Goal: Task Accomplishment & Management: Manage account settings

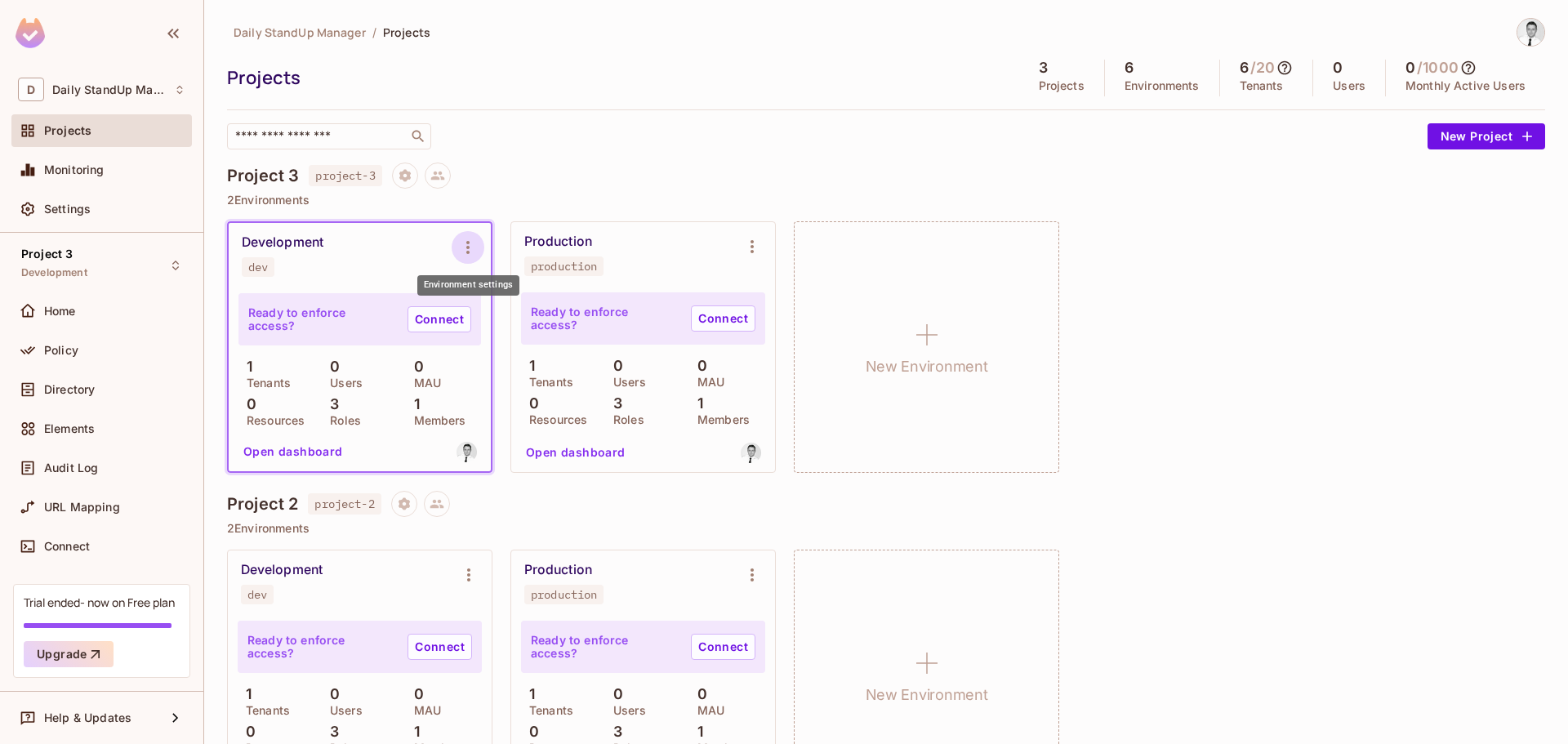
click at [474, 243] on icon "Environment settings" at bounding box center [468, 247] width 20 height 20
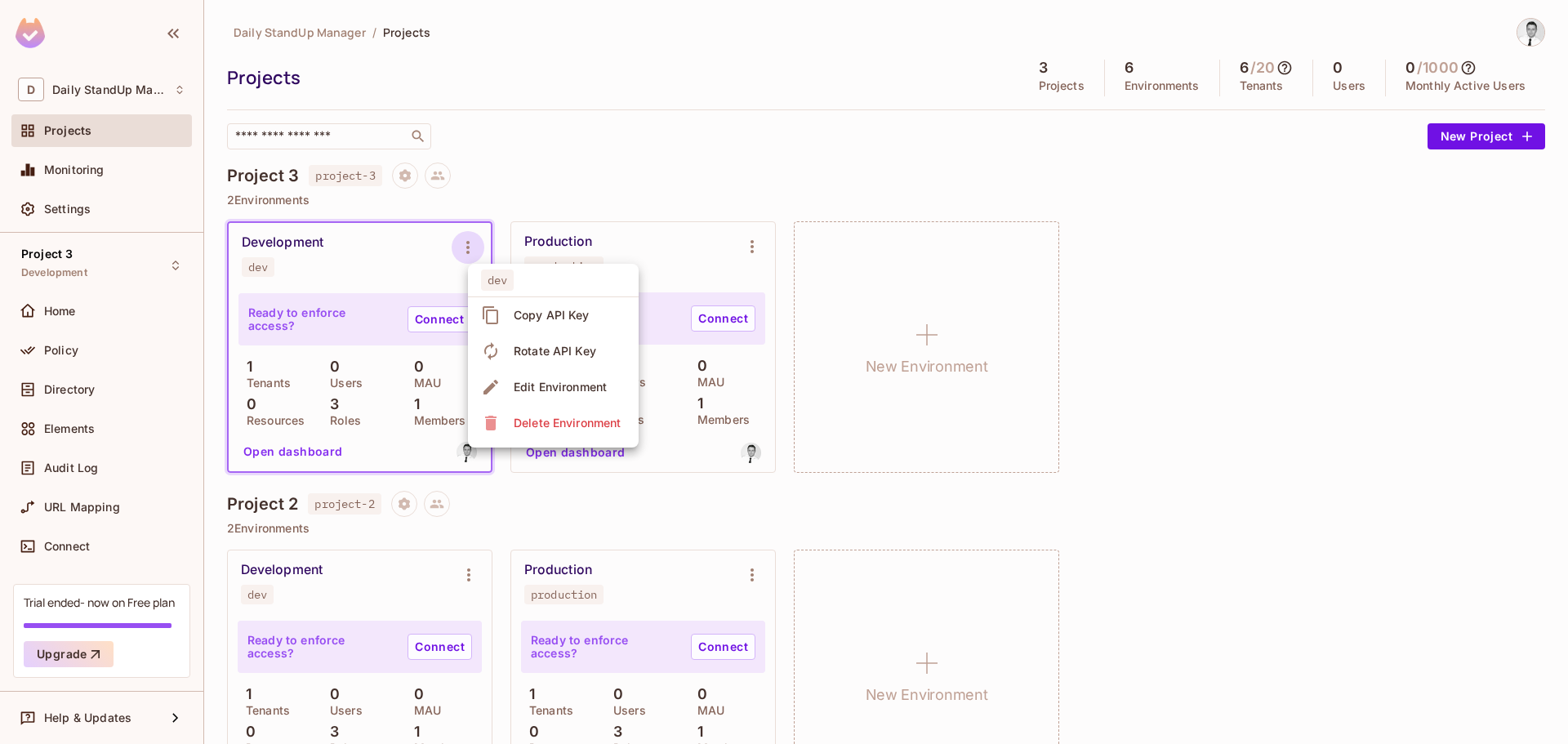
click at [845, 132] on div at bounding box center [784, 372] width 1568 height 744
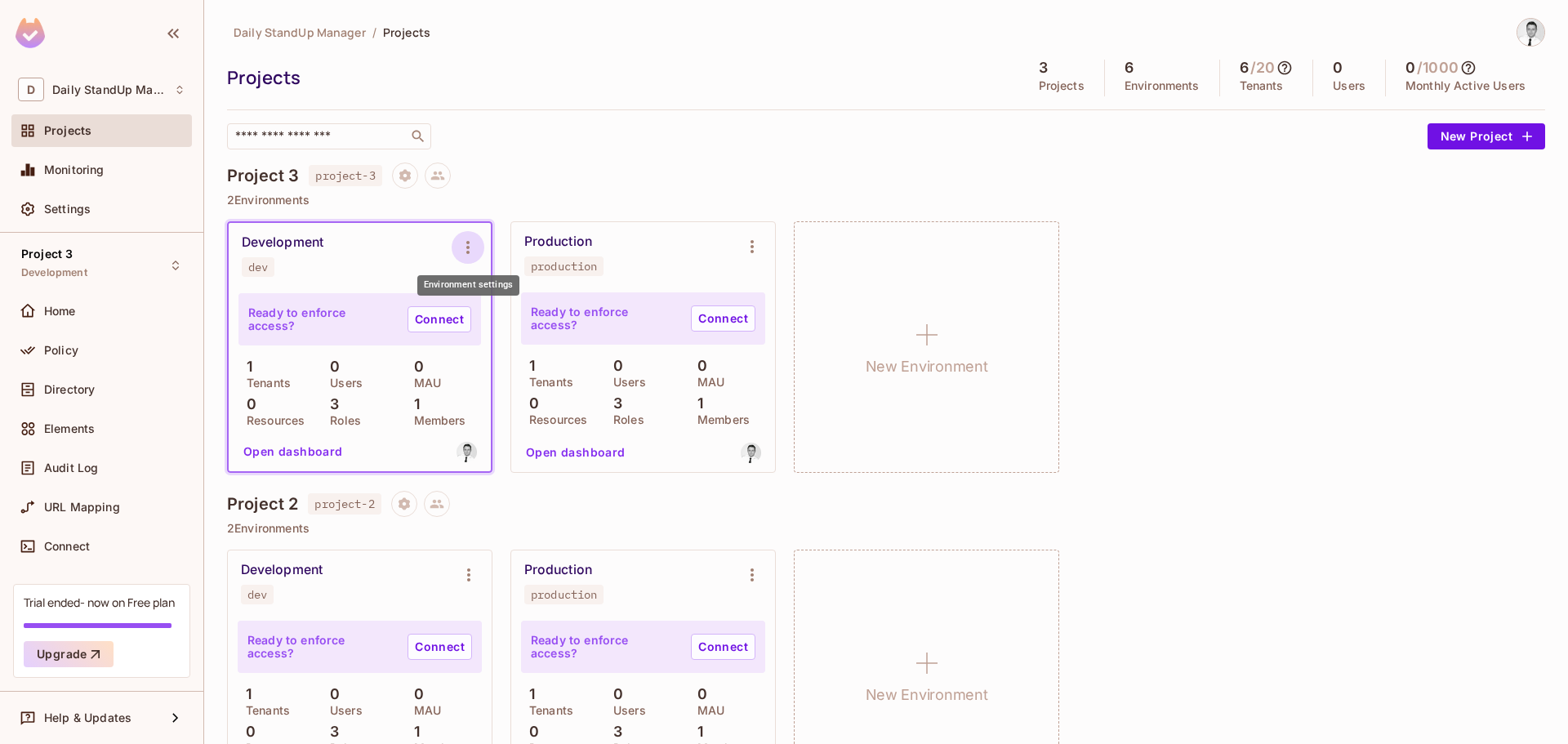
click at [458, 251] on icon "Environment settings" at bounding box center [468, 247] width 20 height 20
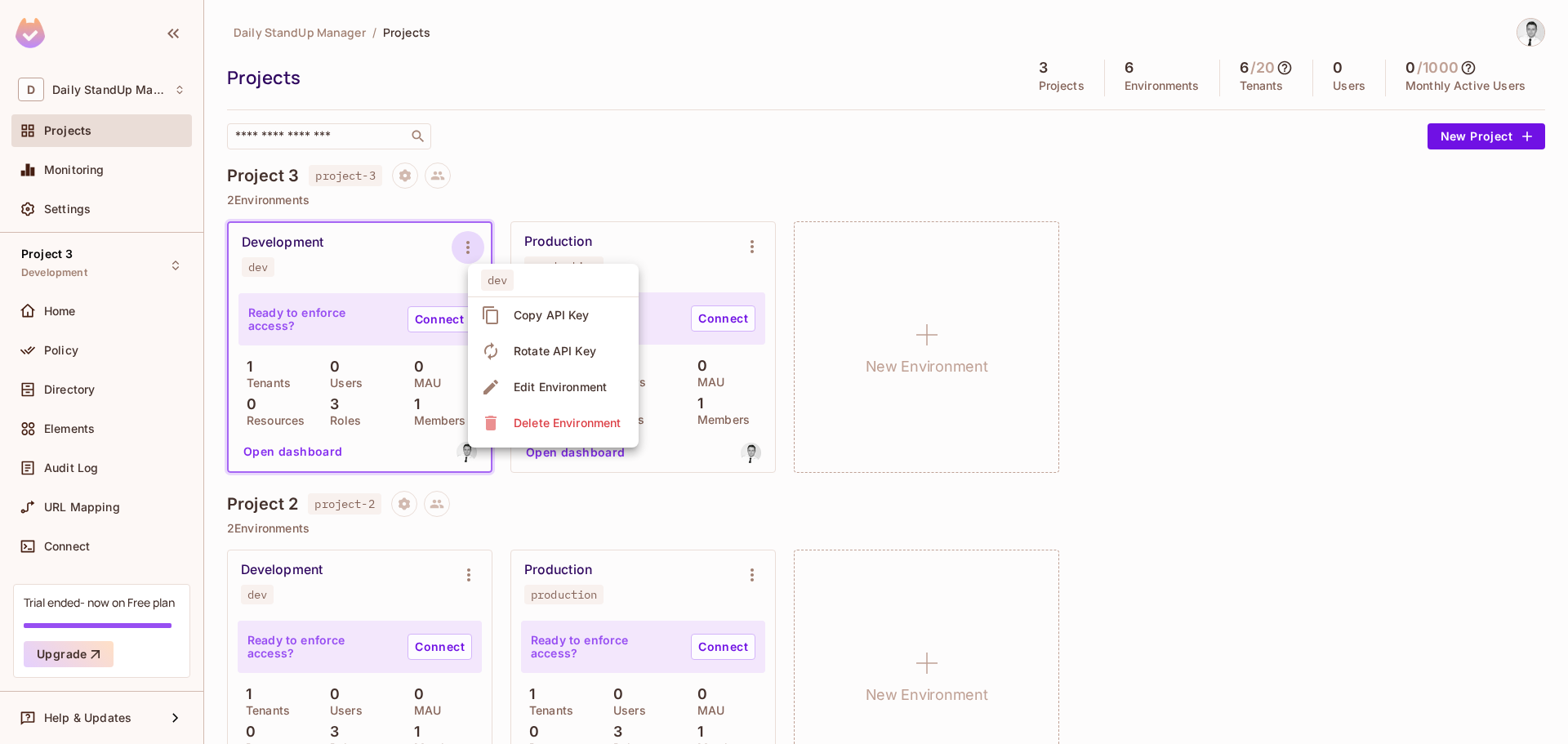
click at [680, 142] on div at bounding box center [784, 372] width 1568 height 744
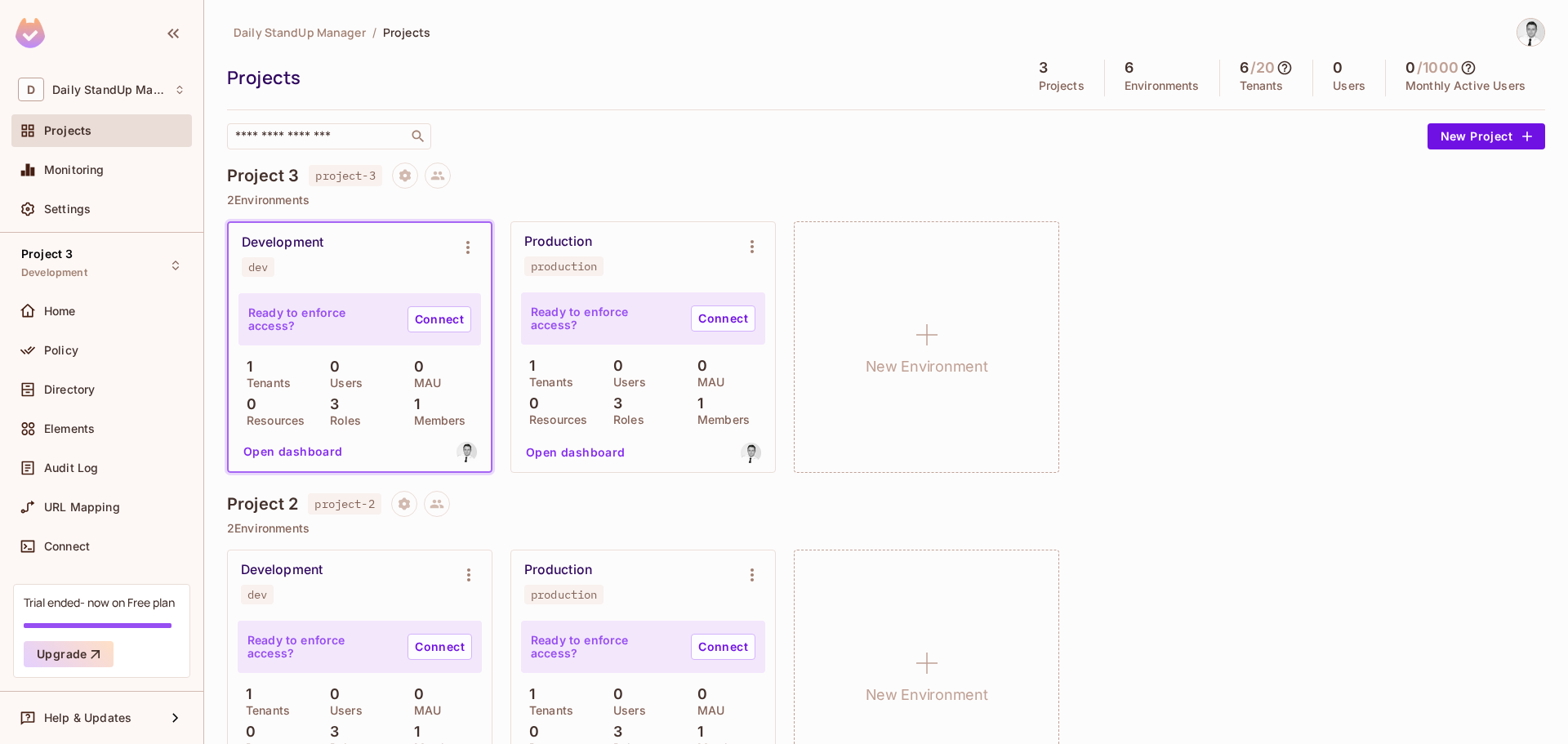
click at [383, 261] on div "Development dev" at bounding box center [347, 255] width 210 height 43
click at [476, 248] on icon "Environment settings" at bounding box center [468, 247] width 20 height 20
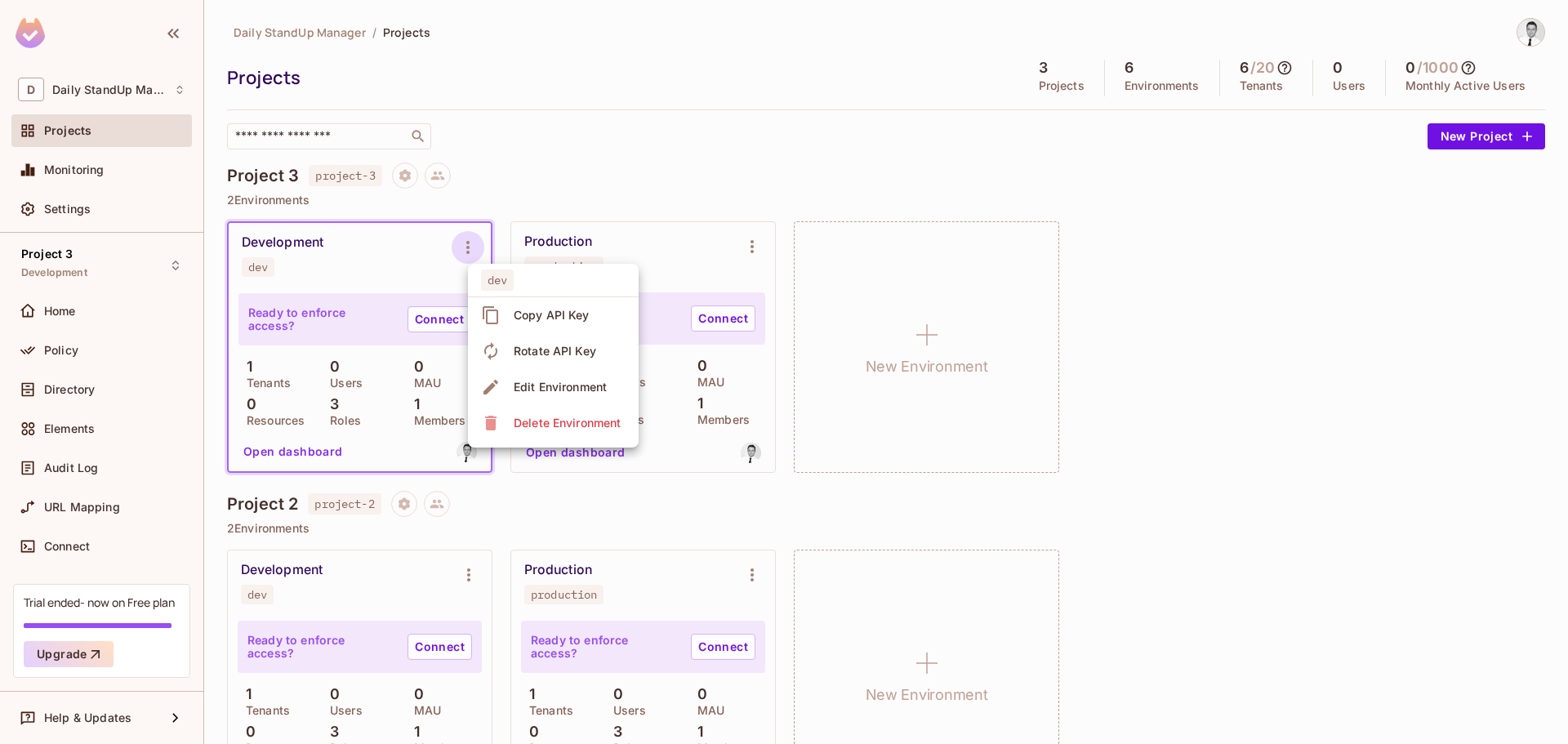
click at [519, 311] on div "Copy API Key" at bounding box center [552, 314] width 76 height 16
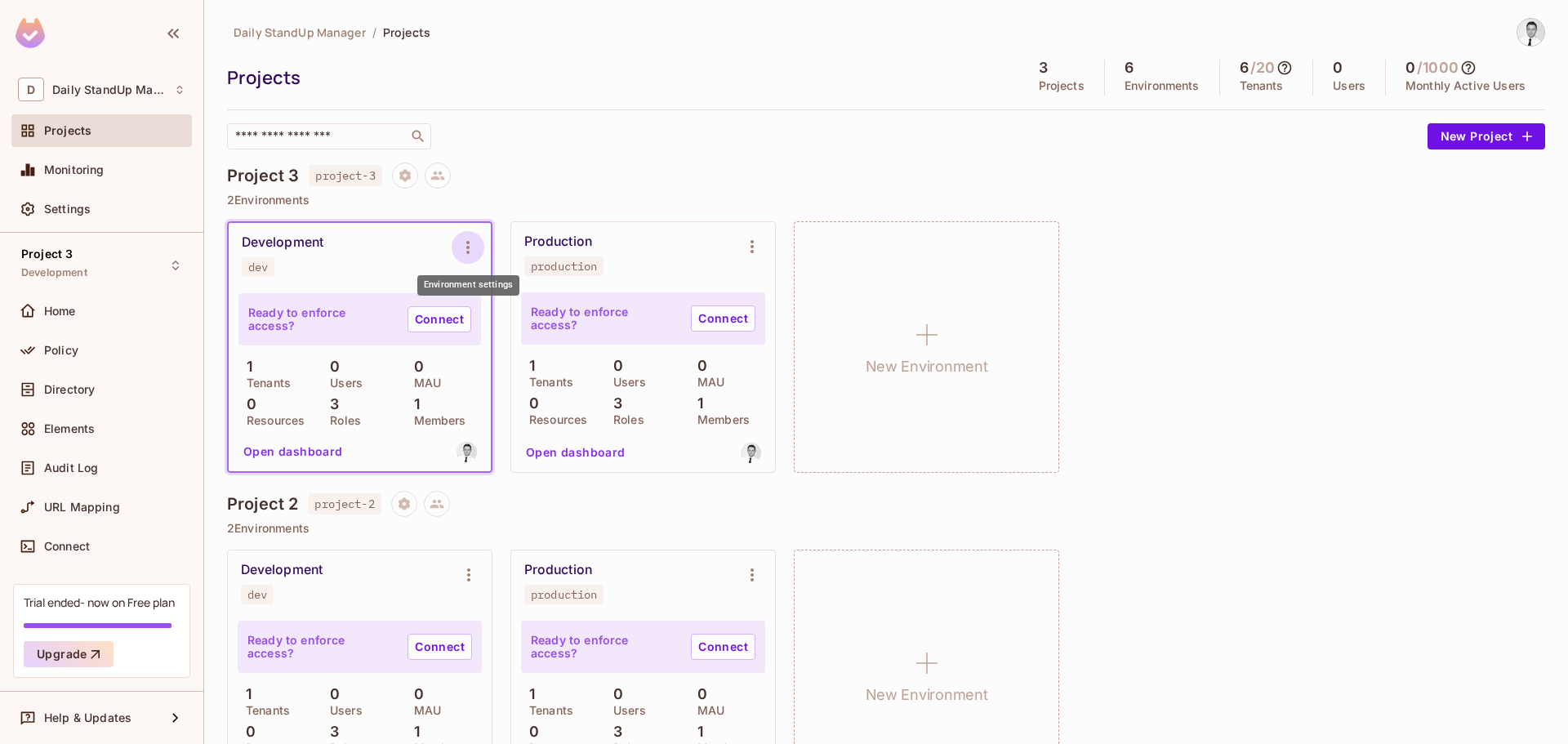
click at [478, 242] on icon "Environment settings" at bounding box center [468, 247] width 20 height 20
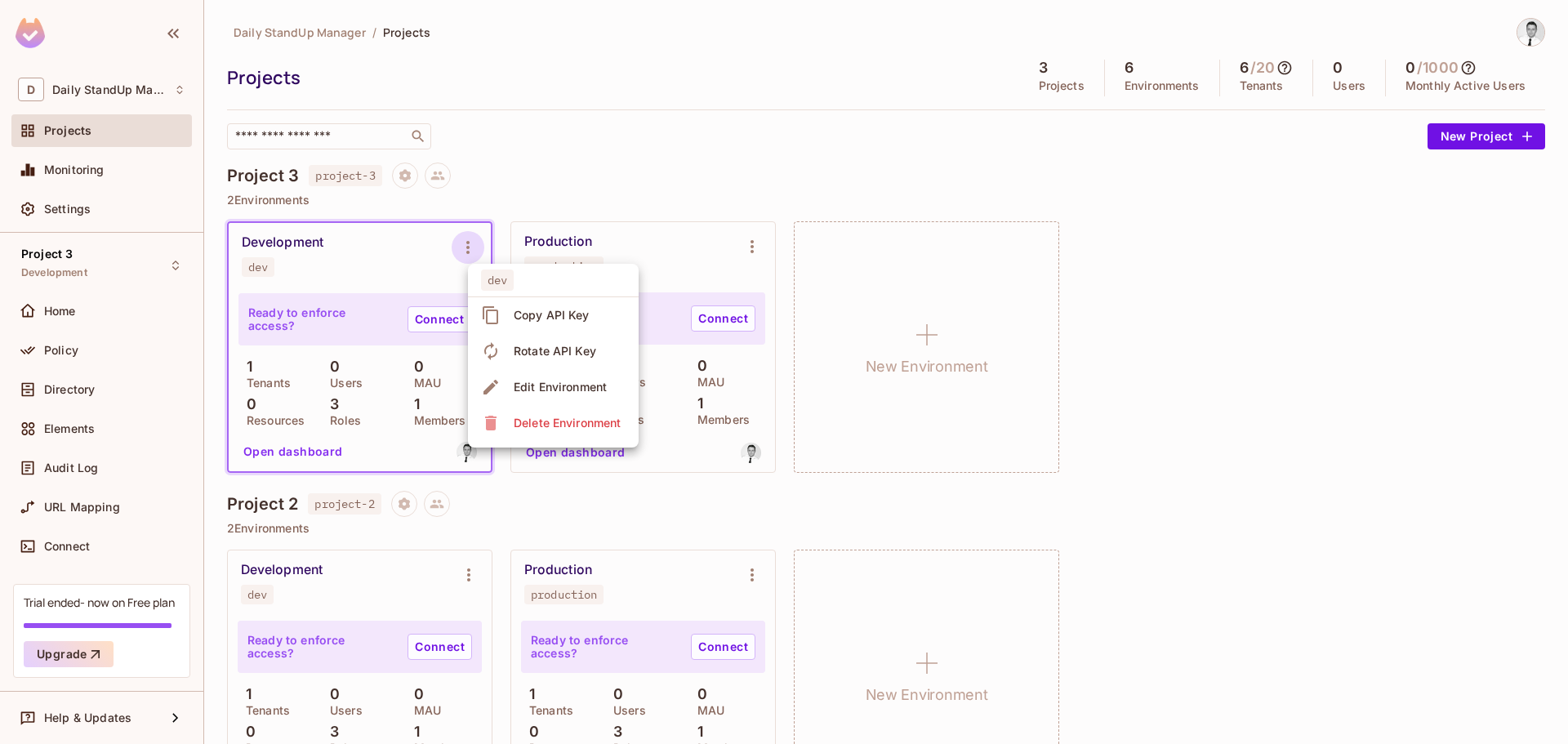
click at [555, 324] on span "Copy API Key" at bounding box center [552, 314] width 86 height 26
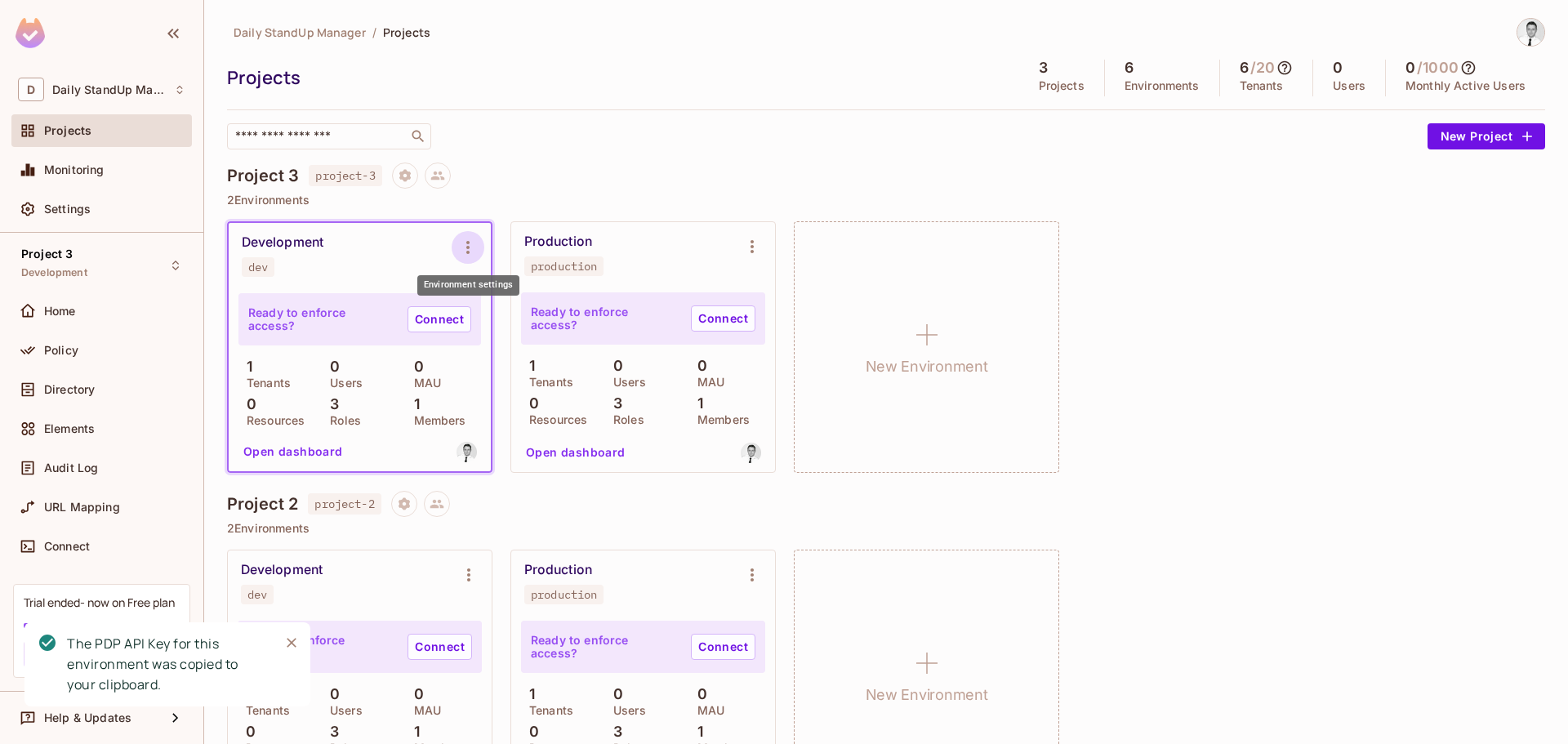
click at [474, 247] on icon "Environment settings" at bounding box center [468, 247] width 20 height 20
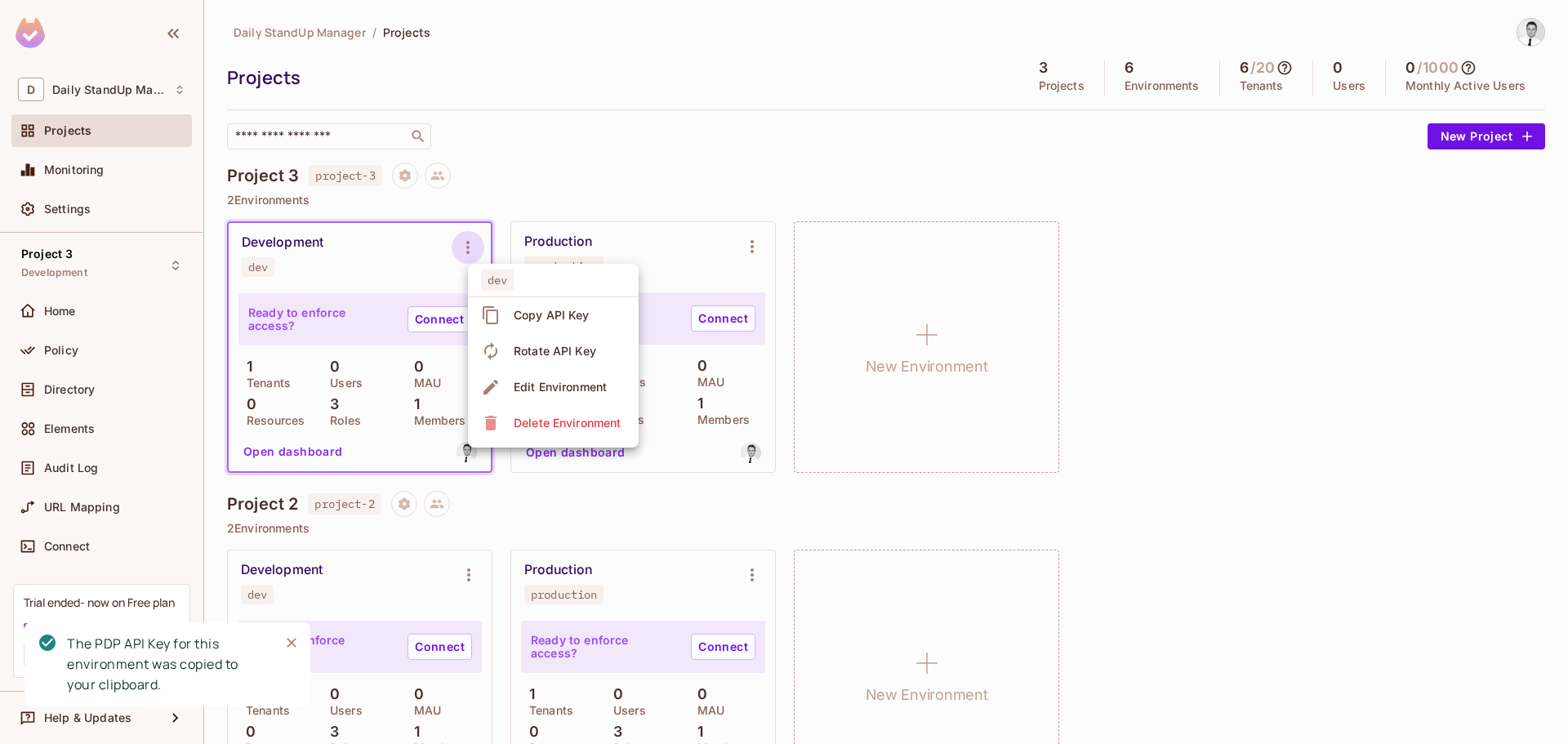
click at [533, 312] on div "Copy API Key" at bounding box center [552, 314] width 76 height 16
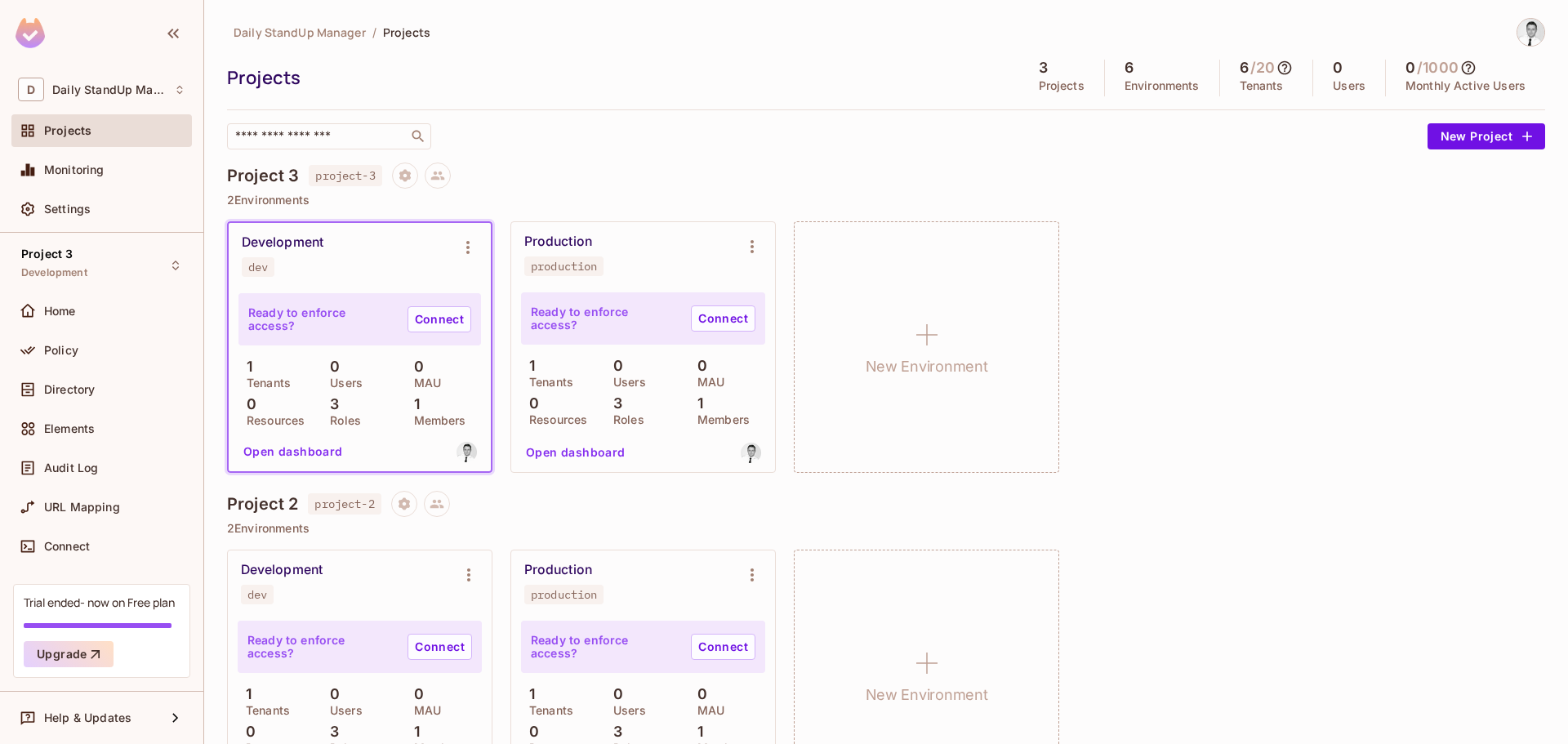
click at [522, 130] on div "​" at bounding box center [823, 135] width 1192 height 26
click at [94, 208] on div "Settings" at bounding box center [114, 210] width 141 height 13
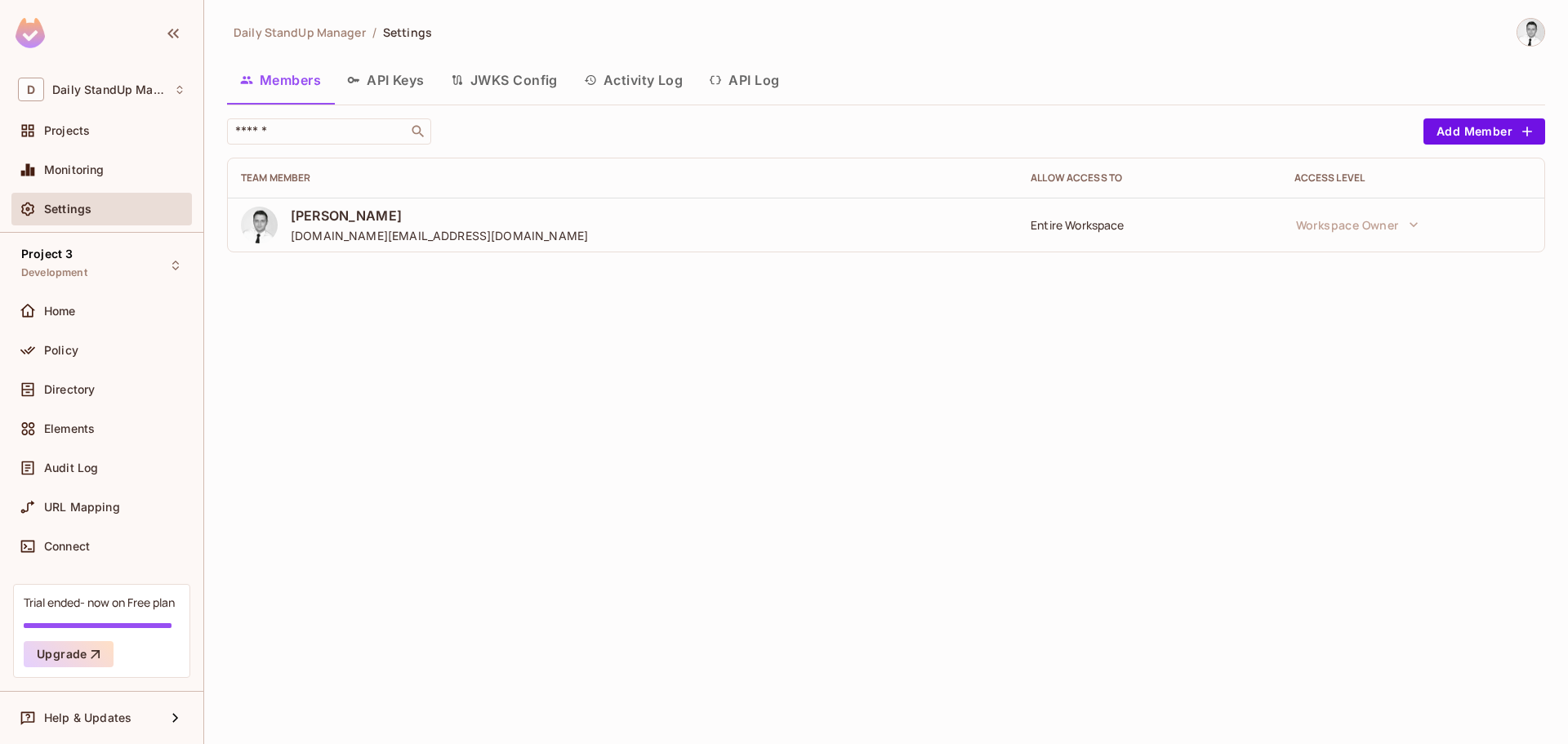
click at [369, 71] on button "API Keys" at bounding box center [386, 80] width 104 height 41
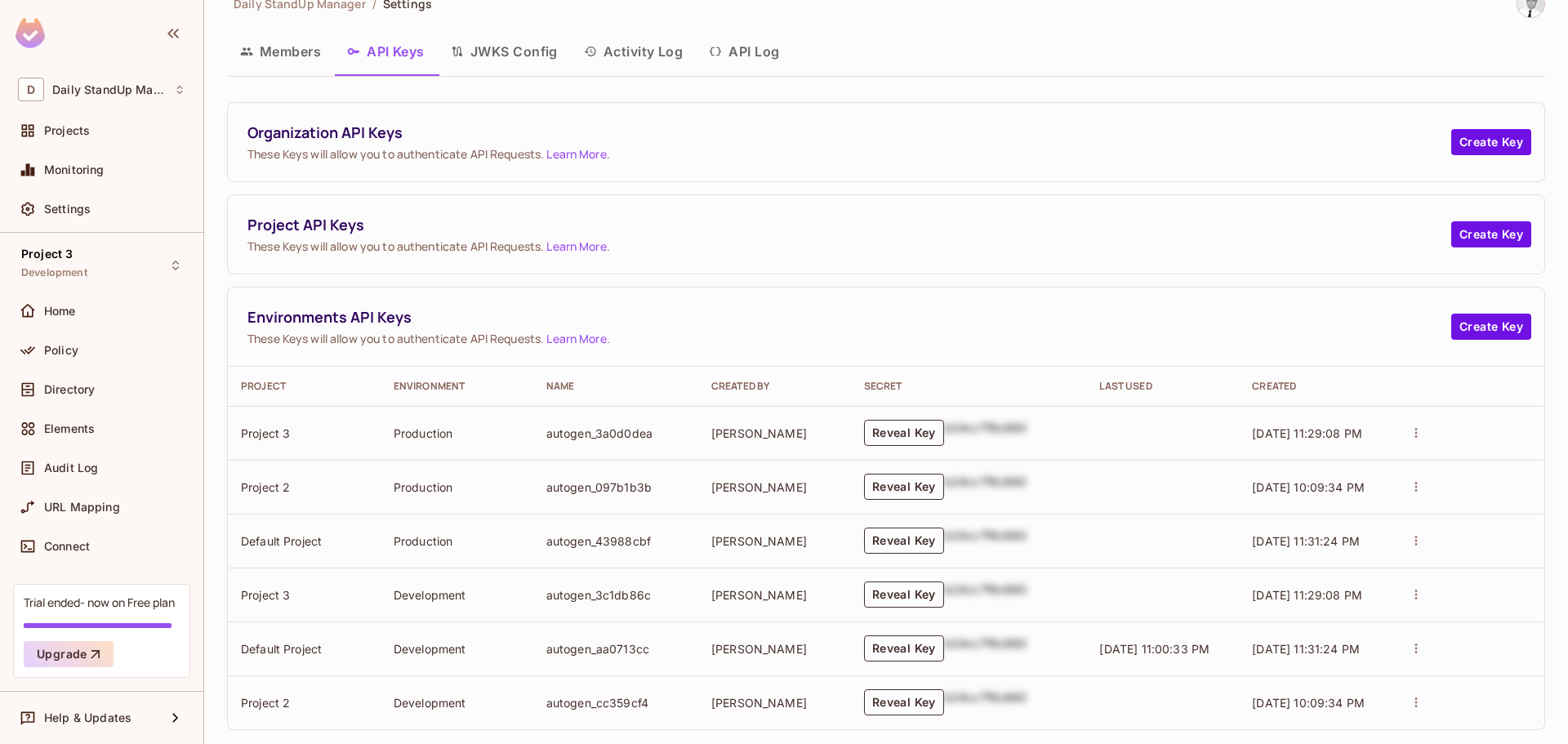
scroll to position [50, 0]
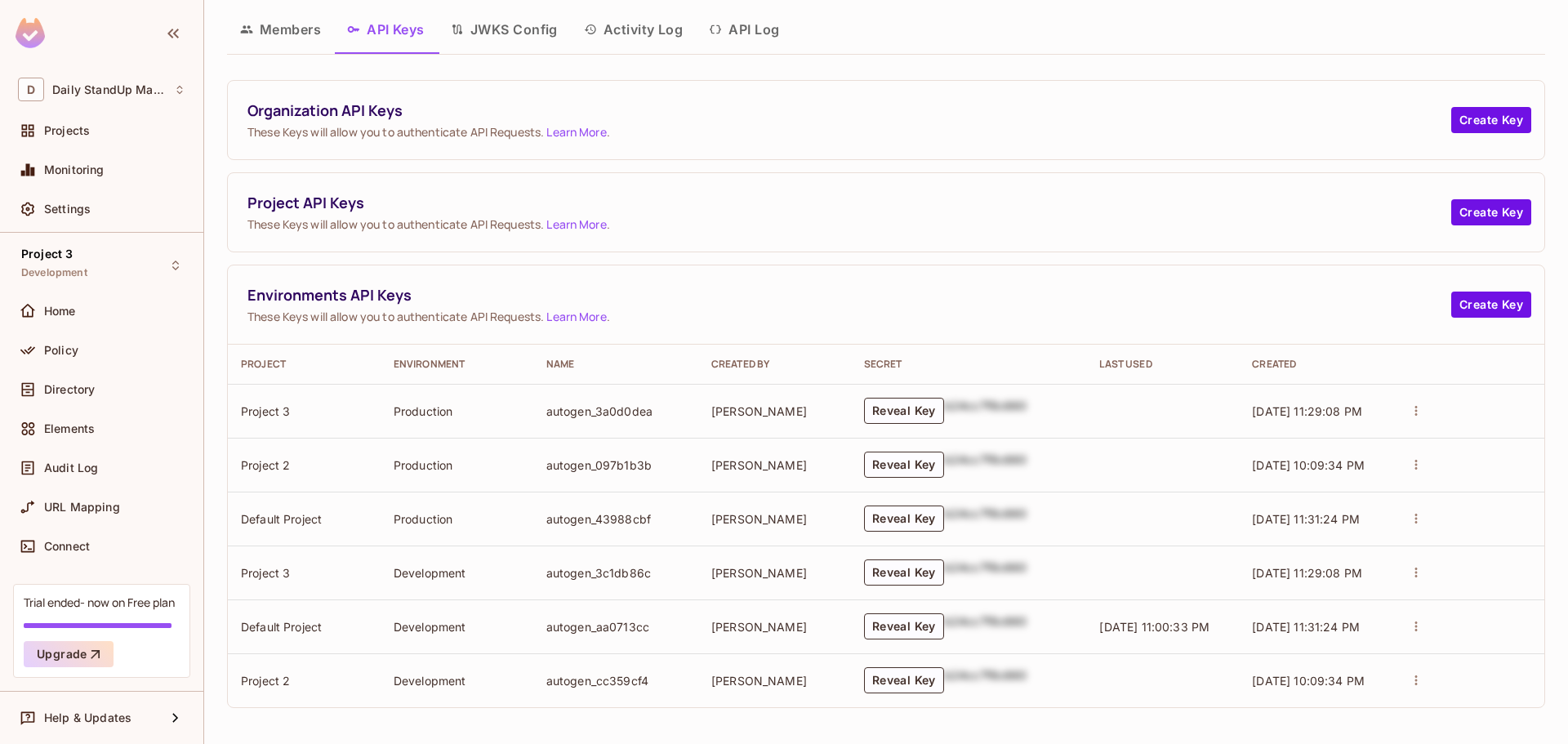
click at [565, 415] on td "autogen_3a0d0dea" at bounding box center [616, 411] width 165 height 54
click at [562, 415] on td "autogen_3a0d0dea" at bounding box center [616, 411] width 165 height 54
click at [874, 154] on div "Organization API Keys These Keys will allow you to authenticate API Requests. L…" at bounding box center [886, 120] width 1317 height 78
click at [1467, 303] on button "Create Key" at bounding box center [1492, 304] width 80 height 26
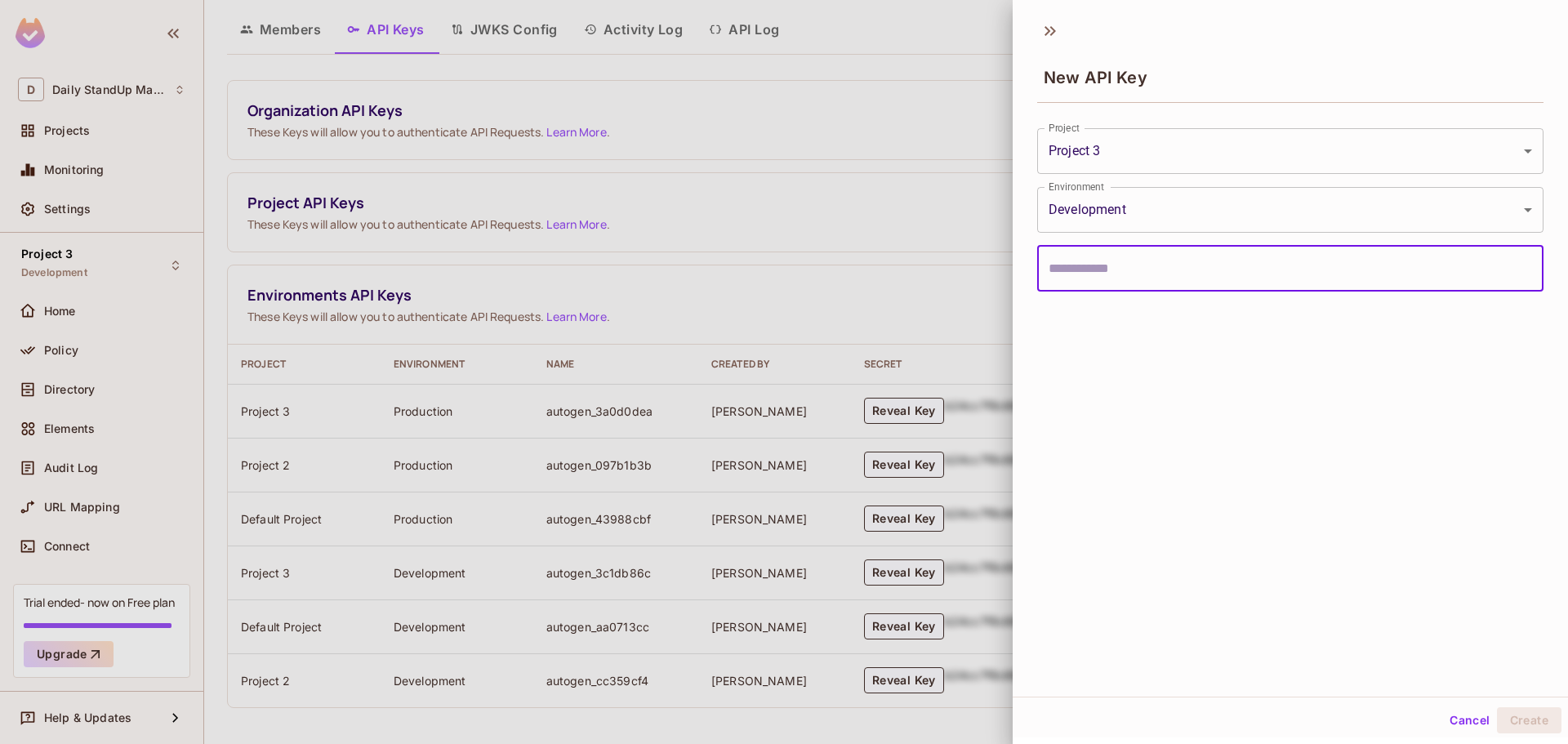
click at [1171, 220] on body "D Daily StandUp Manager Projects Monitoring Settings Project 3 Development Home…" at bounding box center [784, 372] width 1568 height 744
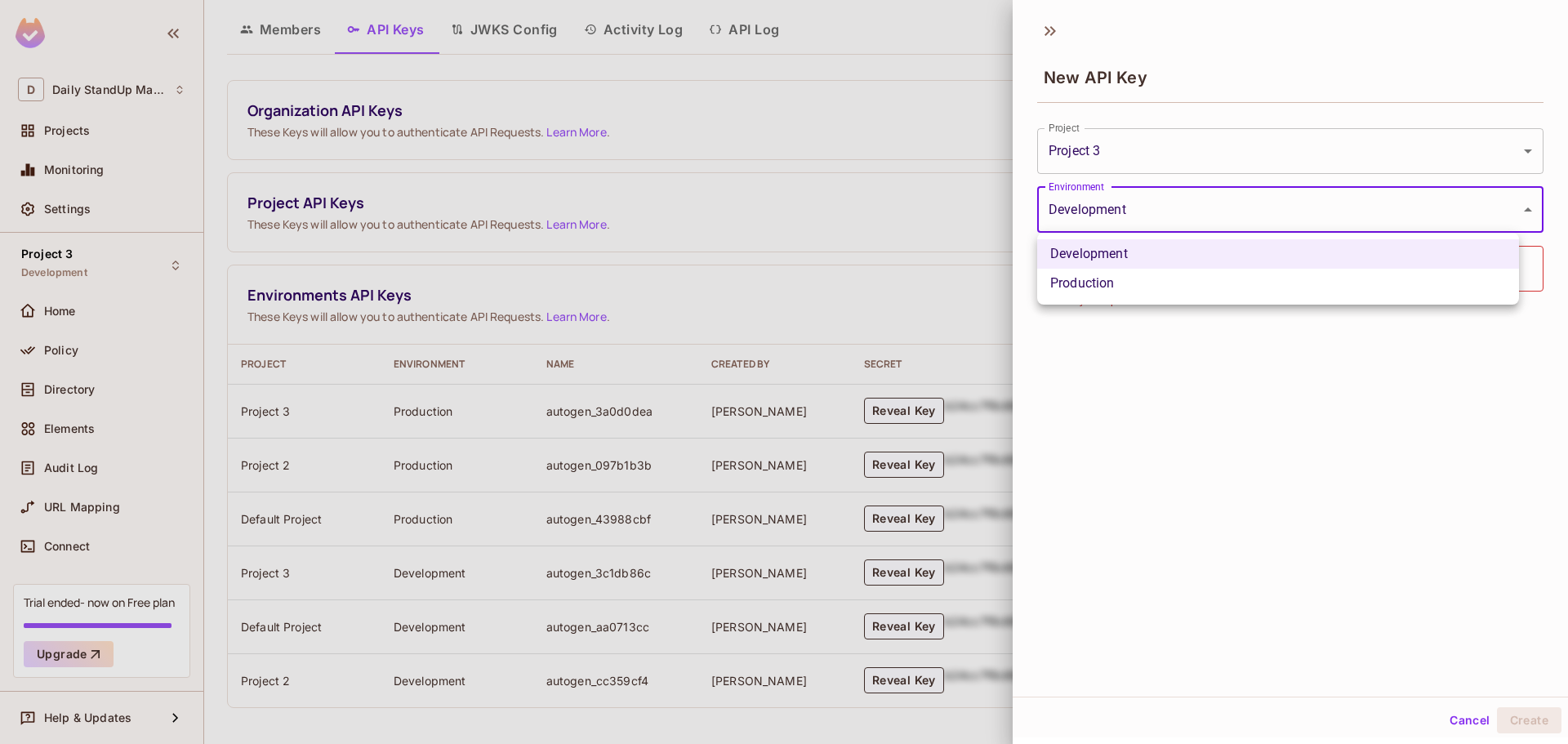
drag, startPoint x: 1293, startPoint y: 444, endPoint x: 1289, endPoint y: 434, distance: 10.8
click at [1292, 444] on div at bounding box center [784, 372] width 1568 height 744
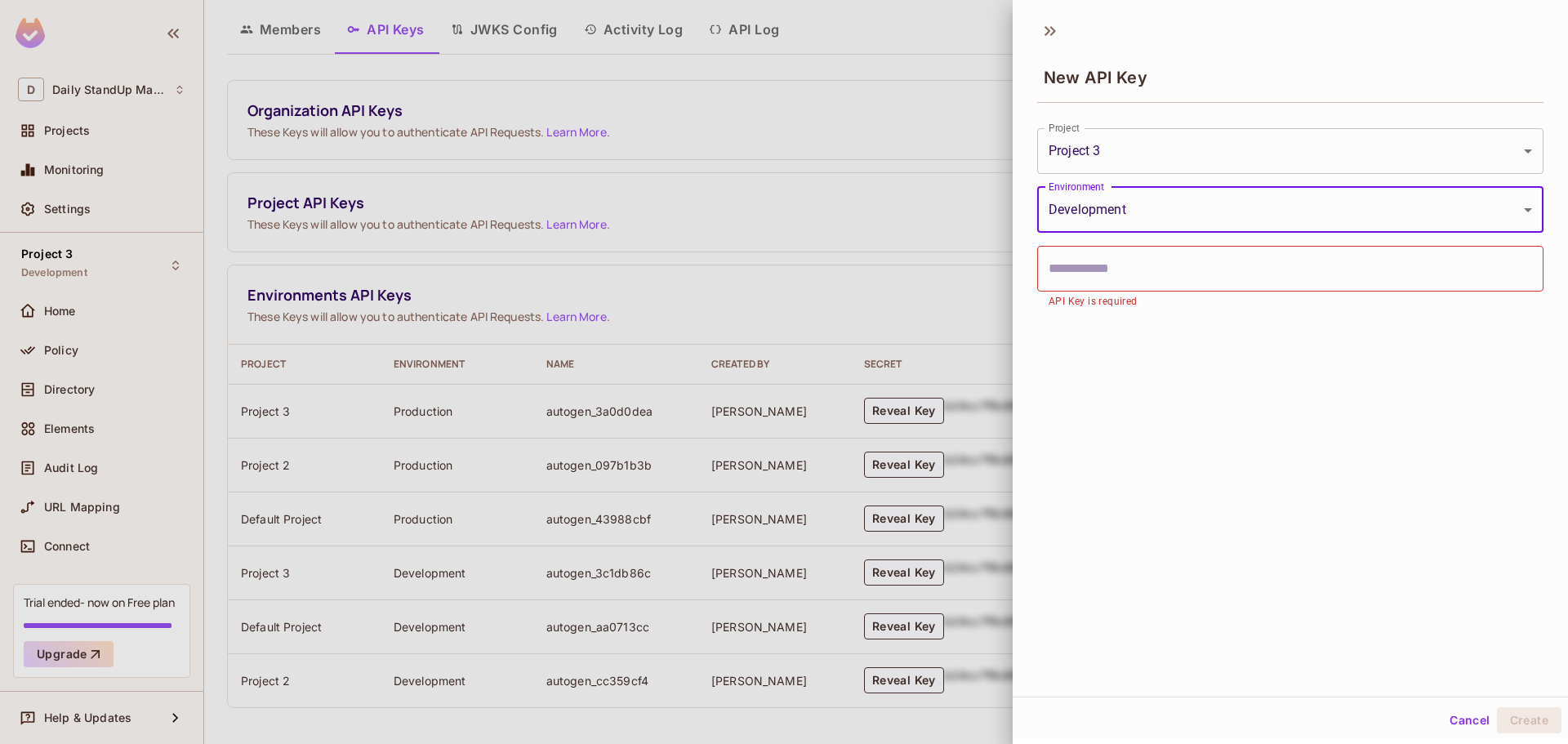
click at [1385, 49] on div "New API Key" at bounding box center [1291, 63] width 556 height 90
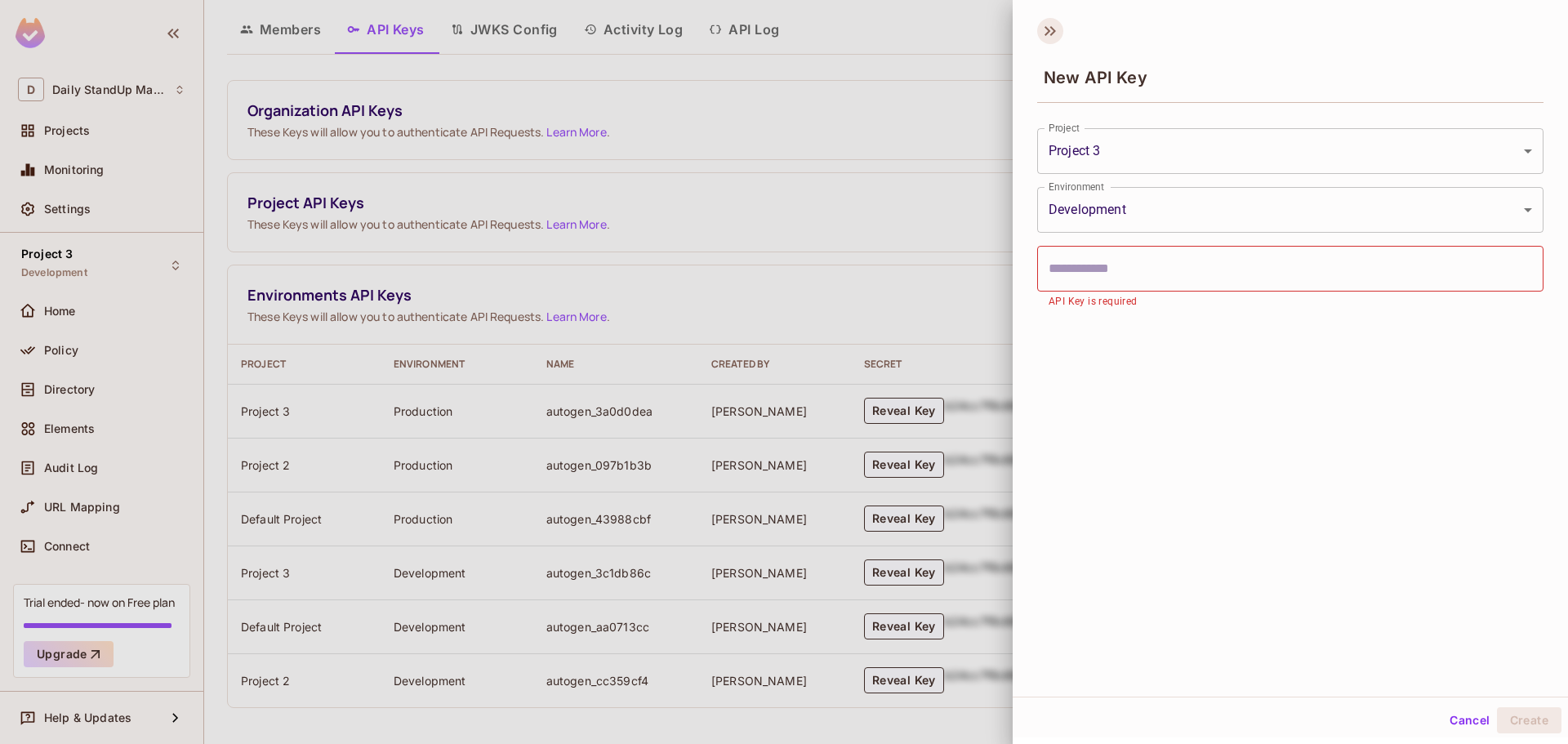
click at [1045, 34] on icon at bounding box center [1049, 30] width 26 height 26
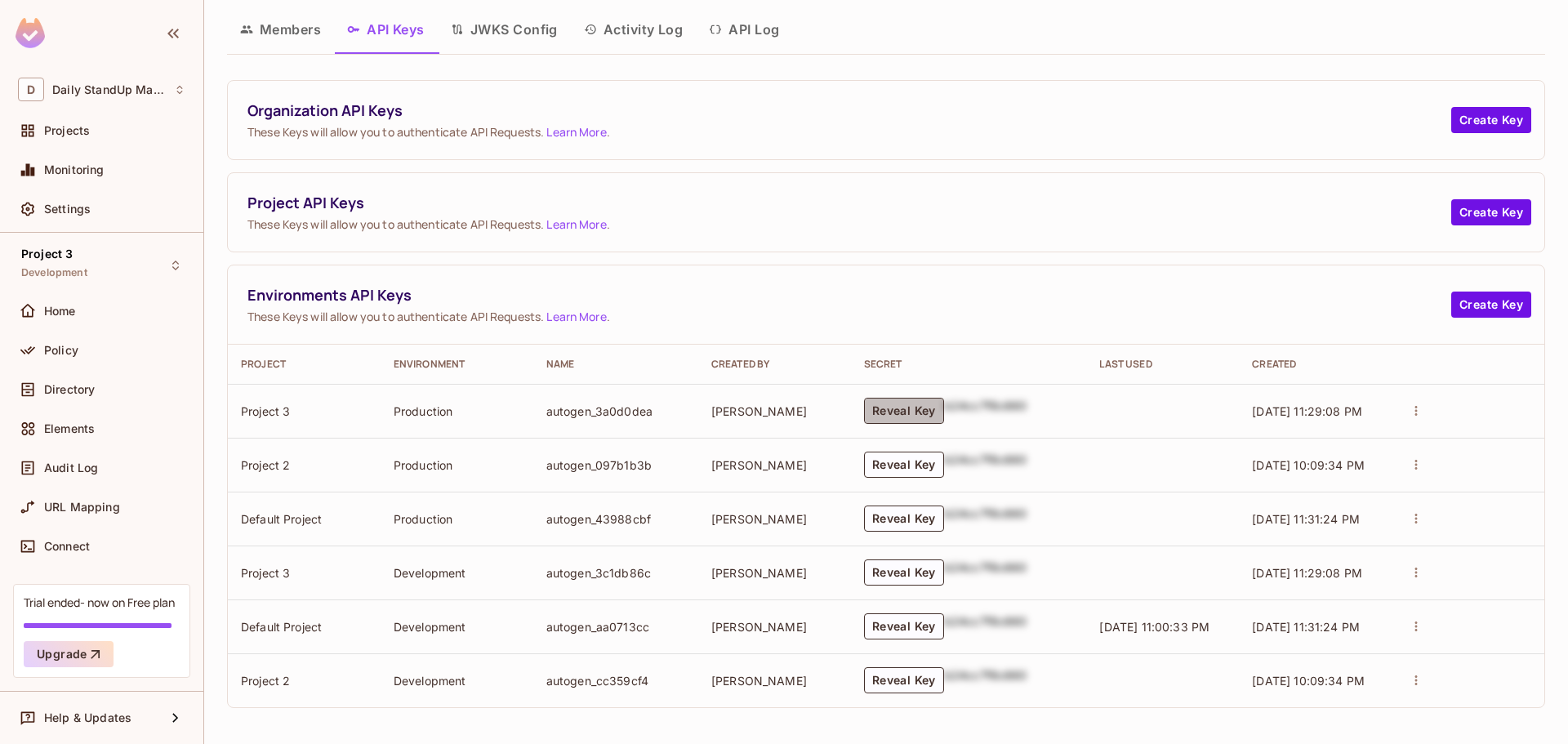
click at [902, 410] on button "Reveal Key" at bounding box center [905, 410] width 80 height 26
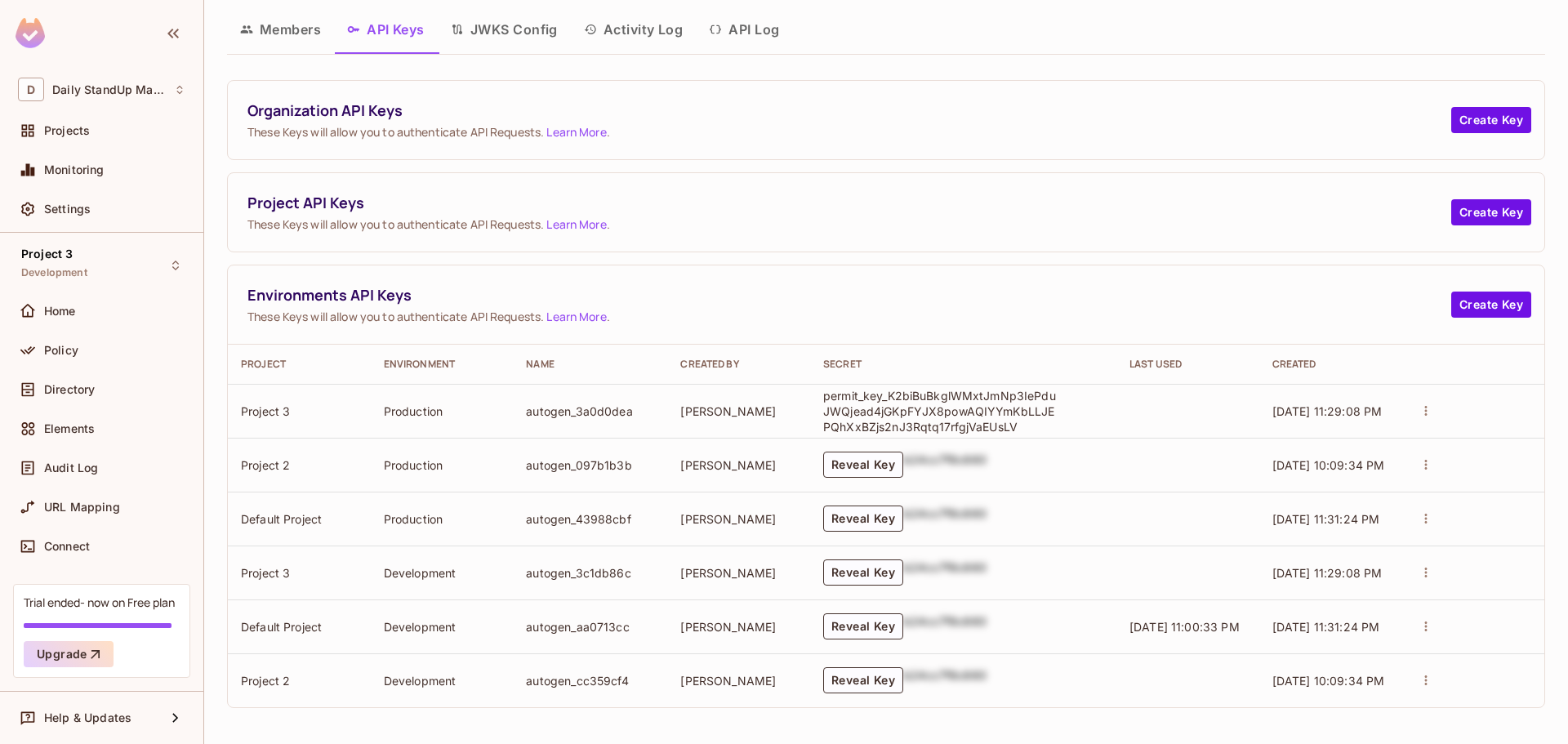
click at [920, 417] on p "permit_key_K2biBuBkglWMxtJmNp3IePduJWQjead4jGKpFYJX8powAQIYYmKbLLJEPQhXxBZjs2nJ…" at bounding box center [942, 411] width 237 height 47
click at [975, 249] on div "Project API Keys These Keys will allow you to authenticate API Requests. Learn …" at bounding box center [886, 212] width 1317 height 78
click at [285, 22] on button "Members" at bounding box center [280, 29] width 107 height 41
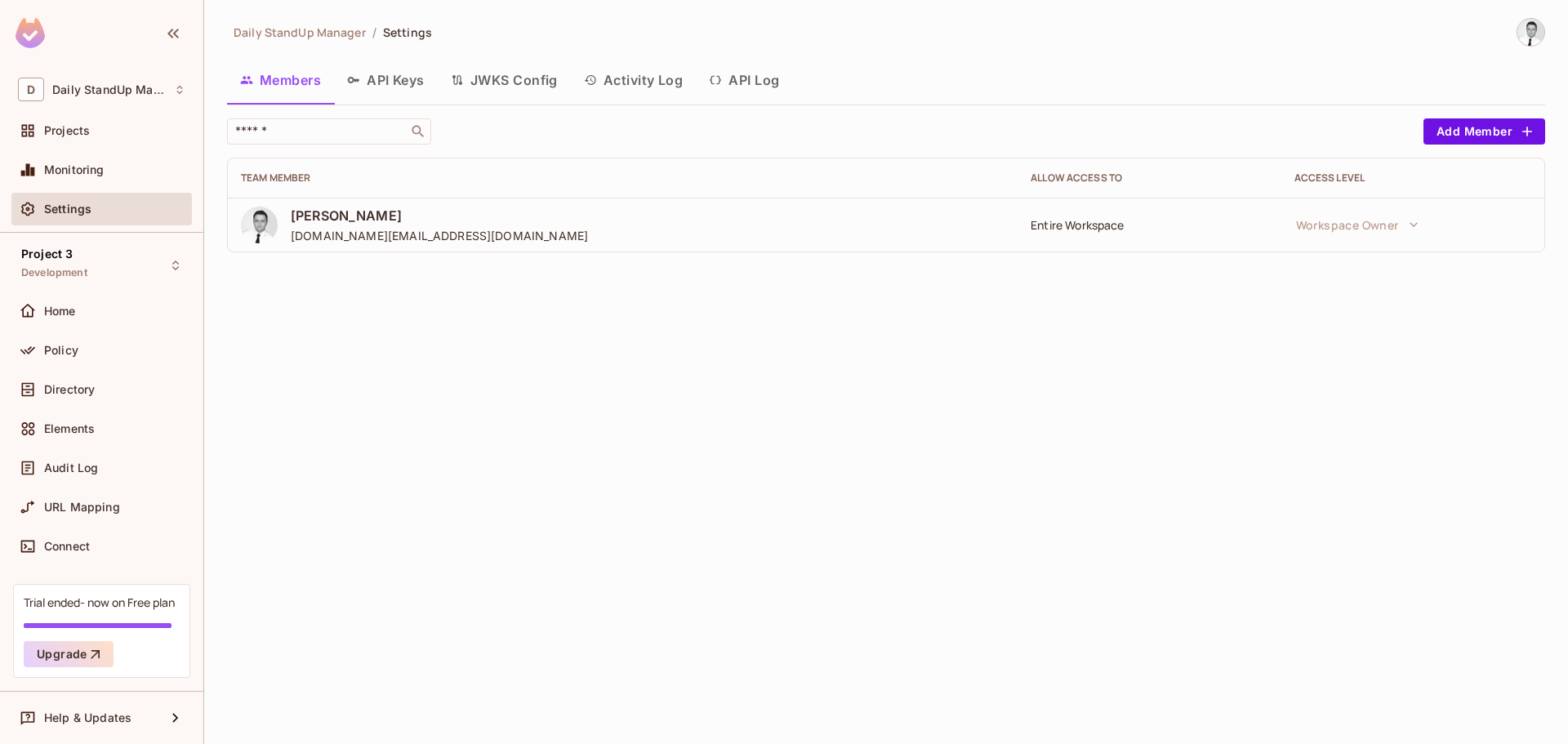
click at [658, 66] on button "Activity Log" at bounding box center [634, 80] width 126 height 41
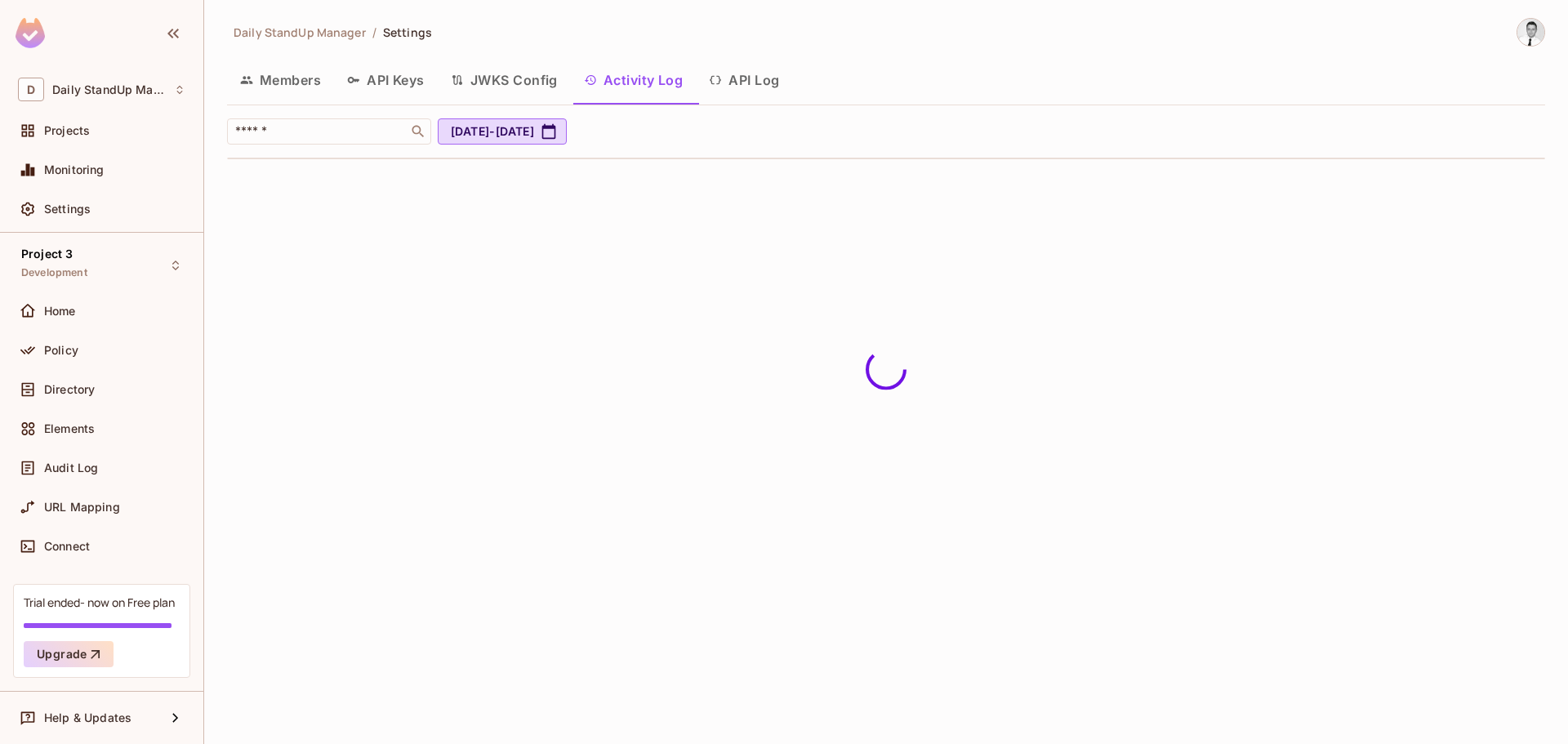
click at [763, 54] on div "Daily StandUp Manager / Settings Members API Keys JWKS Config Activity Log API …" at bounding box center [886, 95] width 1318 height 154
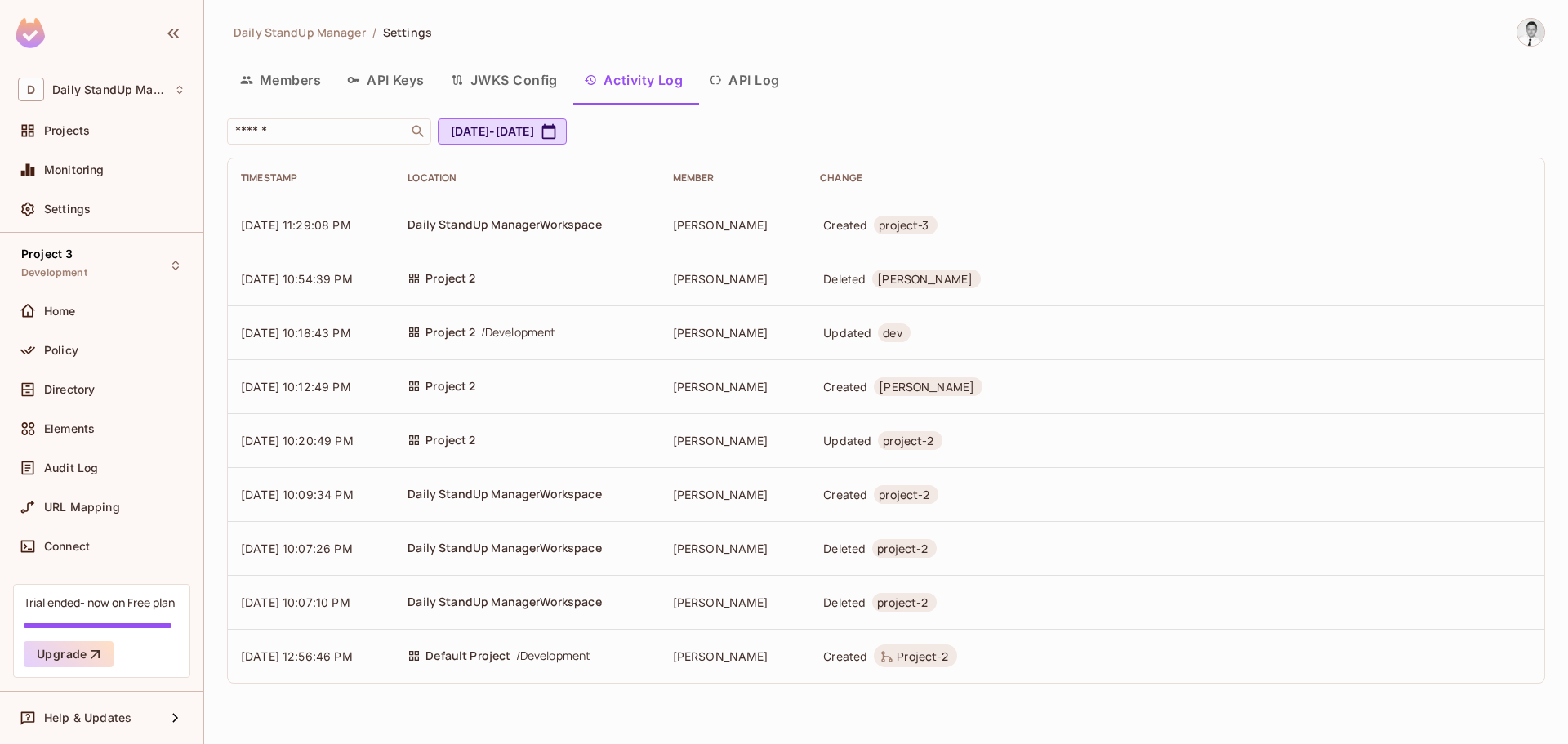
click at [764, 71] on button "API Log" at bounding box center [743, 80] width 96 height 41
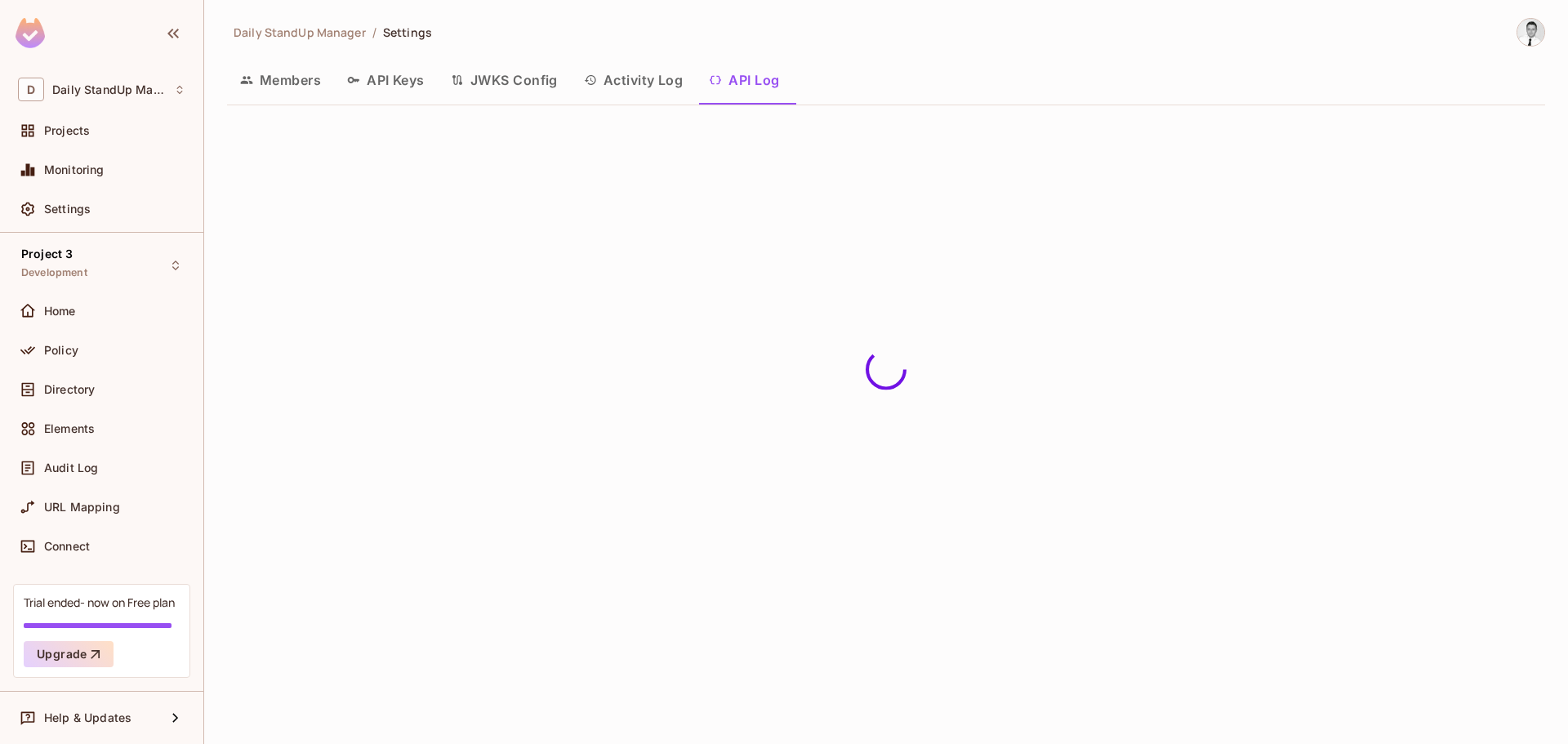
click at [623, 80] on button "Activity Log" at bounding box center [634, 80] width 126 height 41
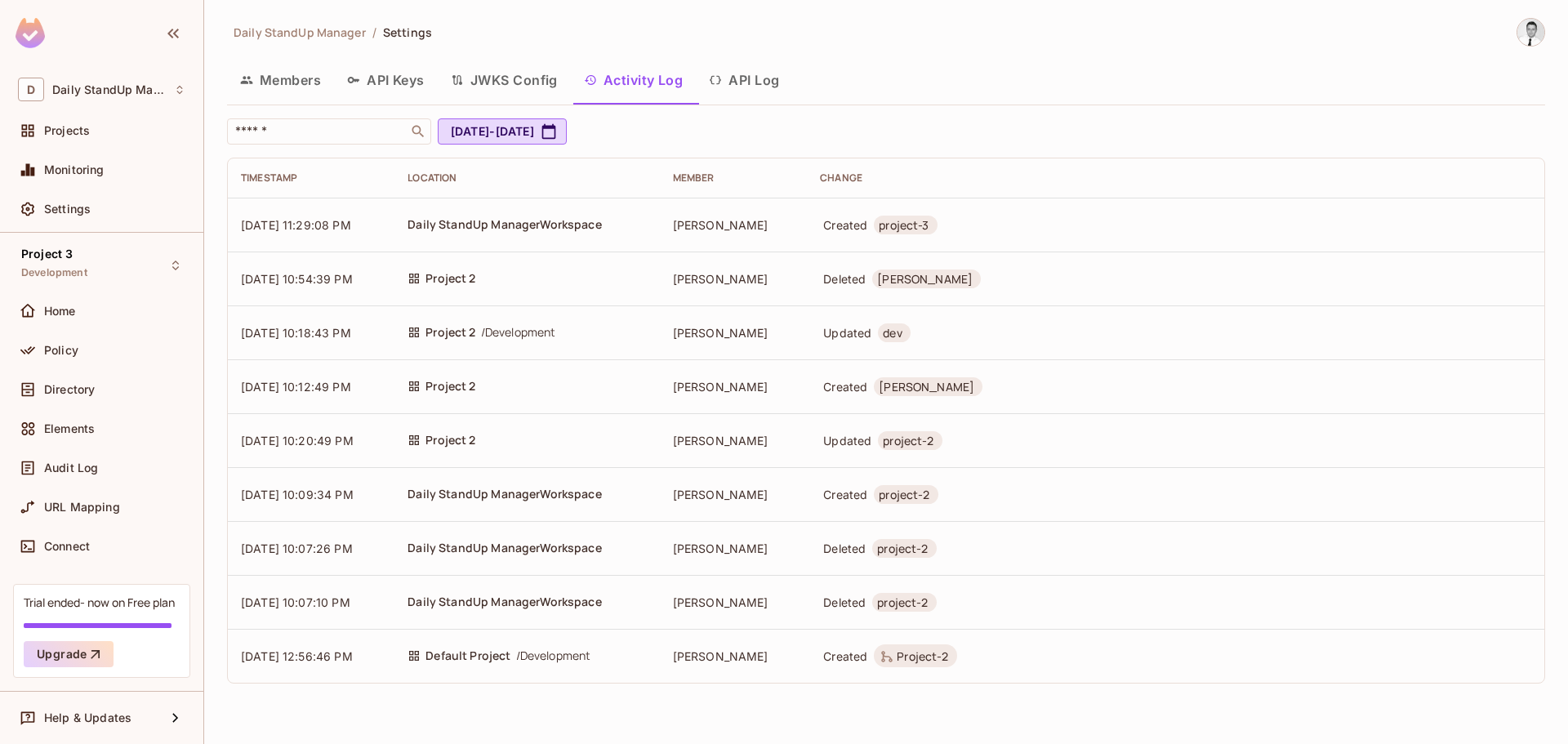
click at [728, 81] on button "API Log" at bounding box center [743, 80] width 96 height 41
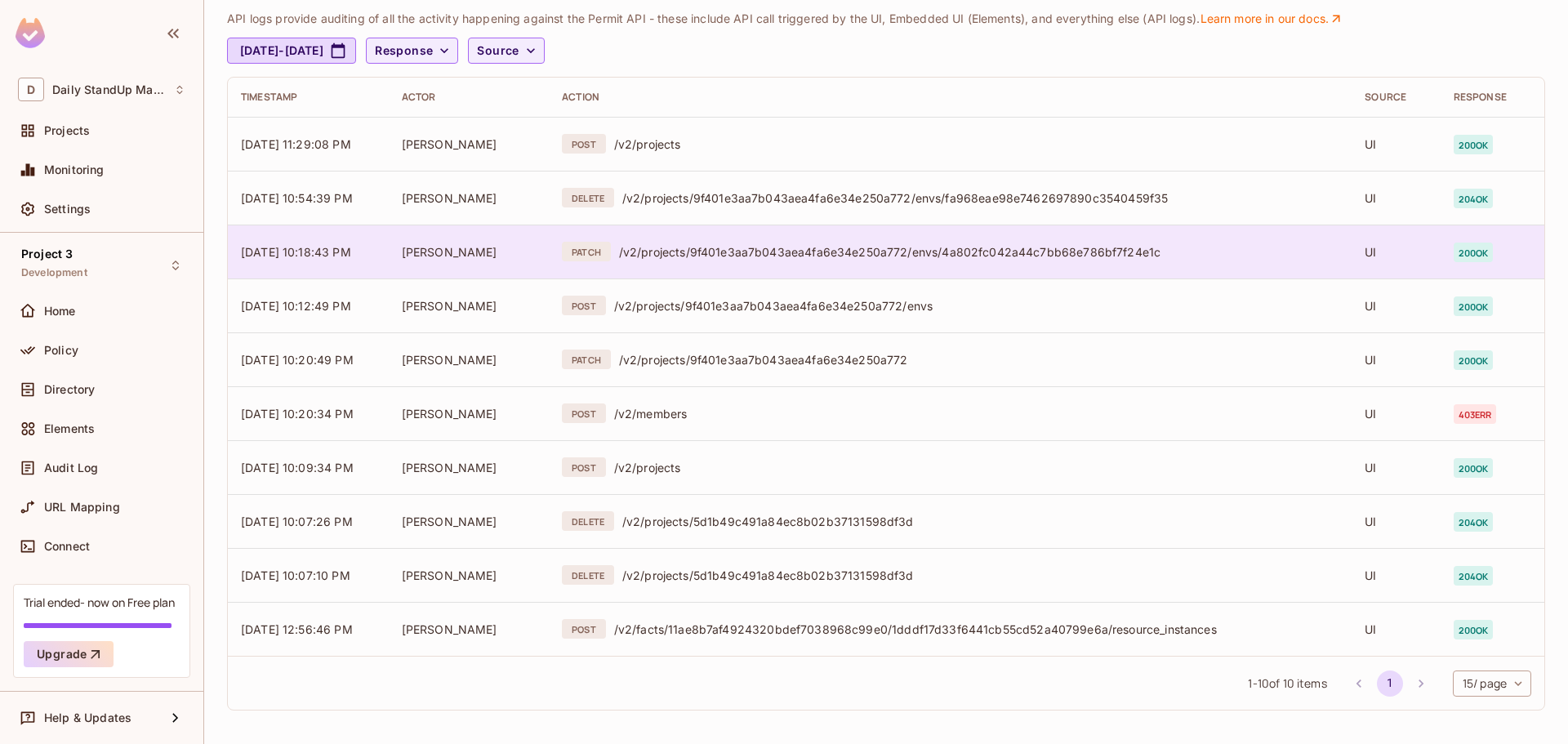
scroll to position [114, 0]
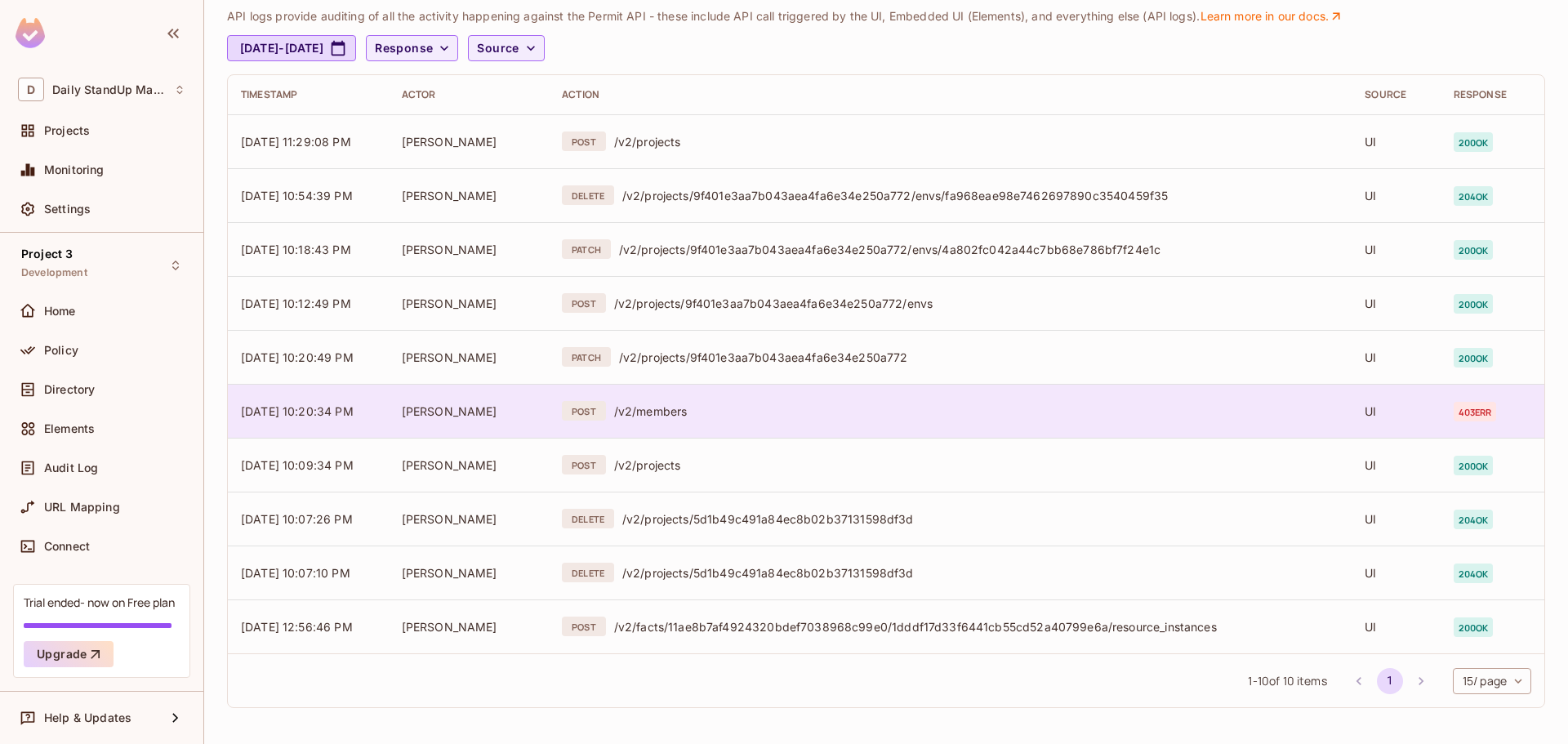
click at [1194, 426] on td "POST /v2/members" at bounding box center [950, 411] width 803 height 54
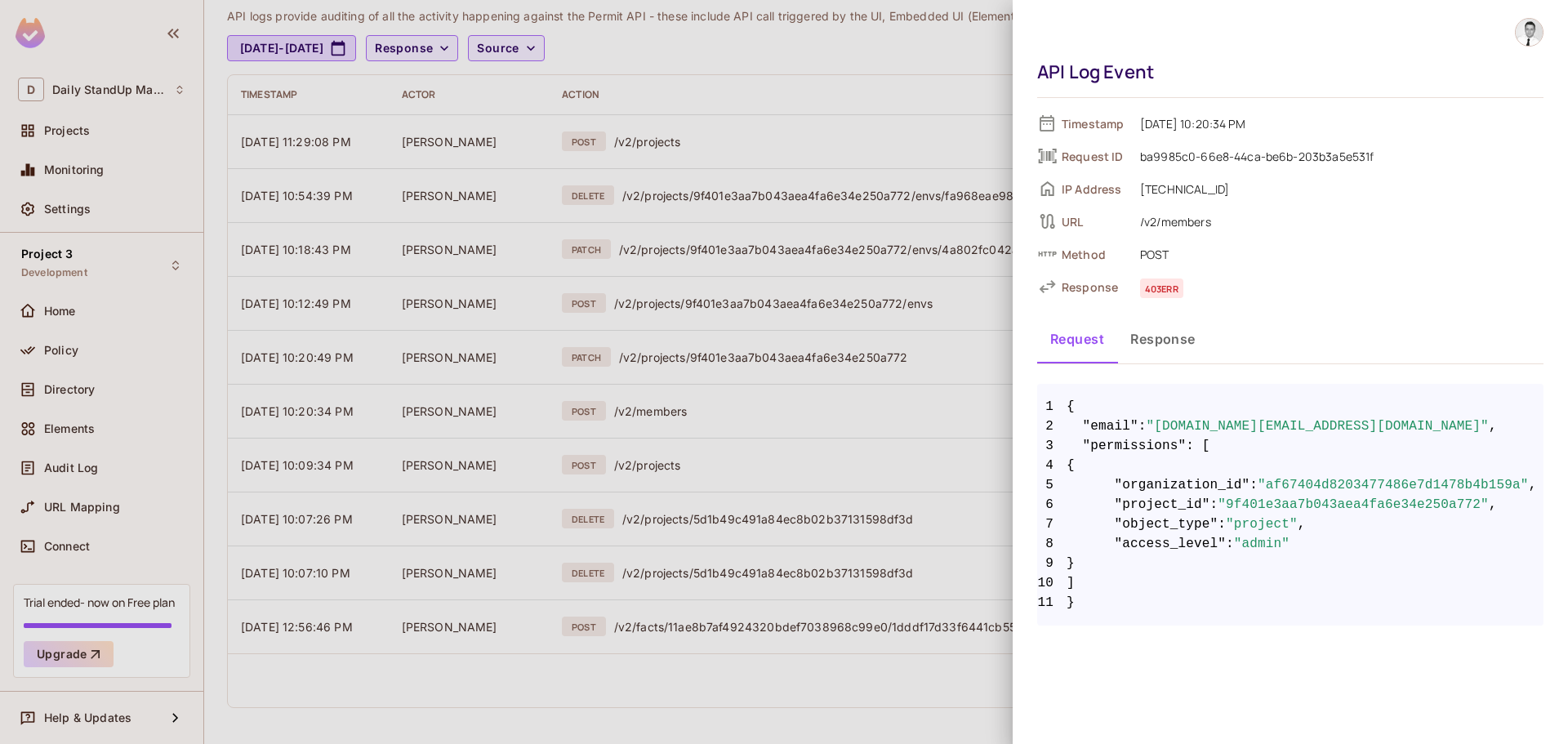
click at [1198, 337] on button "Response" at bounding box center [1163, 338] width 92 height 41
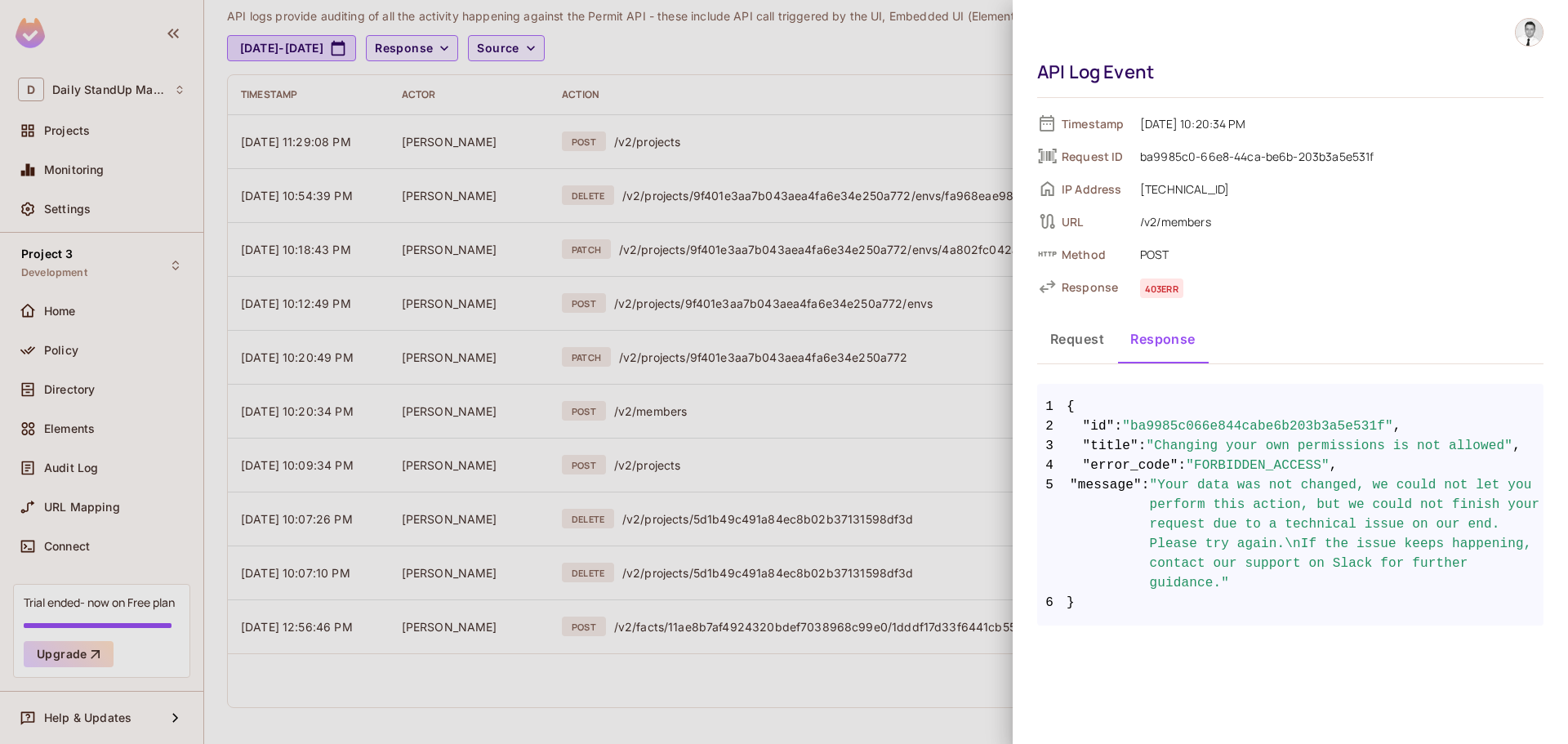
click at [1096, 346] on button "Request" at bounding box center [1077, 338] width 80 height 41
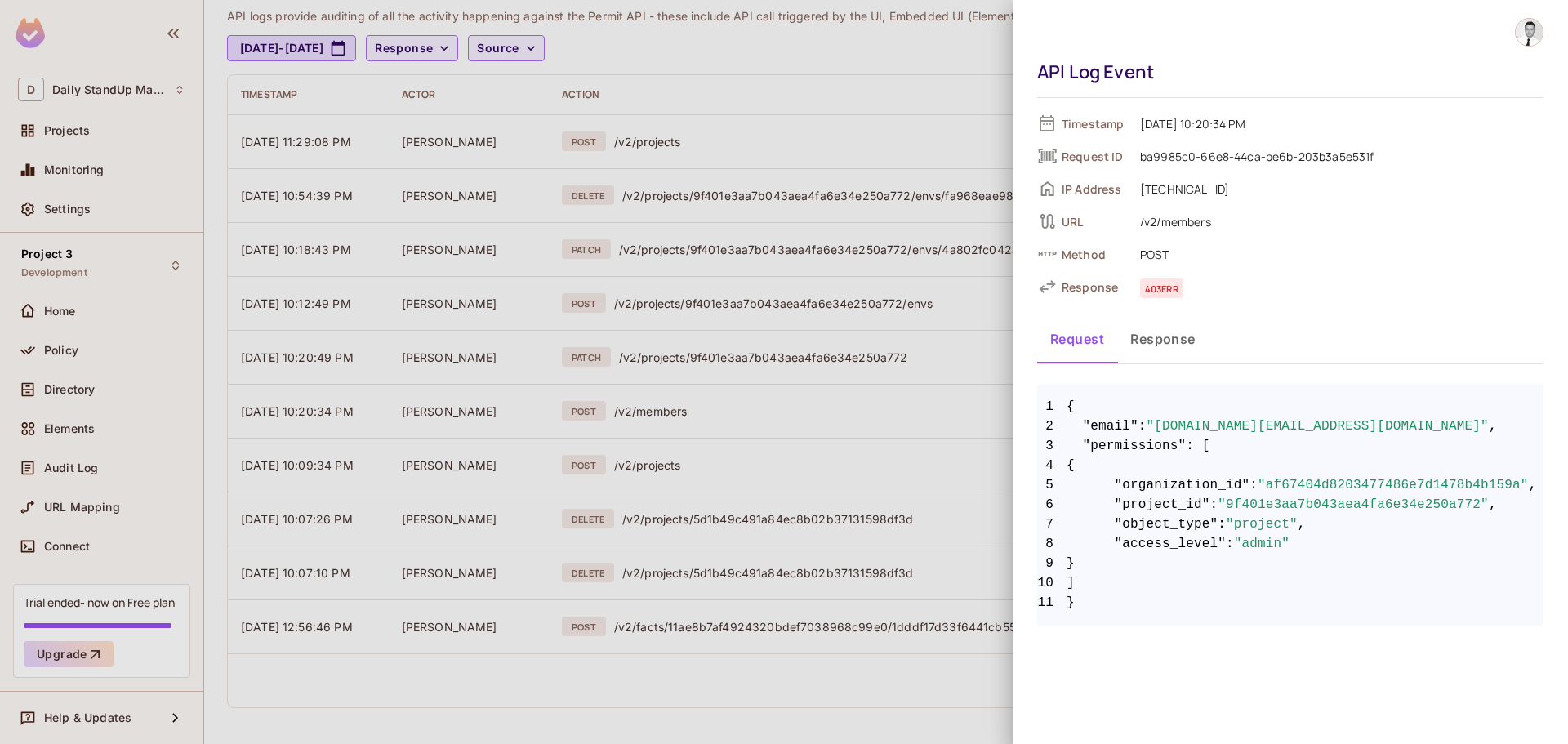
click at [1197, 350] on button "Response" at bounding box center [1163, 338] width 92 height 41
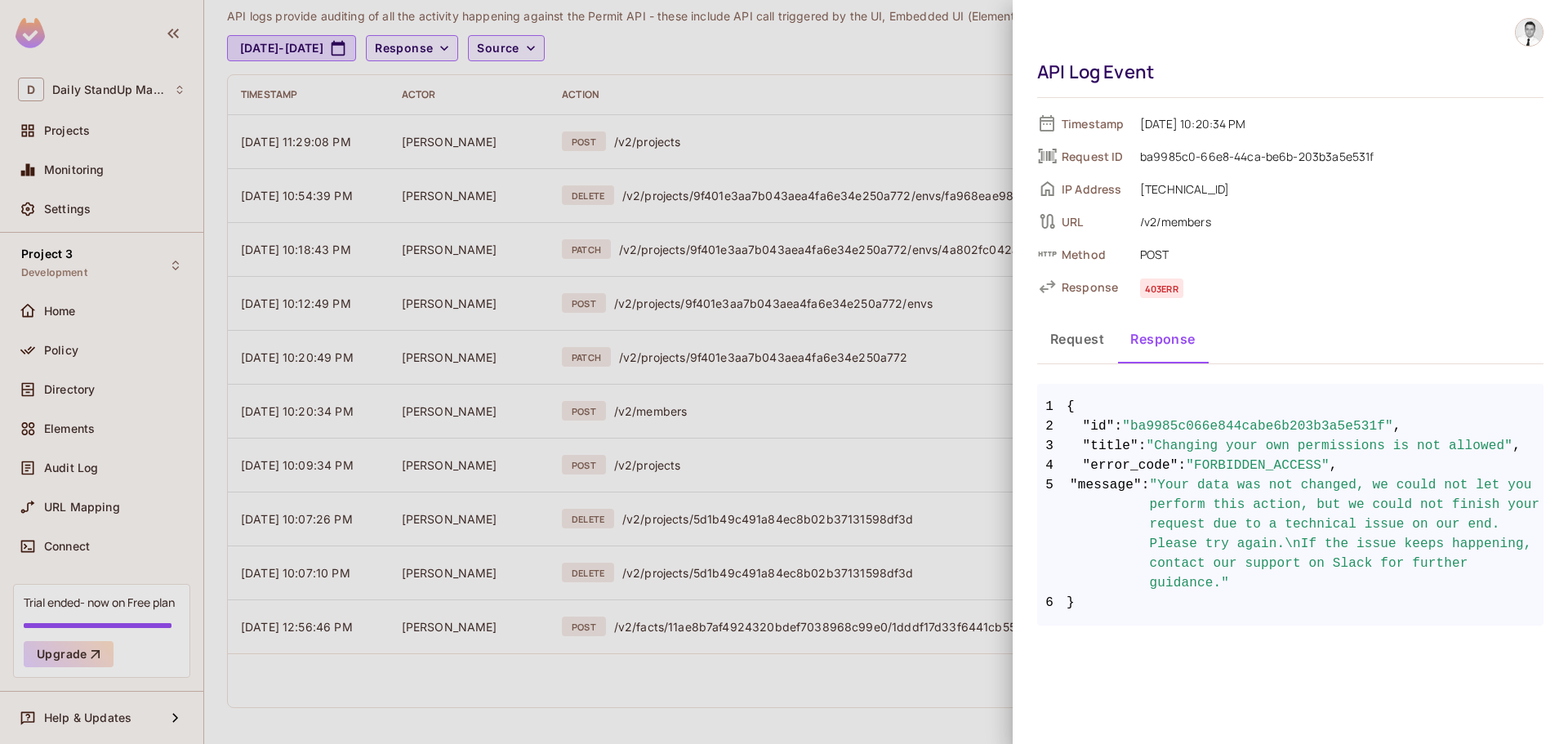
click at [966, 294] on div at bounding box center [784, 372] width 1568 height 744
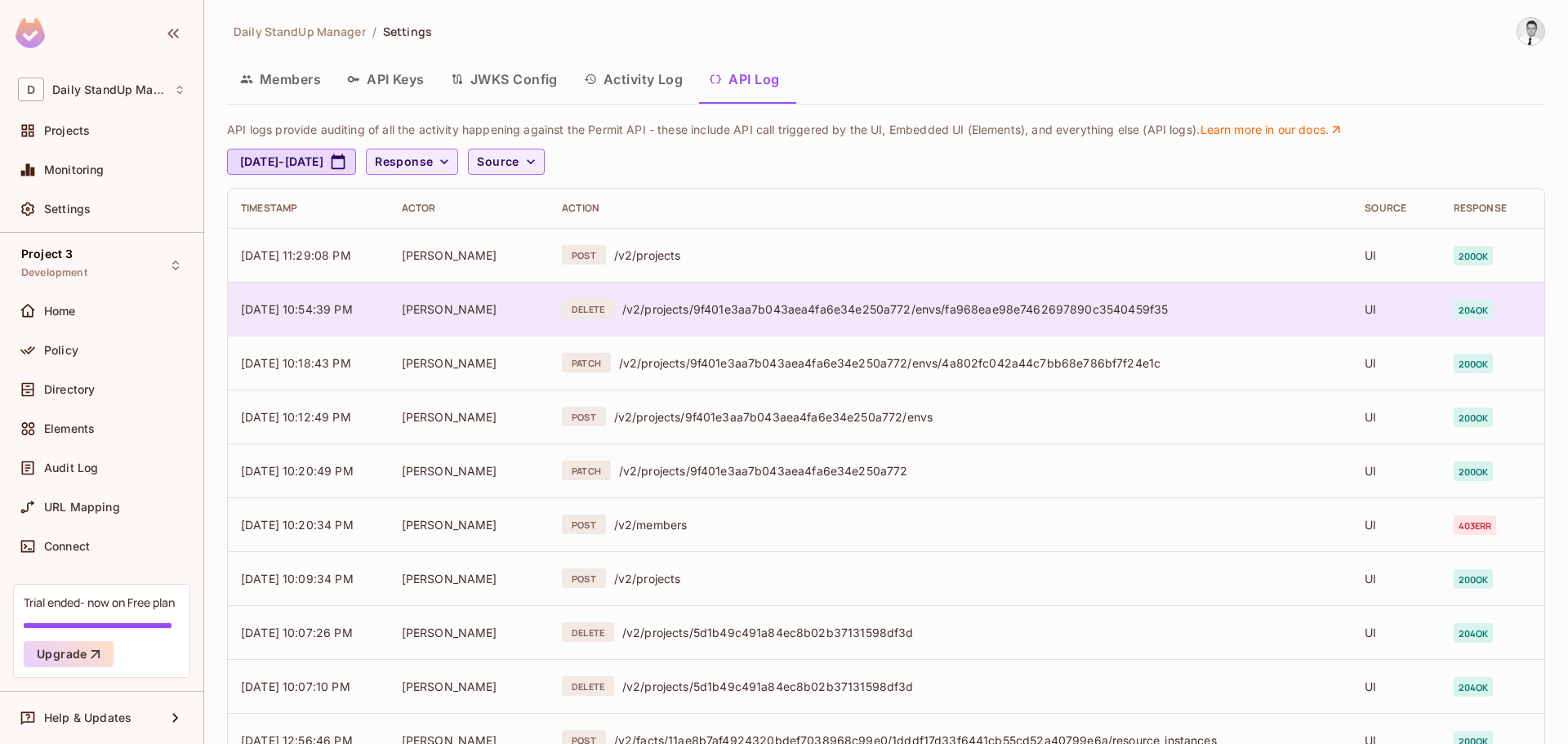
scroll to position [0, 0]
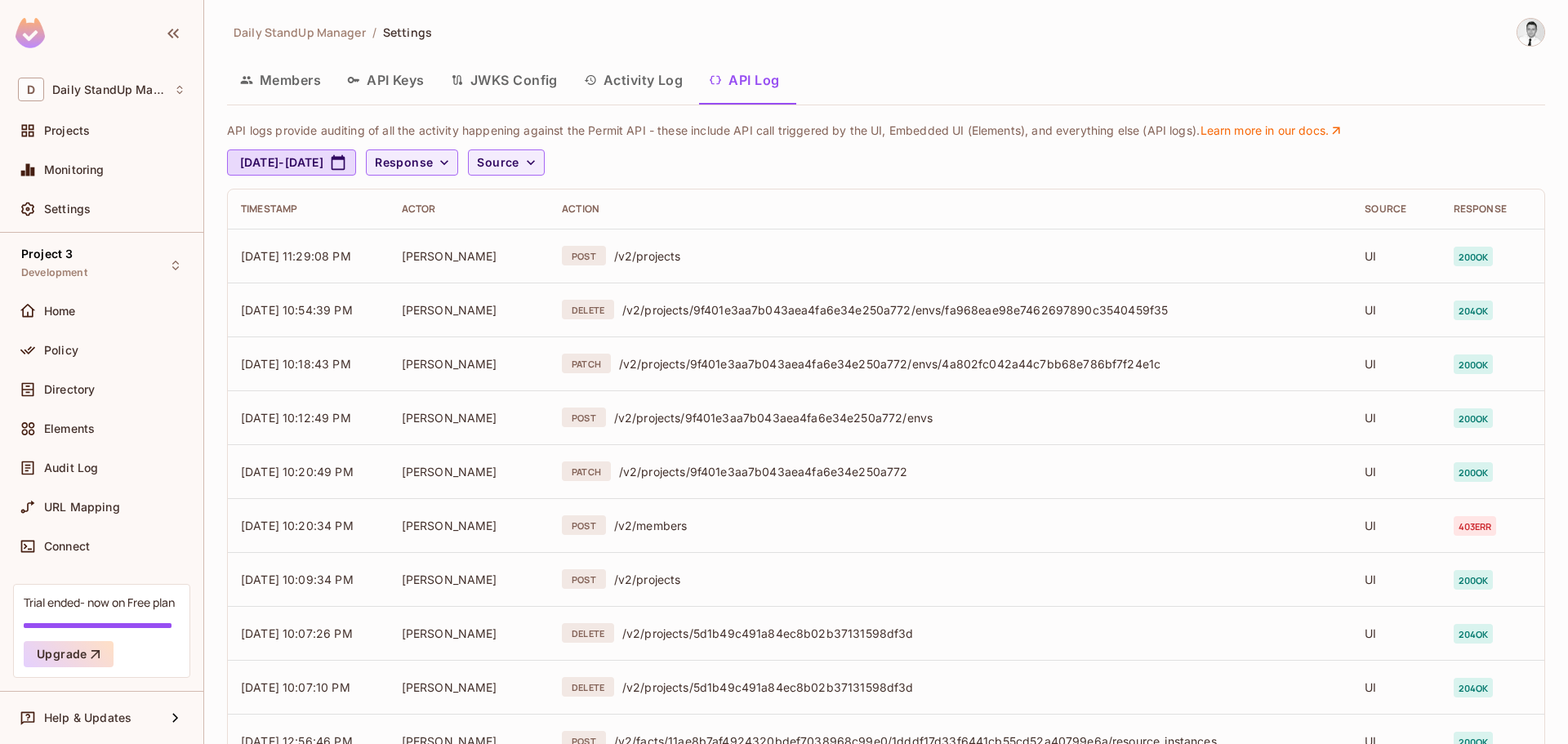
click at [983, 60] on div "Members API Keys JWKS Config Activity Log API Log" at bounding box center [886, 80] width 1318 height 41
click at [294, 83] on button "Members" at bounding box center [280, 80] width 107 height 41
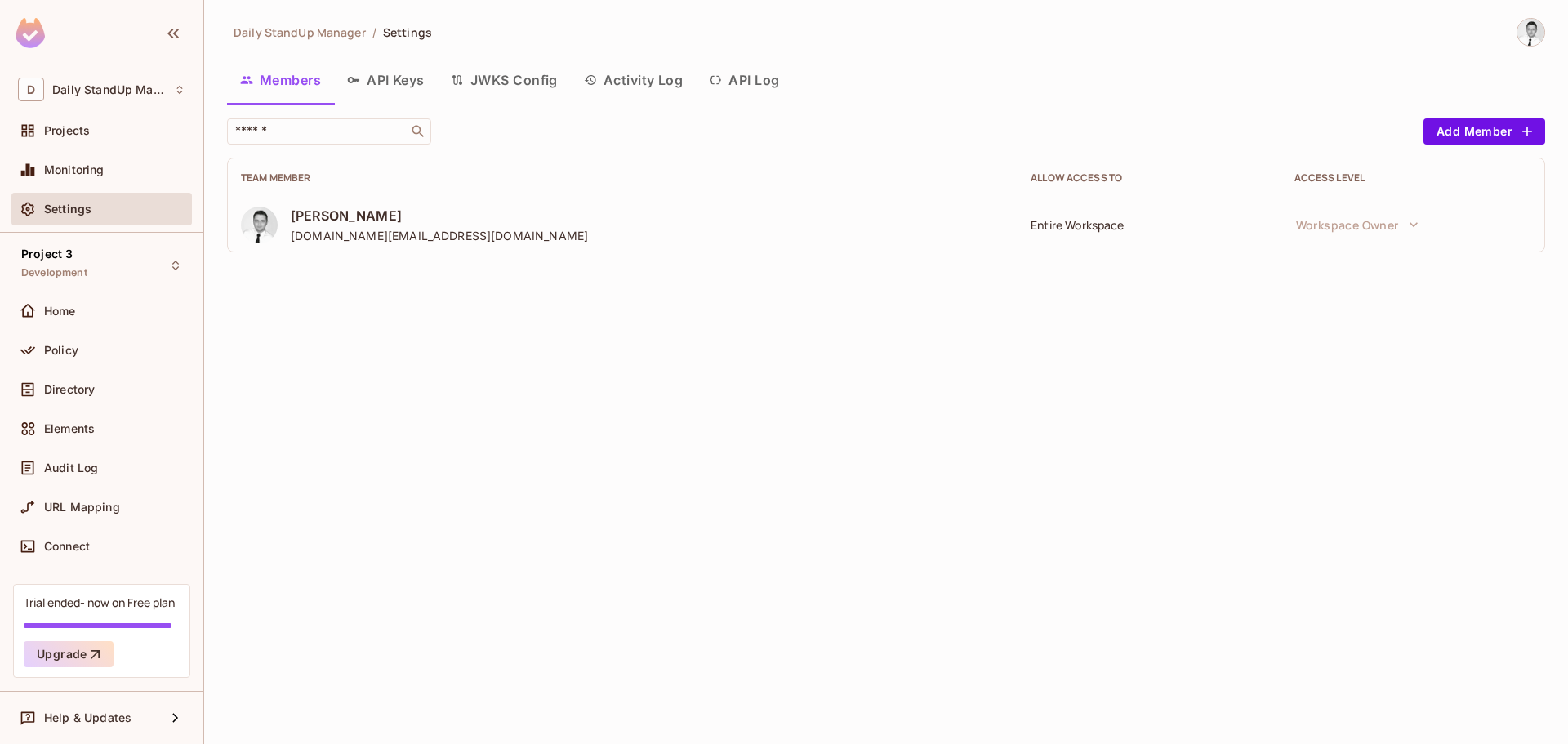
click at [373, 75] on button "API Keys" at bounding box center [386, 80] width 104 height 41
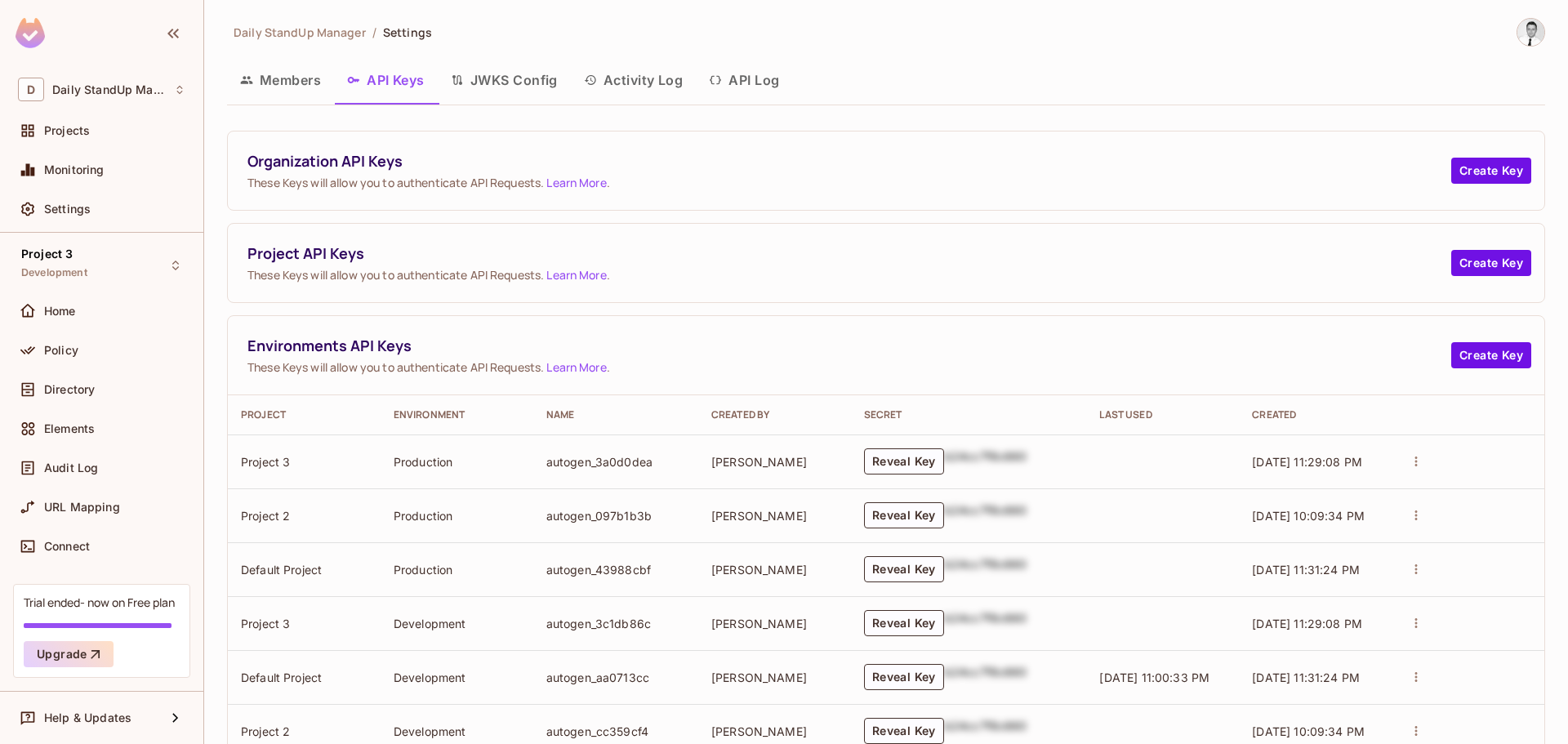
click at [288, 90] on button "Members" at bounding box center [280, 80] width 107 height 41
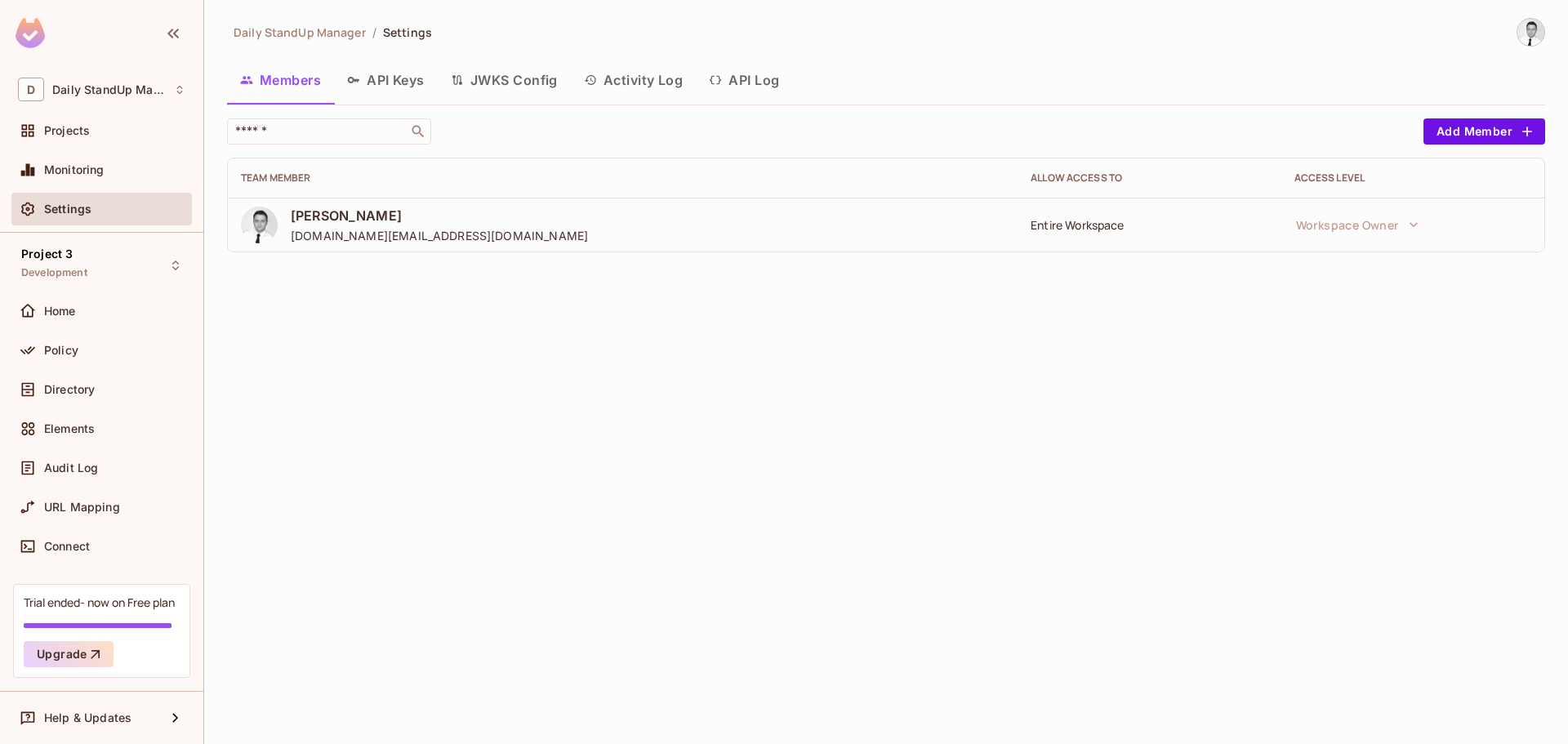
click at [301, 115] on div "Daily StandUp Manager / Settings Members API Keys JWKS Config Activity Log API …" at bounding box center [886, 142] width 1318 height 248
click at [321, 115] on div "Daily StandUp Manager / Settings Members API Keys JWKS Config Activity Log API …" at bounding box center [886, 142] width 1318 height 248
click at [316, 128] on input "text" at bounding box center [317, 131] width 172 height 16
click at [668, 109] on div "Daily StandUp Manager / Settings Members API Keys JWKS Config Activity Log API …" at bounding box center [886, 142] width 1318 height 248
click at [100, 181] on div "Monitoring" at bounding box center [101, 170] width 180 height 32
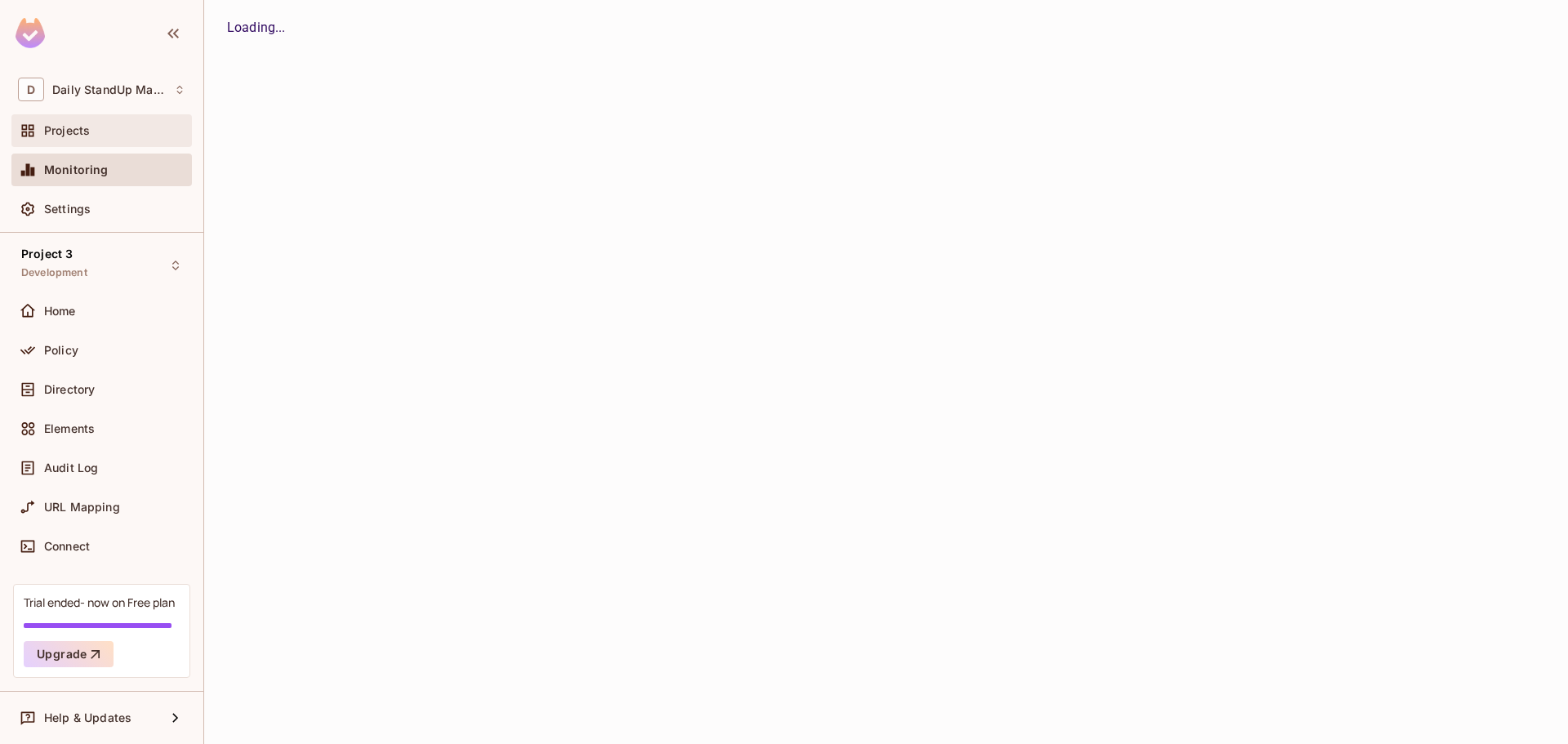
click at [55, 134] on span "Projects" at bounding box center [67, 131] width 46 height 13
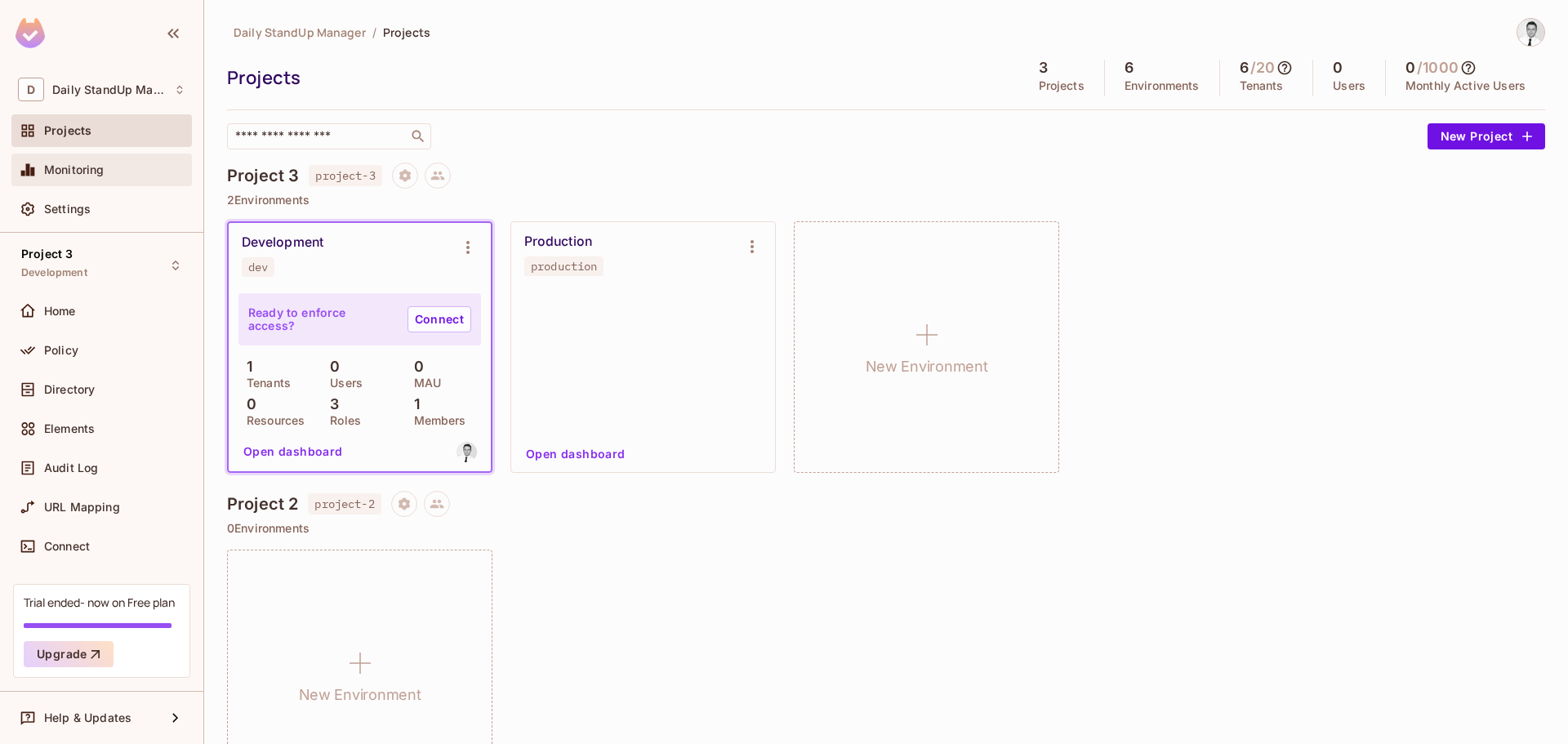
click at [112, 169] on div "Monitoring" at bounding box center [114, 170] width 141 height 13
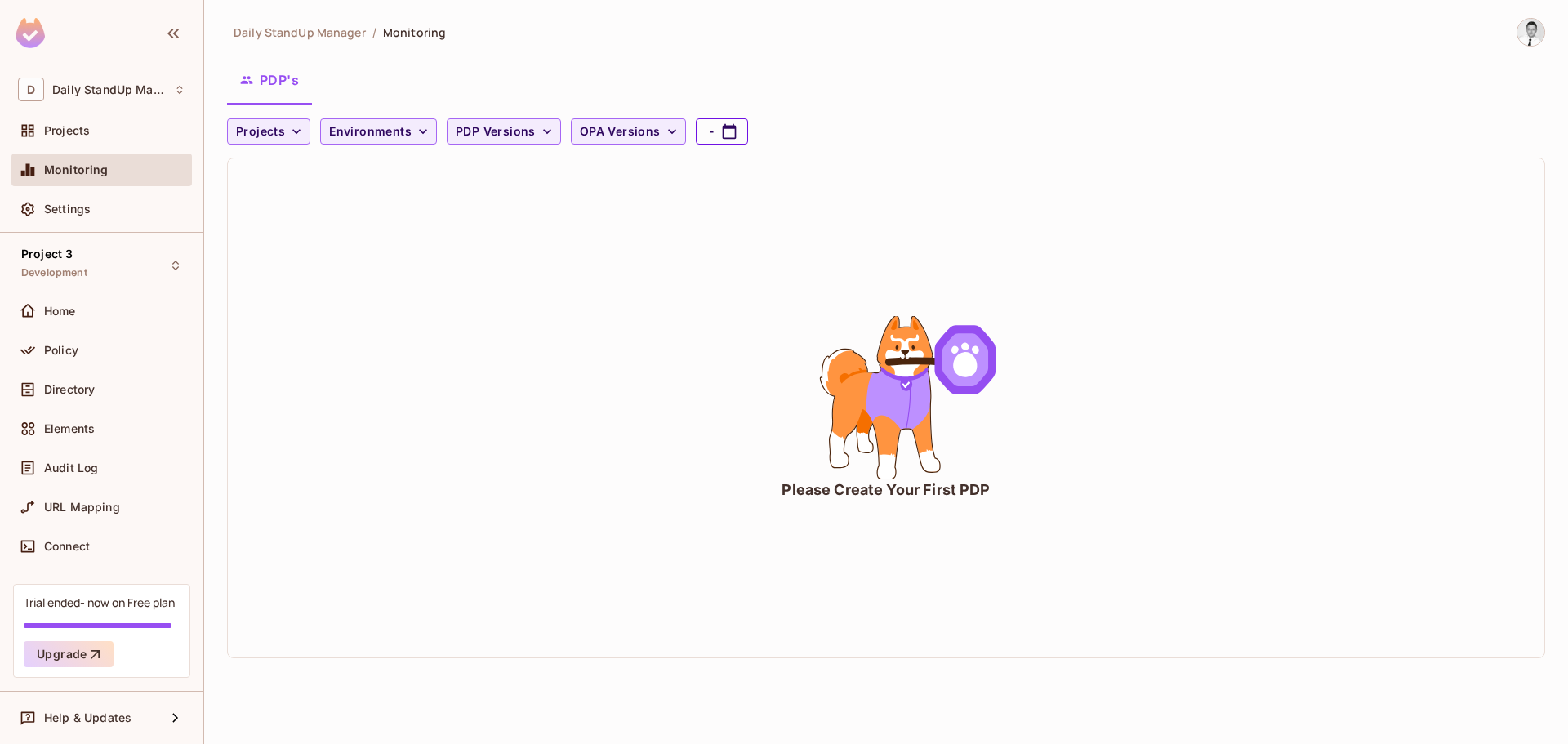
click at [708, 135] on button "-" at bounding box center [722, 131] width 52 height 26
select select "*"
select select "****"
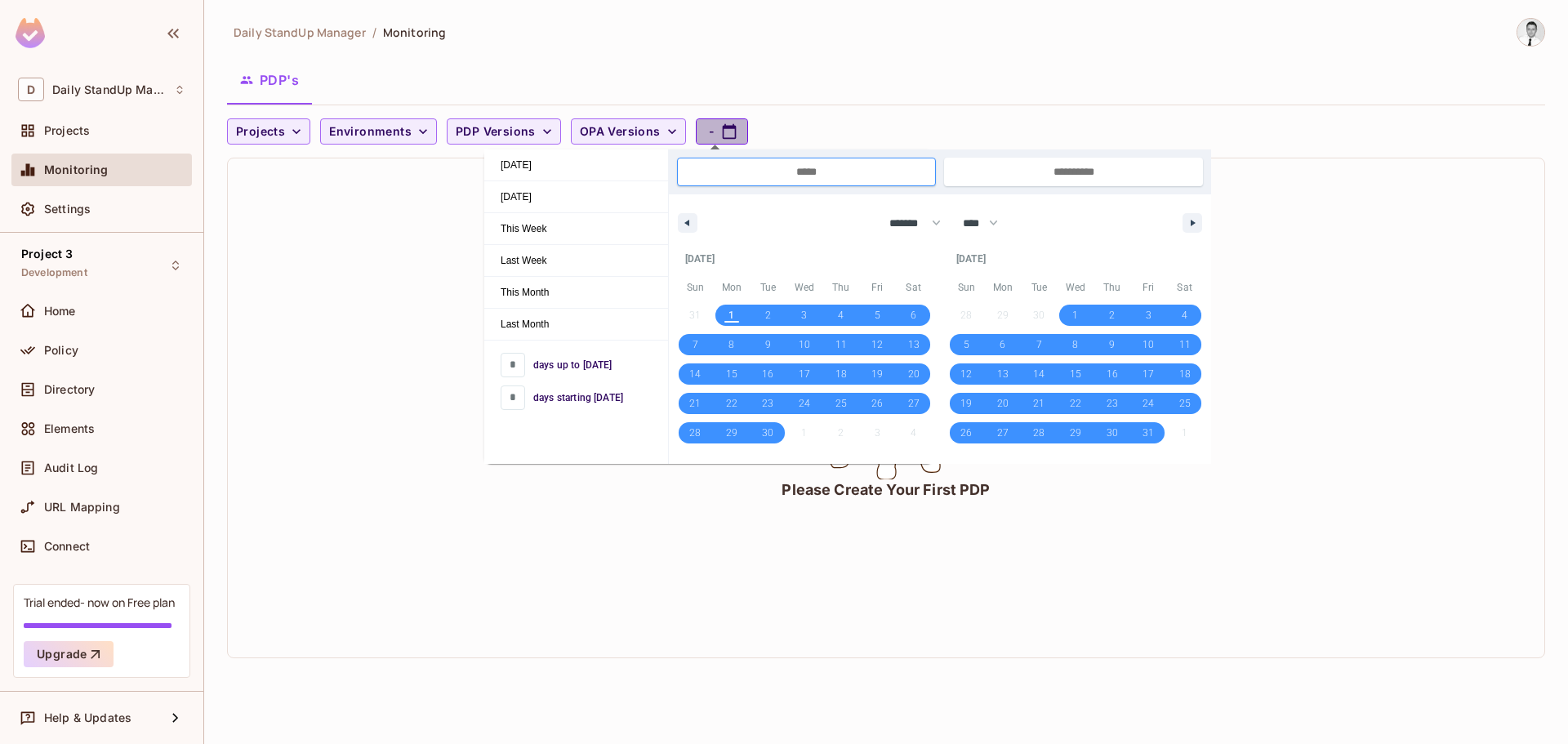
click at [708, 135] on button "-" at bounding box center [722, 131] width 52 height 26
click at [999, 77] on div "PDP's" at bounding box center [886, 80] width 1318 height 41
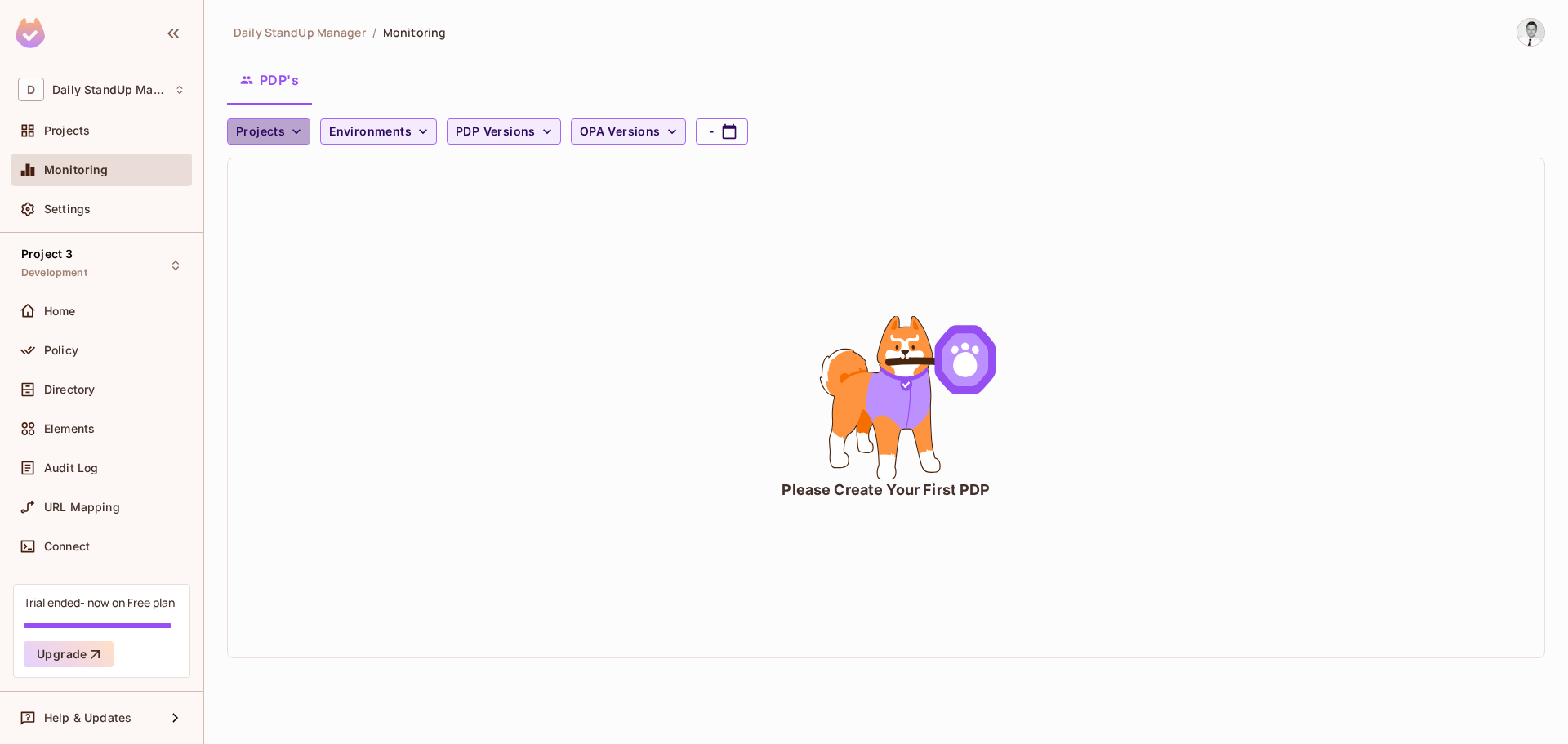
click at [254, 122] on span "Projects" at bounding box center [260, 131] width 49 height 20
click at [512, 132] on div at bounding box center [784, 372] width 1568 height 744
click at [512, 132] on span "PDP Versions" at bounding box center [496, 131] width 80 height 20
click at [503, 562] on div at bounding box center [784, 372] width 1568 height 744
click at [171, 91] on div "D Daily StandUp Manager" at bounding box center [102, 89] width 168 height 24
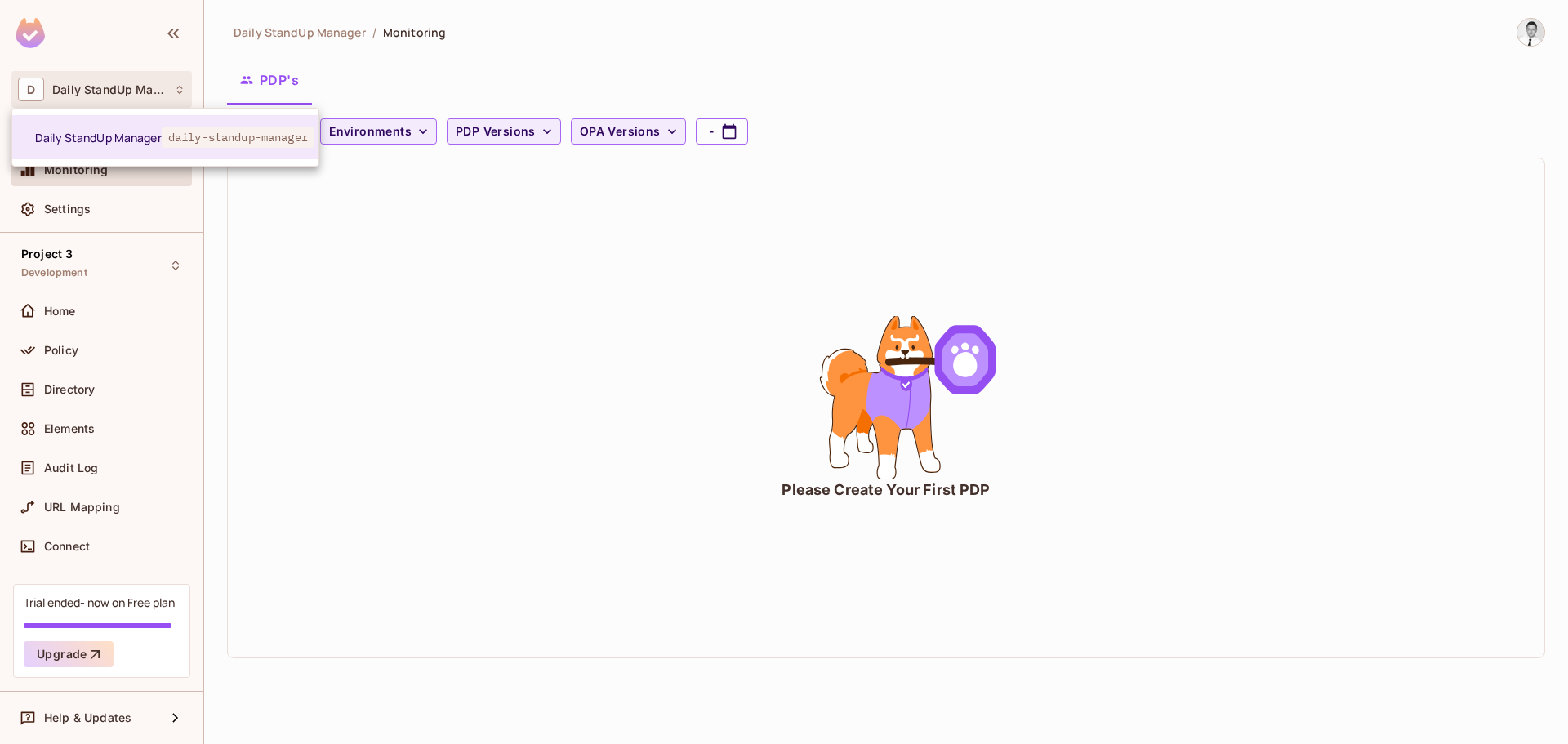
click at [696, 60] on div at bounding box center [784, 372] width 1568 height 744
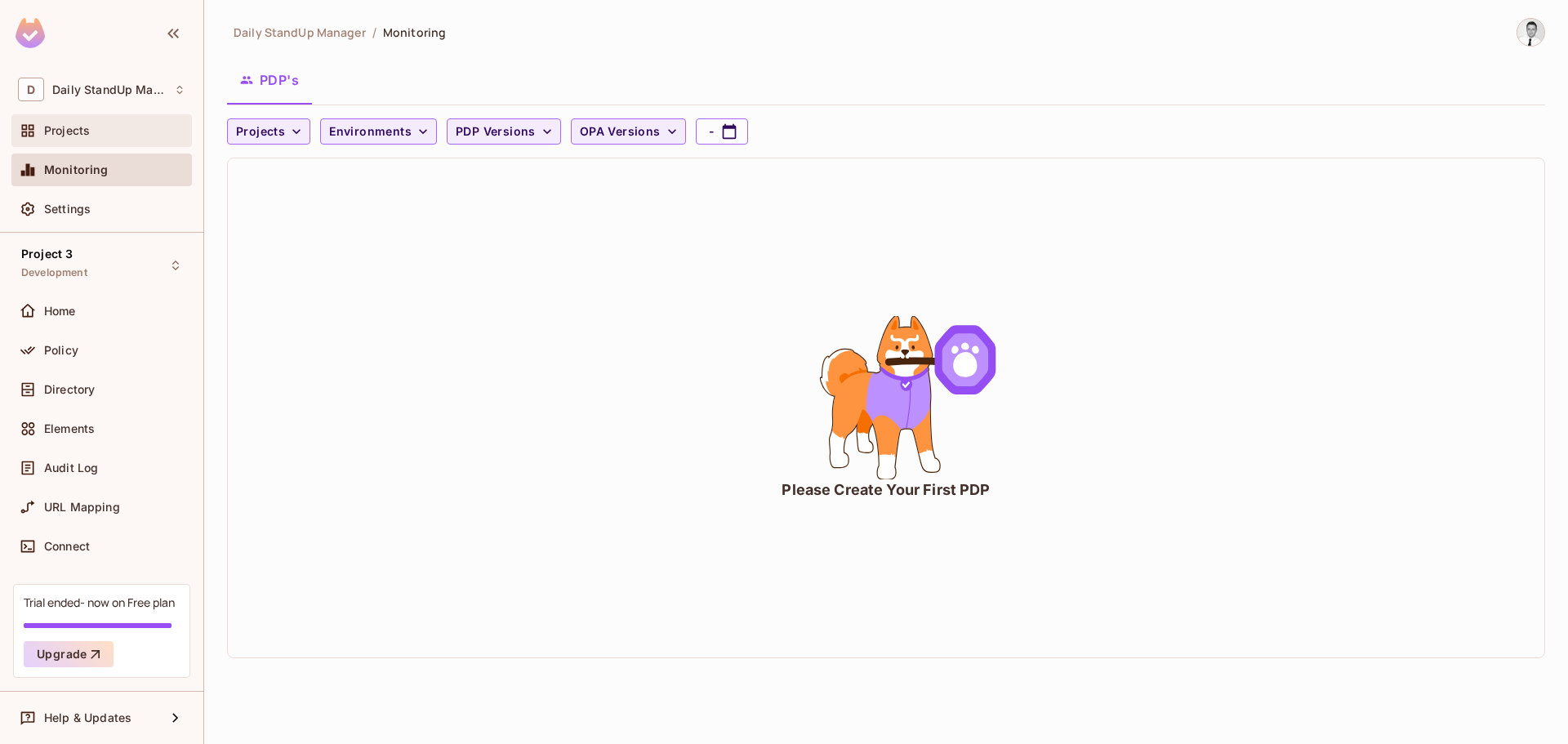
click at [129, 147] on div "Projects" at bounding box center [101, 131] width 180 height 32
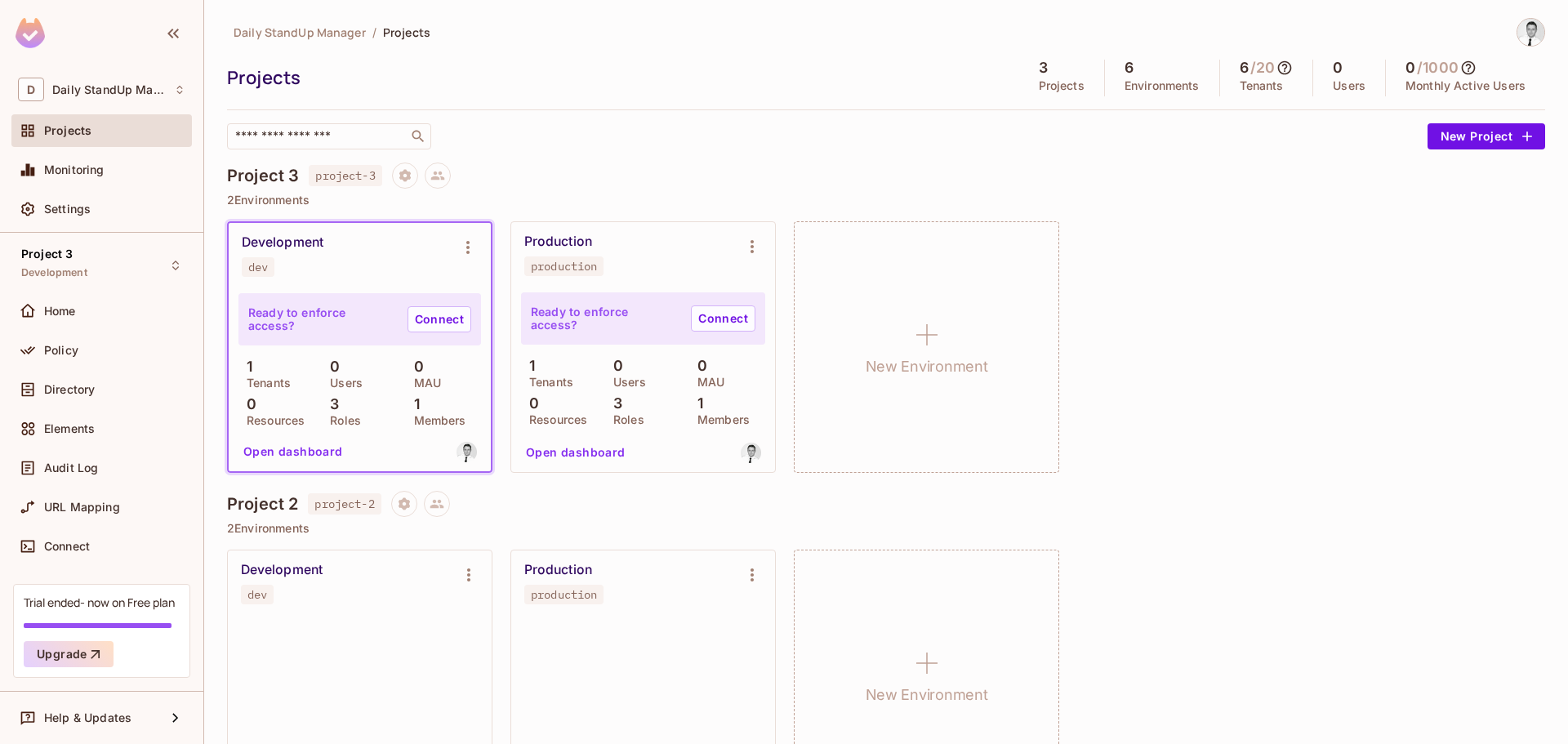
click at [28, 190] on div "Monitoring" at bounding box center [101, 172] width 180 height 39
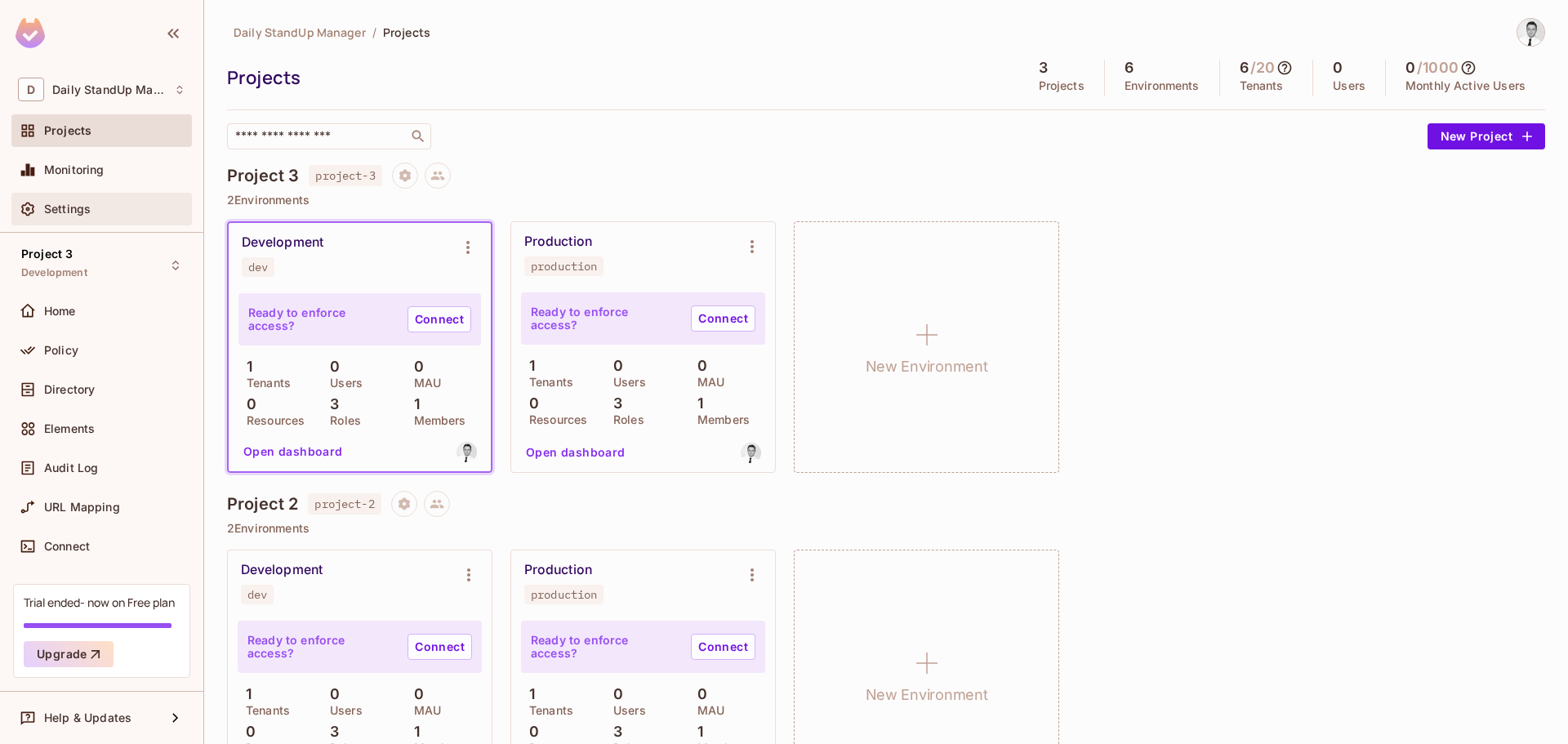
click at [36, 202] on span at bounding box center [28, 209] width 20 height 20
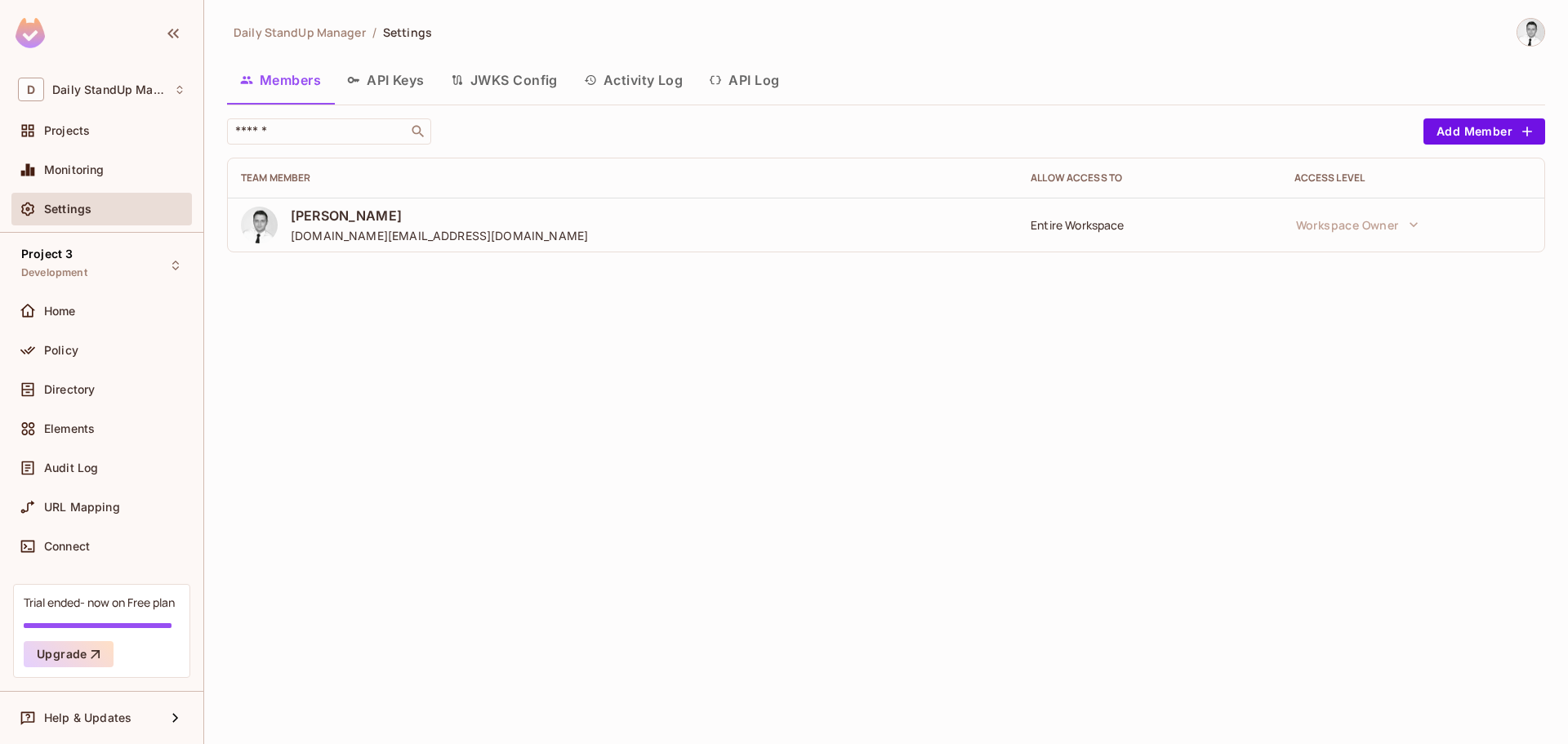
click at [360, 105] on div "Members API Keys JWKS Config Activity Log API Log" at bounding box center [886, 83] width 1318 height 46
click at [403, 85] on button "API Keys" at bounding box center [386, 80] width 104 height 41
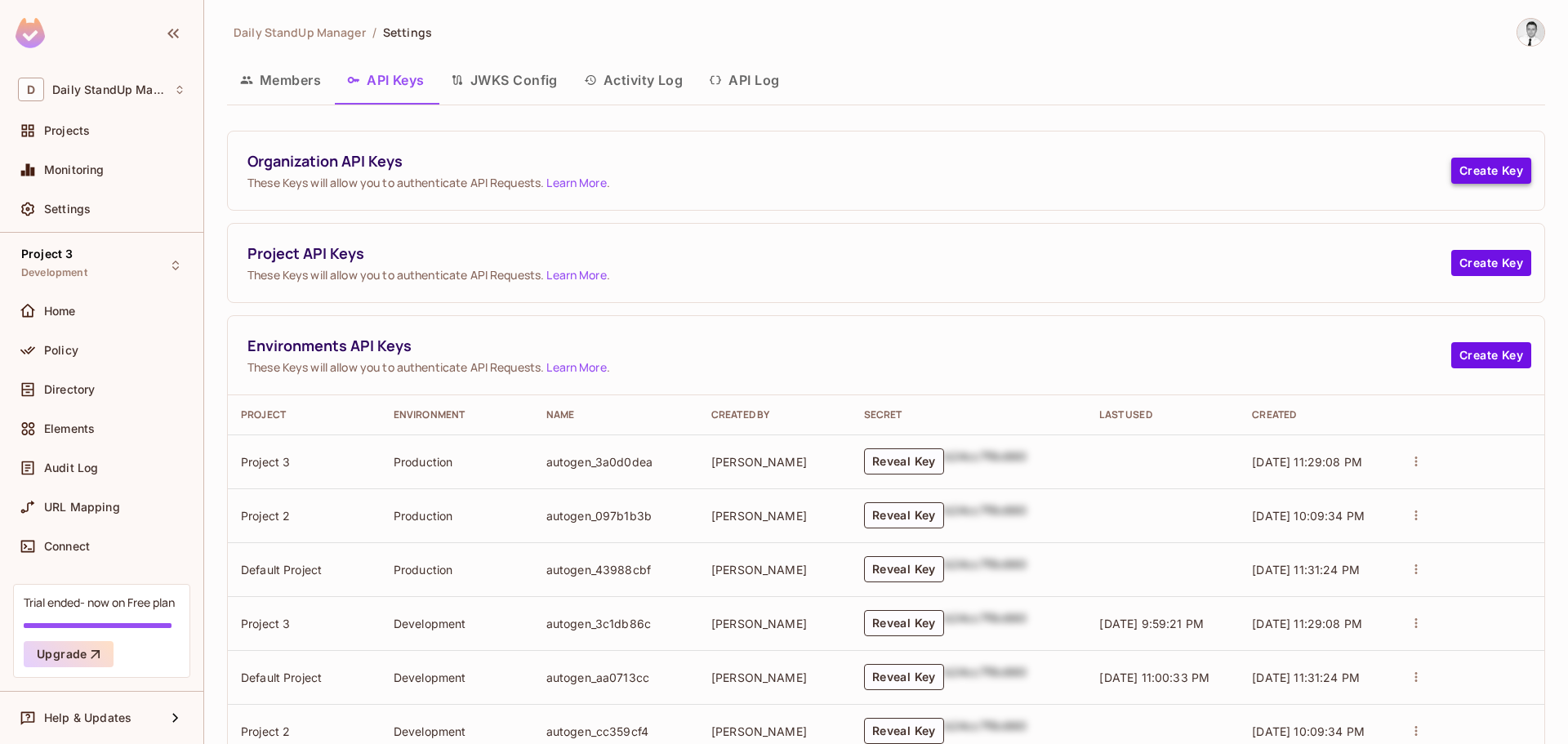
click at [1491, 165] on button "Create Key" at bounding box center [1492, 170] width 80 height 26
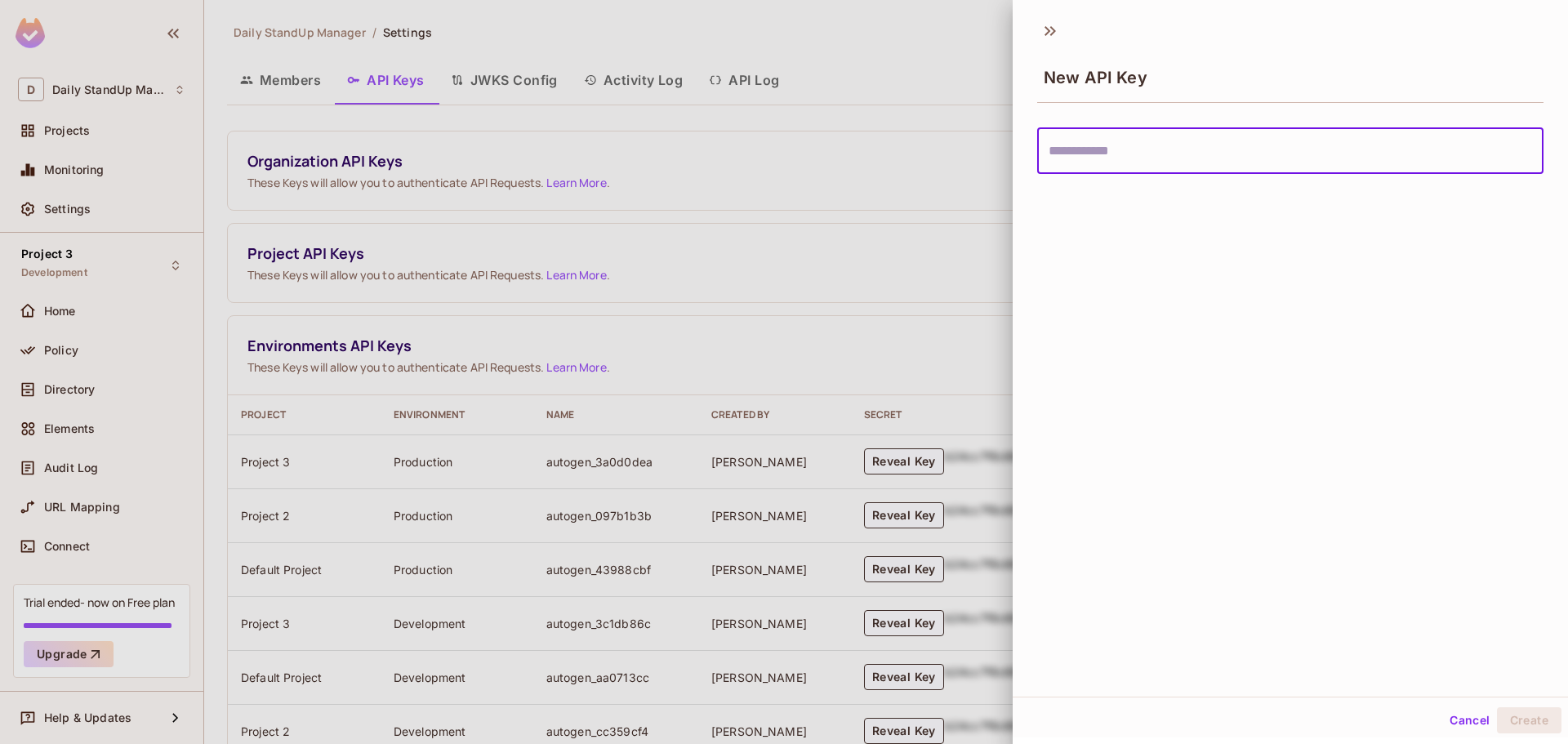
click at [1137, 141] on input "text" at bounding box center [1290, 151] width 506 height 46
click at [1060, 26] on icon at bounding box center [1049, 30] width 26 height 26
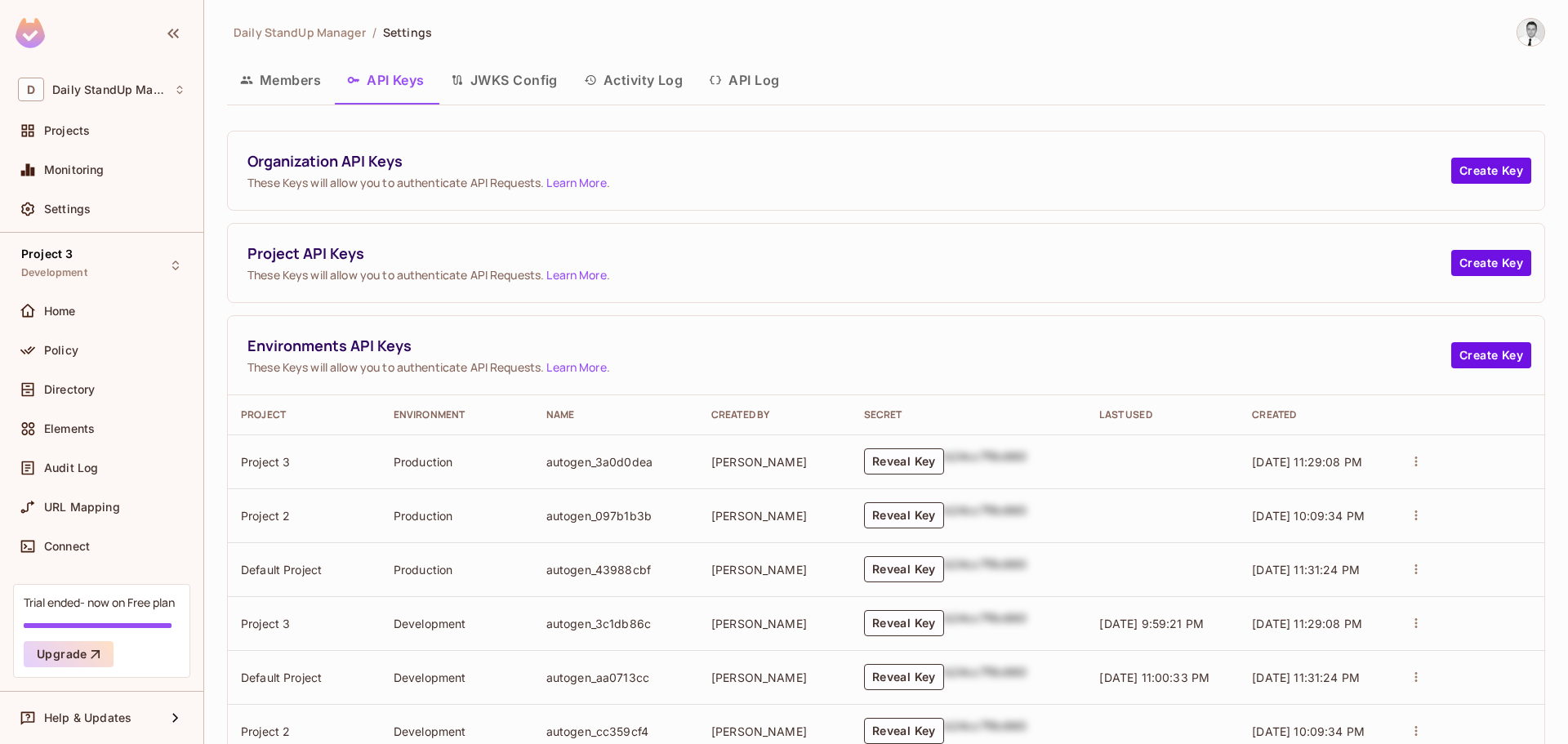
click at [933, 82] on div "Members API Keys JWKS Config Activity Log API Log" at bounding box center [886, 80] width 1318 height 41
click at [1008, 98] on div "Members API Keys JWKS Config Activity Log API Log" at bounding box center [886, 80] width 1318 height 41
click at [637, 245] on span "Project API Keys" at bounding box center [849, 252] width 1204 height 20
click at [471, 366] on span "These Keys will allow you to authenticate API Requests. Learn More ." at bounding box center [849, 367] width 1204 height 15
click at [275, 85] on button "Members" at bounding box center [280, 80] width 107 height 41
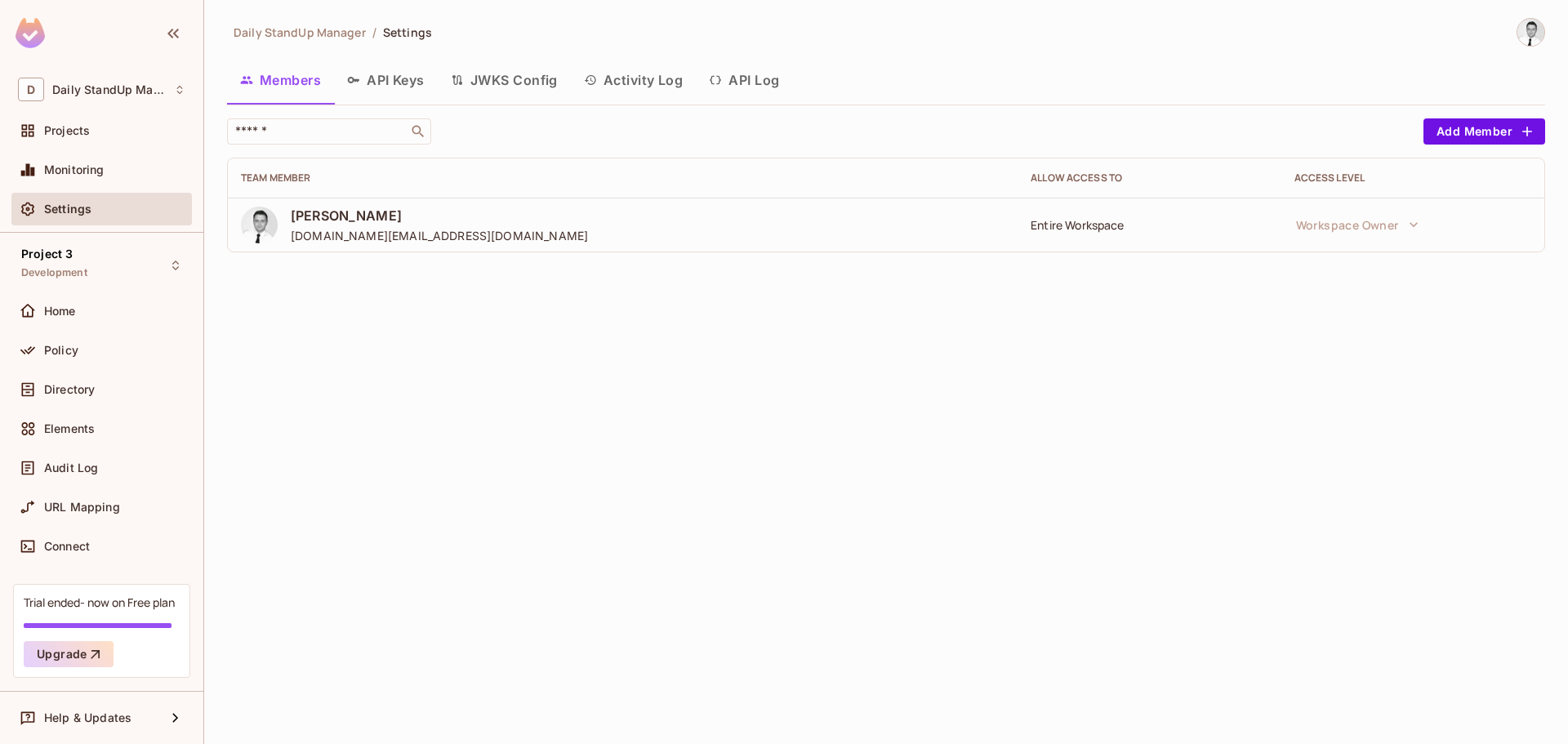
click at [400, 75] on button "API Keys" at bounding box center [386, 80] width 104 height 41
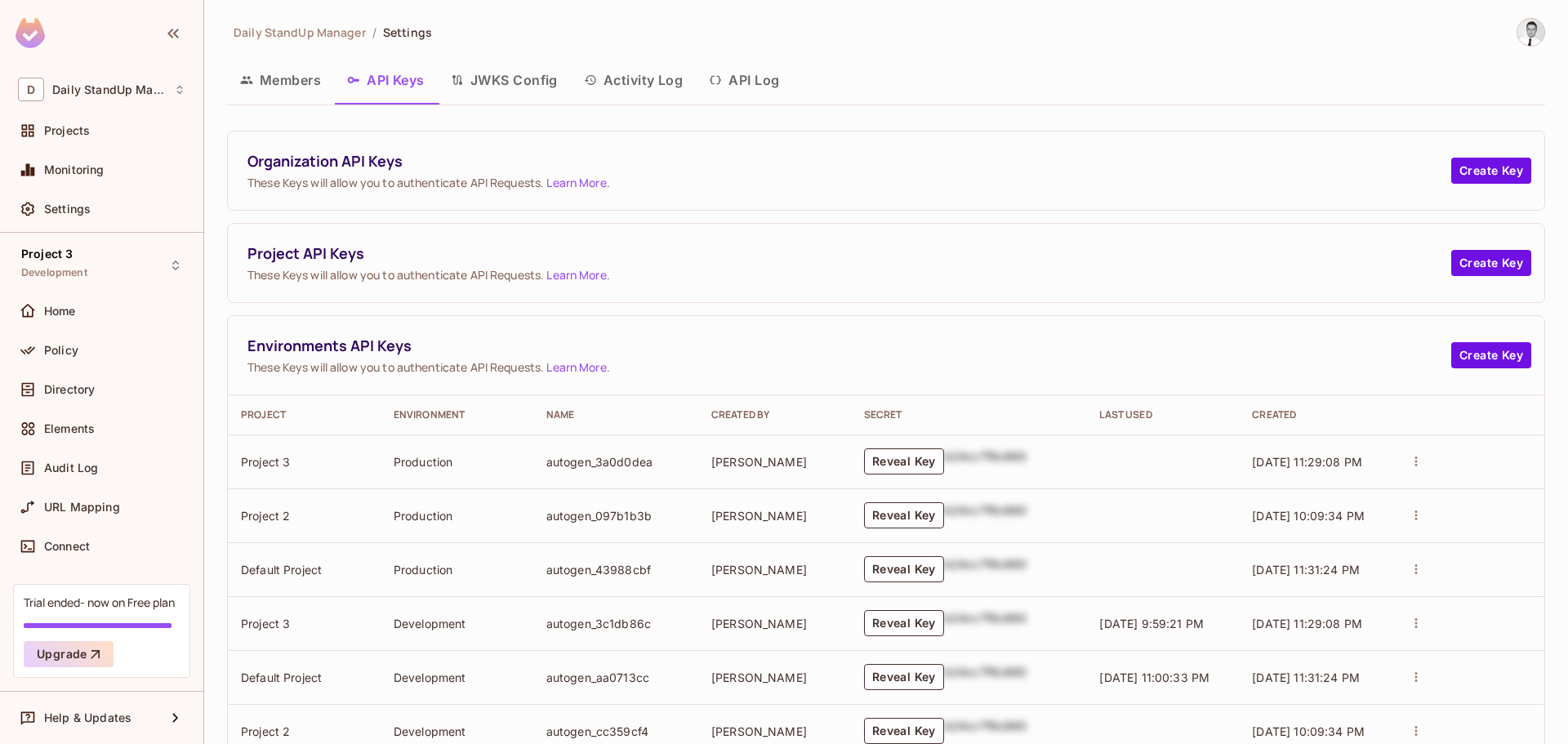
click at [1020, 276] on span "These Keys will allow you to authenticate API Requests. Learn More ." at bounding box center [849, 274] width 1204 height 15
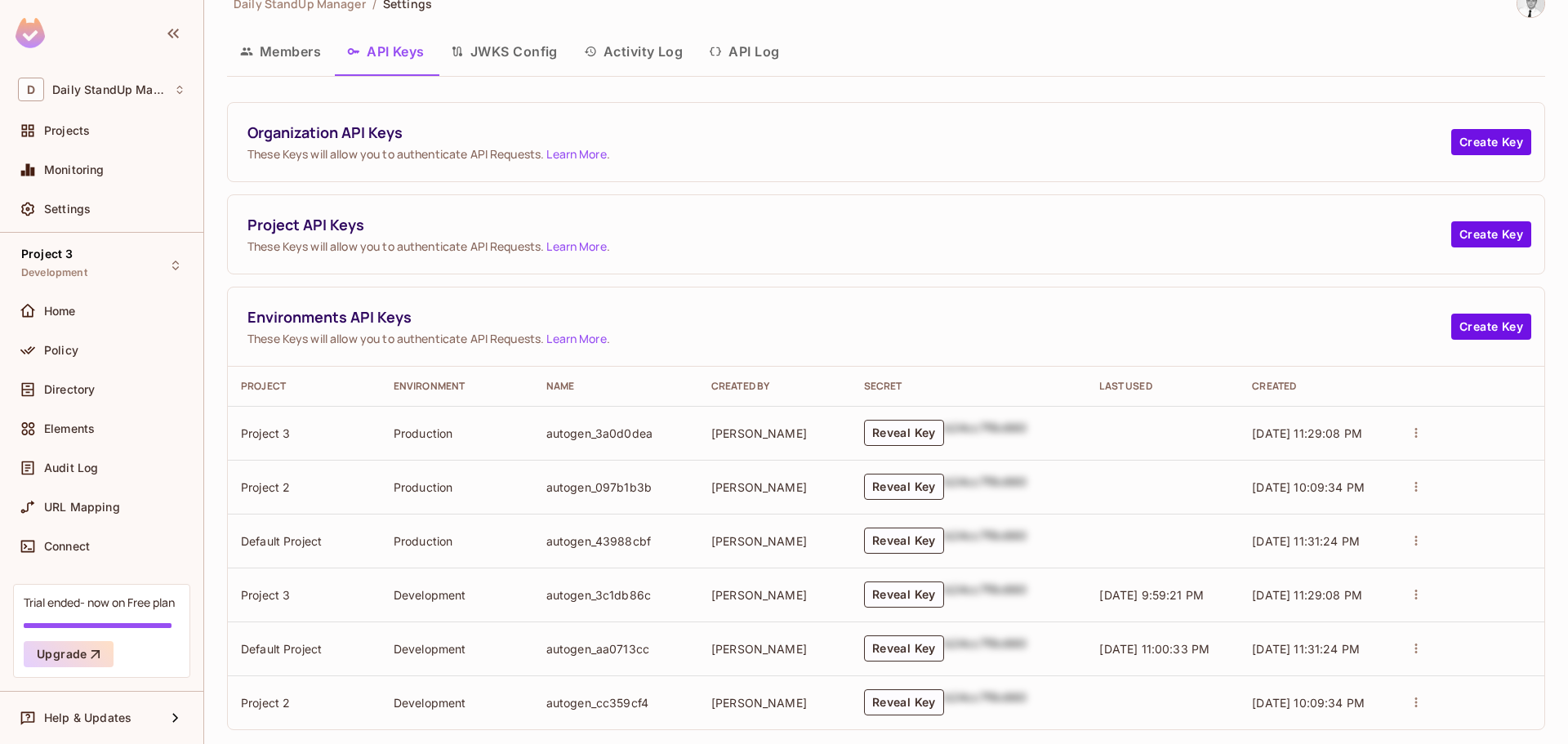
scroll to position [50, 0]
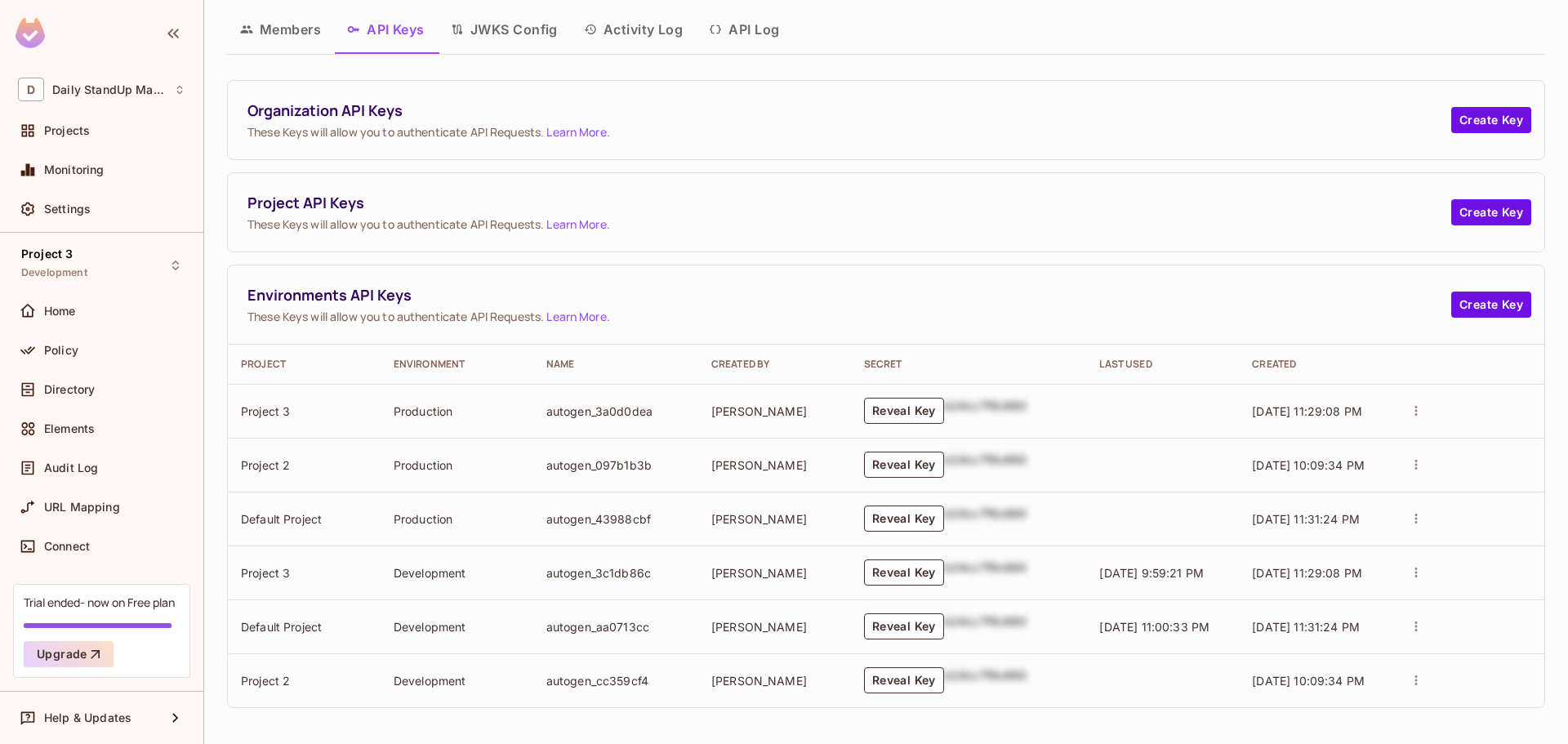
click at [576, 224] on link "Learn More" at bounding box center [576, 224] width 60 height 15
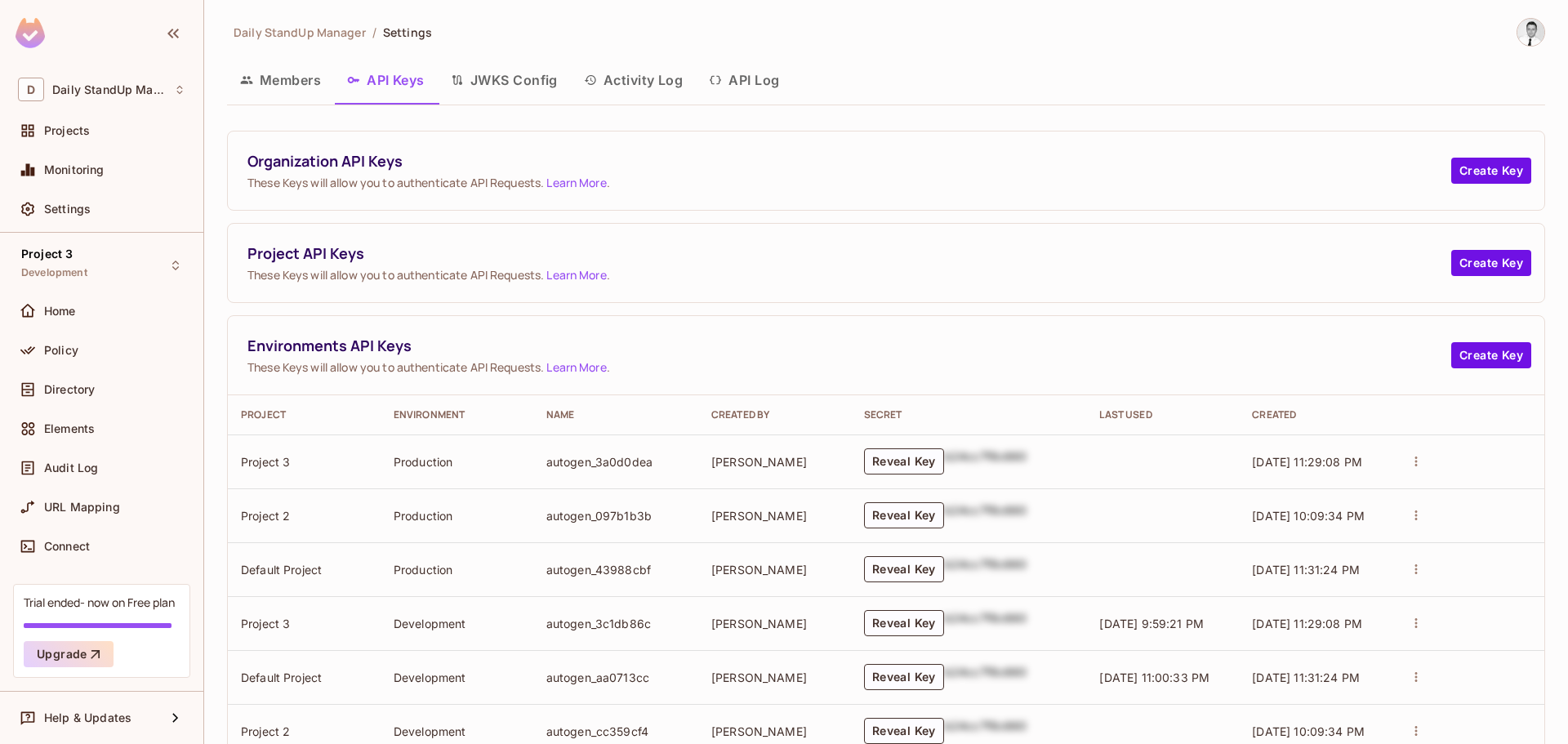
click at [243, 69] on button "Members" at bounding box center [280, 80] width 107 height 41
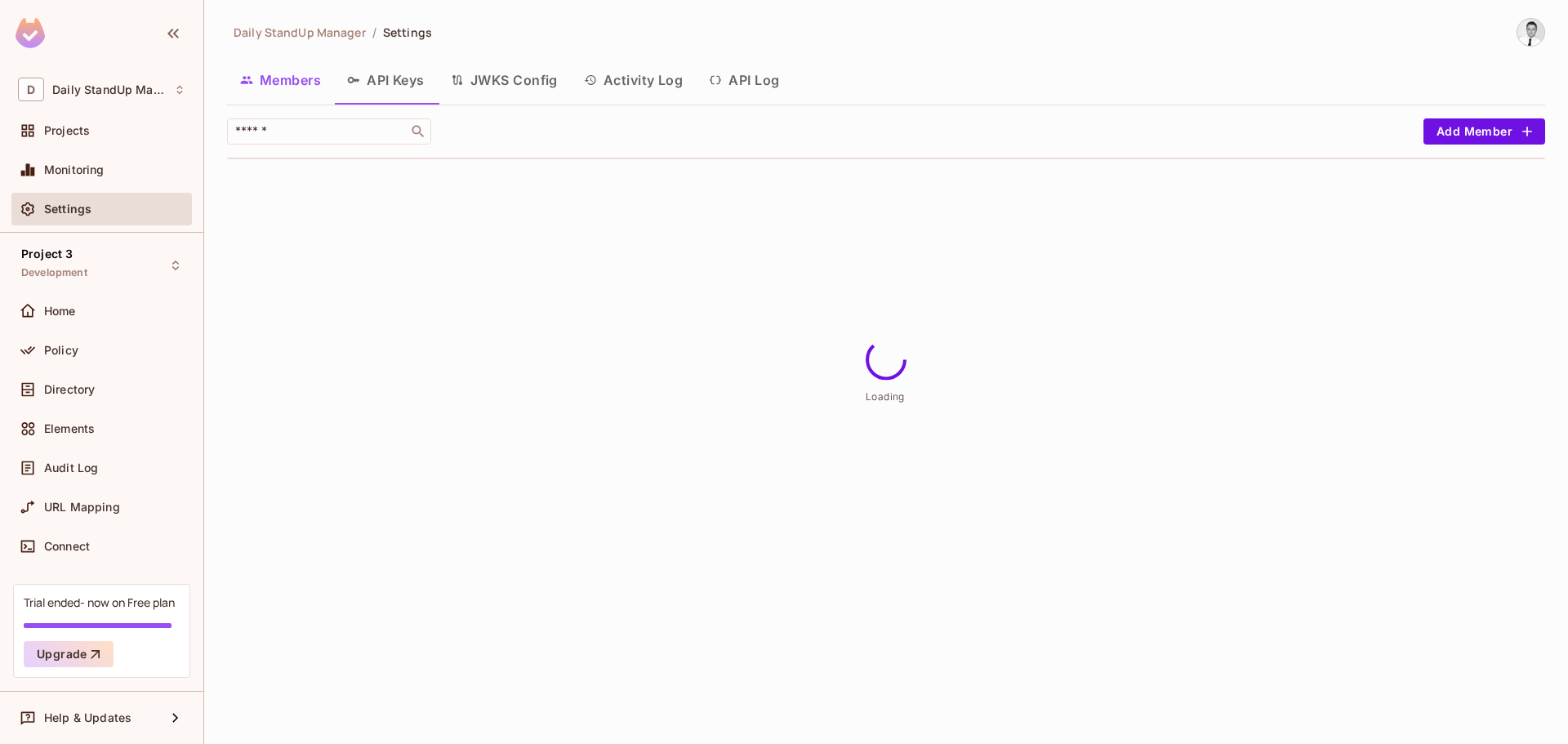
click at [311, 88] on button "Members" at bounding box center [280, 80] width 107 height 41
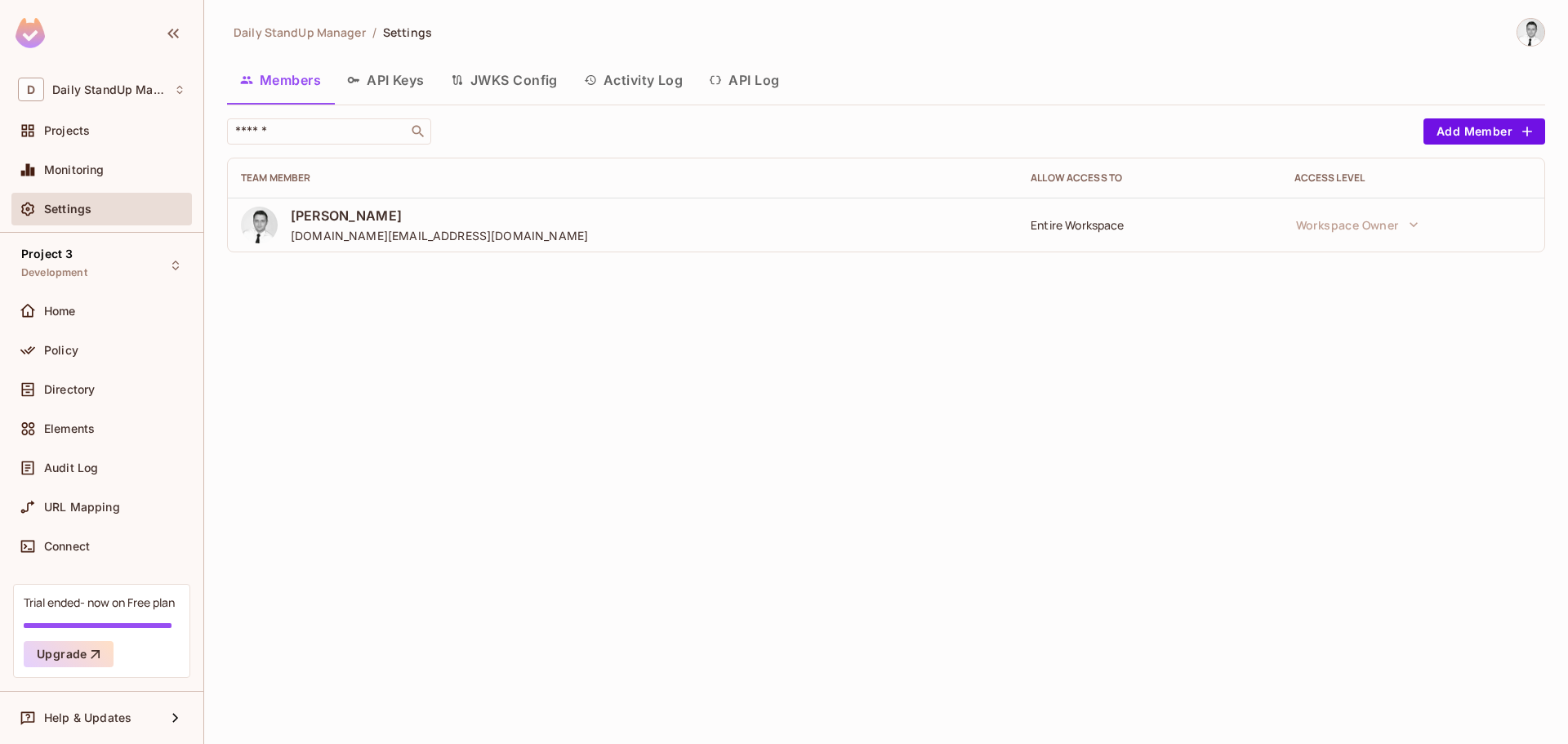
click at [946, 61] on div "Members API Keys JWKS Config Activity Log API Log" at bounding box center [886, 80] width 1318 height 41
click at [723, 83] on icon "button" at bounding box center [716, 80] width 13 height 13
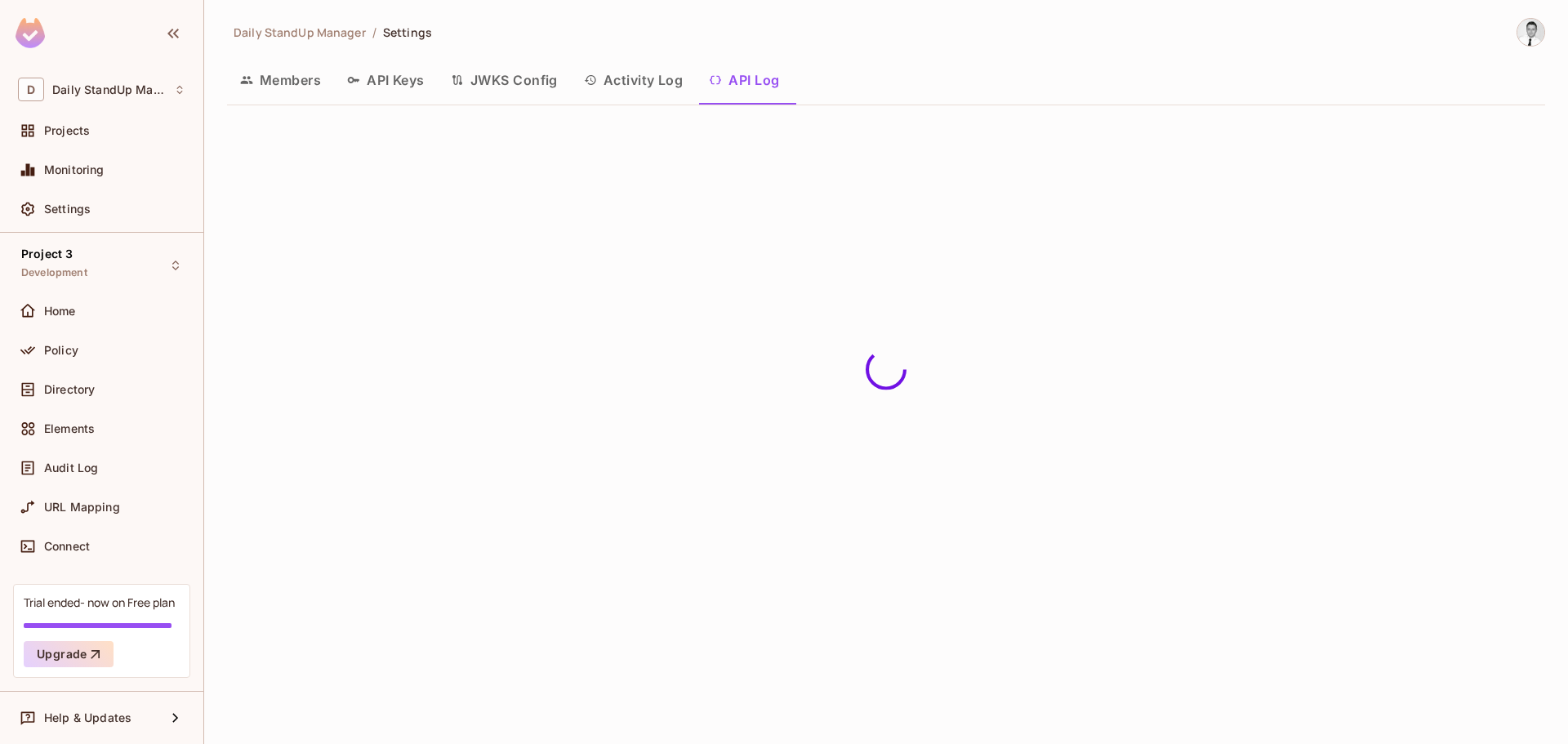
click at [670, 81] on button "Activity Log" at bounding box center [634, 80] width 126 height 41
click at [621, 41] on div "Daily StandUp Manager / Settings" at bounding box center [886, 32] width 1318 height 29
click at [519, 86] on button "JWKS Config" at bounding box center [504, 80] width 133 height 41
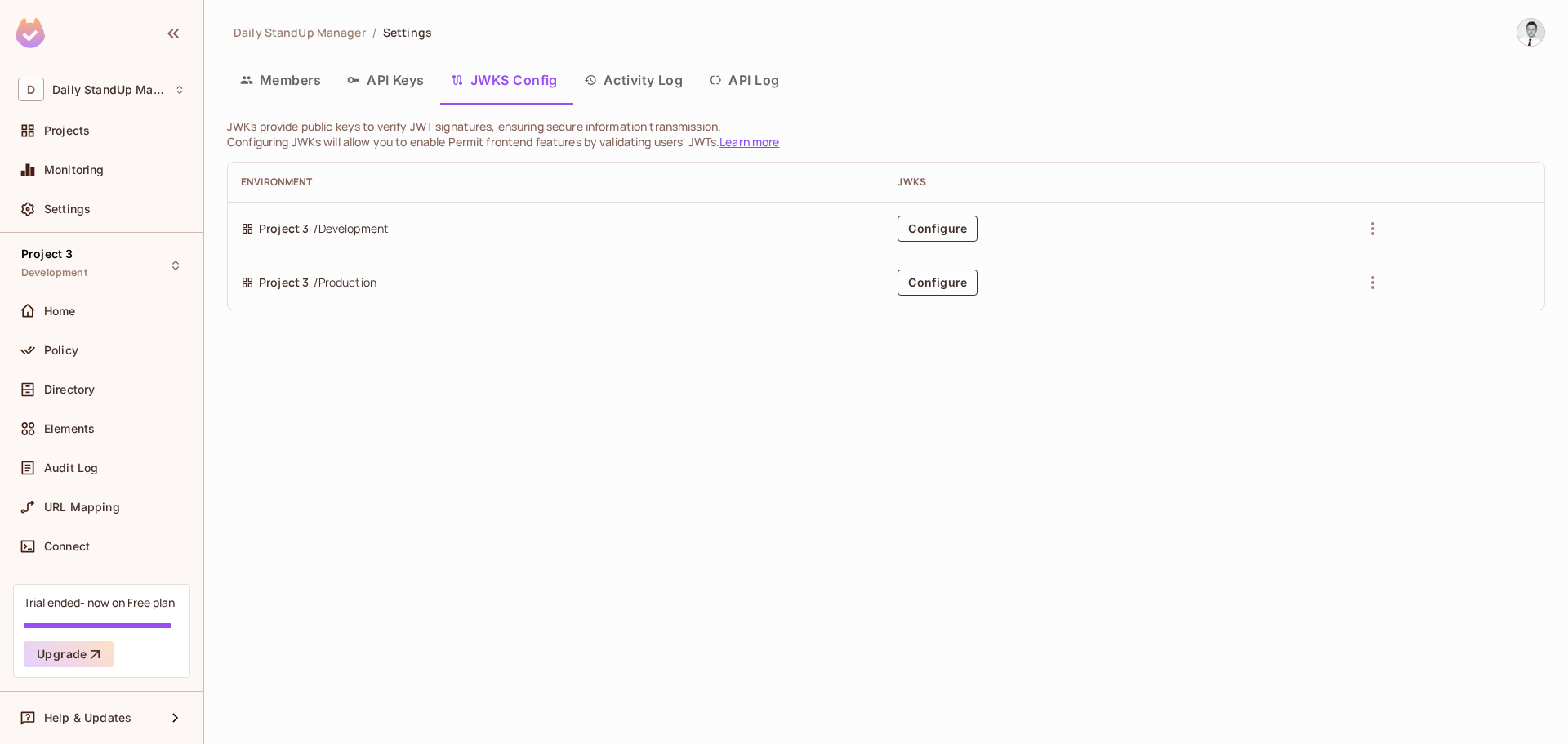
click at [917, 222] on button "Configure" at bounding box center [938, 228] width 80 height 26
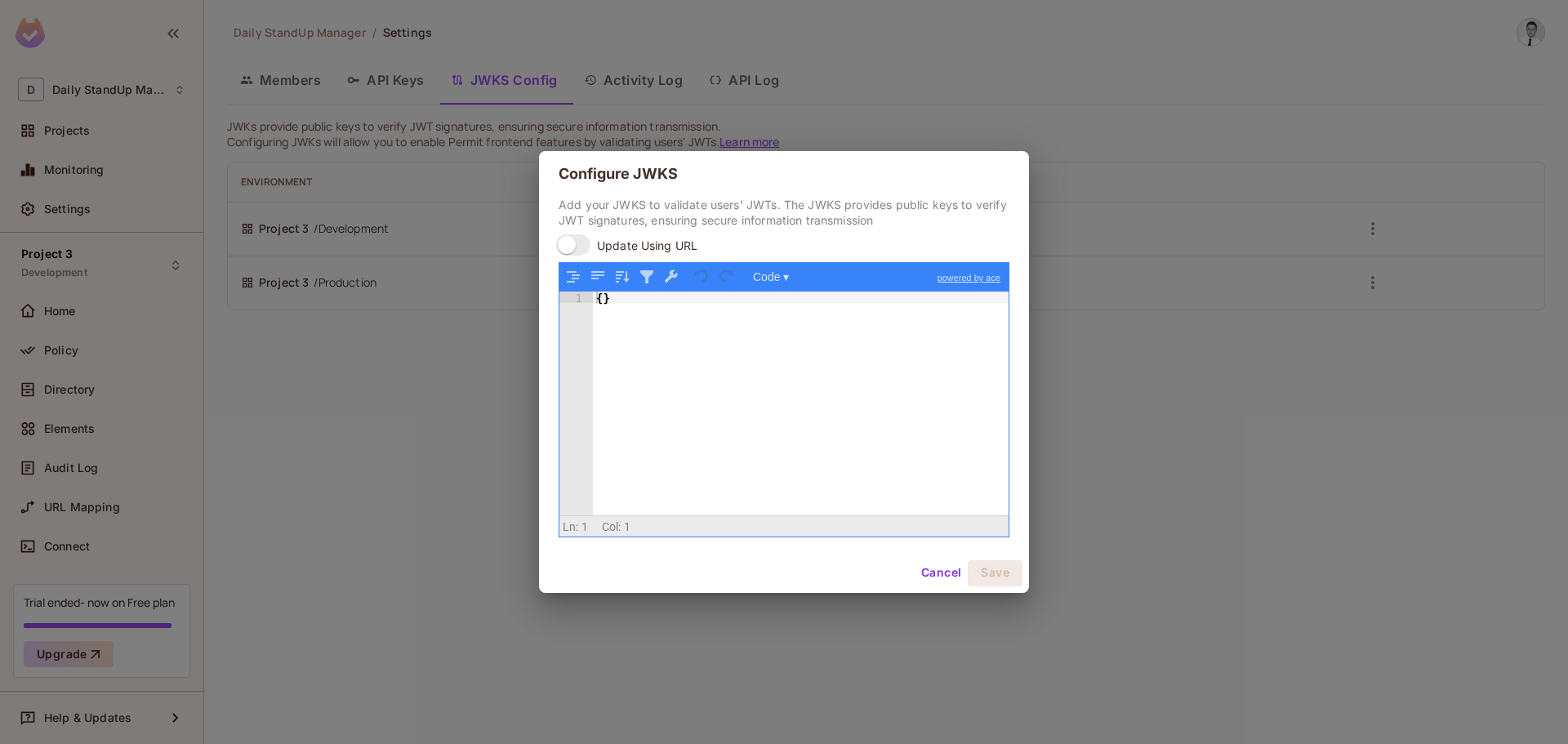
click at [945, 576] on button "Cancel" at bounding box center [942, 573] width 53 height 26
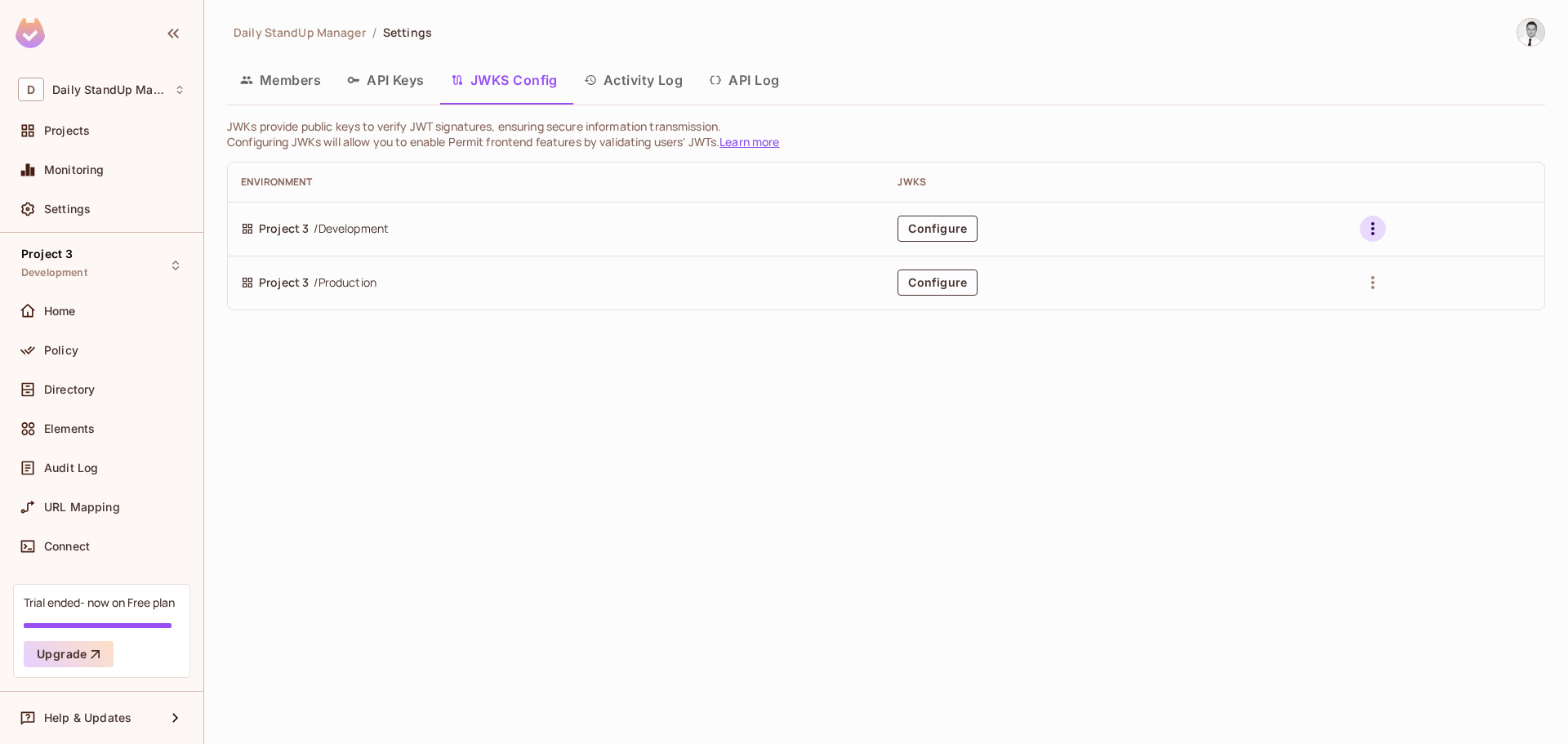
drag, startPoint x: 1365, startPoint y: 215, endPoint x: 1367, endPoint y: 229, distance: 14.1
click at [1367, 229] on div at bounding box center [1446, 228] width 172 height 26
click at [1367, 229] on icon "button" at bounding box center [1373, 229] width 20 height 20
click at [1305, 276] on span "Delete Jwks" at bounding box center [1337, 266] width 106 height 26
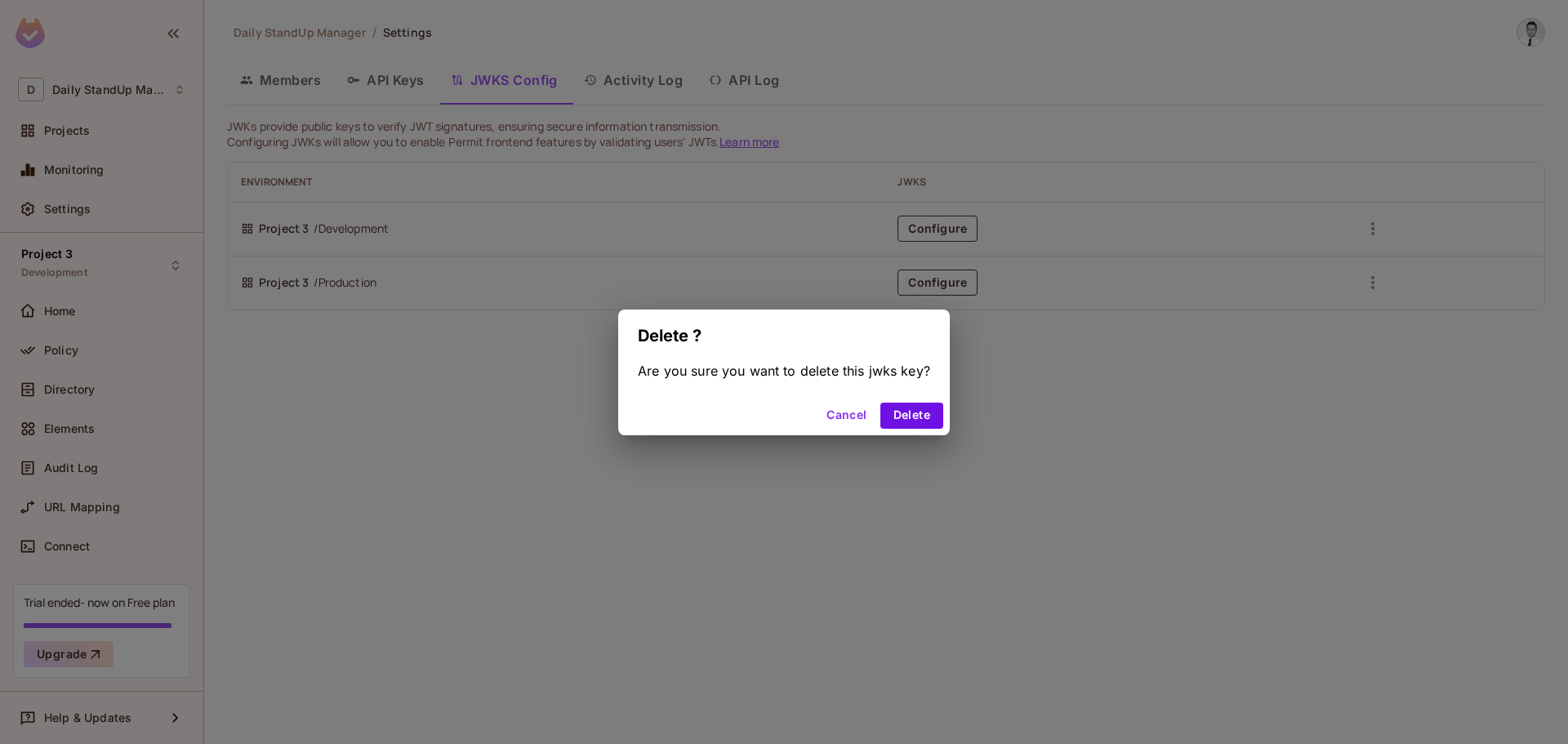
click at [824, 408] on button "Cancel" at bounding box center [846, 415] width 53 height 26
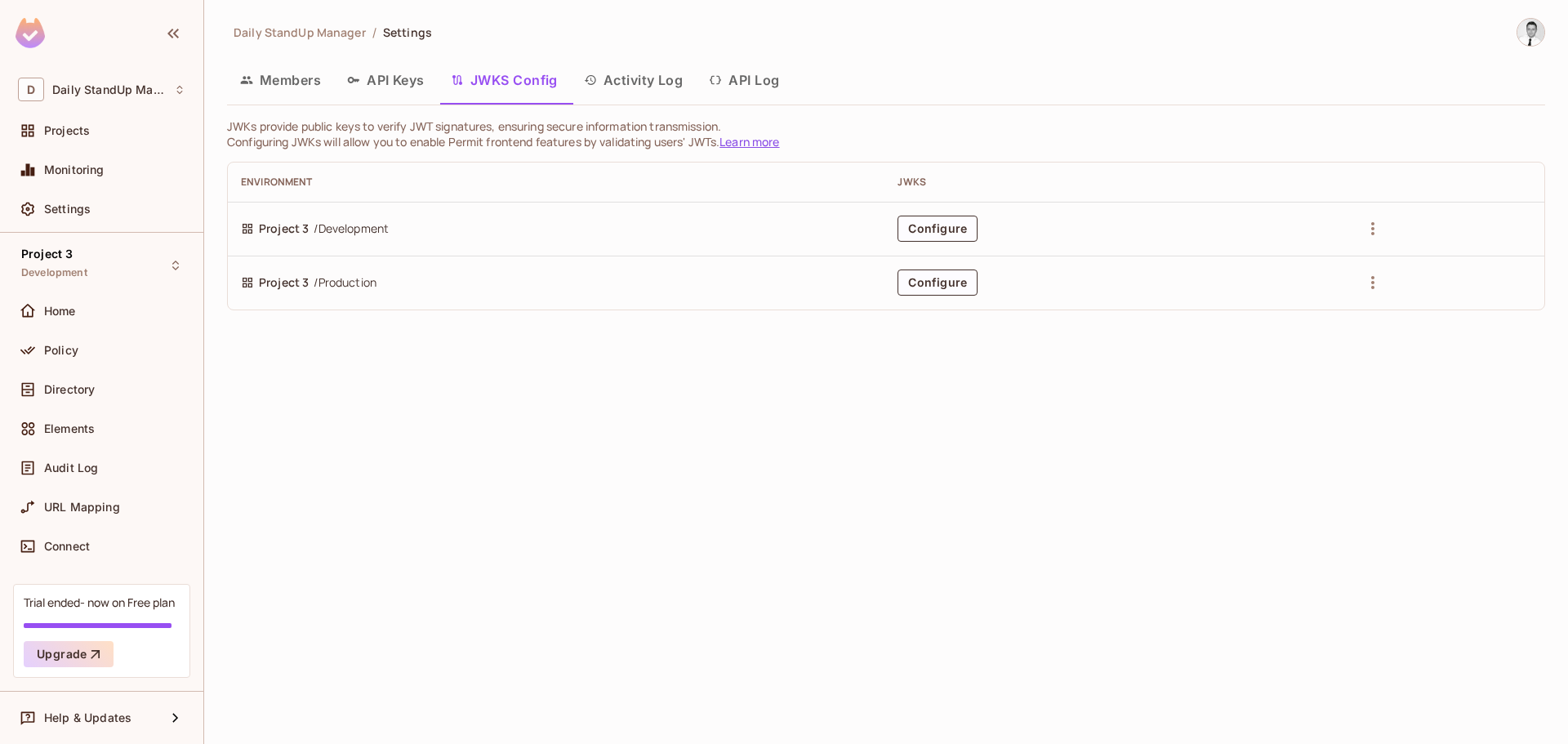
drag, startPoint x: 671, startPoint y: 405, endPoint x: 684, endPoint y: 390, distance: 19.8
click at [671, 405] on div "Daily StandUp Manager / Settings Members API Keys JWKS Config Activity Log API …" at bounding box center [886, 372] width 1364 height 744
drag, startPoint x: 1049, startPoint y: 97, endPoint x: 714, endPoint y: 105, distance: 335.1
click at [1040, 97] on div "Members API Keys JWKS Config Activity Log API Log" at bounding box center [886, 80] width 1318 height 41
click at [283, 77] on button "Members" at bounding box center [280, 80] width 107 height 41
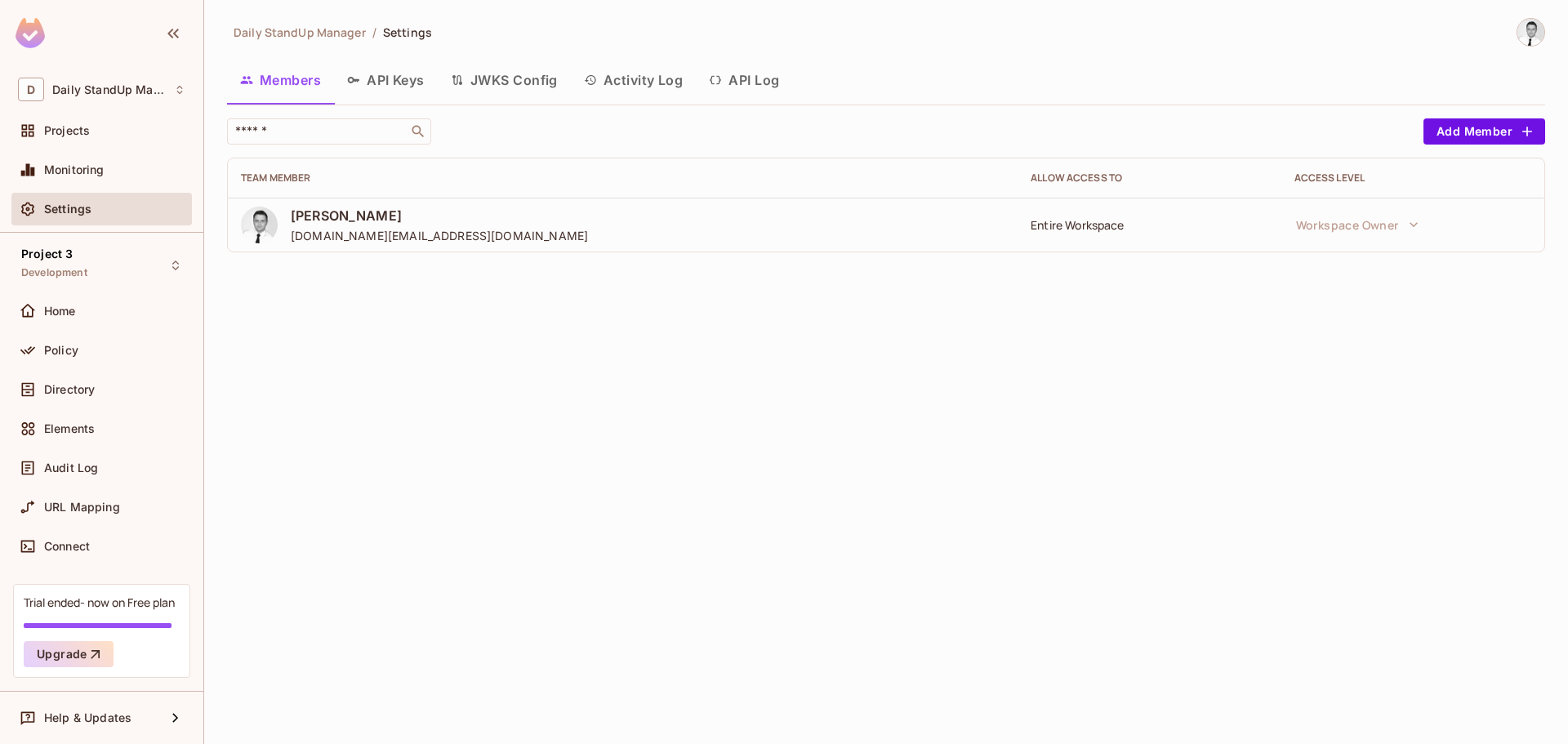
click at [647, 412] on div "Daily StandUp Manager / Settings Members API Keys JWKS Config Activity Log API …" at bounding box center [886, 372] width 1364 height 744
click at [660, 393] on div "Daily StandUp Manager / Settings Members API Keys JWKS Config Activity Log API …" at bounding box center [886, 372] width 1364 height 744
click at [407, 72] on button "API Keys" at bounding box center [386, 80] width 104 height 41
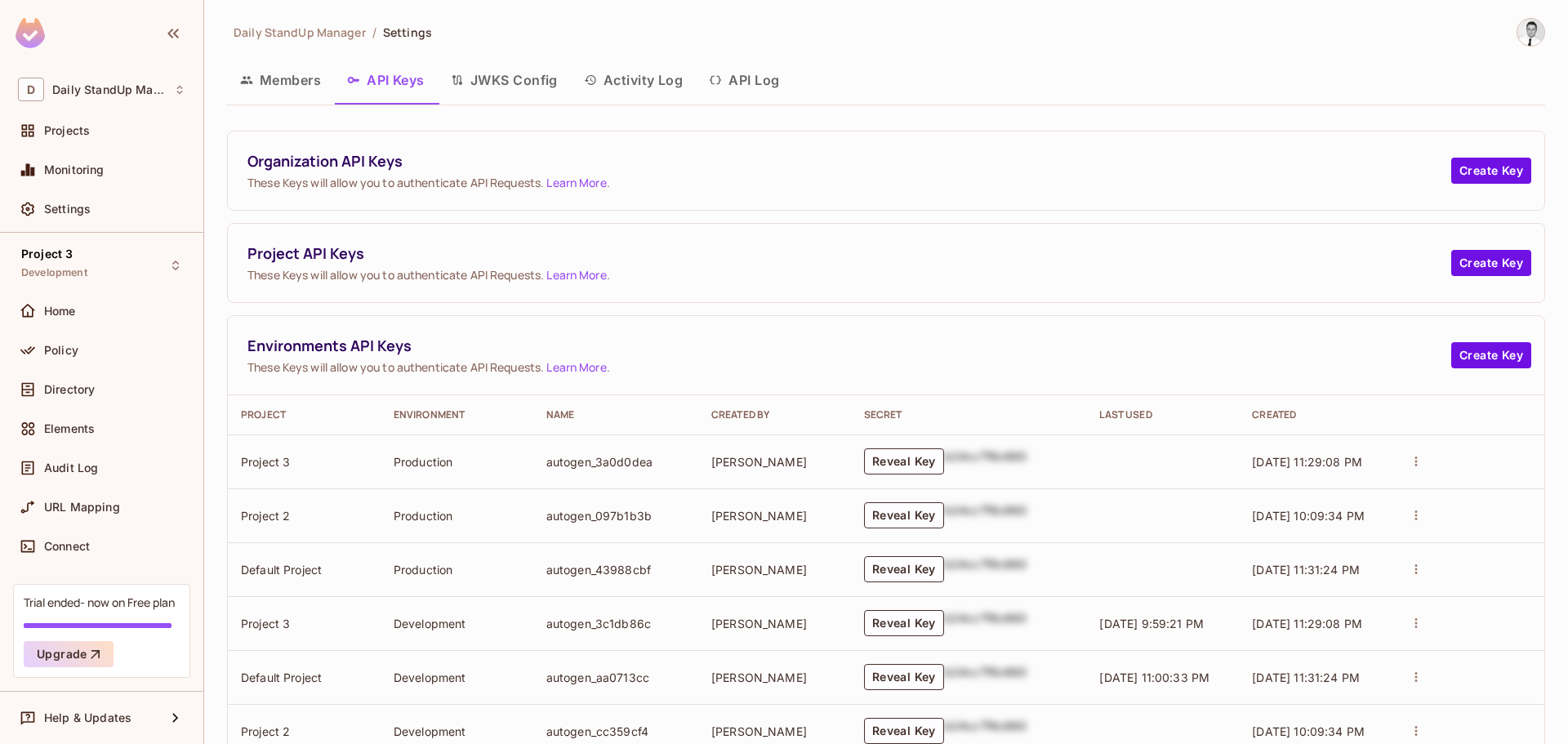
click at [507, 73] on button "JWKS Config" at bounding box center [504, 80] width 133 height 41
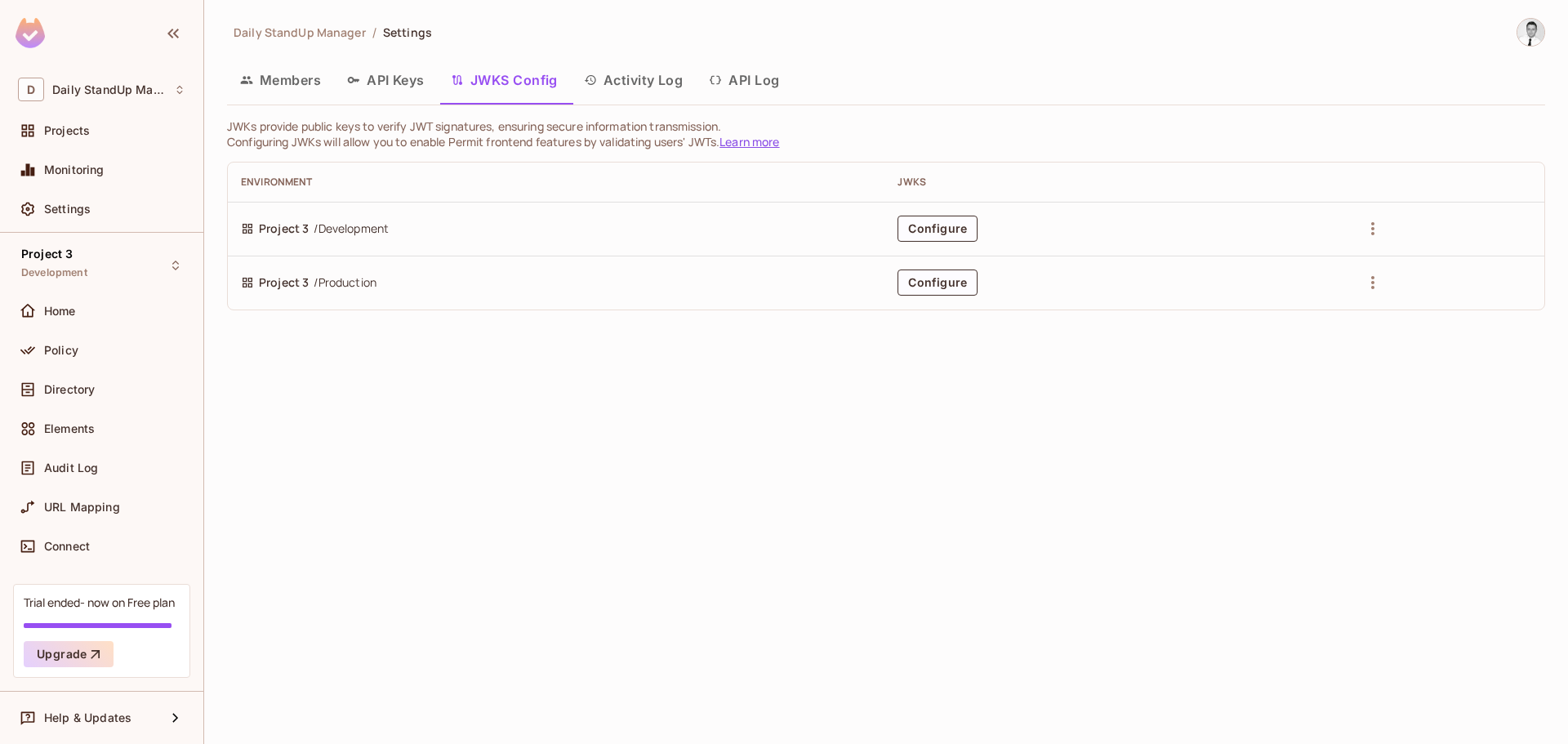
click at [311, 90] on button "Members" at bounding box center [280, 80] width 107 height 41
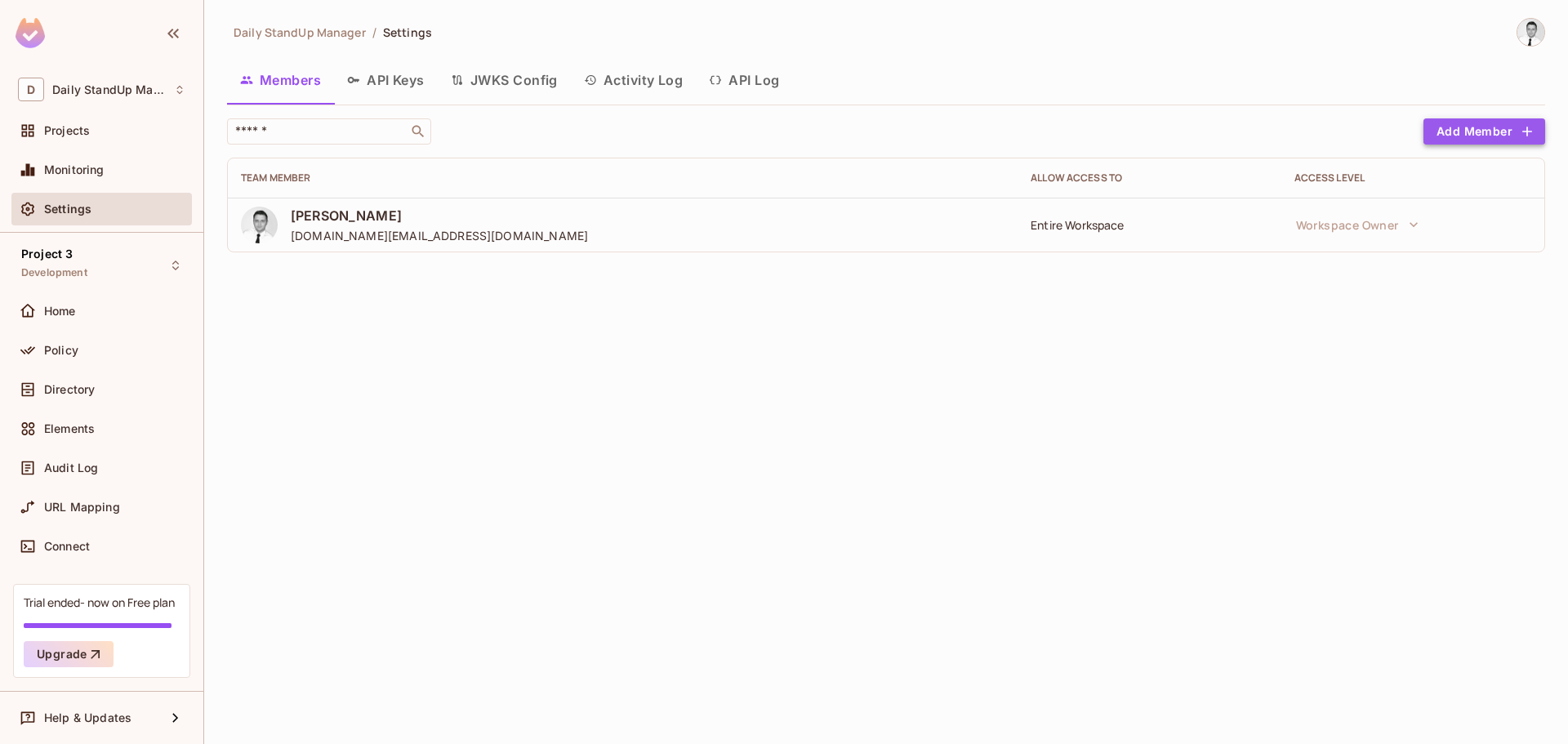
click at [1441, 119] on button "Add Member" at bounding box center [1485, 131] width 122 height 26
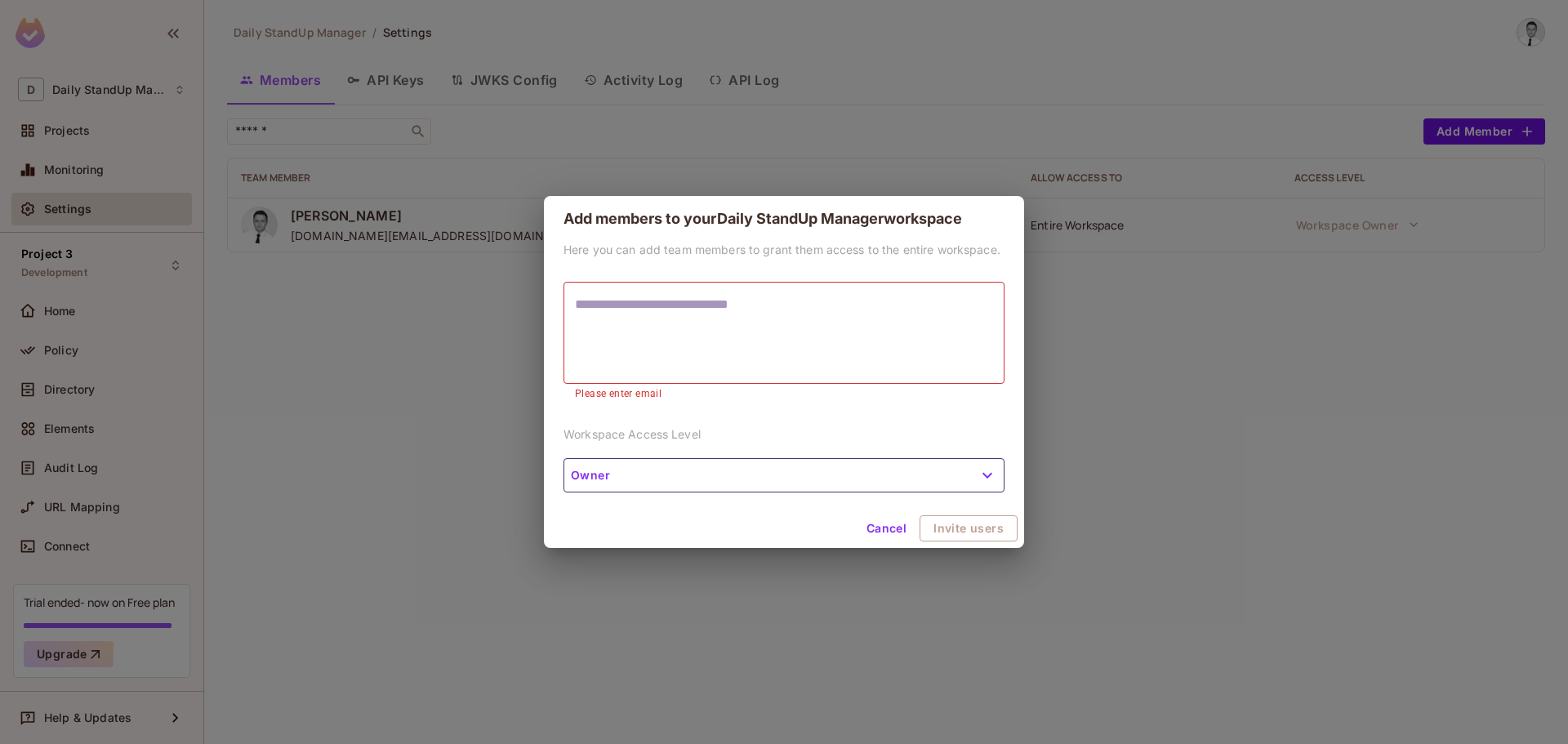
click at [808, 432] on div "Here you can add team members to grant them access to the entire workspace. * ​…" at bounding box center [784, 375] width 480 height 268
click at [750, 372] on div "* ​" at bounding box center [784, 332] width 441 height 102
click at [766, 426] on p "Workspace Access Level" at bounding box center [784, 433] width 441 height 15
click at [733, 534] on div "Cancel Invite users" at bounding box center [784, 528] width 480 height 39
click at [868, 528] on button "Cancel" at bounding box center [886, 528] width 53 height 26
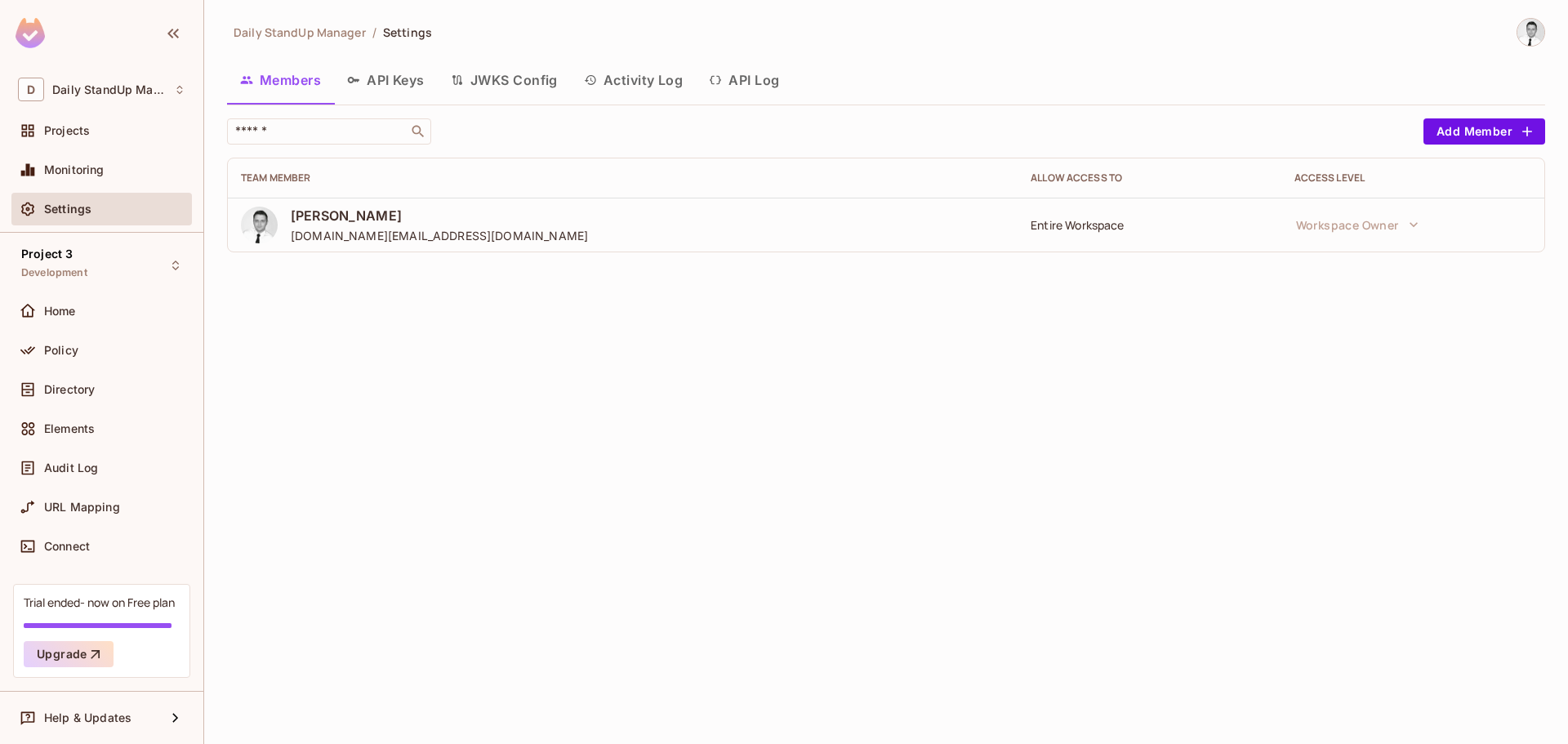
click at [692, 458] on div "Daily StandUp Manager / Settings Members API Keys JWKS Config Activity Log API …" at bounding box center [886, 372] width 1364 height 744
click at [1092, 229] on div "Entire Workspace" at bounding box center [1150, 225] width 237 height 15
click at [1165, 45] on div "Daily StandUp Manager / Settings" at bounding box center [886, 32] width 1318 height 29
click at [985, 323] on div "Daily StandUp Manager / Settings Members API Keys JWKS Config Activity Log API …" at bounding box center [886, 372] width 1364 height 744
click at [316, 134] on input "text" at bounding box center [317, 131] width 172 height 16
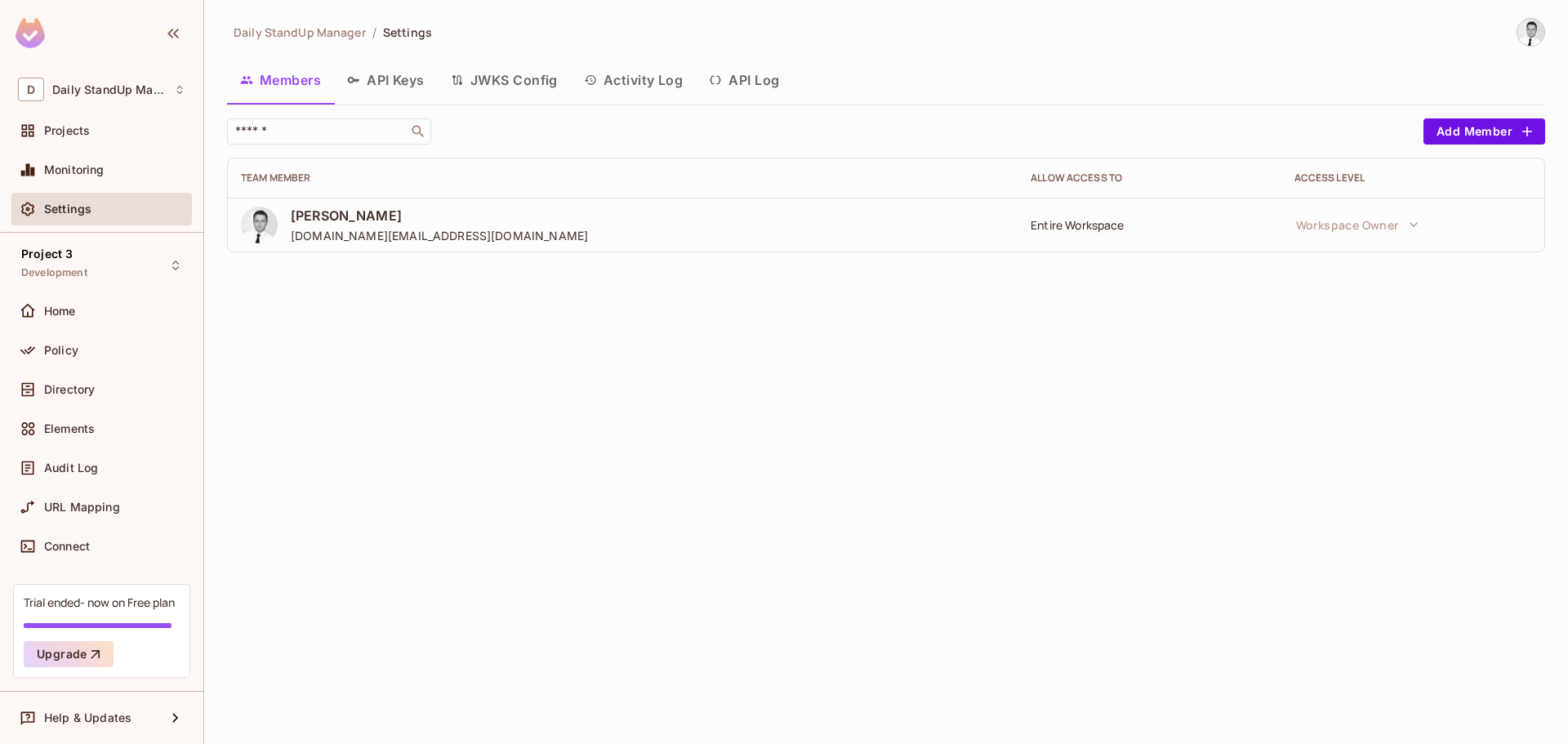
click at [742, 169] on th "Team Member" at bounding box center [622, 177] width 790 height 39
click at [502, 177] on div "Team Member" at bounding box center [622, 178] width 764 height 13
click at [89, 130] on span "Projects" at bounding box center [67, 131] width 46 height 13
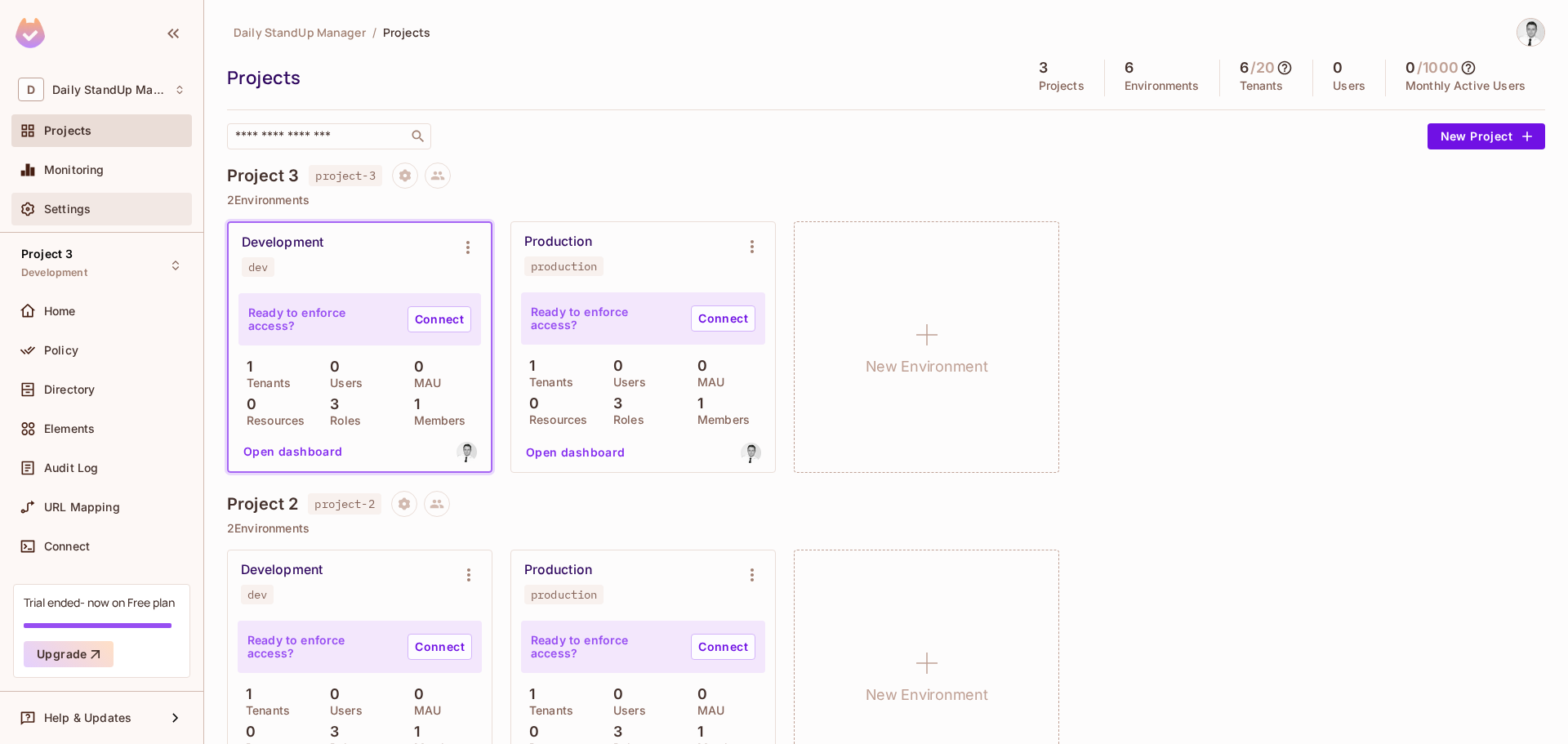
click at [92, 202] on div "Settings" at bounding box center [102, 209] width 168 height 20
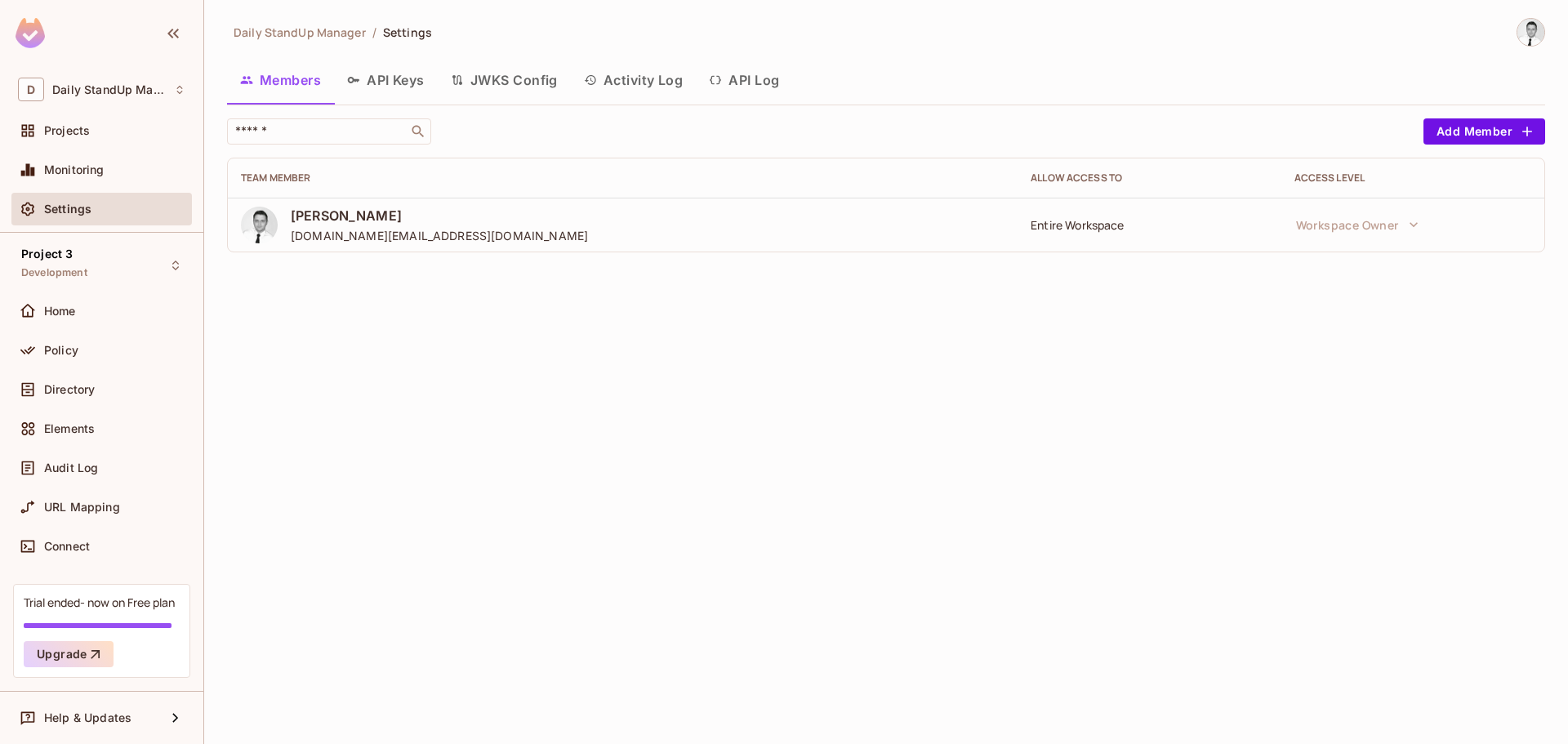
click at [1416, 180] on div "Access Level" at bounding box center [1413, 178] width 237 height 13
click at [108, 129] on div "Projects" at bounding box center [114, 131] width 141 height 13
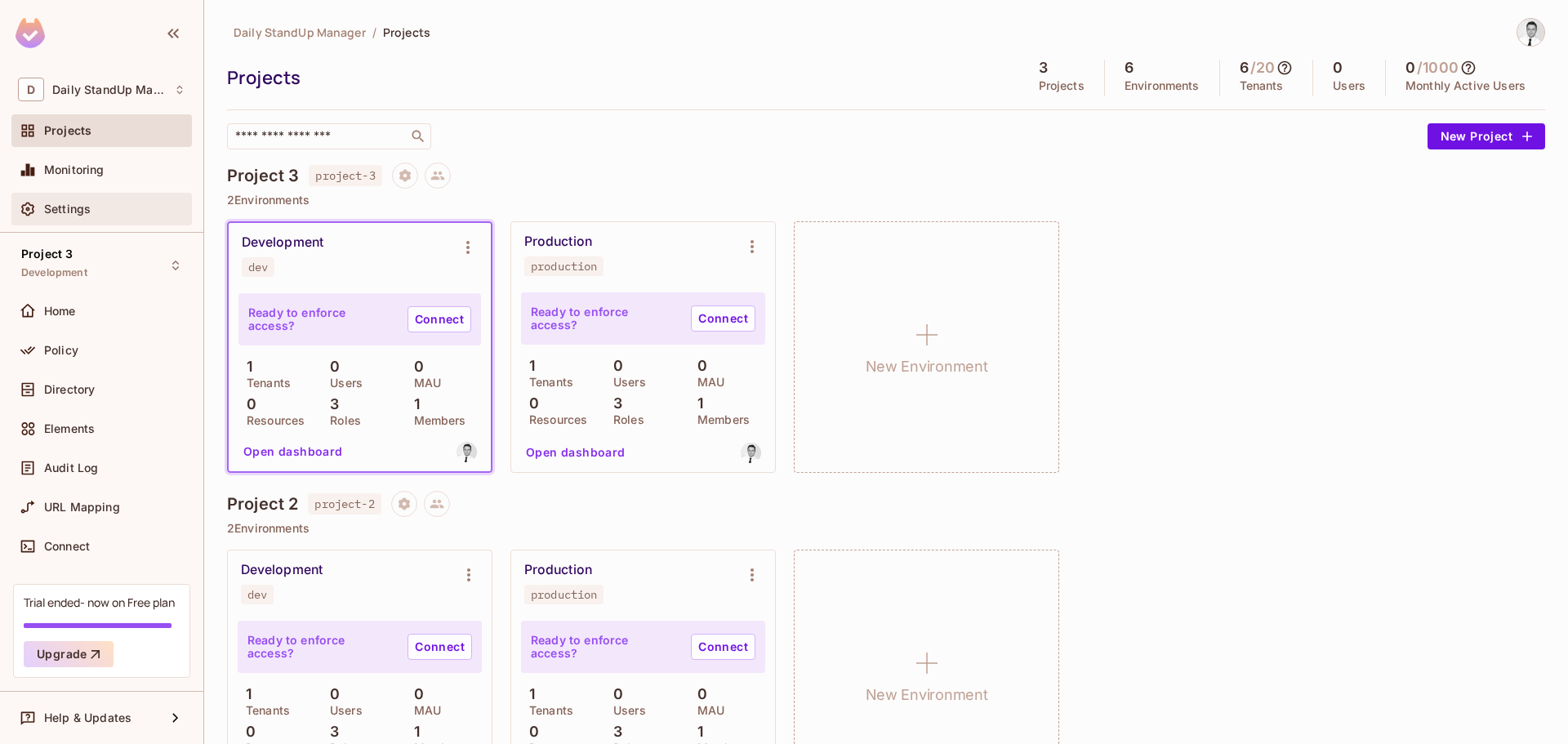
click at [104, 211] on div "Settings" at bounding box center [114, 210] width 141 height 13
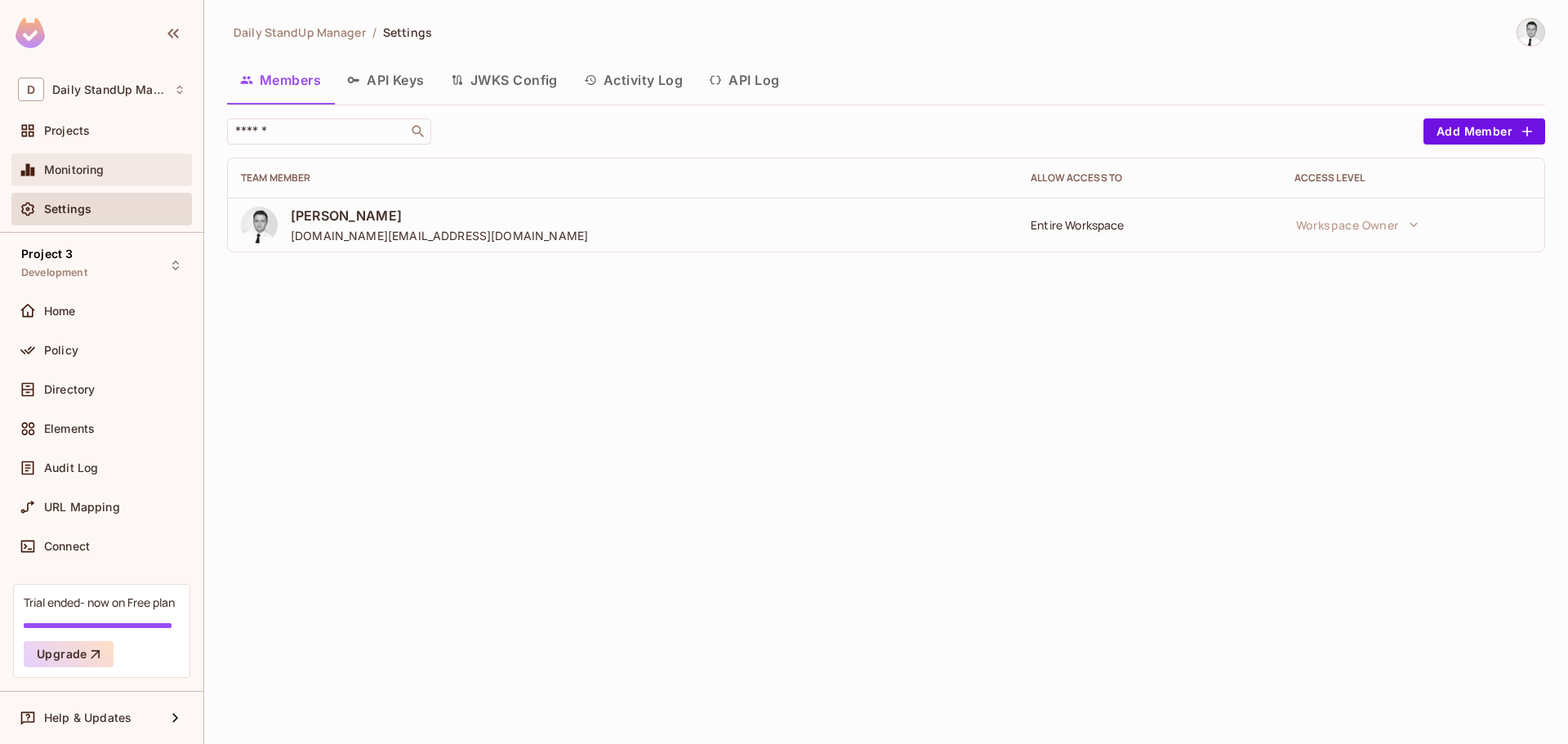
click at [105, 161] on div "Monitoring" at bounding box center [102, 170] width 168 height 20
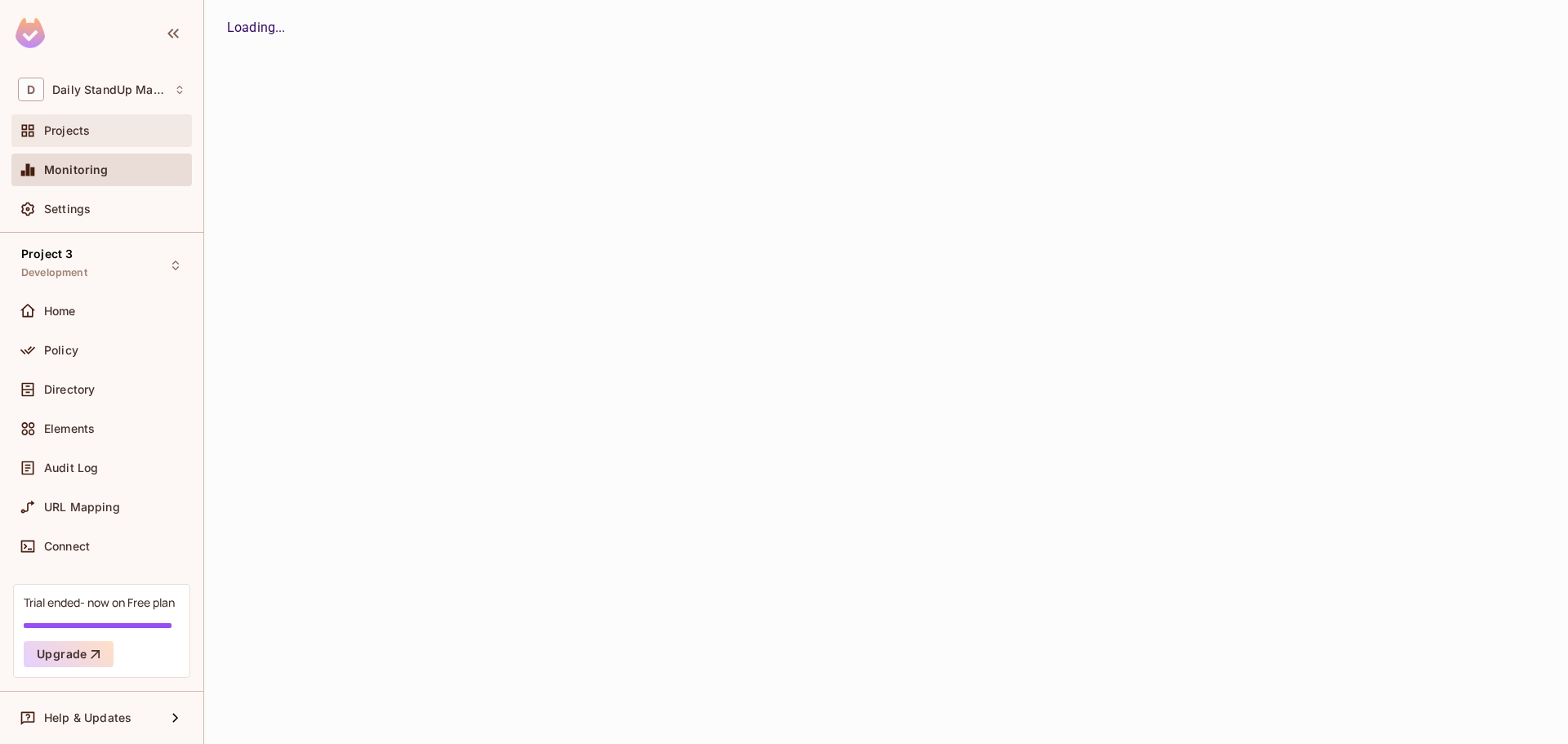
click at [99, 126] on div "Projects" at bounding box center [114, 131] width 141 height 13
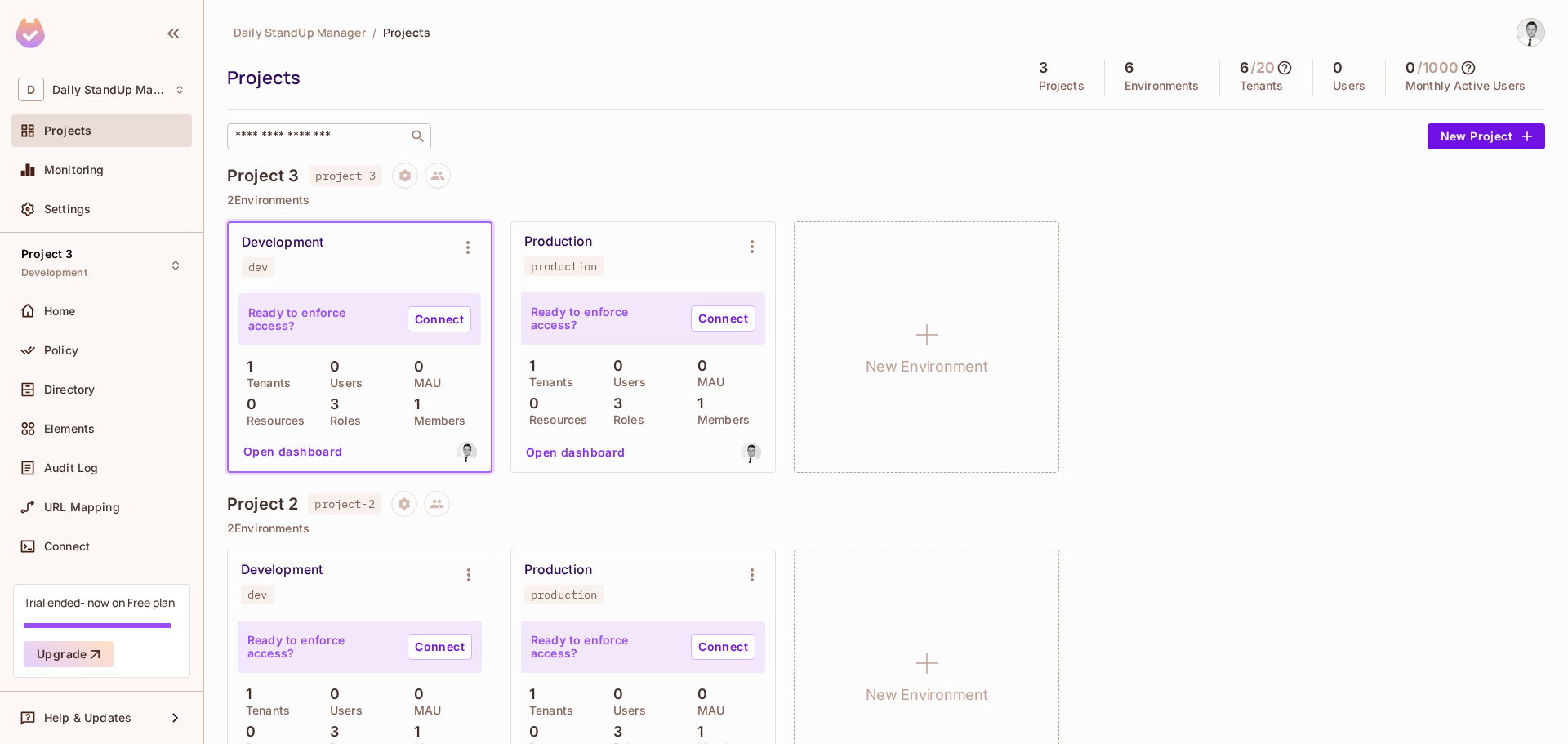
click at [292, 136] on input "text" at bounding box center [317, 136] width 172 height 16
click at [77, 211] on span "Settings" at bounding box center [67, 210] width 47 height 13
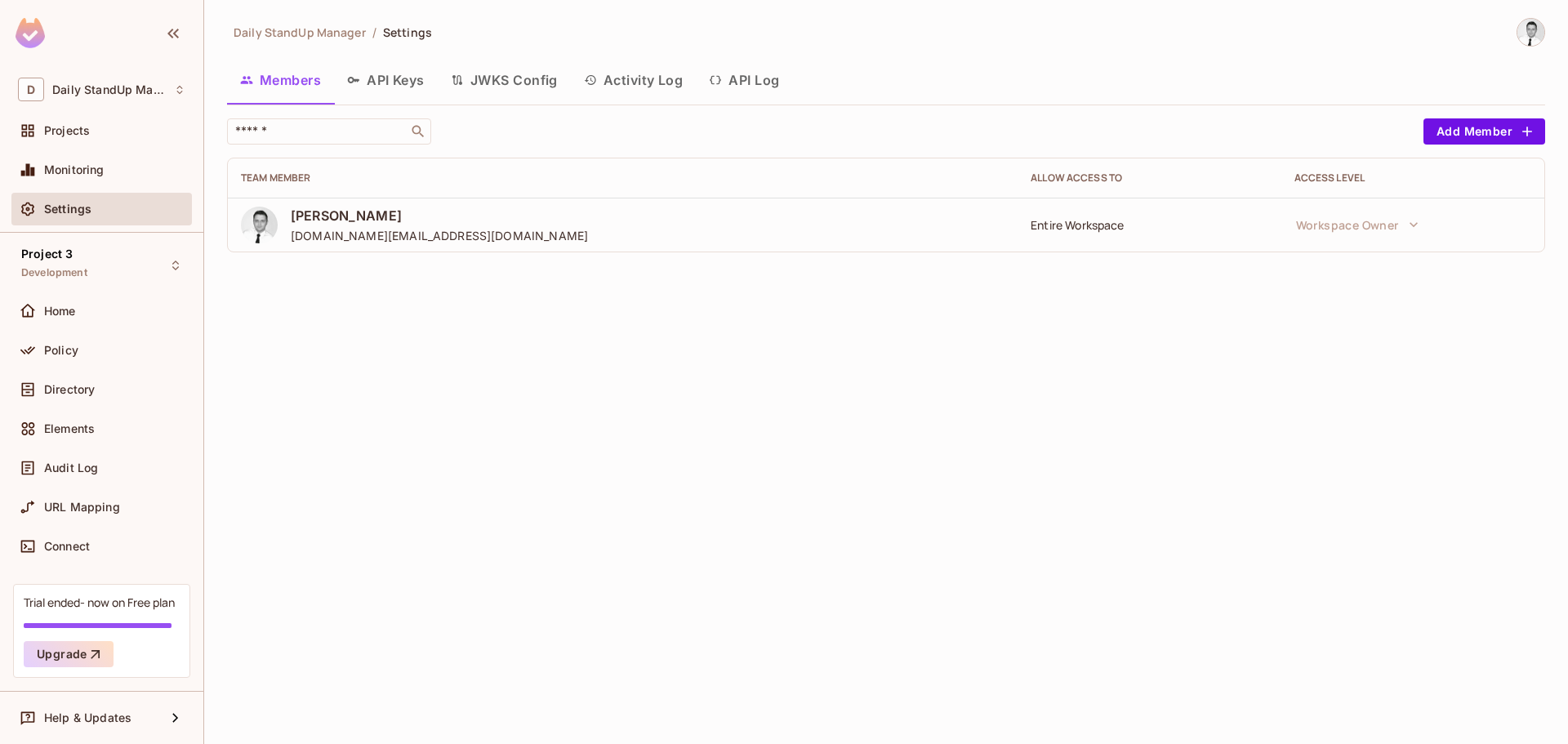
click at [1015, 88] on div "Members API Keys JWKS Config Activity Log API Log" at bounding box center [886, 80] width 1318 height 41
click at [414, 77] on button "API Keys" at bounding box center [386, 80] width 104 height 41
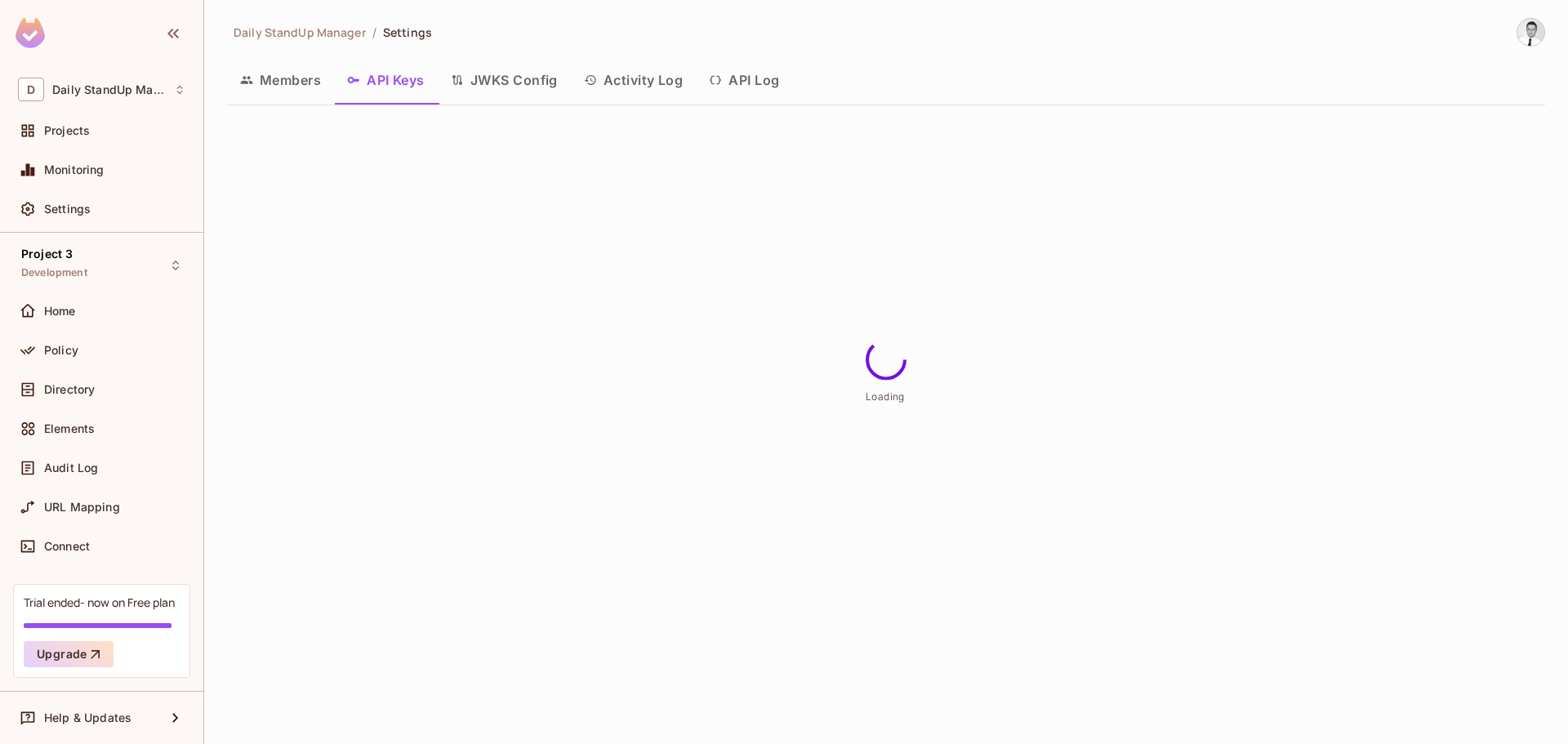
click at [493, 77] on button "JWKS Config" at bounding box center [504, 80] width 133 height 41
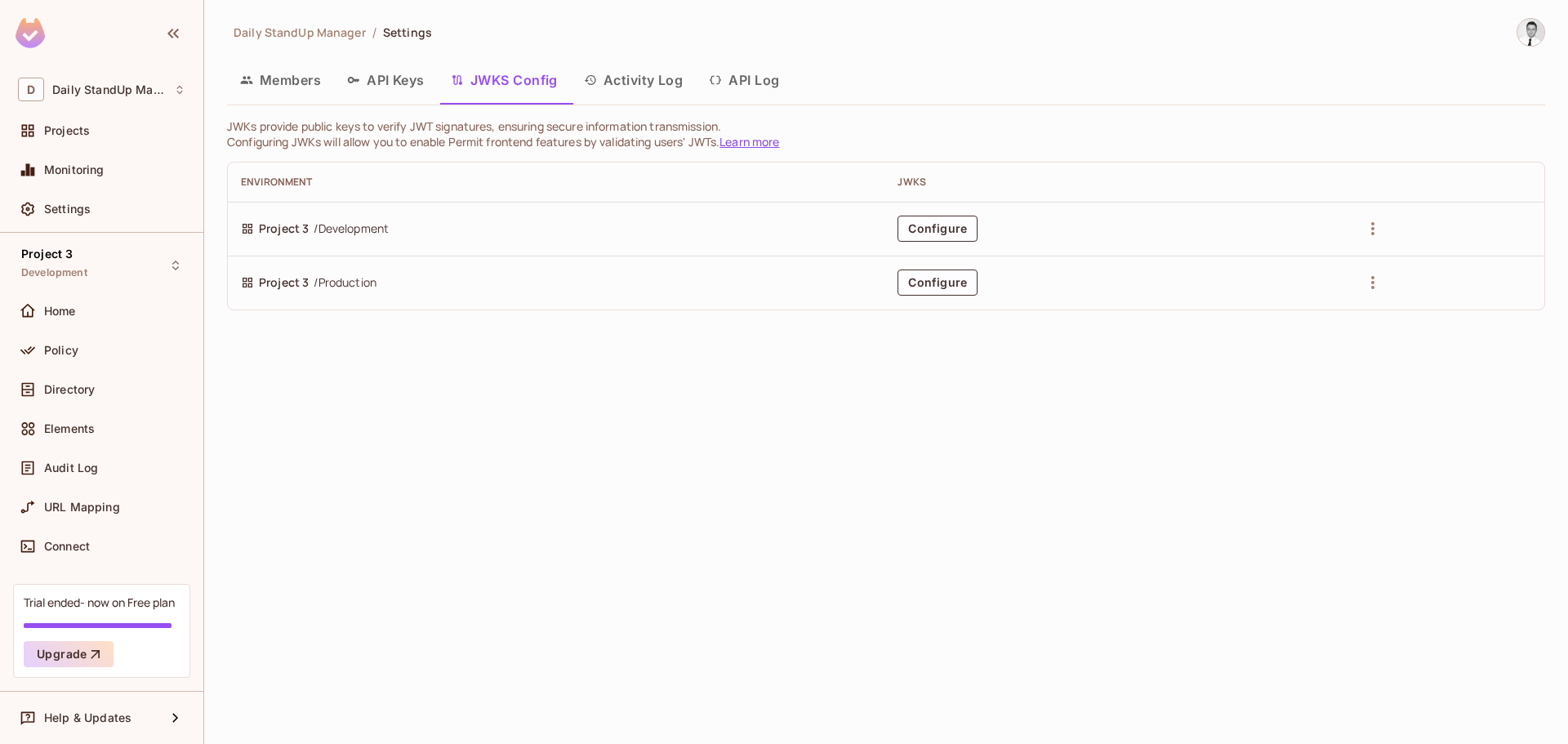
click at [289, 82] on button "Members" at bounding box center [280, 80] width 107 height 41
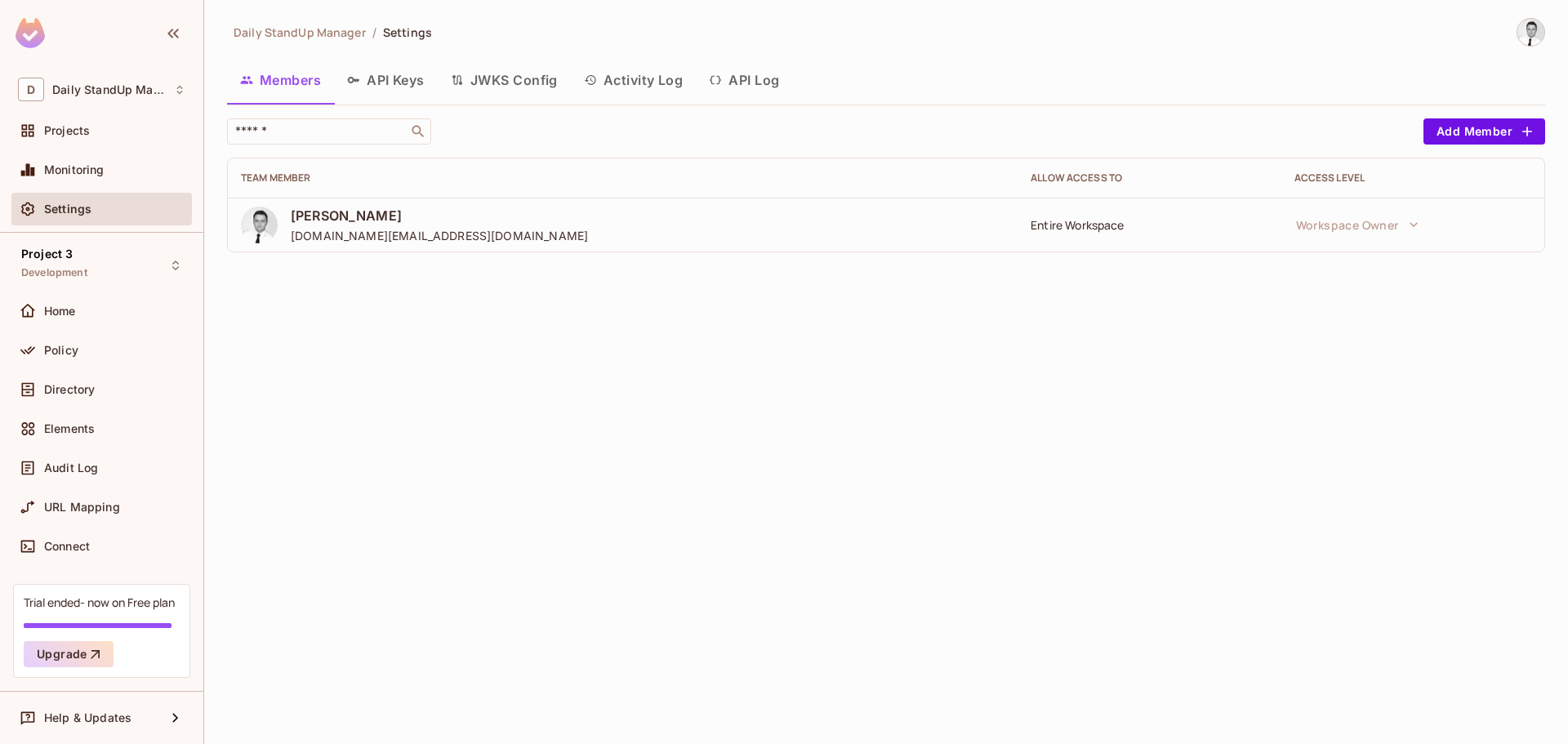
drag, startPoint x: 537, startPoint y: 47, endPoint x: 310, endPoint y: 34, distance: 227.4
click at [529, 46] on div "Daily StandUp Manager / Settings Members API Keys JWKS Config Activity Log API …" at bounding box center [886, 142] width 1318 height 248
click at [279, 34] on span "Daily StandUp Manager" at bounding box center [299, 32] width 132 height 15
click at [1455, 138] on button "Add Member" at bounding box center [1485, 131] width 122 height 26
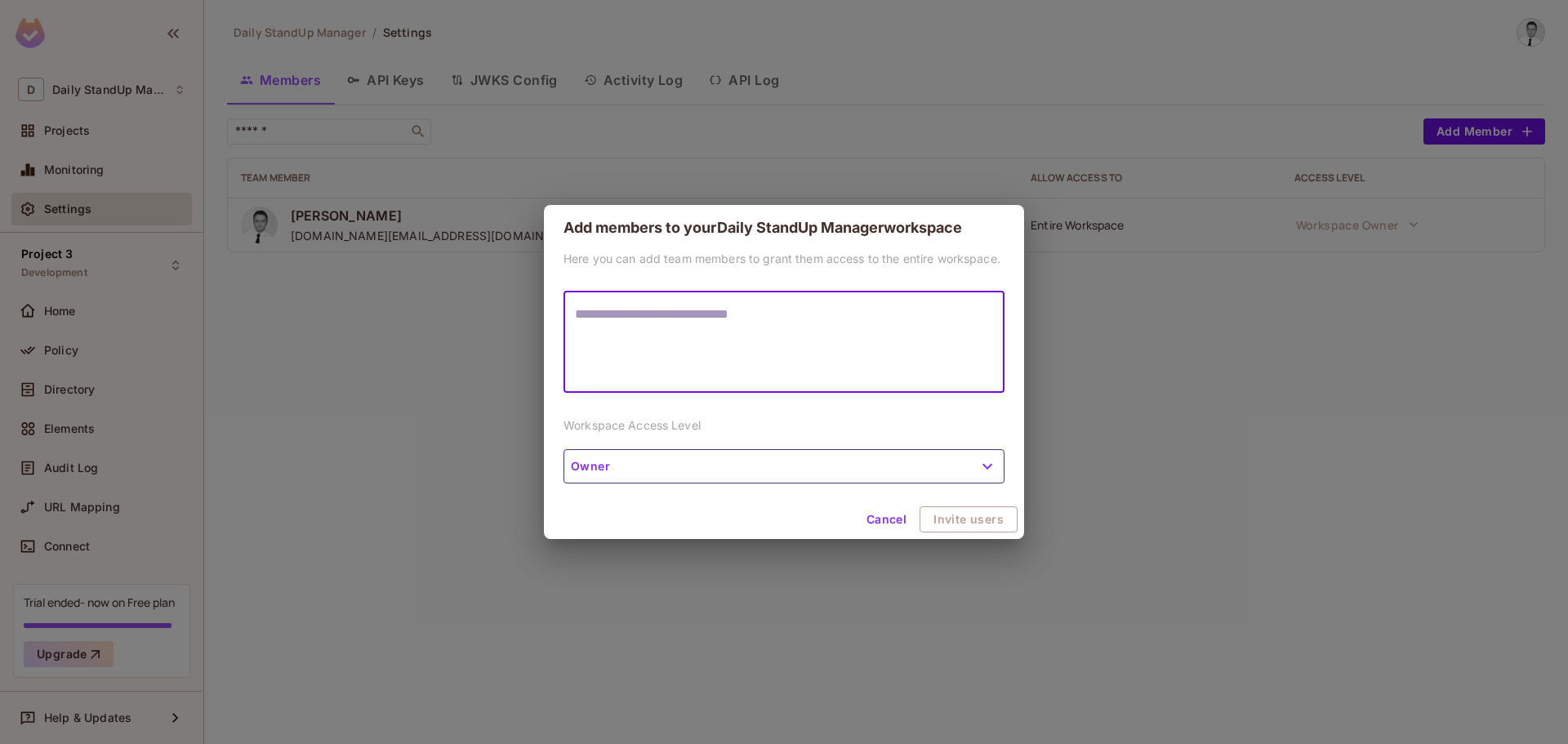
click at [763, 473] on button "Owner" at bounding box center [784, 466] width 441 height 34
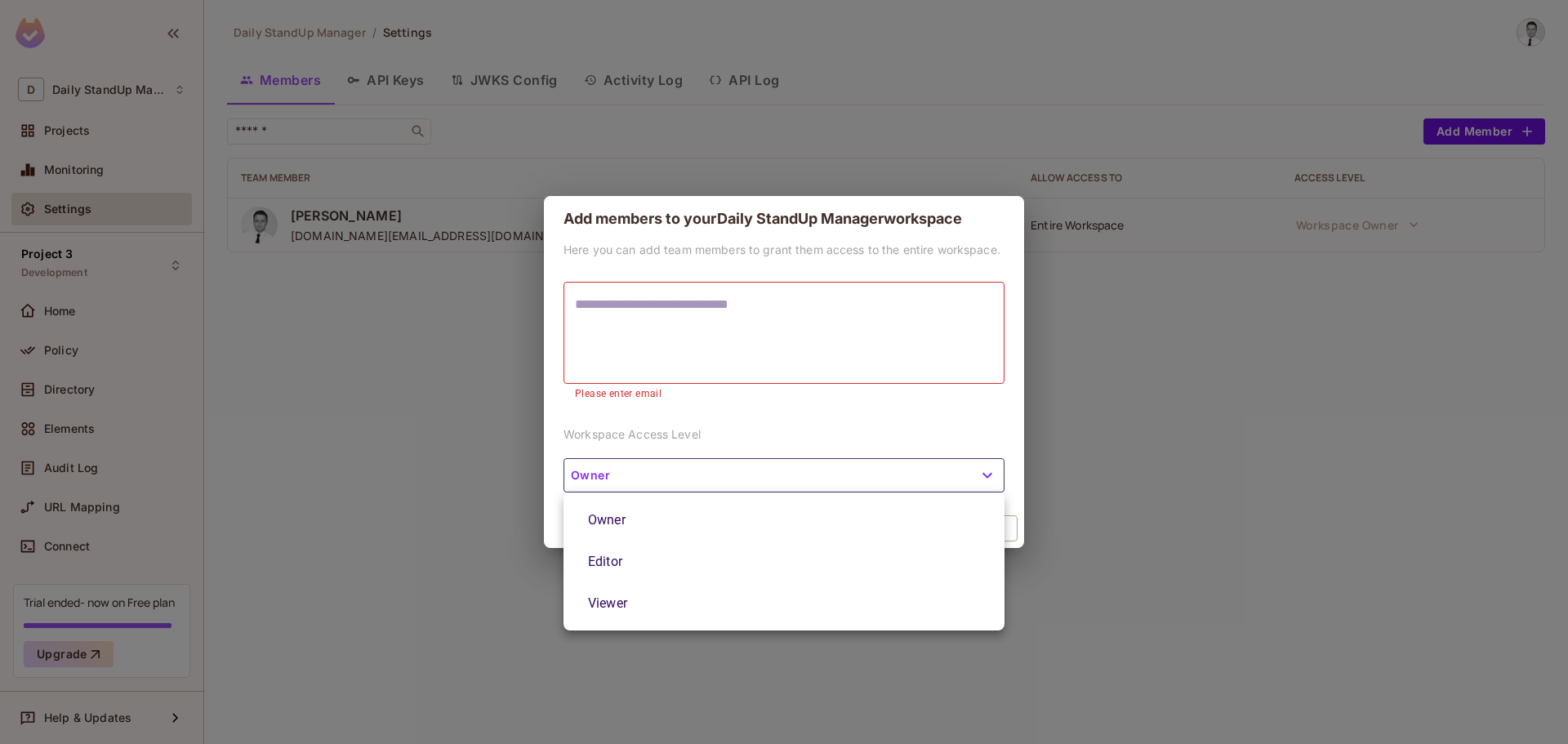
click at [824, 439] on div at bounding box center [784, 372] width 1568 height 744
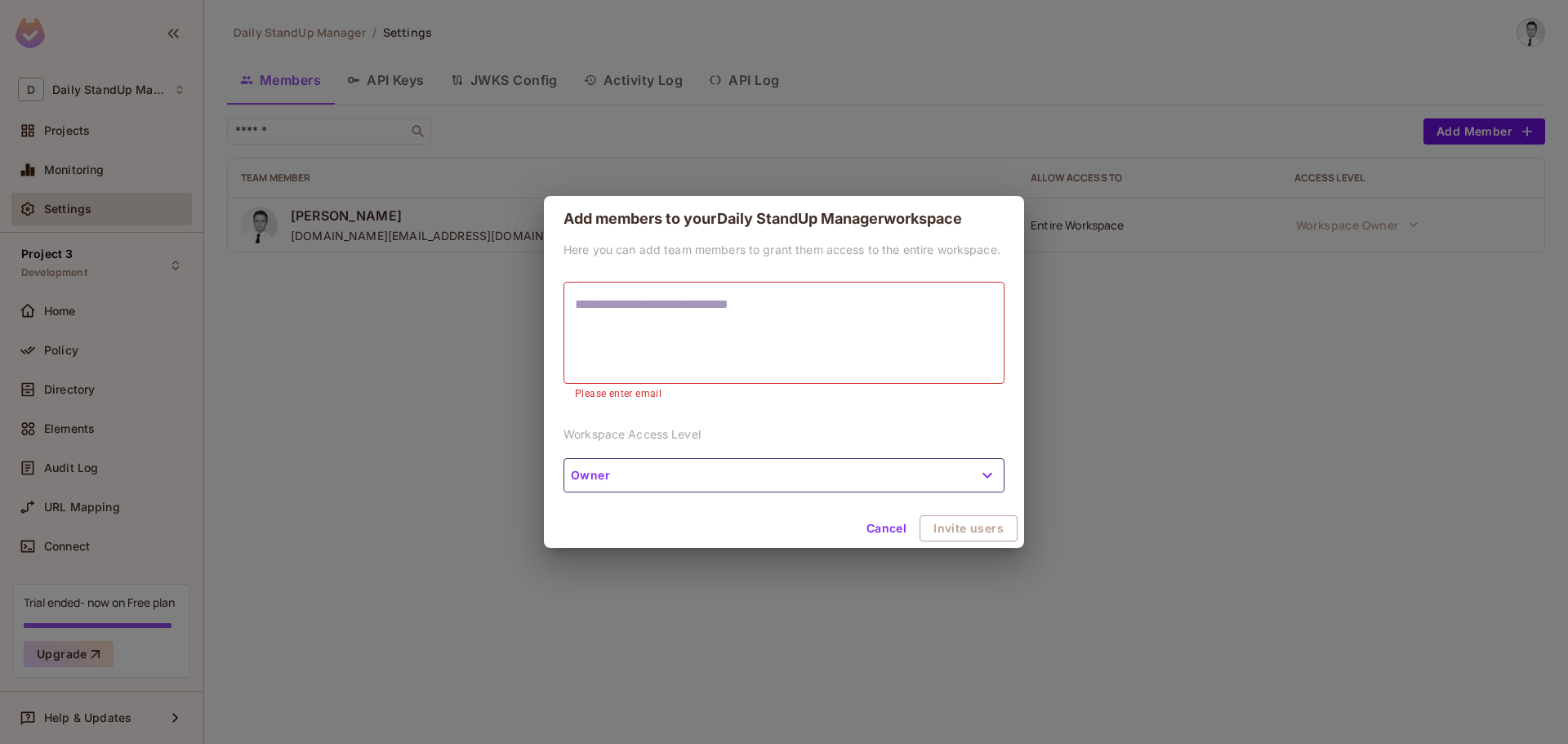
click at [751, 533] on div "Cancel Invite users" at bounding box center [784, 528] width 480 height 39
click at [883, 529] on button "Cancel" at bounding box center [886, 528] width 53 height 26
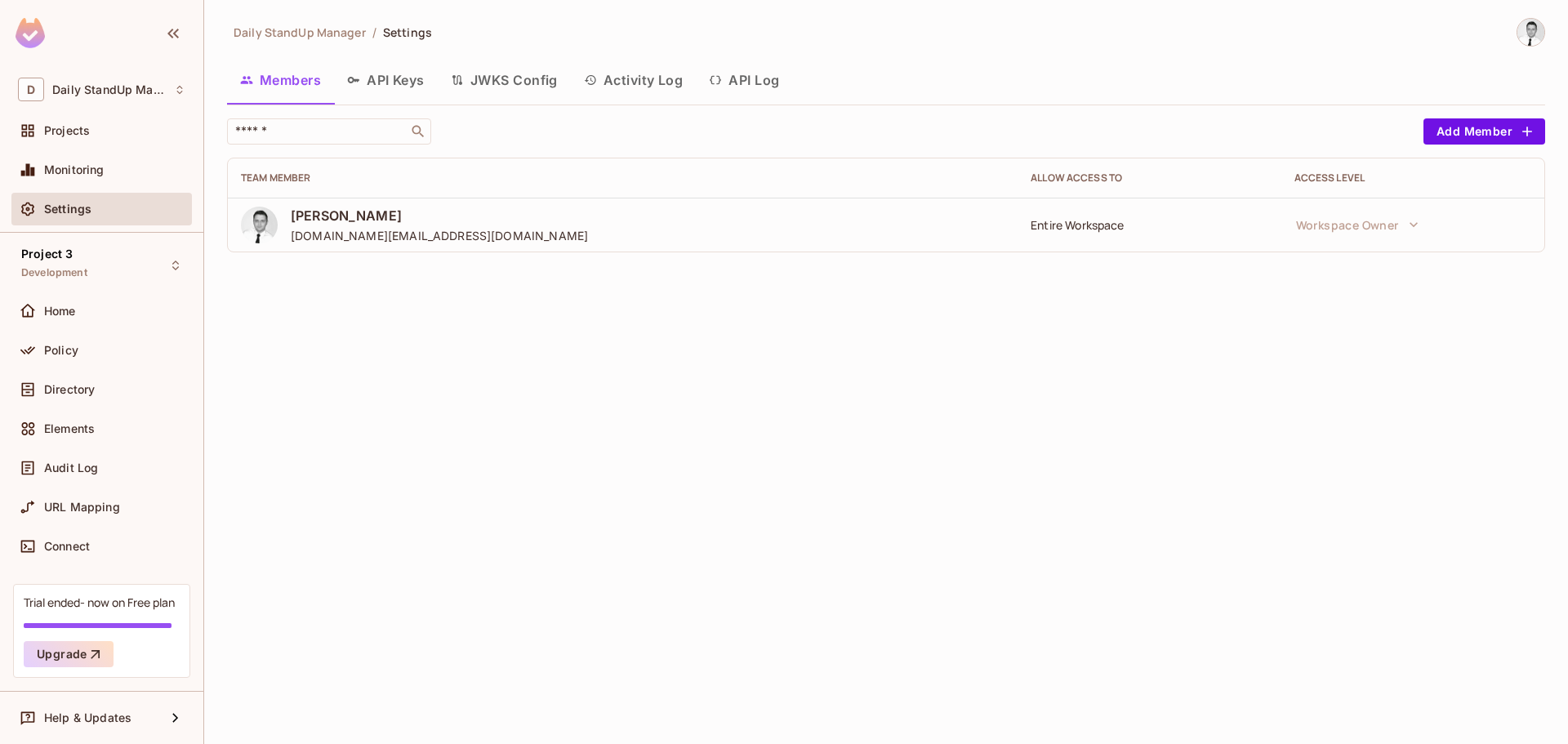
click at [1197, 394] on div "Daily StandUp Manager / Settings Members API Keys JWKS Config Activity Log API …" at bounding box center [886, 372] width 1364 height 744
click at [1157, 105] on div "Daily StandUp Manager / Settings Members API Keys JWKS Config Activity Log API …" at bounding box center [886, 142] width 1318 height 248
click at [1459, 140] on button "Add Member" at bounding box center [1485, 131] width 122 height 26
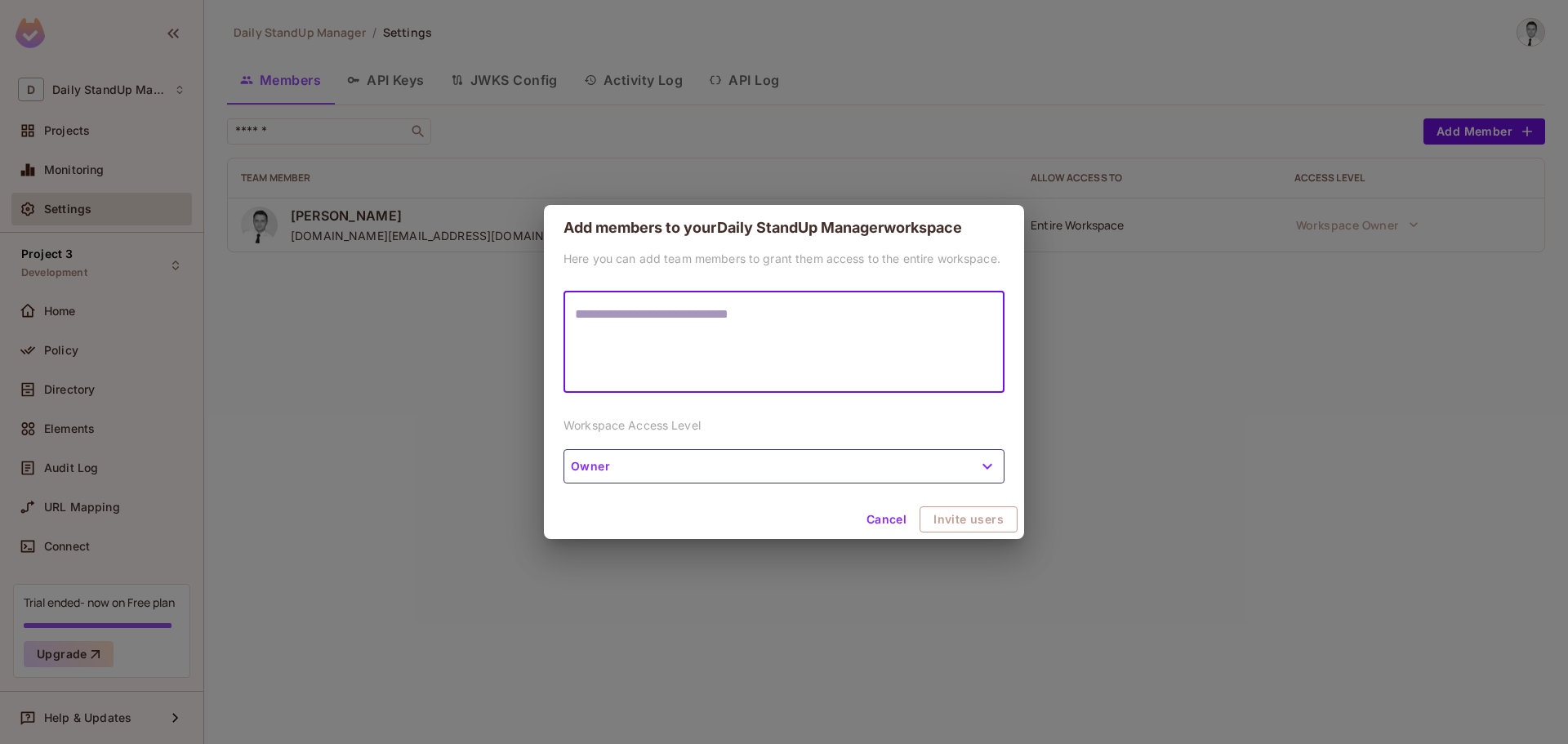
click at [711, 323] on textarea at bounding box center [784, 342] width 418 height 75
type textarea "**********"
click at [641, 465] on button "Owner" at bounding box center [784, 466] width 441 height 34
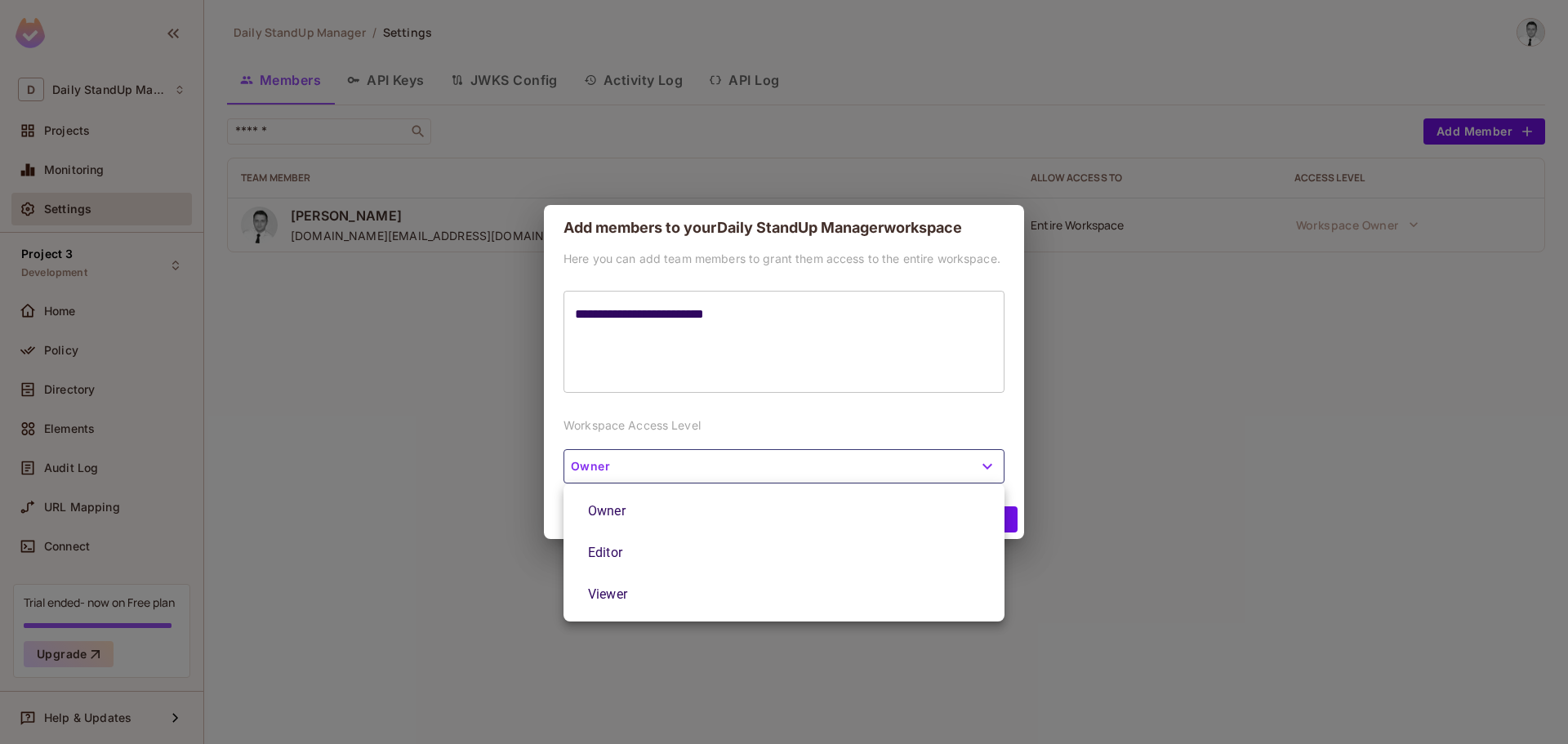
click at [622, 553] on li "Editor" at bounding box center [784, 553] width 441 height 42
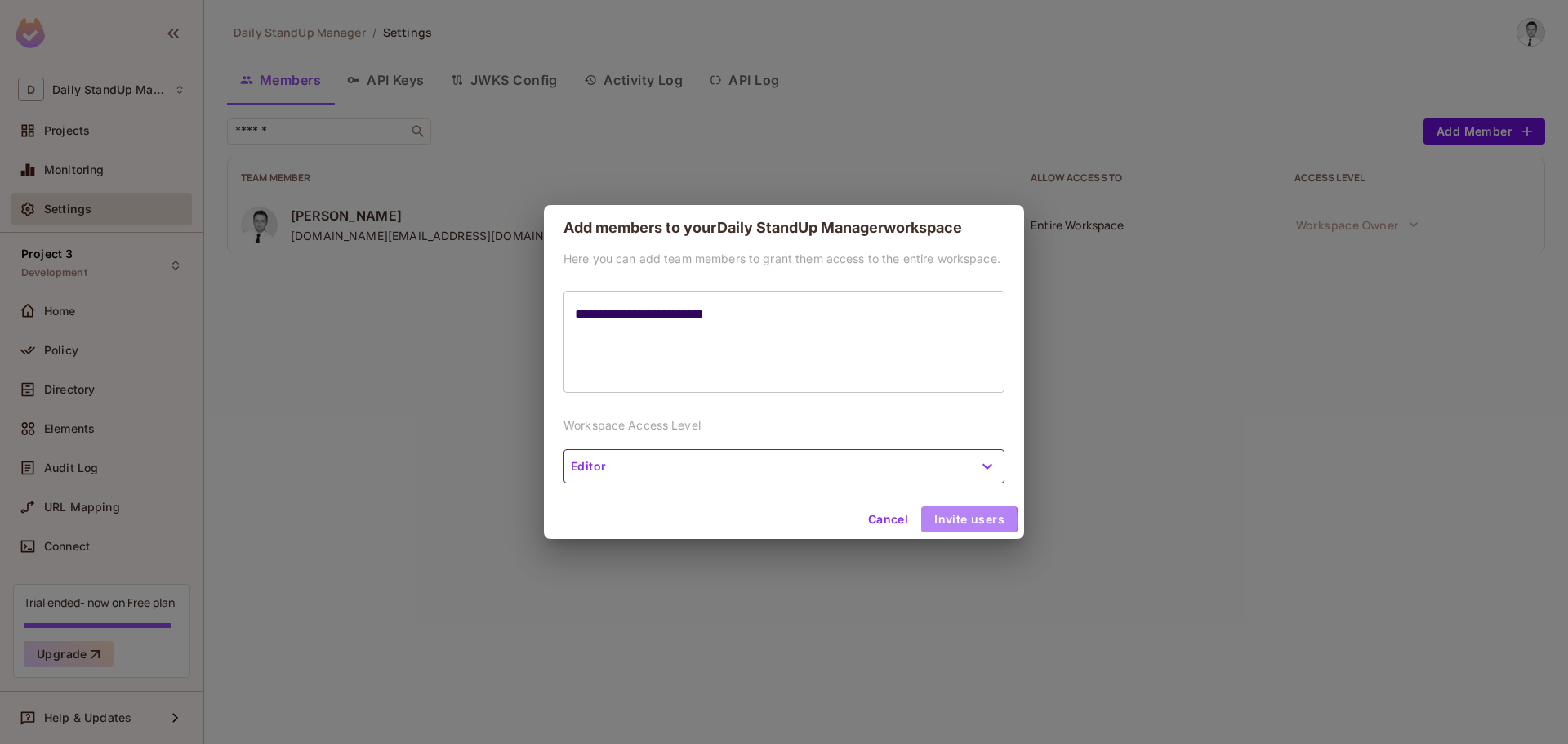
click at [954, 520] on button "Invite users" at bounding box center [969, 518] width 96 height 26
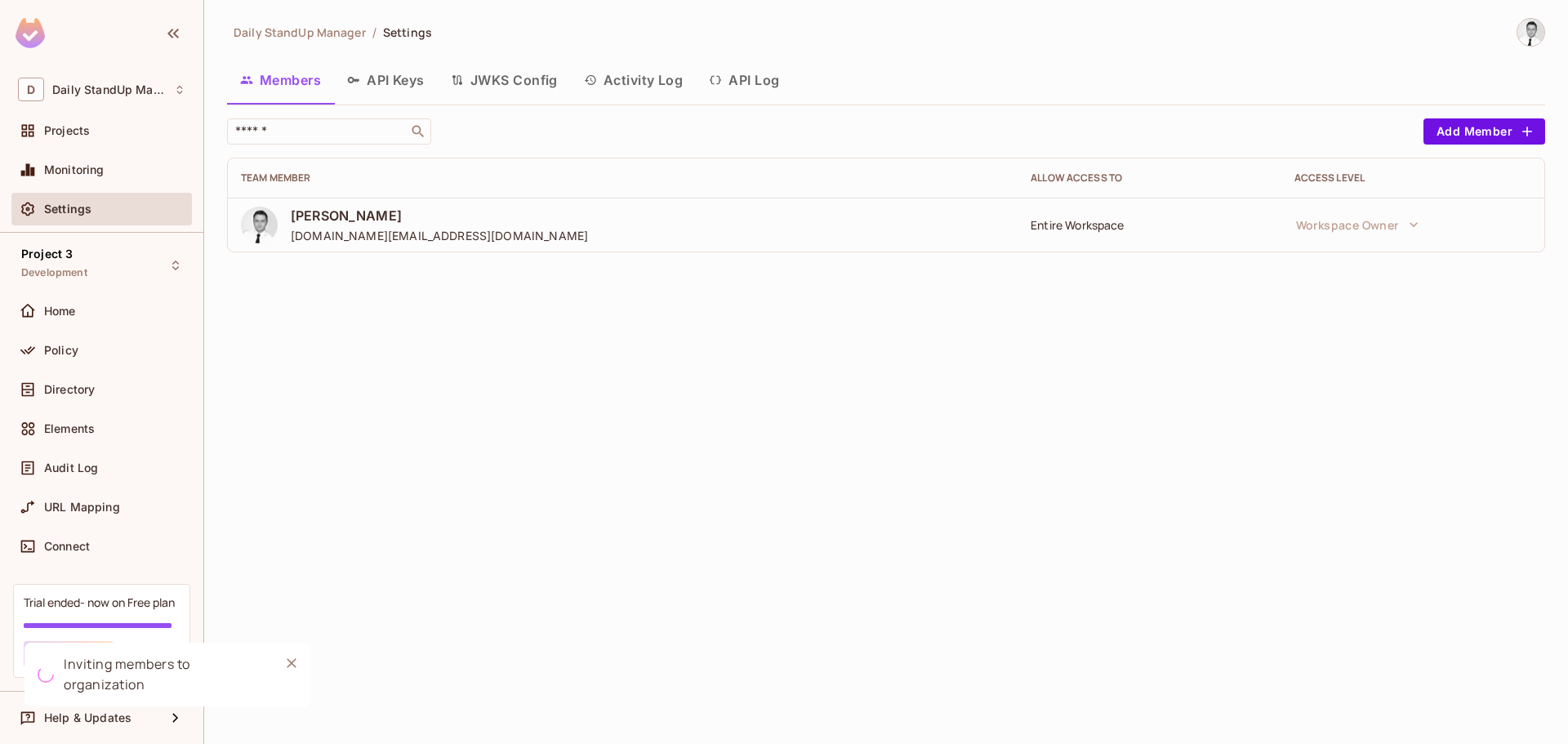
click at [1224, 454] on div "Daily StandUp Manager / Settings Members API Keys JWKS Config Activity Log API …" at bounding box center [886, 372] width 1364 height 744
click at [454, 278] on span "[PERSON_NAME][EMAIL_ADDRESS][DOMAIN_NAME]" at bounding box center [458, 278] width 336 height 18
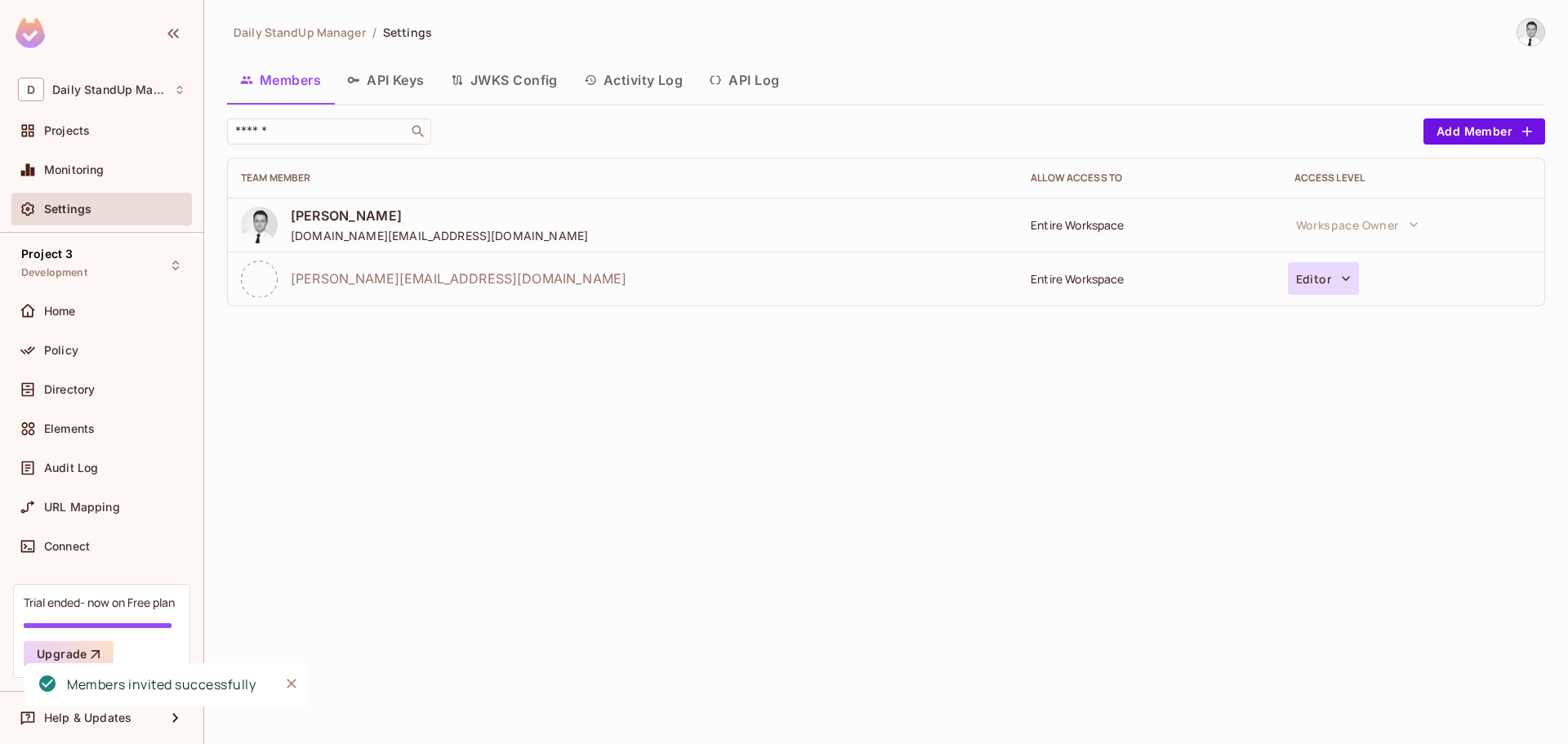
click at [1343, 280] on icon "button" at bounding box center [1346, 278] width 16 height 16
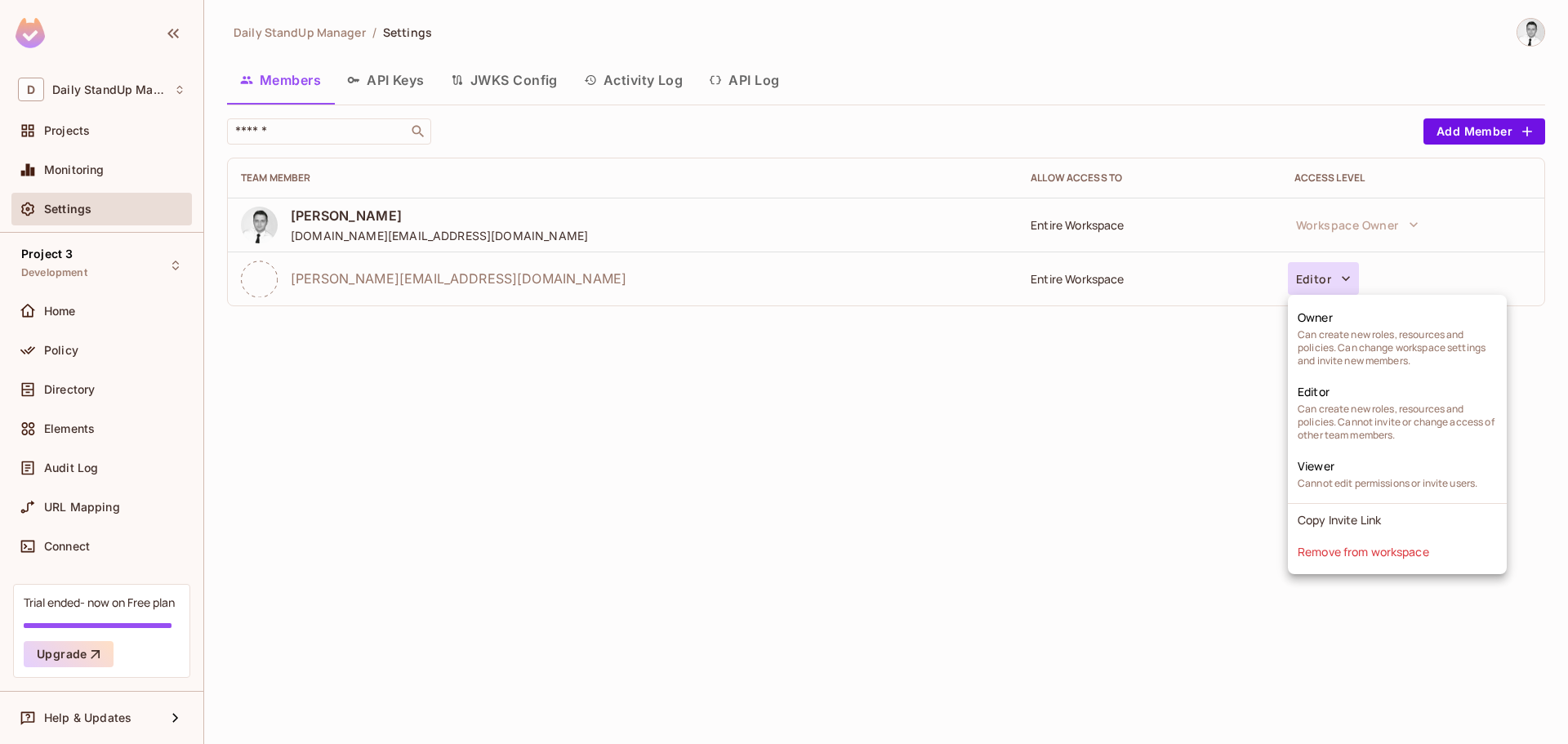
click at [804, 508] on div at bounding box center [784, 372] width 1568 height 744
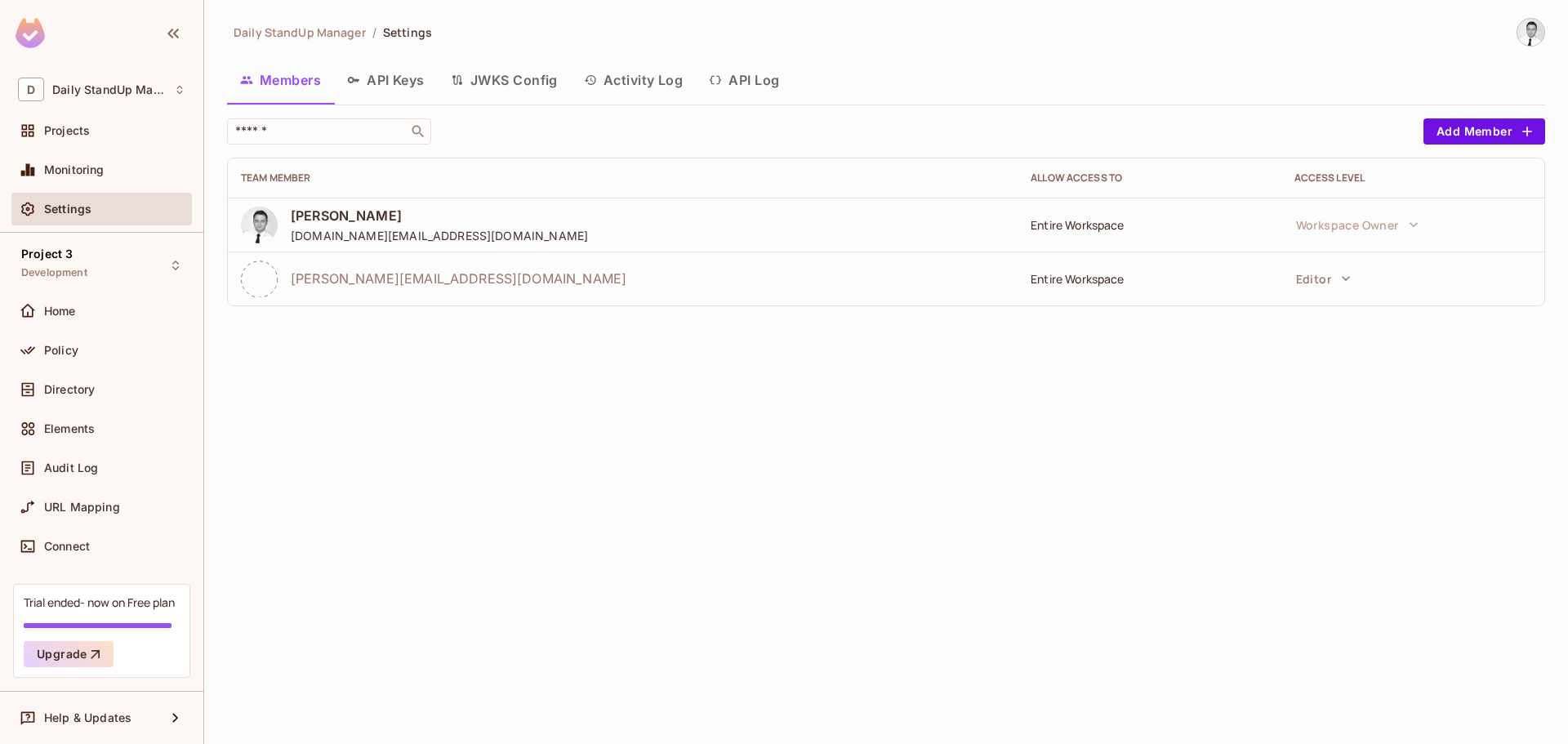
click at [1535, 37] on img at bounding box center [1531, 32] width 27 height 27
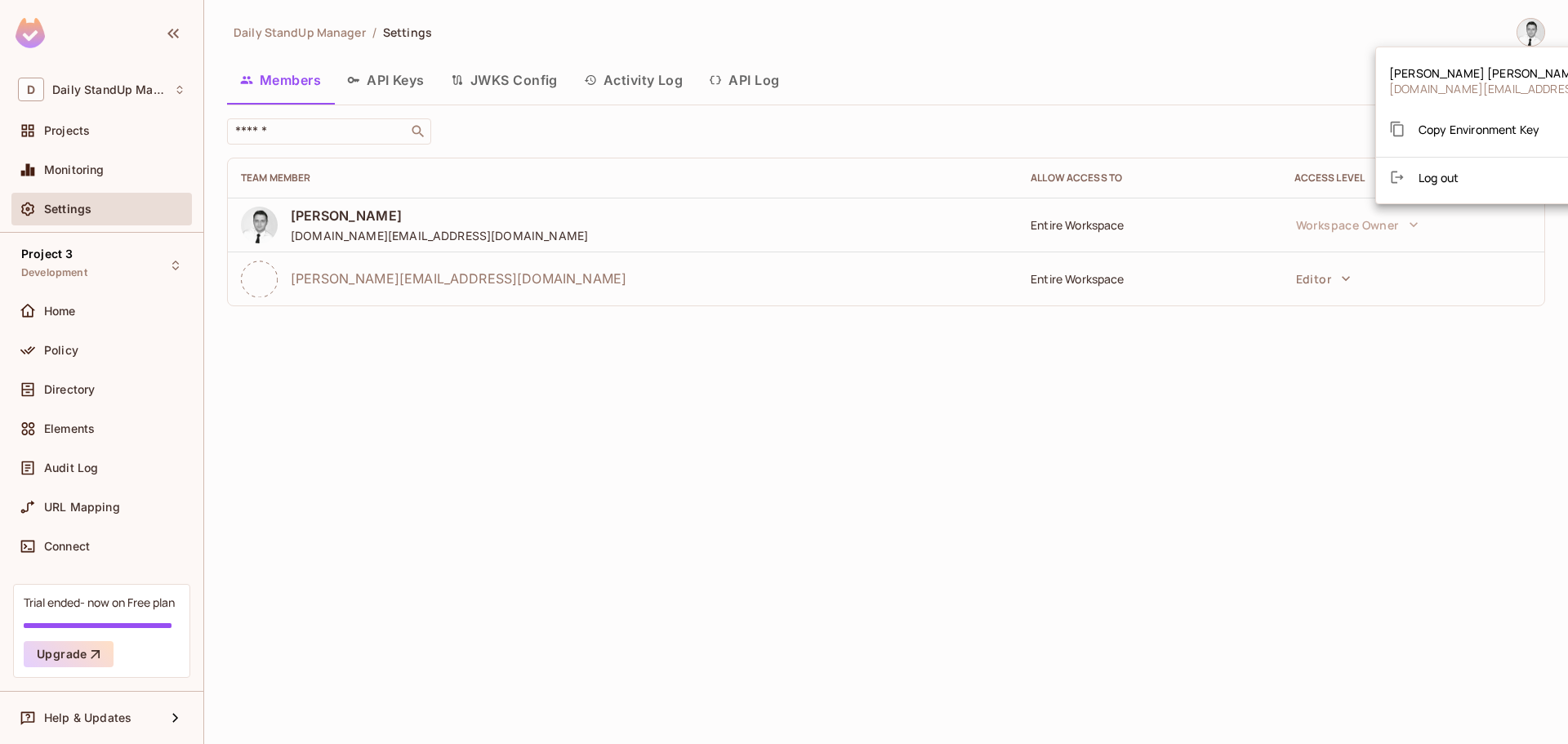
click at [1506, 137] on div "Copy Environment Key" at bounding box center [1465, 129] width 151 height 32
click at [1425, 145] on div "Copy Environment Key" at bounding box center [1465, 129] width 151 height 32
click at [1208, 113] on div at bounding box center [784, 372] width 1568 height 744
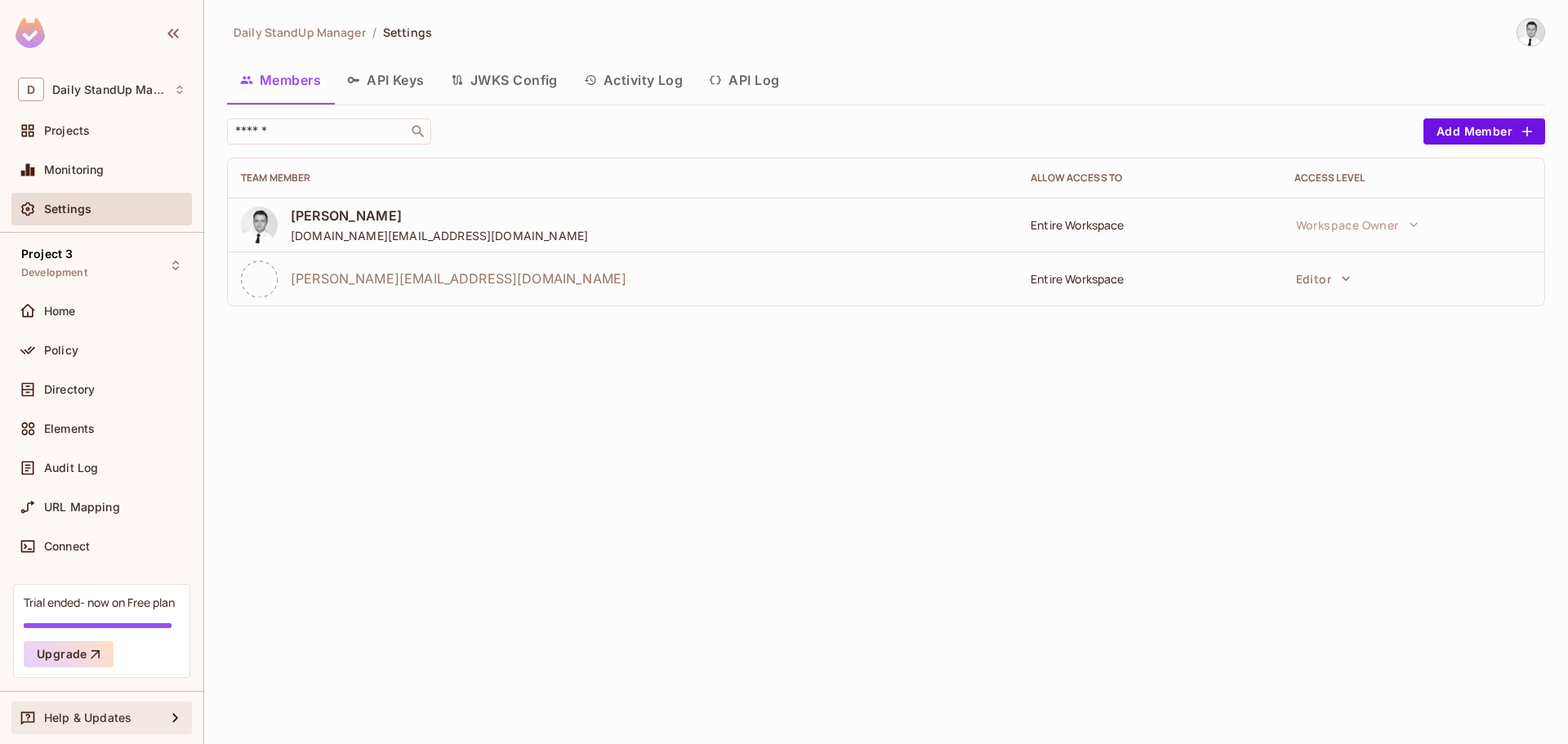
click at [86, 718] on span "Help & Updates" at bounding box center [88, 717] width 88 height 13
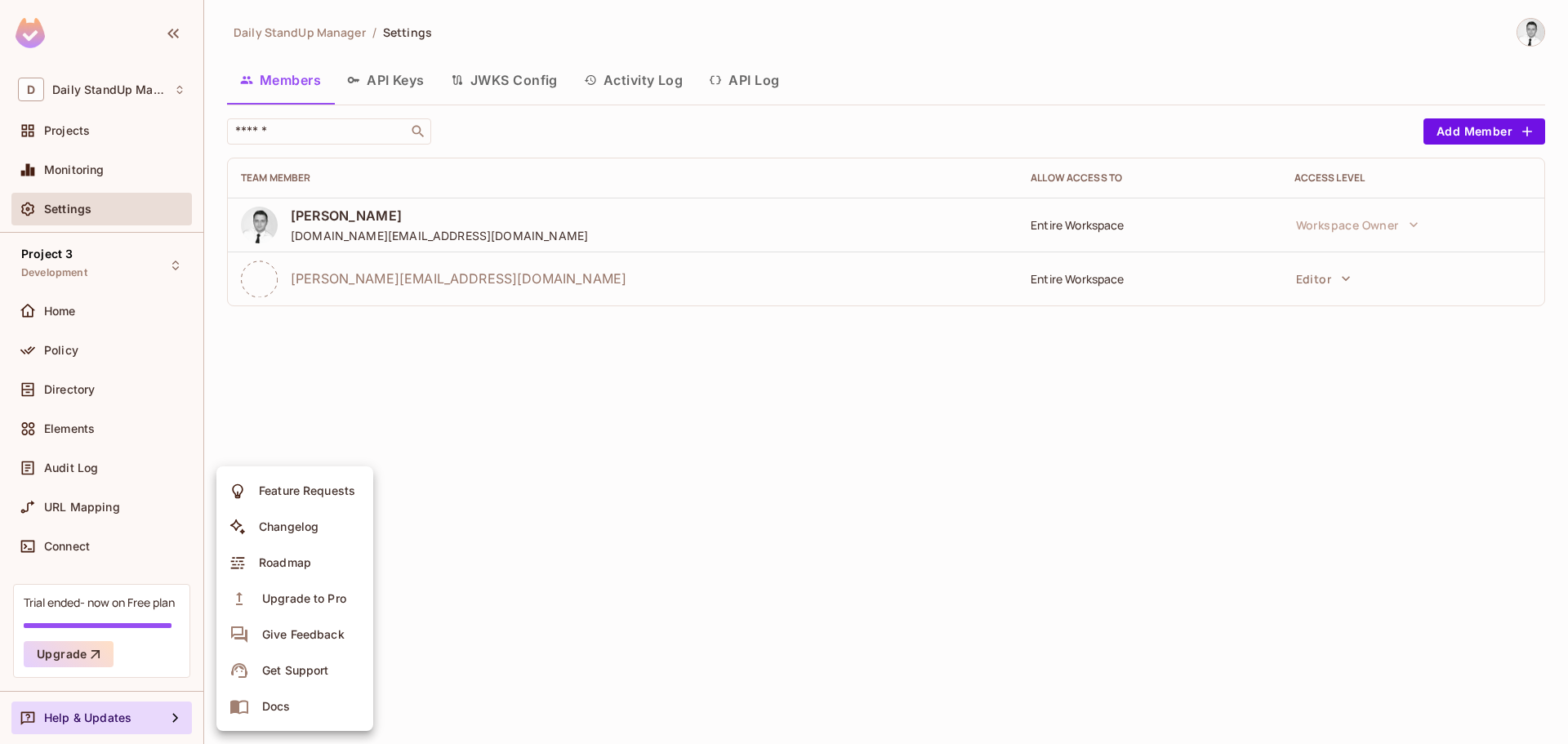
click at [426, 341] on div at bounding box center [784, 372] width 1568 height 744
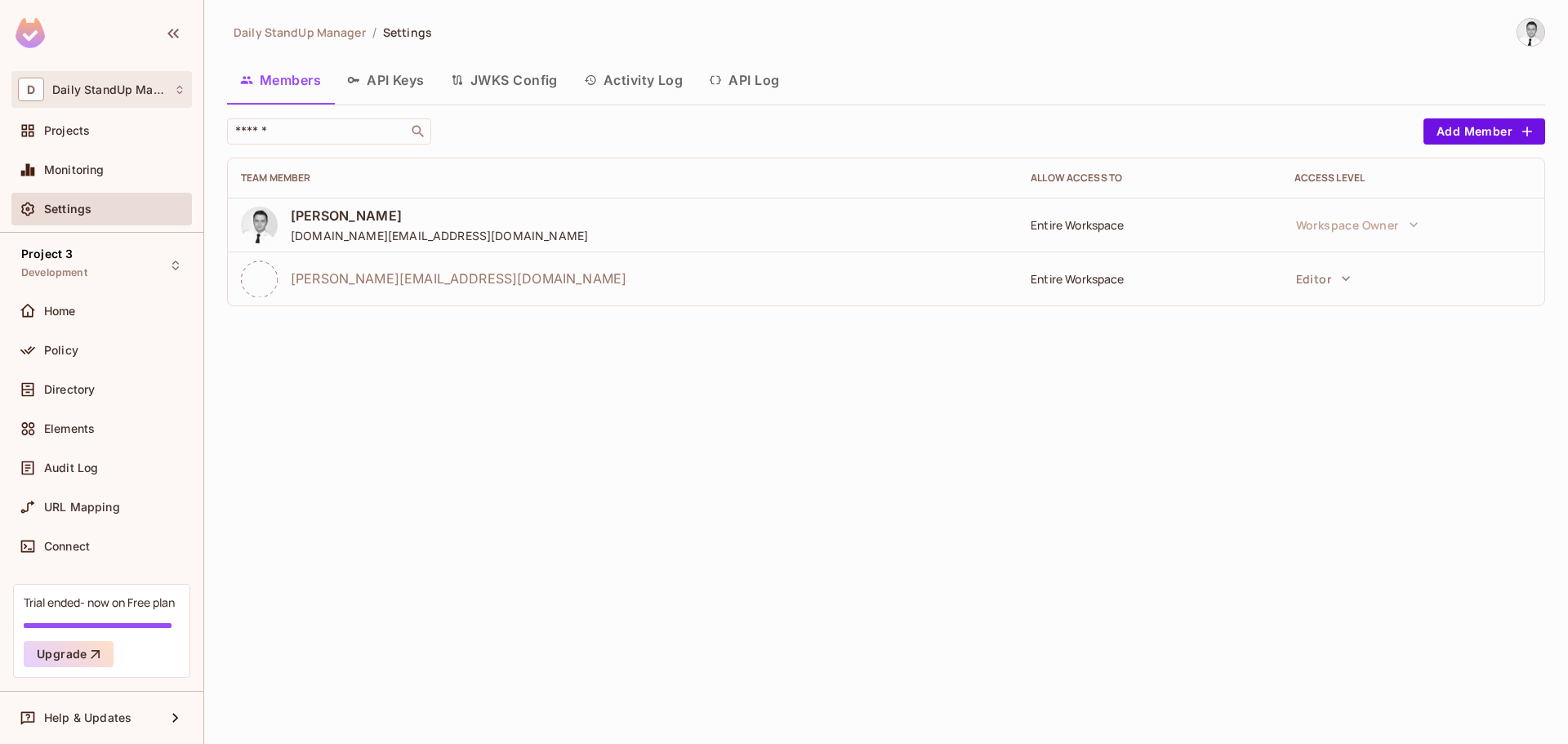
click at [123, 98] on div "D Daily StandUp Manager" at bounding box center [102, 89] width 168 height 24
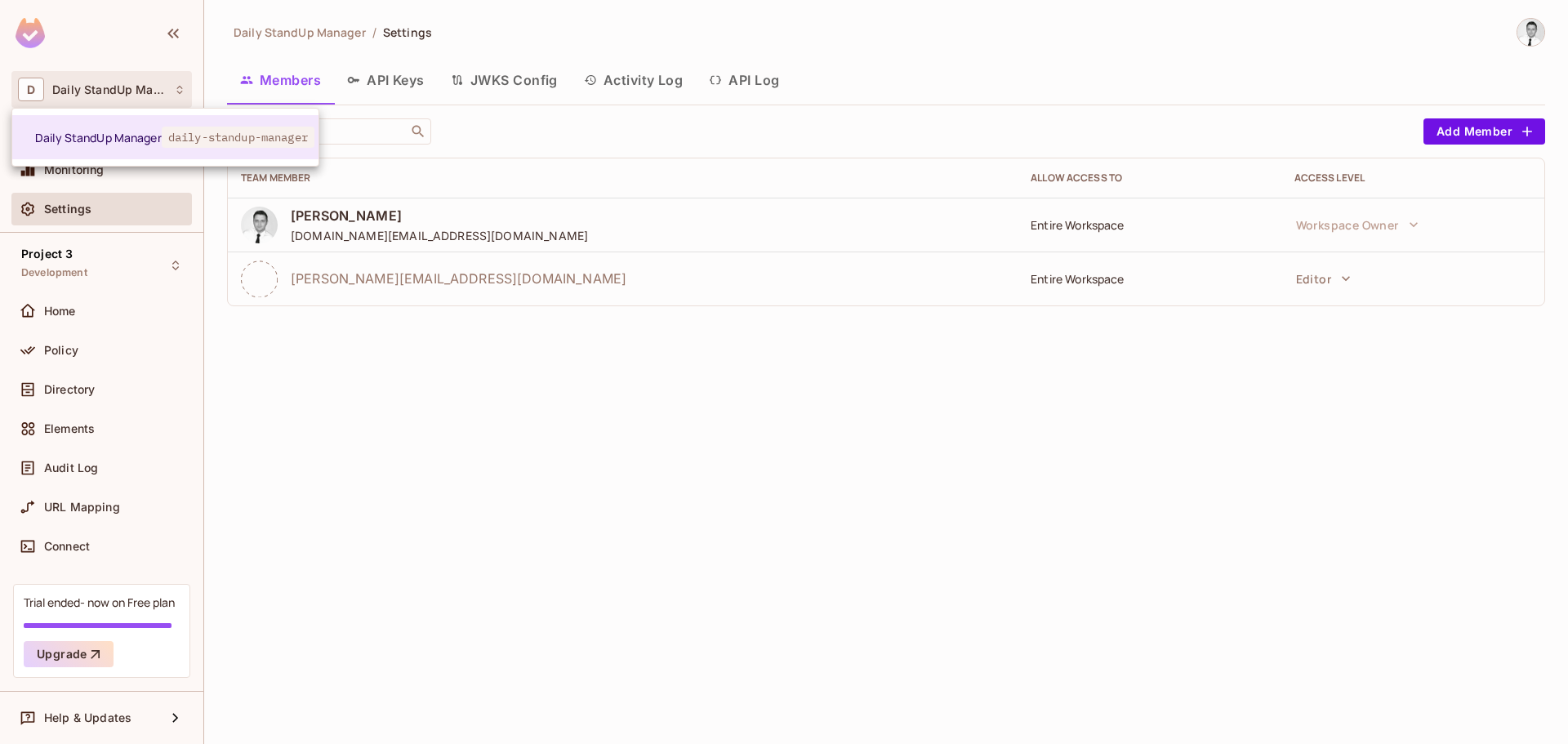
click at [859, 115] on div at bounding box center [784, 372] width 1568 height 744
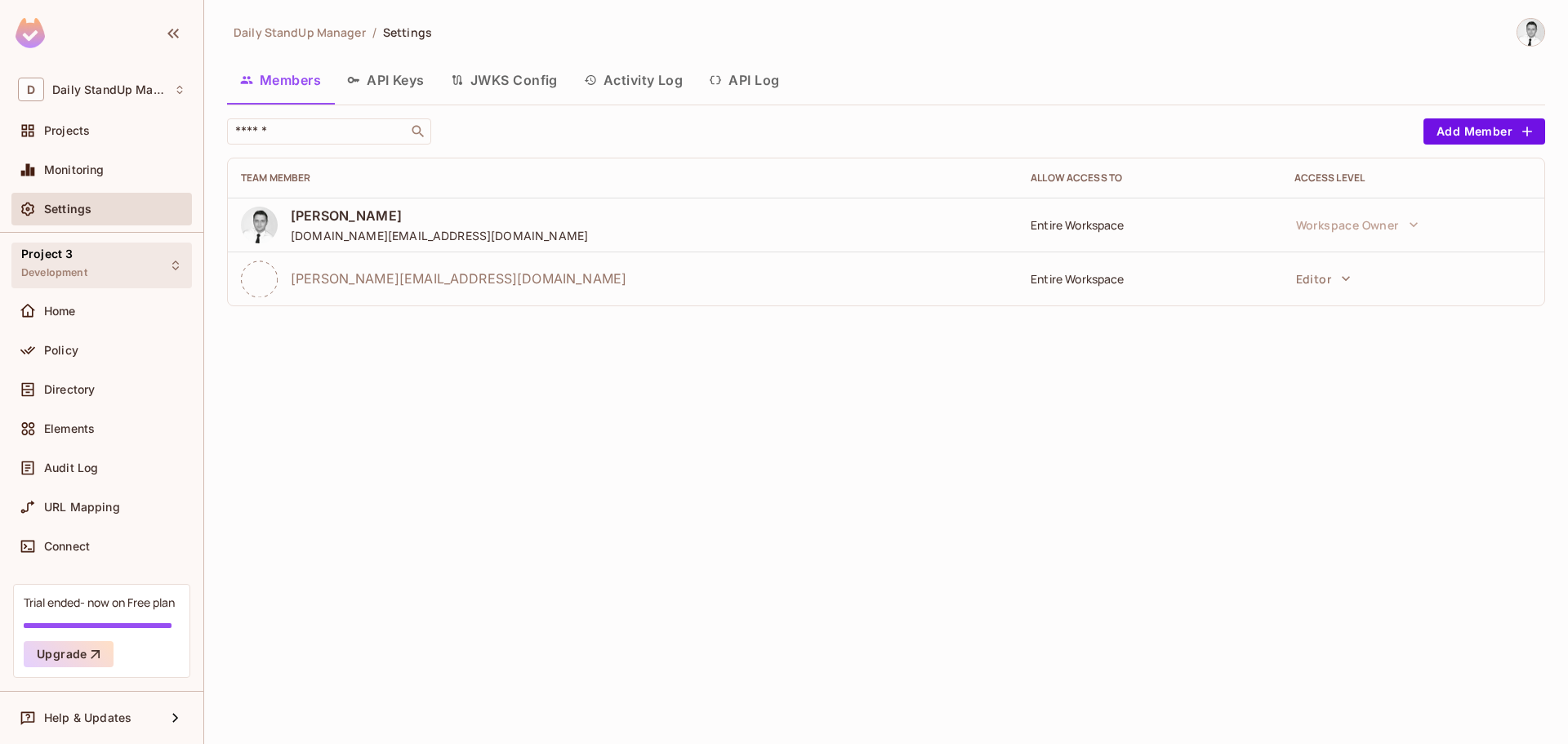
click at [60, 271] on span "Development" at bounding box center [53, 272] width 66 height 13
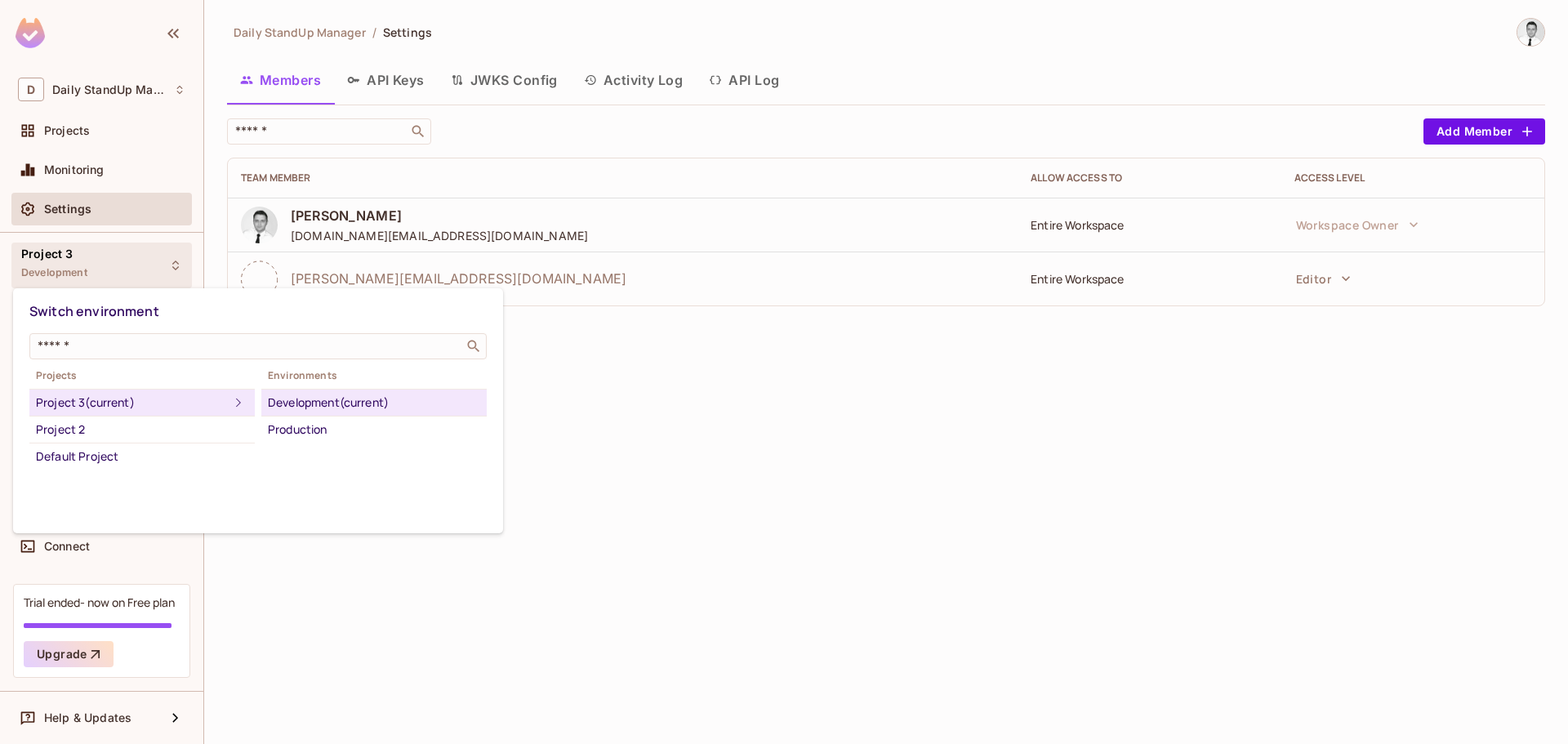
click at [60, 271] on div at bounding box center [784, 372] width 1568 height 744
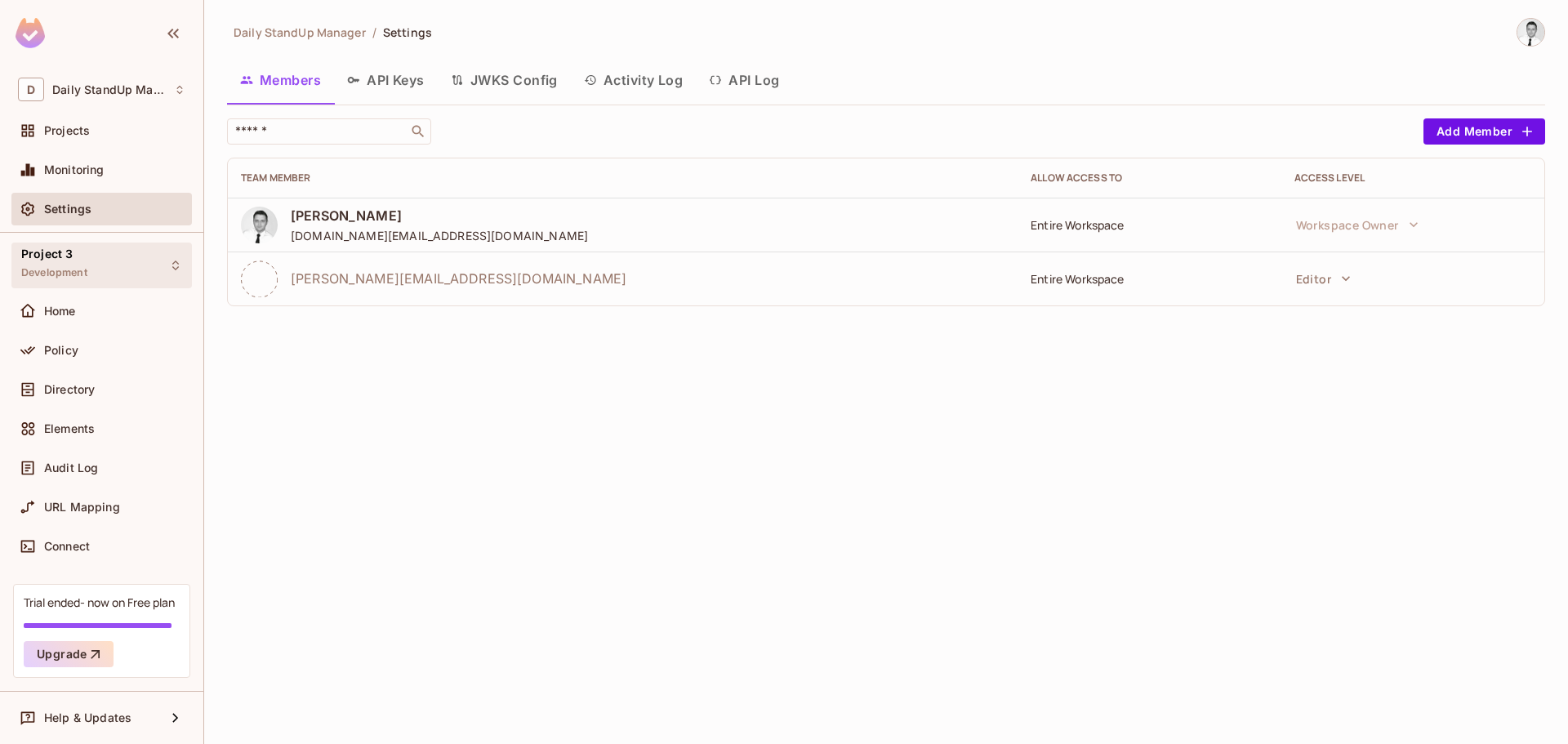
click at [90, 267] on div "Project 3 Development" at bounding box center [101, 265] width 180 height 45
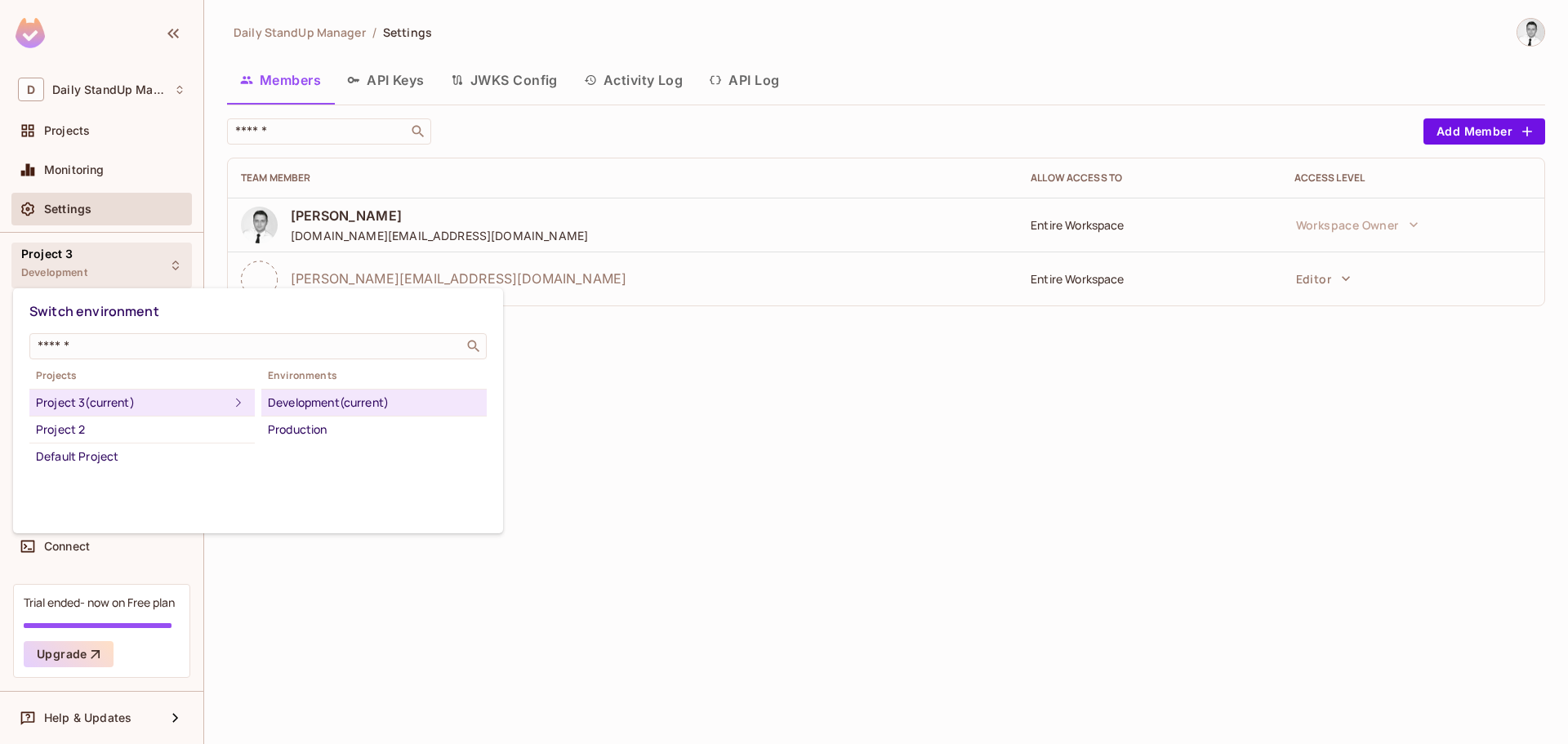
click at [1563, 551] on div at bounding box center [784, 372] width 1568 height 744
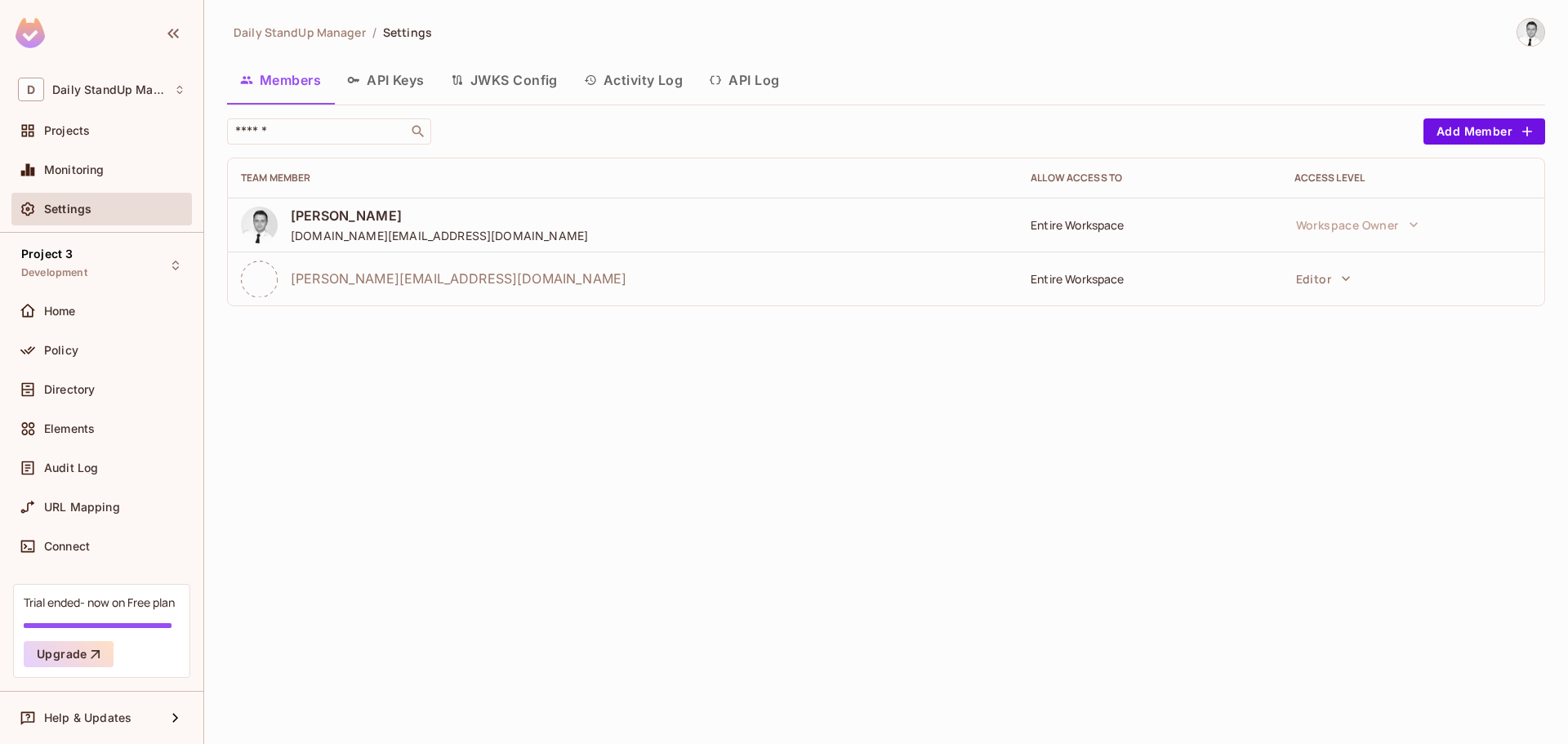
click at [433, 282] on span "[PERSON_NAME][EMAIL_ADDRESS][DOMAIN_NAME]" at bounding box center [458, 278] width 336 height 18
click at [106, 319] on div "Home" at bounding box center [102, 311] width 168 height 20
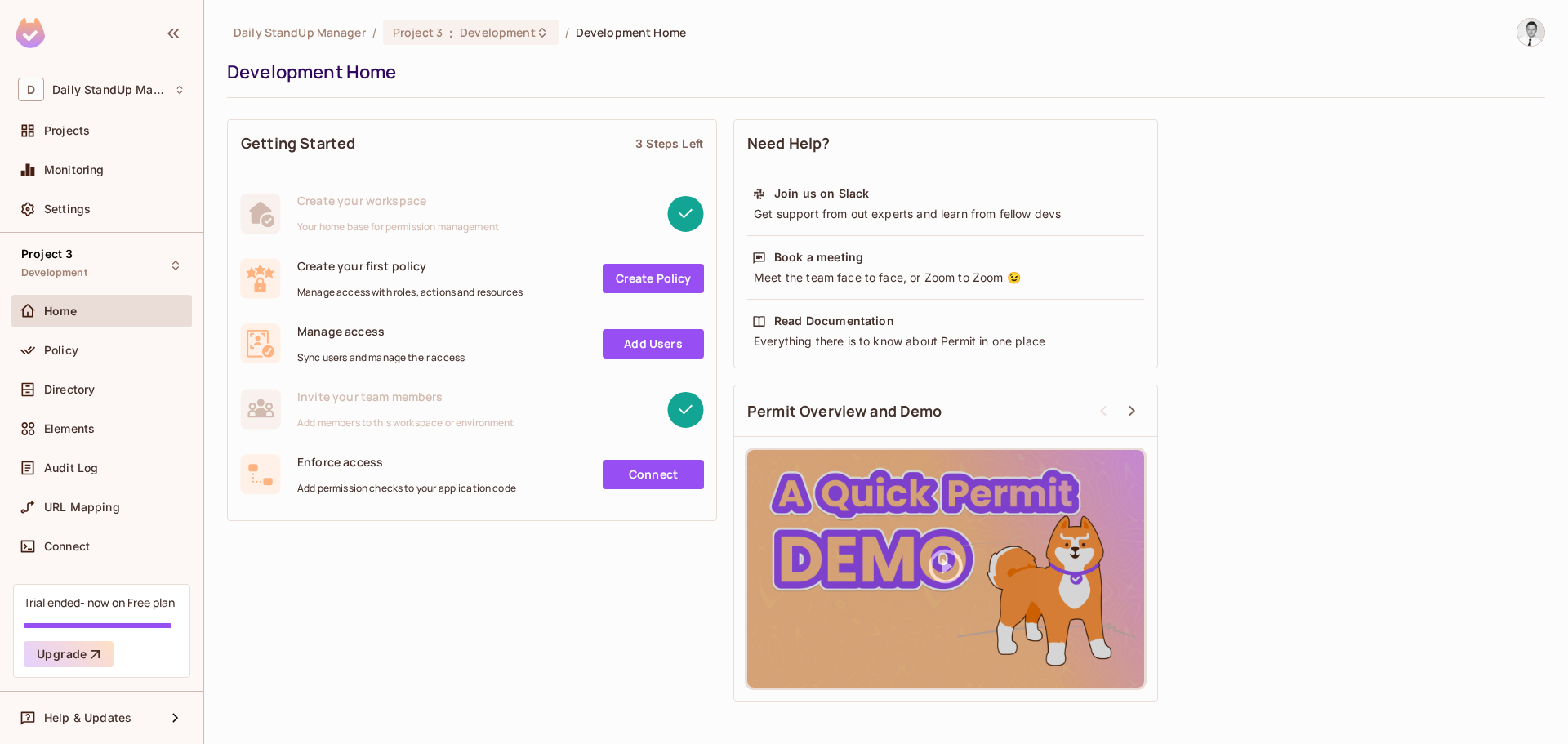
click at [562, 403] on div at bounding box center [609, 410] width 190 height 37
click at [66, 422] on span "Elements" at bounding box center [69, 429] width 51 height 13
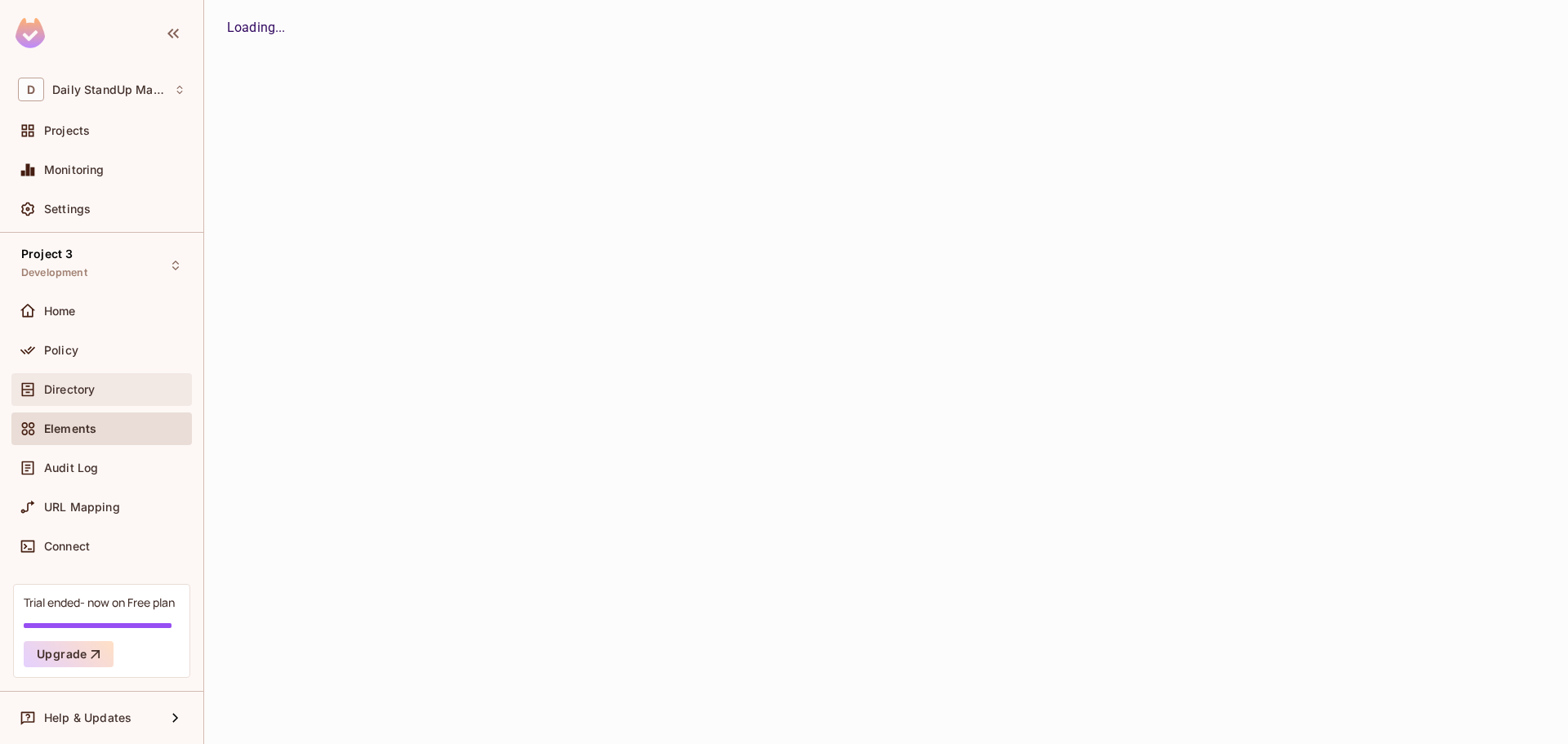
click at [79, 392] on span "Directory" at bounding box center [69, 390] width 51 height 13
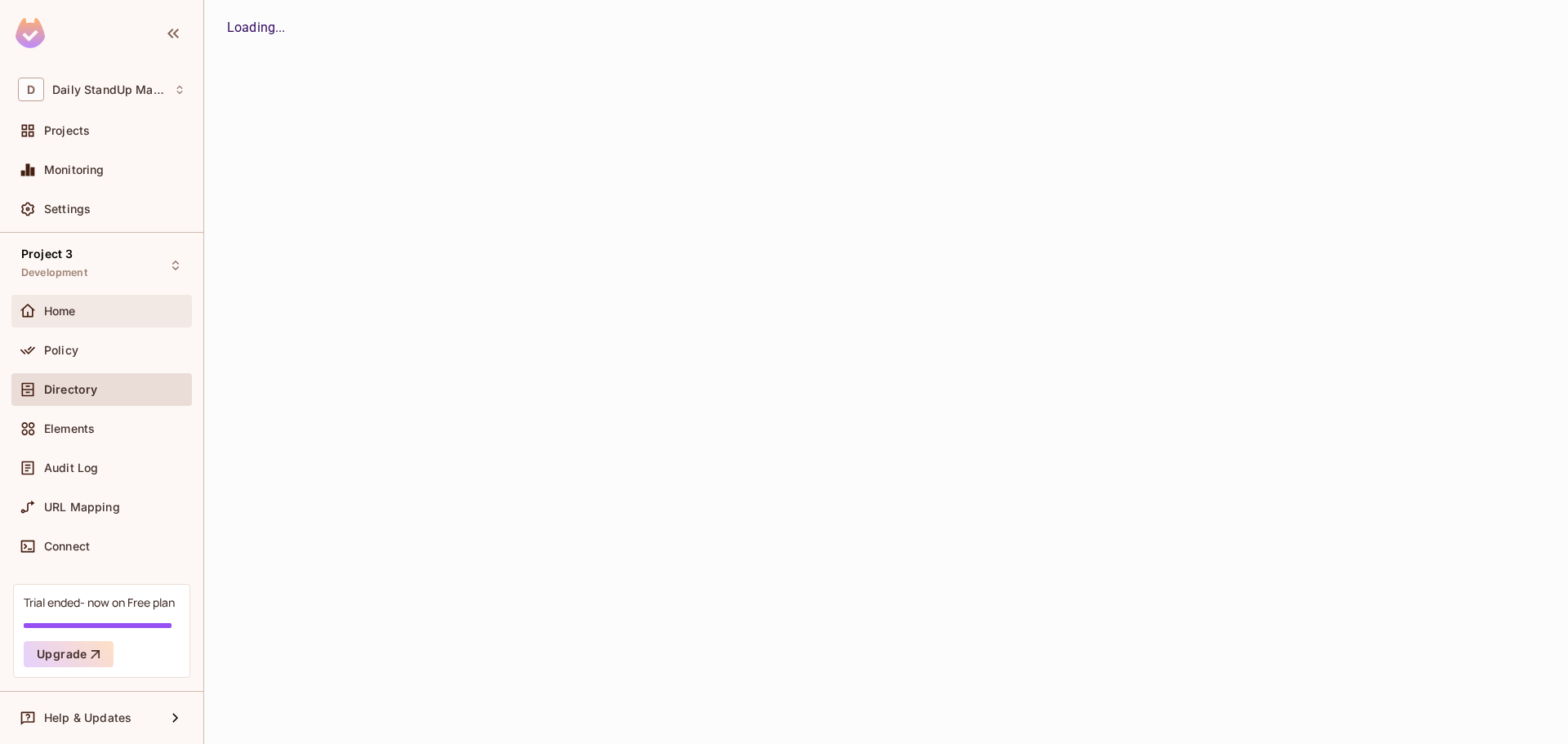
click at [71, 316] on span "Home" at bounding box center [59, 312] width 31 height 13
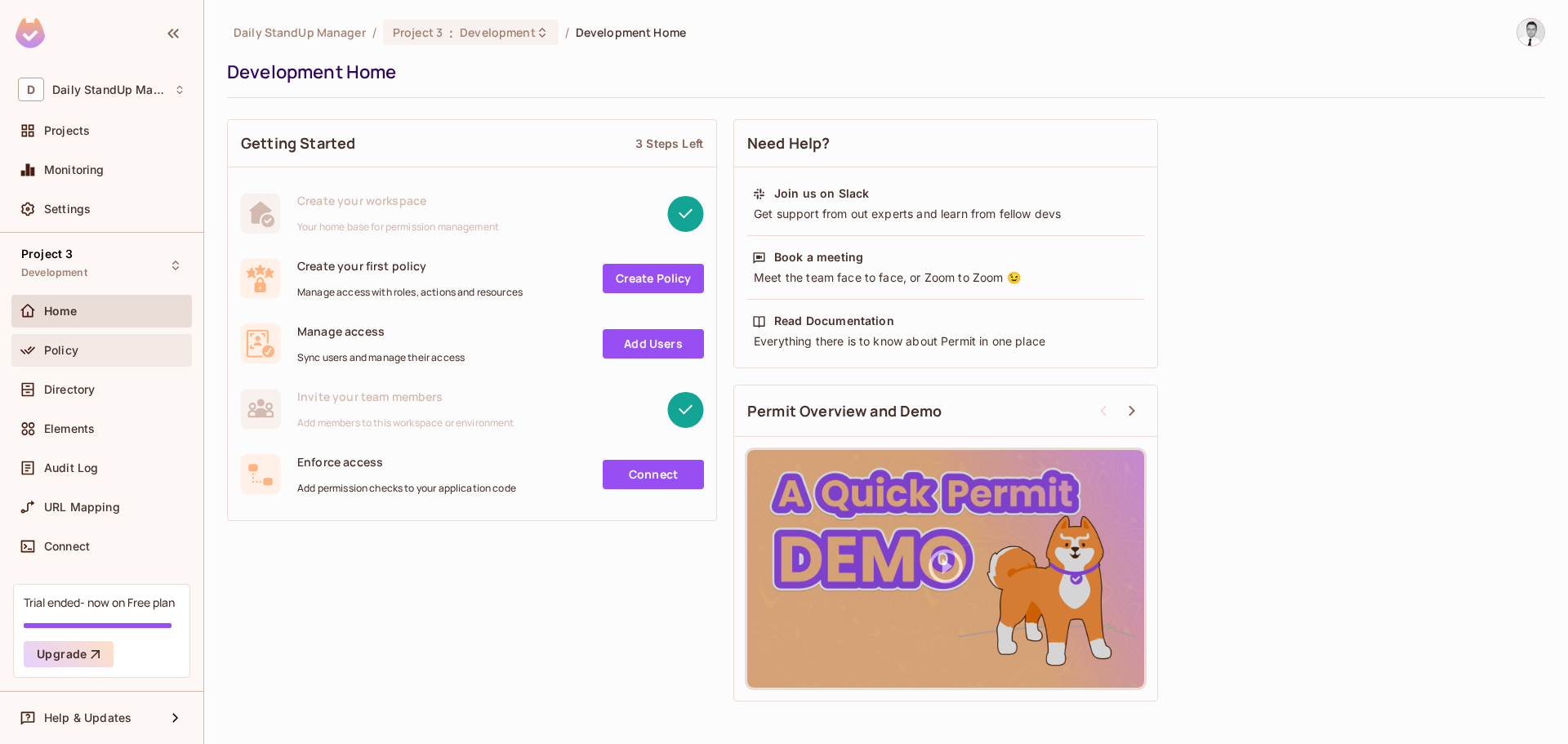
click at [72, 354] on span "Policy" at bounding box center [61, 351] width 34 height 13
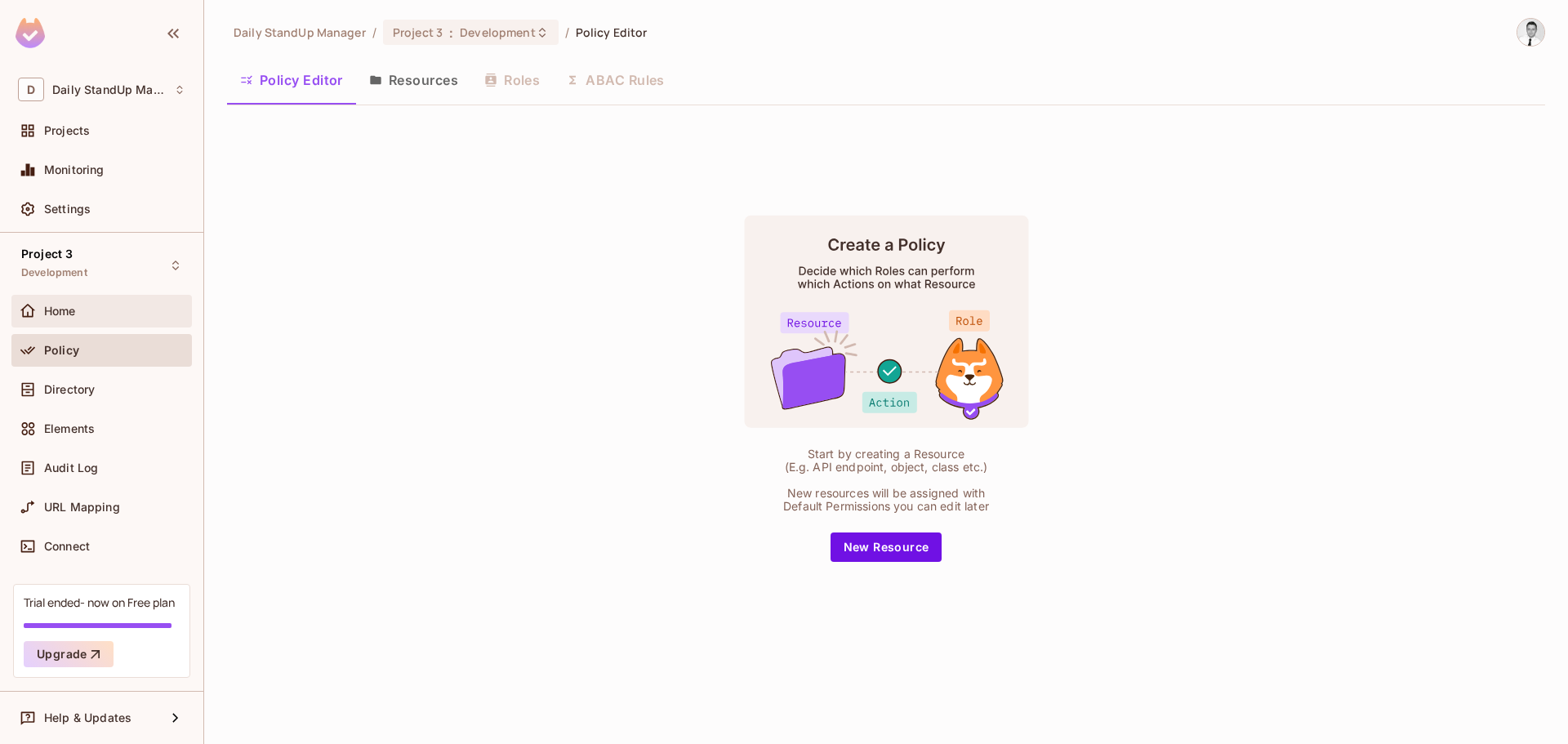
click at [89, 301] on div "Home" at bounding box center [102, 311] width 168 height 20
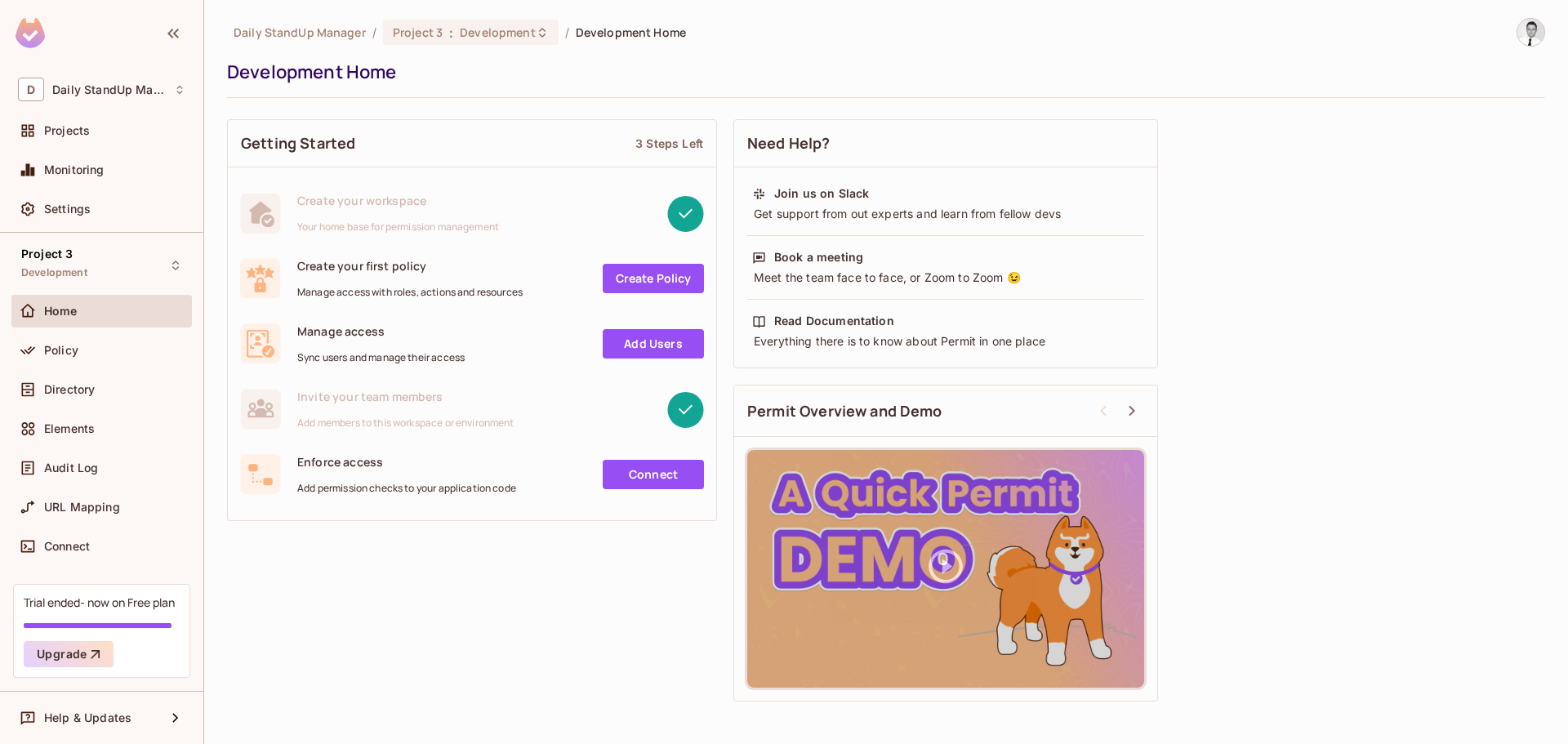
click at [112, 328] on div "Home" at bounding box center [101, 313] width 180 height 39
click at [106, 350] on div "Policy" at bounding box center [114, 351] width 141 height 13
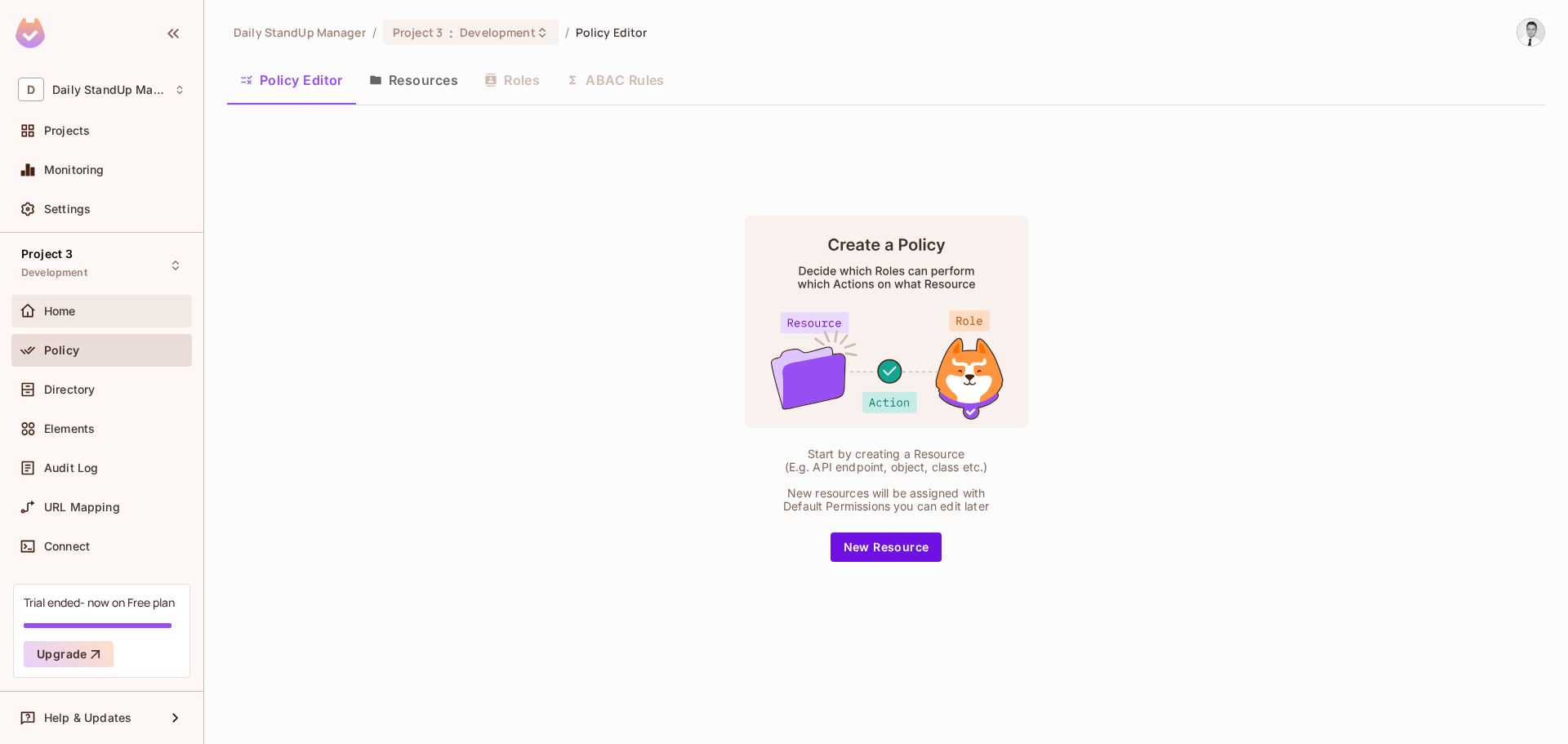
click at [98, 317] on div "Home" at bounding box center [114, 312] width 141 height 13
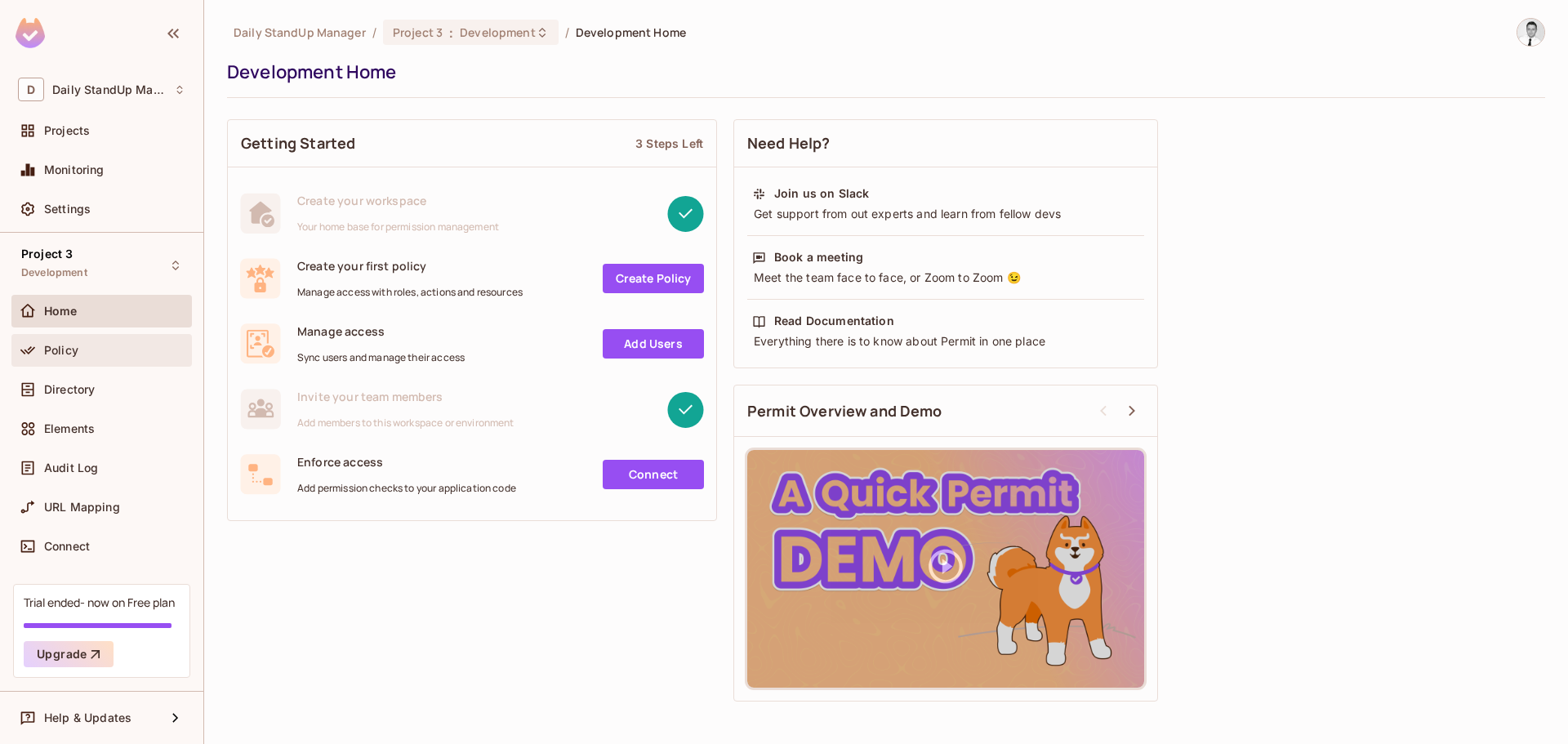
click at [88, 350] on div "Policy" at bounding box center [114, 351] width 141 height 13
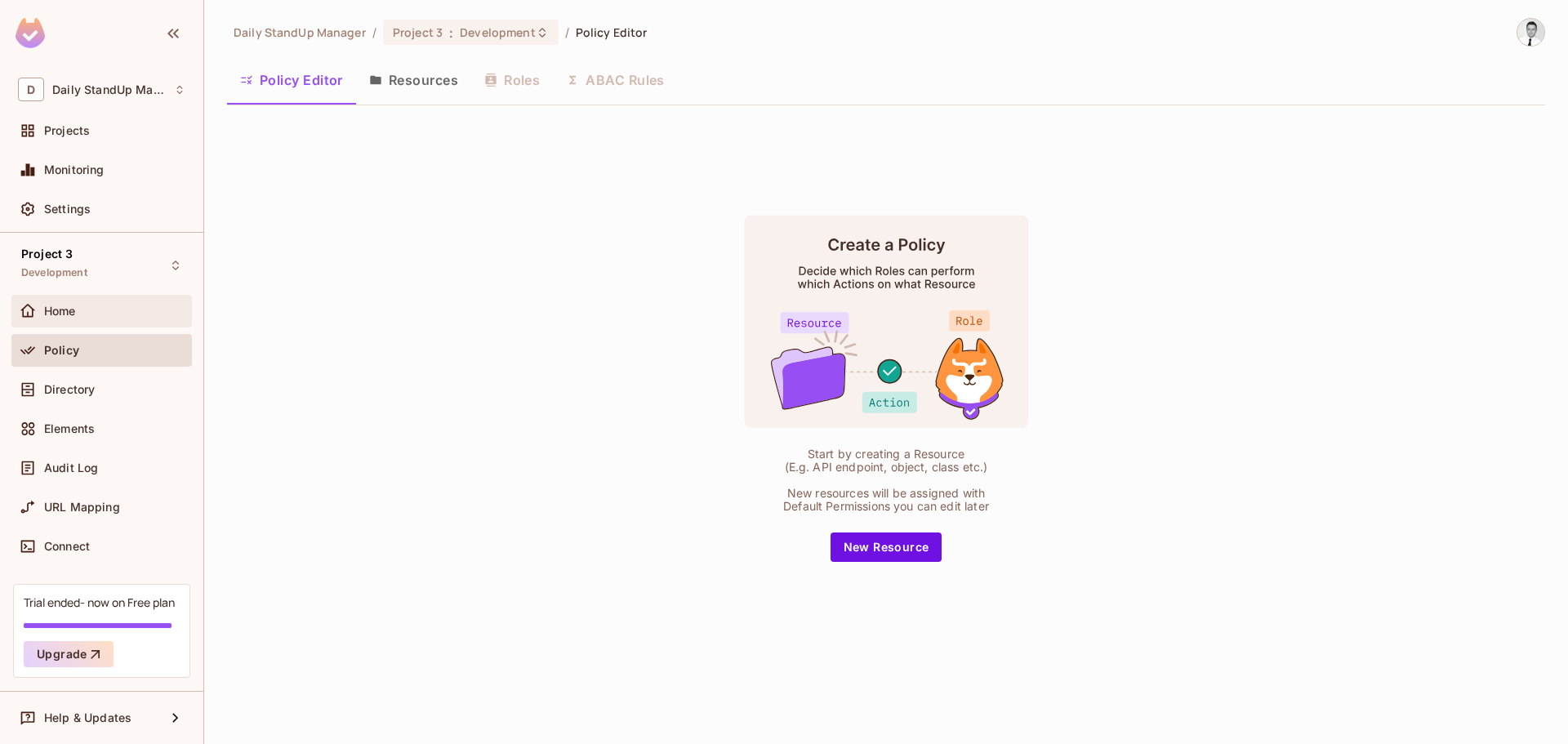
click at [97, 318] on div "Home" at bounding box center [102, 311] width 168 height 20
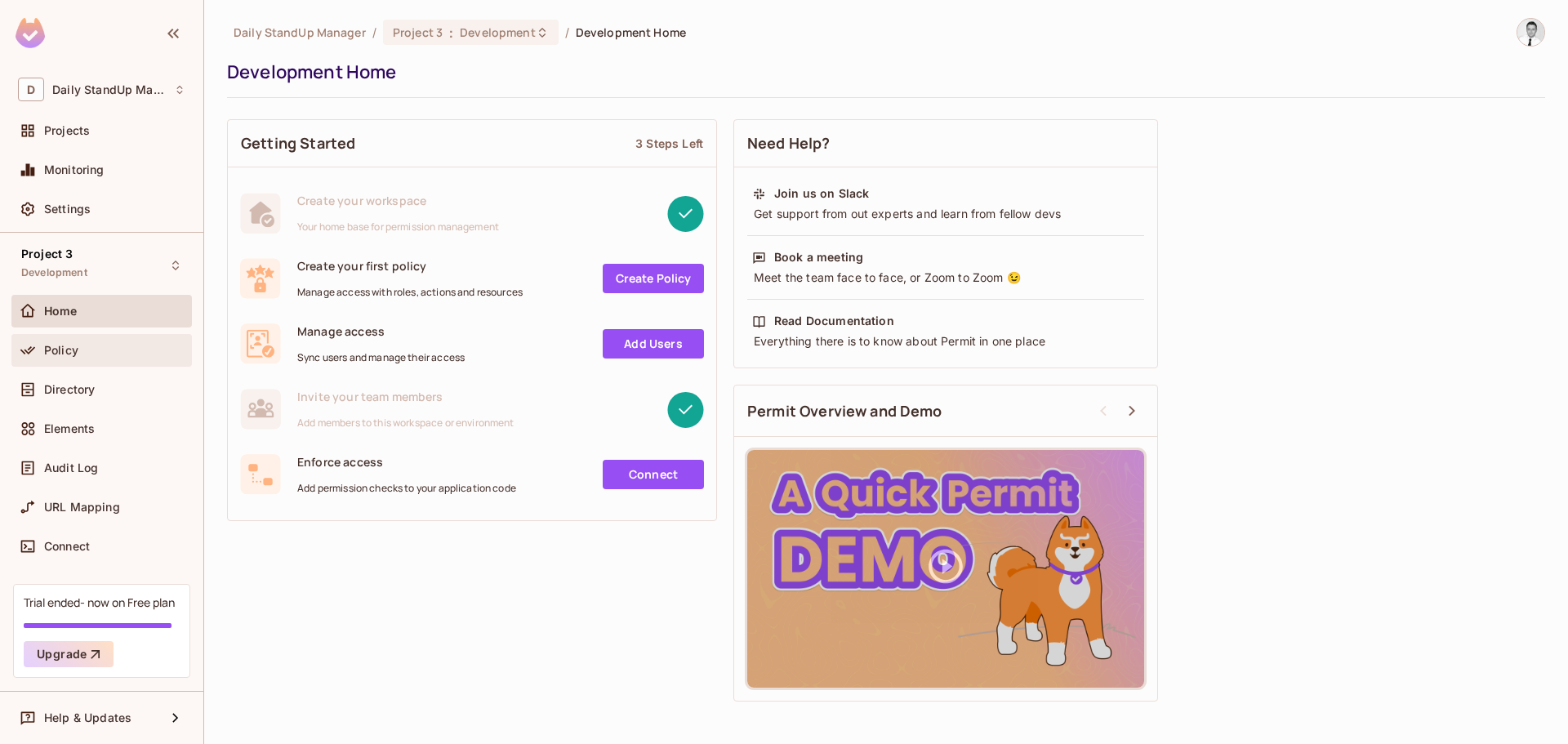
click at [85, 341] on div "Policy" at bounding box center [102, 350] width 168 height 20
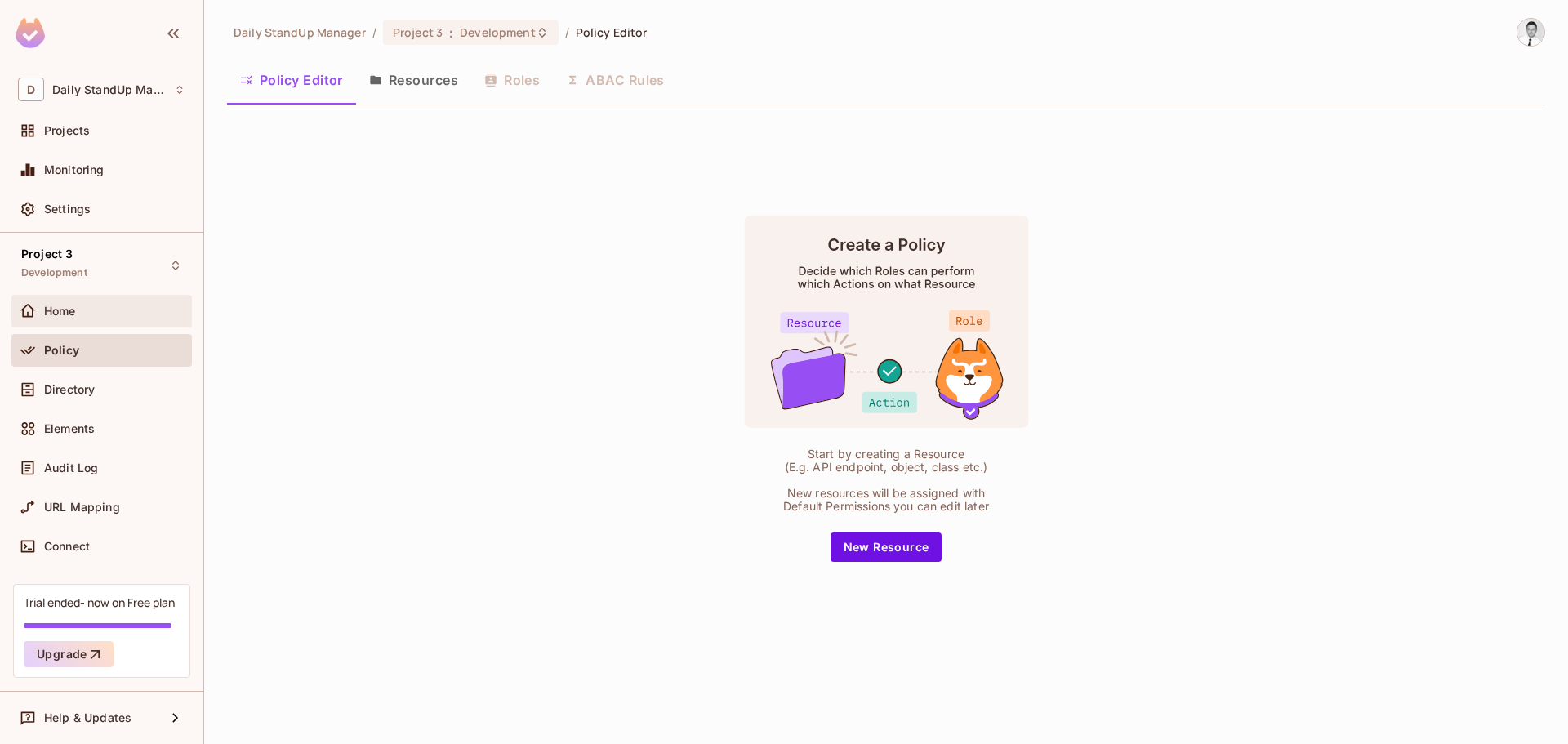
click at [101, 313] on div "Home" at bounding box center [114, 312] width 141 height 13
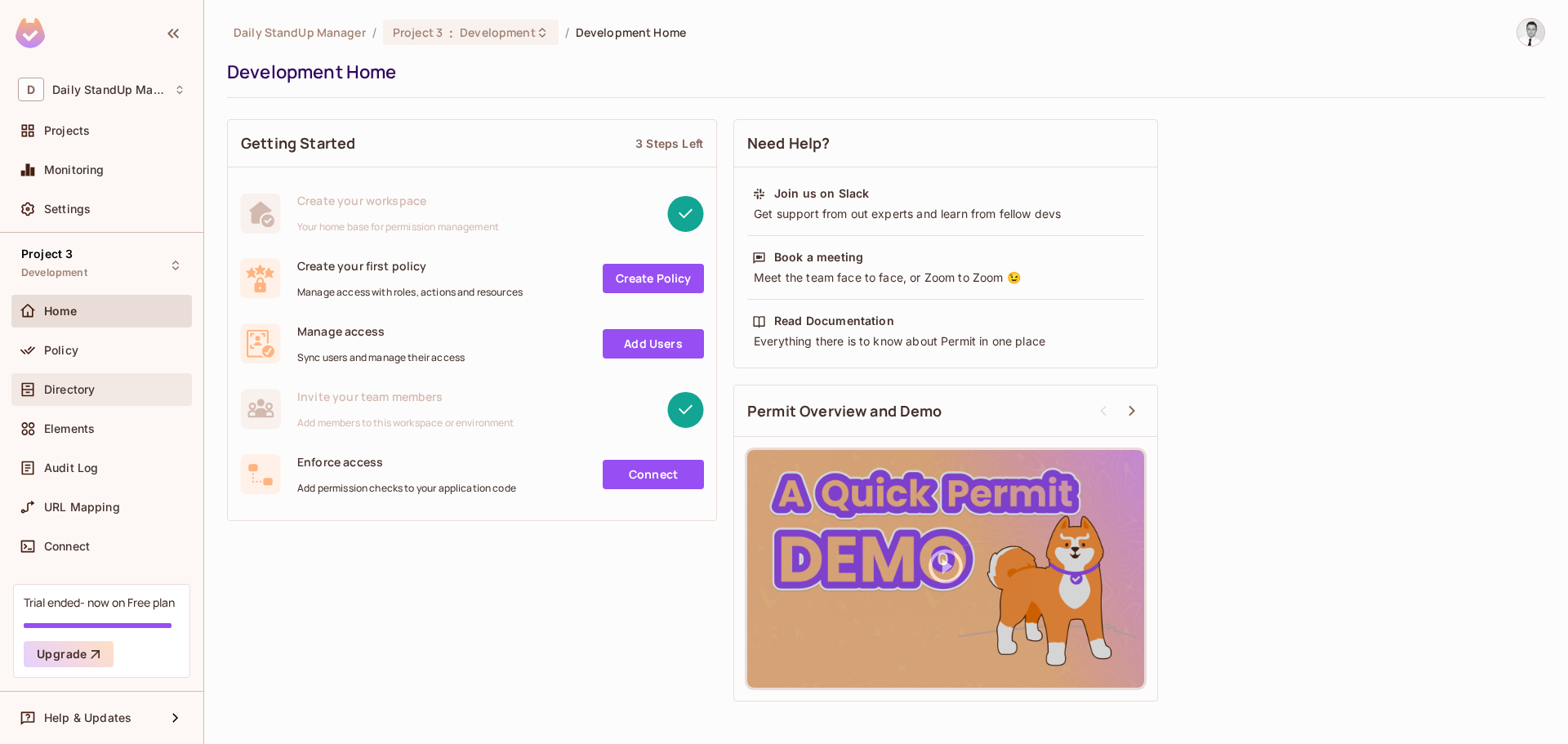
click at [78, 386] on span "Directory" at bounding box center [69, 390] width 51 height 13
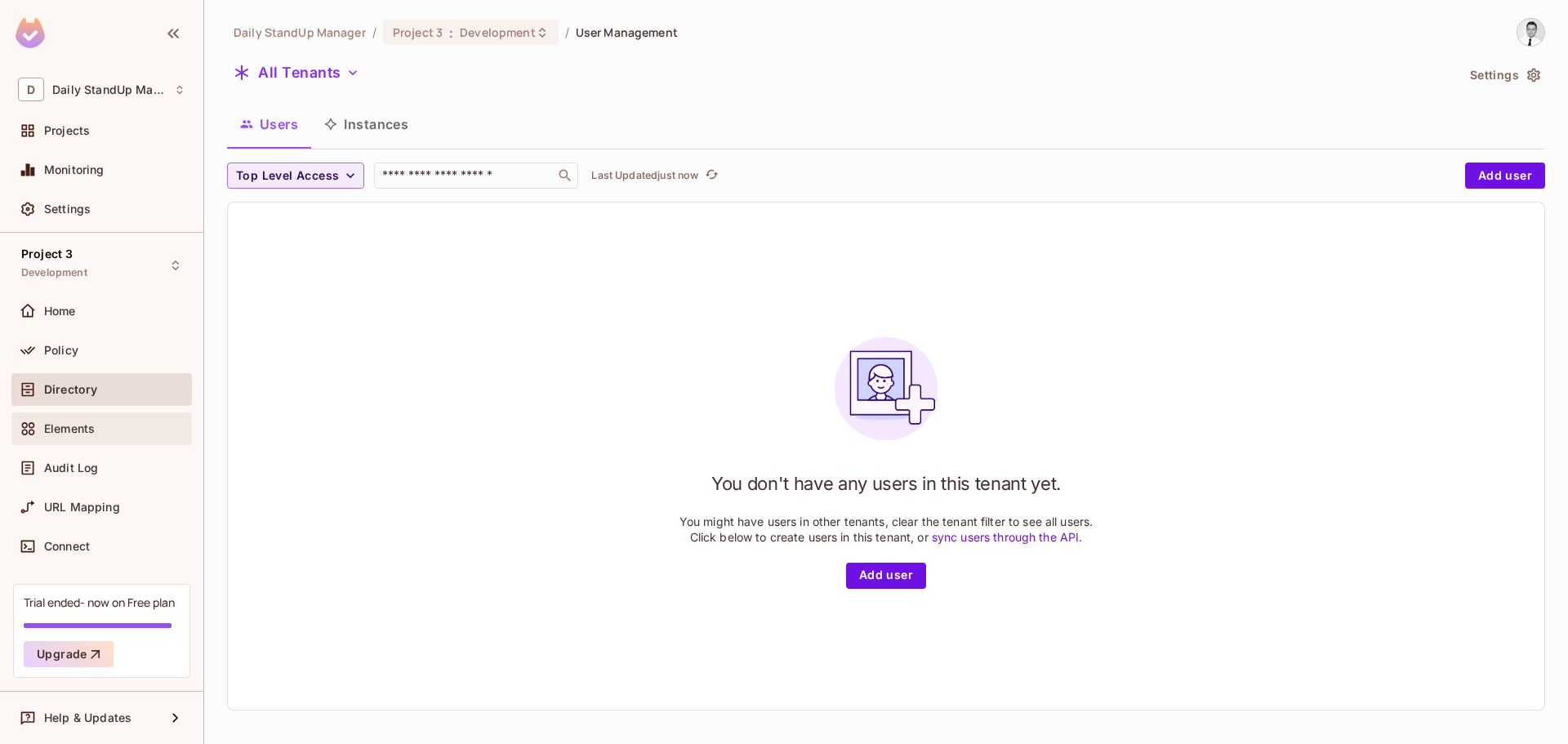
click at [74, 415] on div "Elements" at bounding box center [101, 429] width 180 height 32
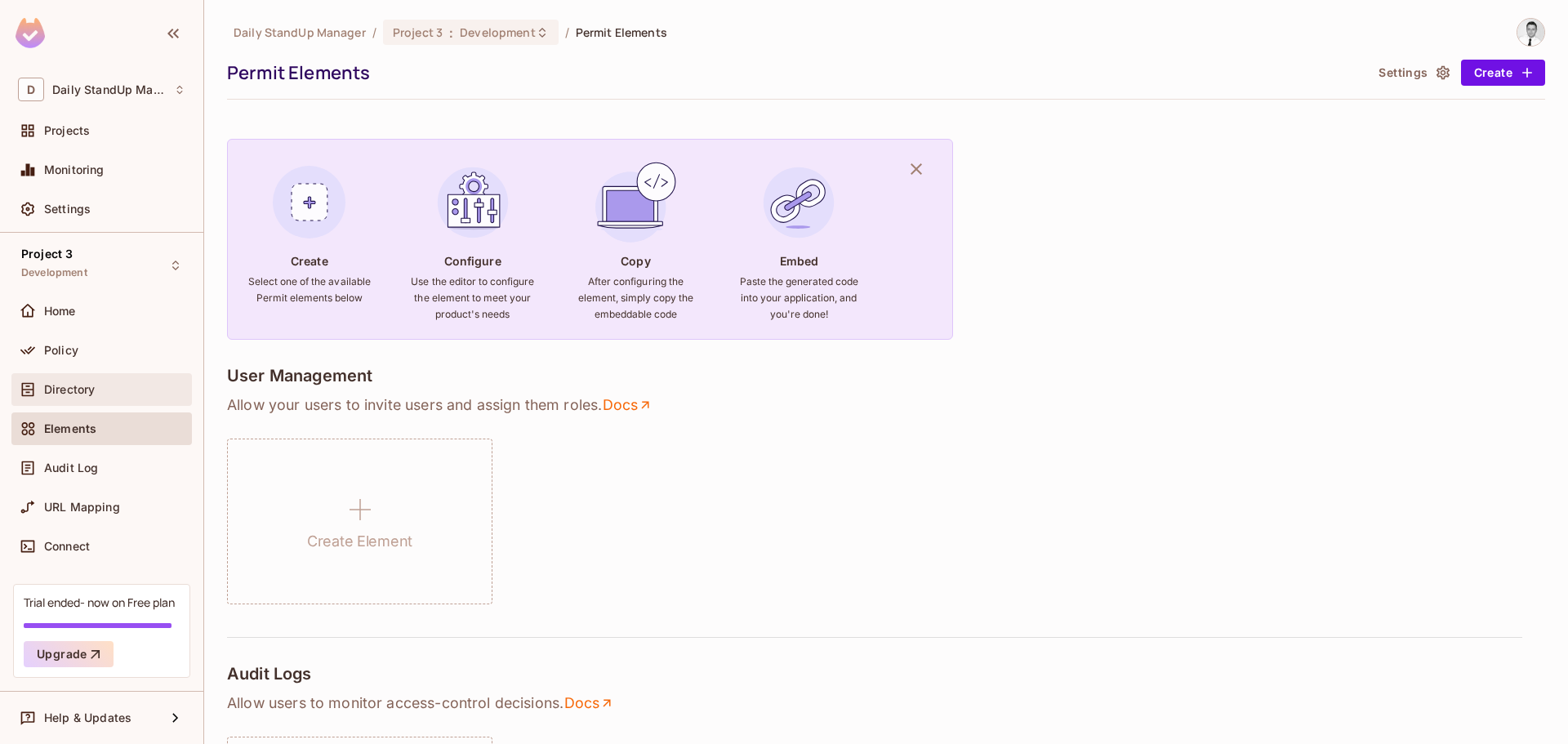
click at [104, 399] on div "Directory" at bounding box center [101, 390] width 180 height 32
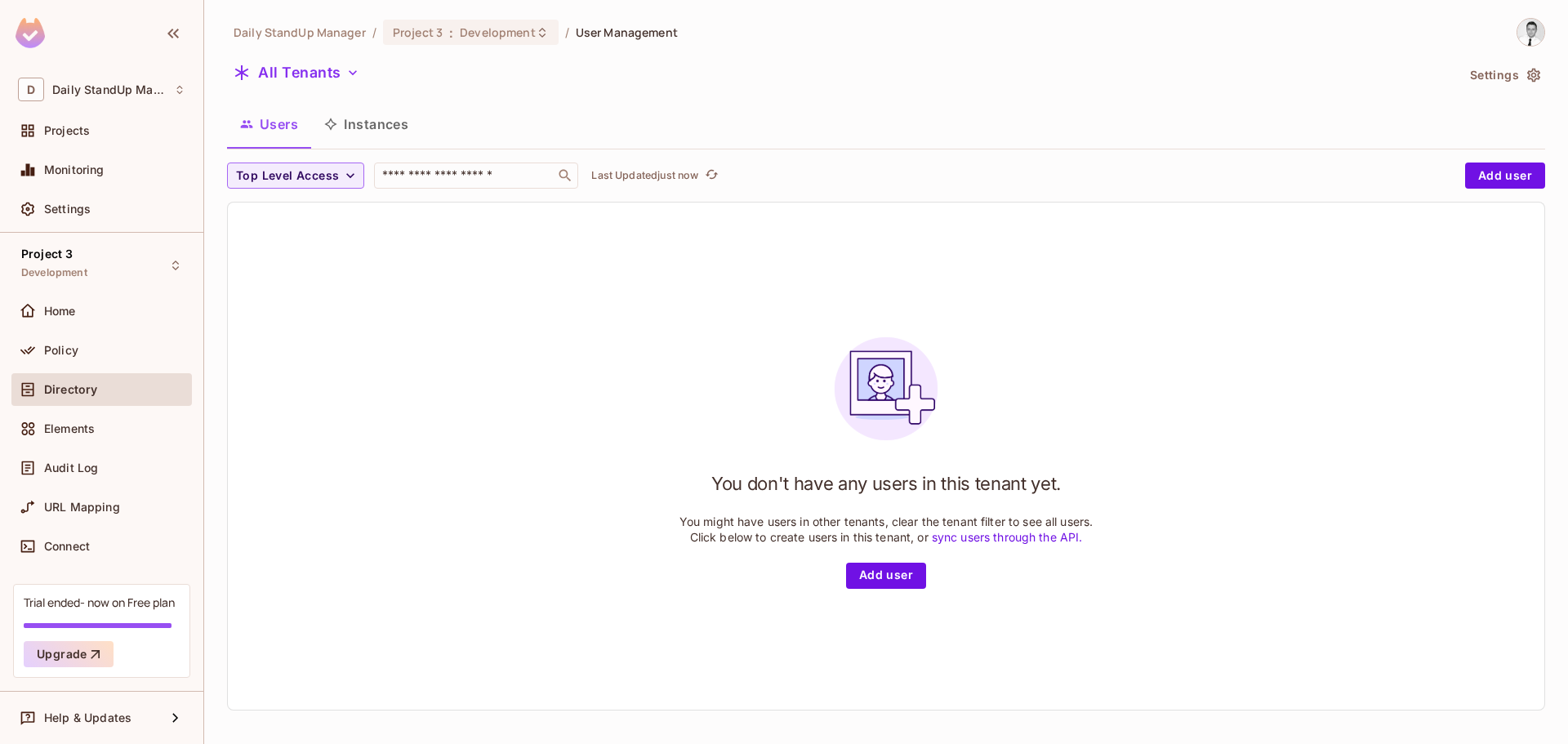
click at [560, 90] on div "All Tenants" at bounding box center [841, 75] width 1229 height 31
click at [314, 69] on button "All Tenants" at bounding box center [296, 72] width 139 height 26
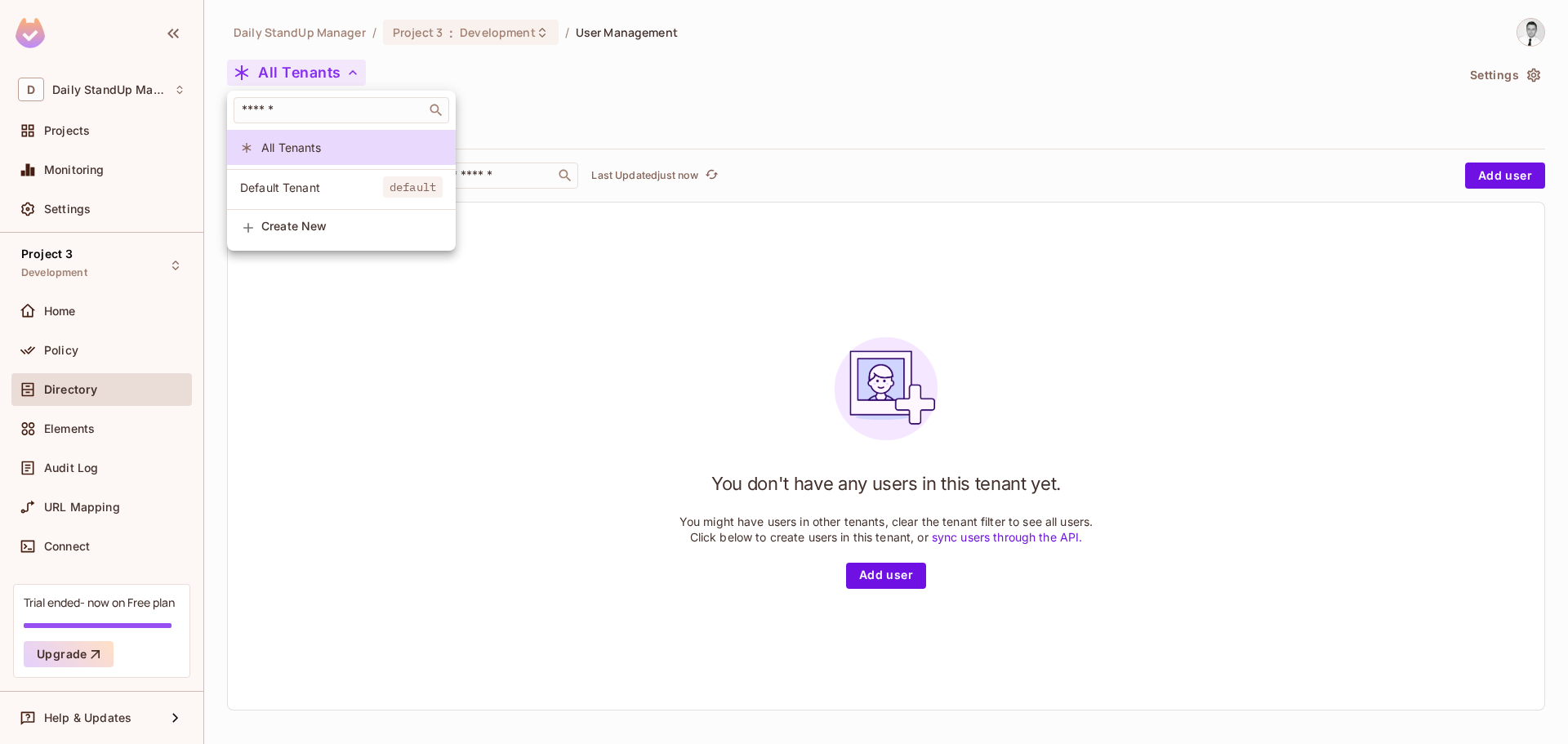
drag, startPoint x: 293, startPoint y: 208, endPoint x: 287, endPoint y: 231, distance: 23.8
click at [287, 230] on ul "​ All Tenants Default Tenant default Create New" at bounding box center [341, 169] width 229 height 156
click at [300, 232] on span "Create New" at bounding box center [352, 227] width 181 height 13
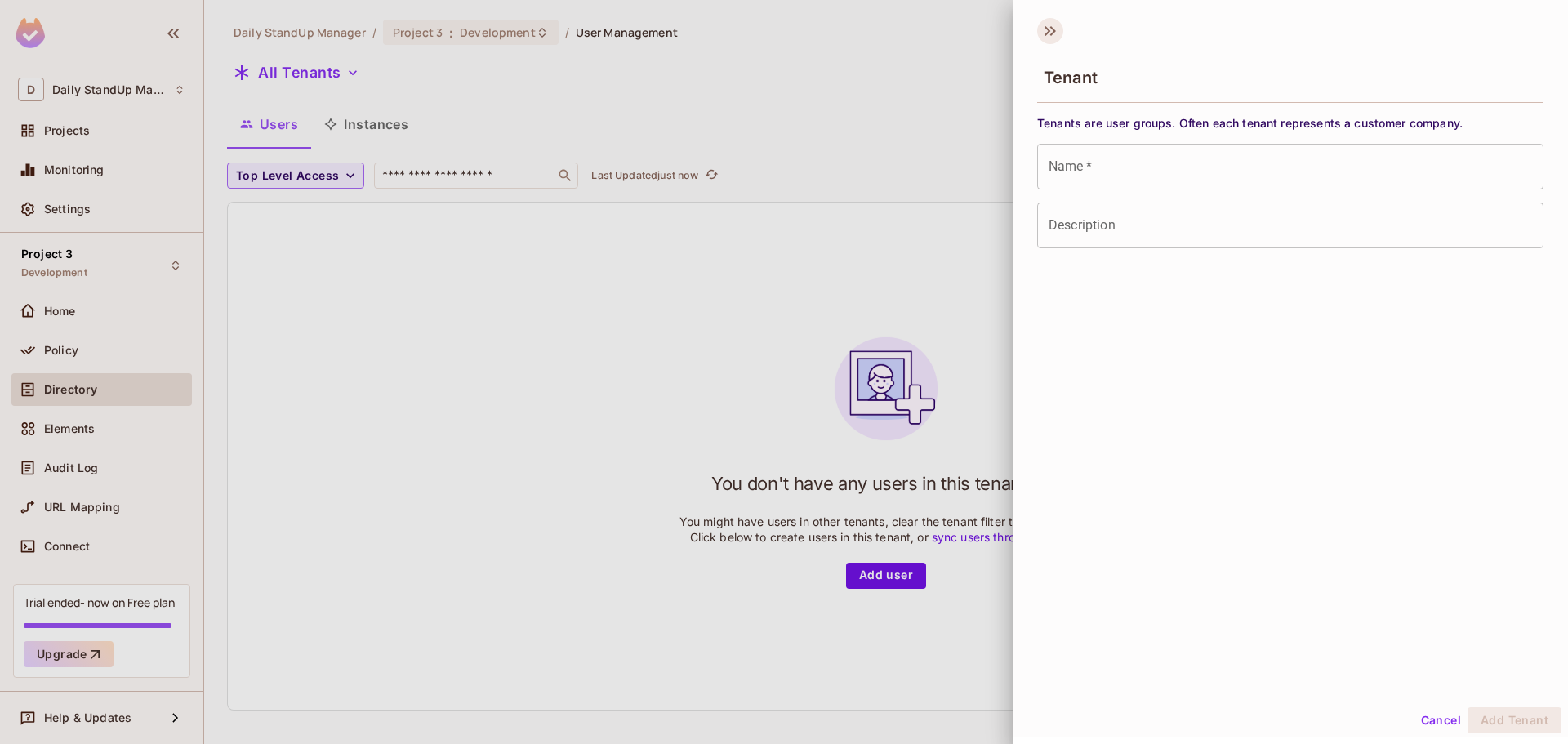
click at [1040, 29] on icon at bounding box center [1049, 30] width 26 height 26
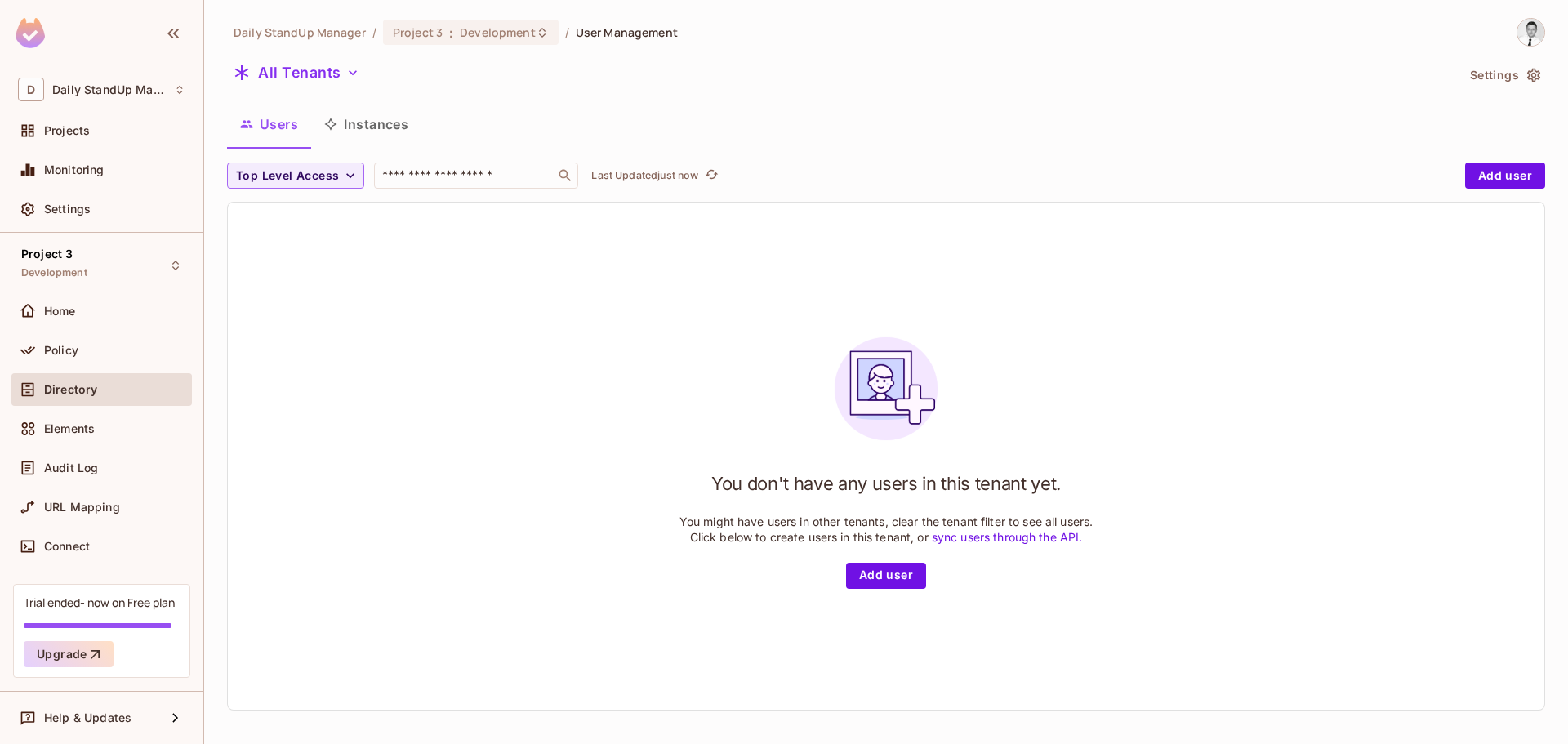
click at [923, 83] on div "All Tenants" at bounding box center [841, 75] width 1229 height 31
drag, startPoint x: 980, startPoint y: 103, endPoint x: 427, endPoint y: 190, distance: 559.8
click at [575, 198] on div "Daily StandUp Manager / Project 3 : Development / User Management All Tenants S…" at bounding box center [886, 371] width 1318 height 705
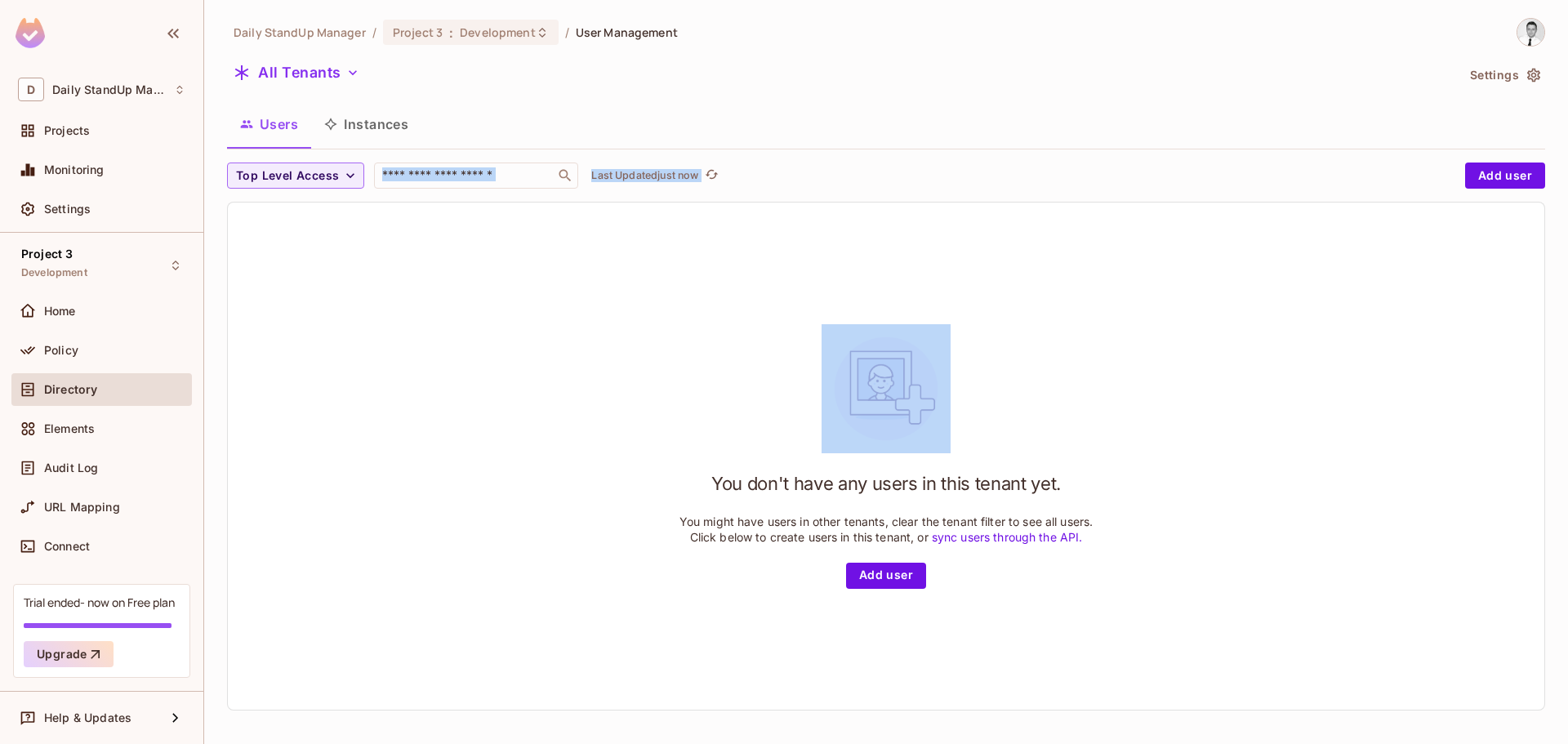
click at [383, 131] on button "Instances" at bounding box center [367, 124] width 111 height 41
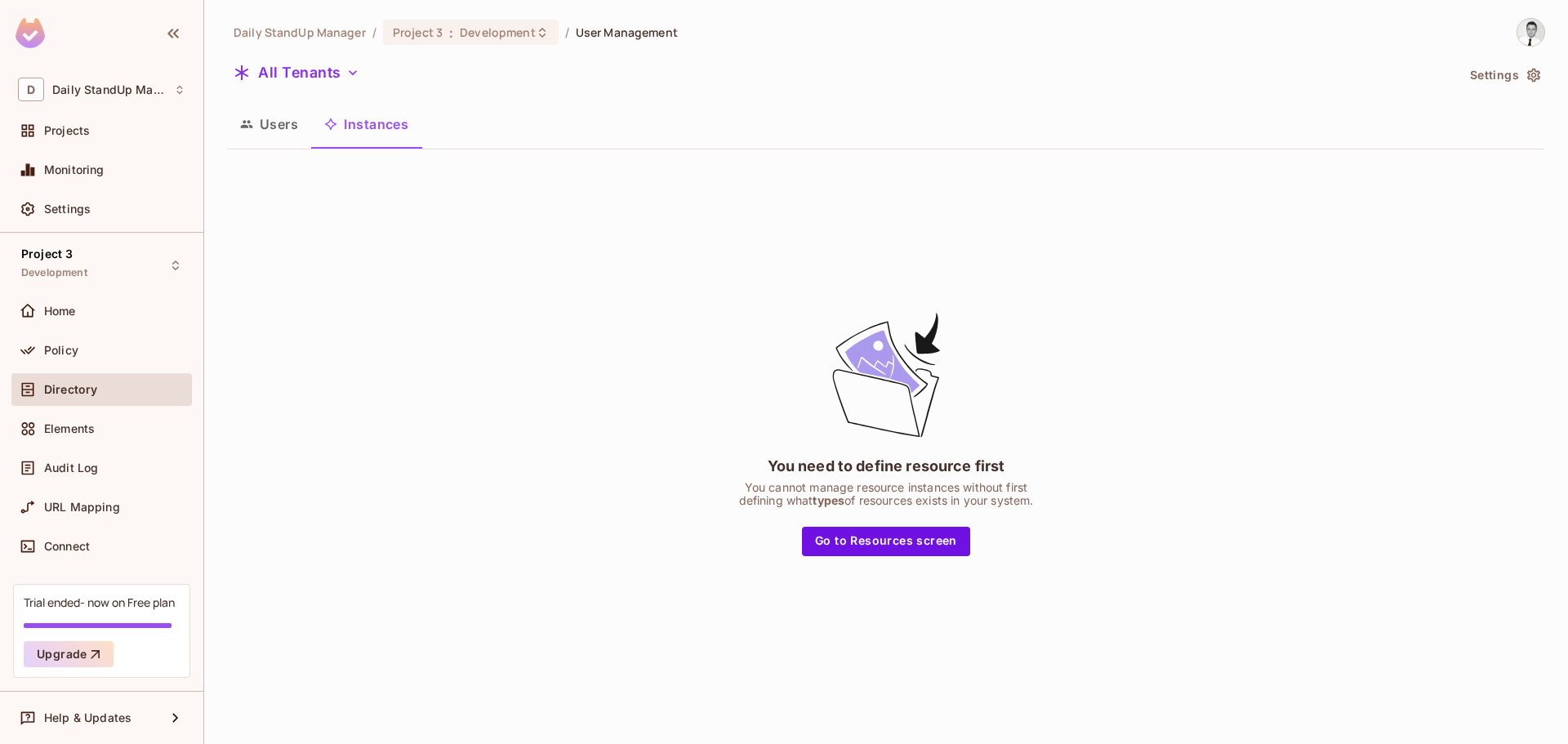
click at [282, 131] on button "Users" at bounding box center [269, 124] width 84 height 41
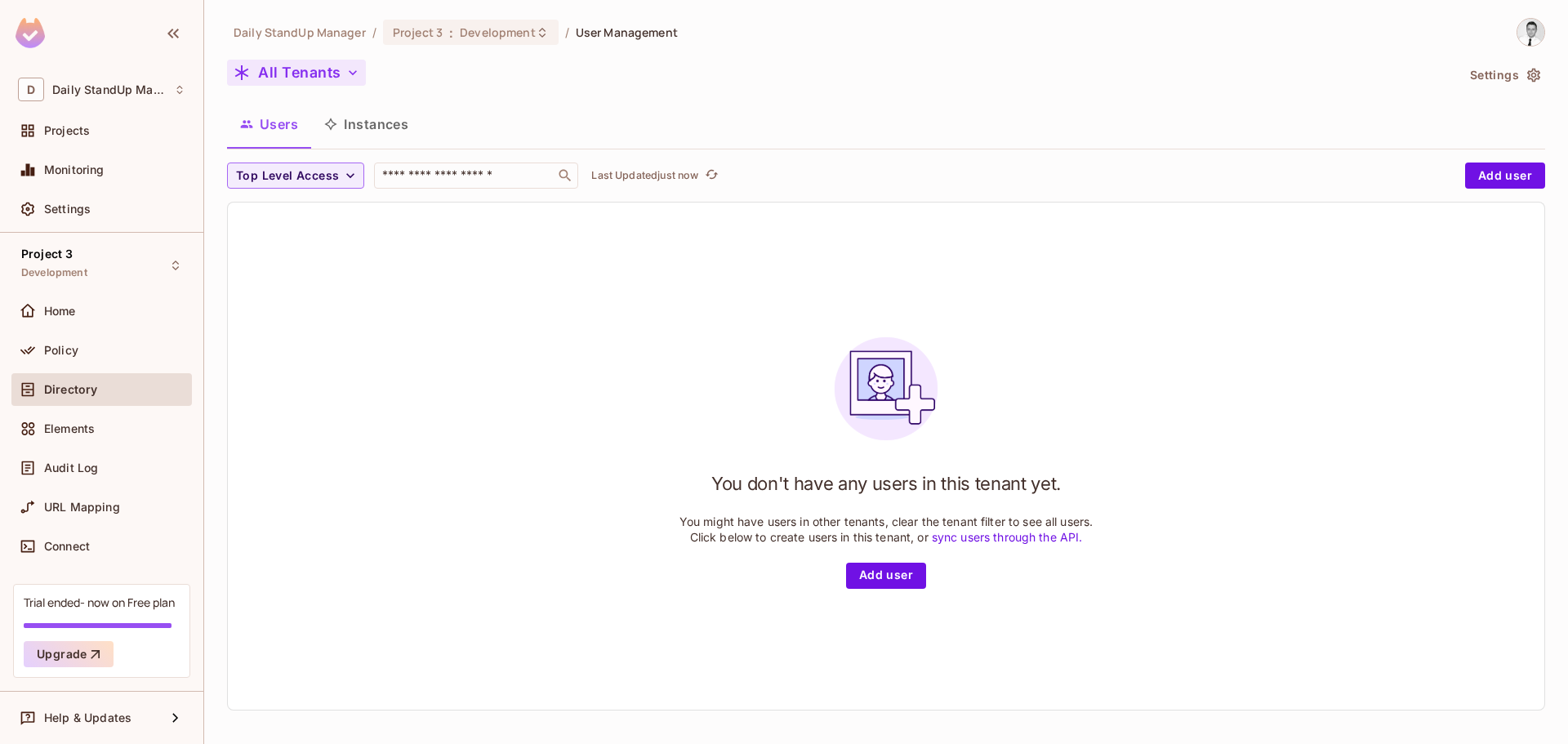
click at [320, 67] on button "All Tenants" at bounding box center [296, 72] width 139 height 26
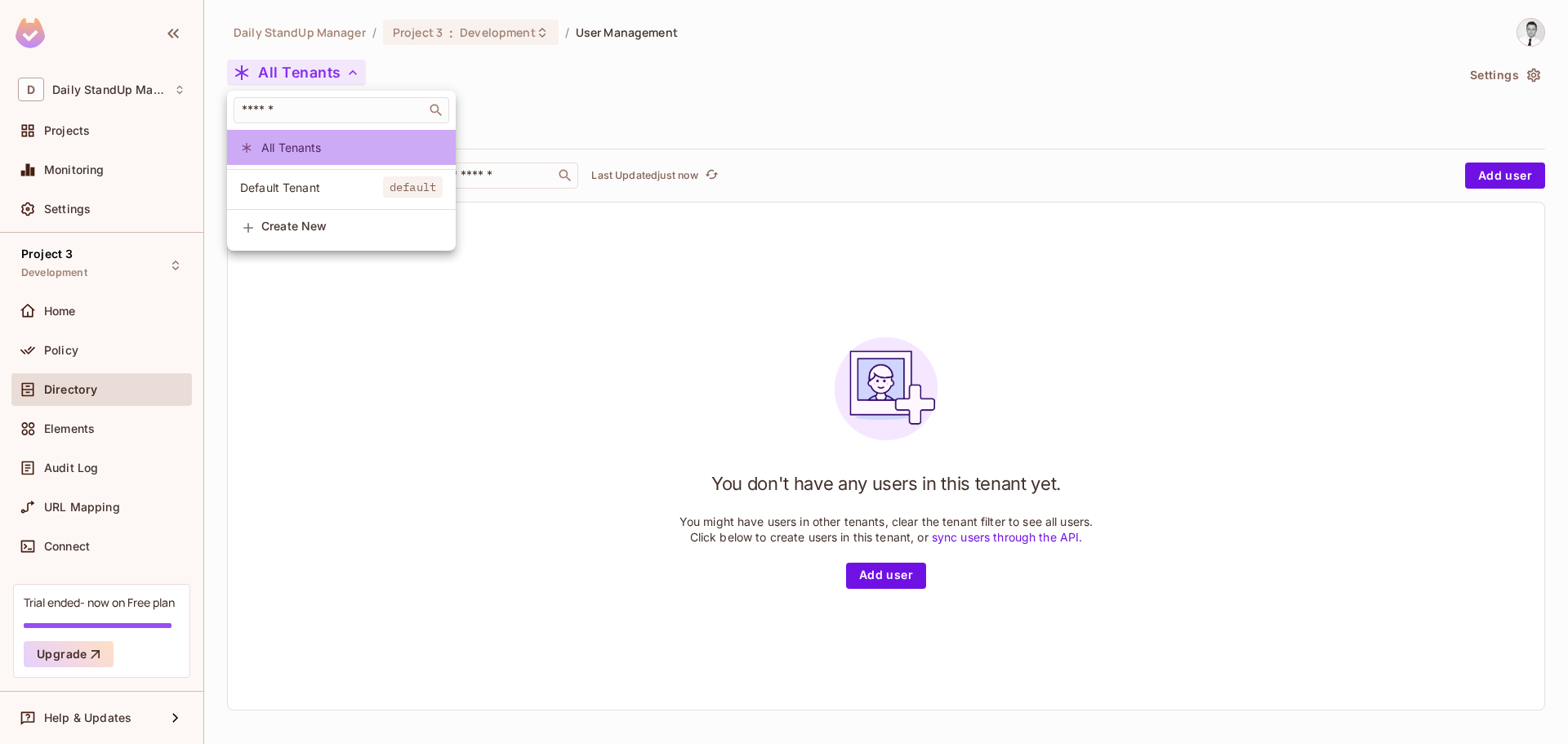
click at [300, 147] on span "All Tenants" at bounding box center [352, 148] width 181 height 15
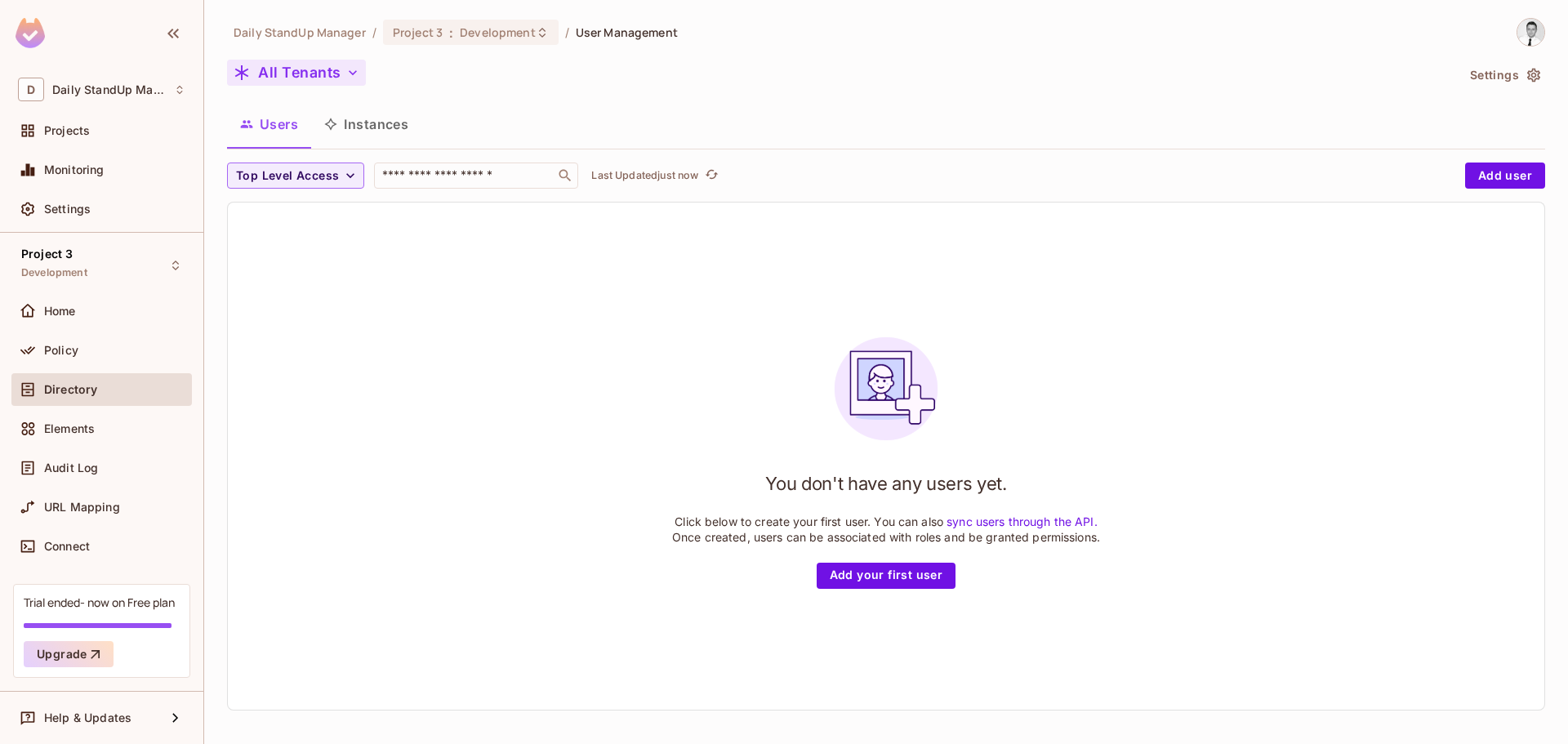
click at [276, 73] on button "All Tenants" at bounding box center [296, 72] width 139 height 26
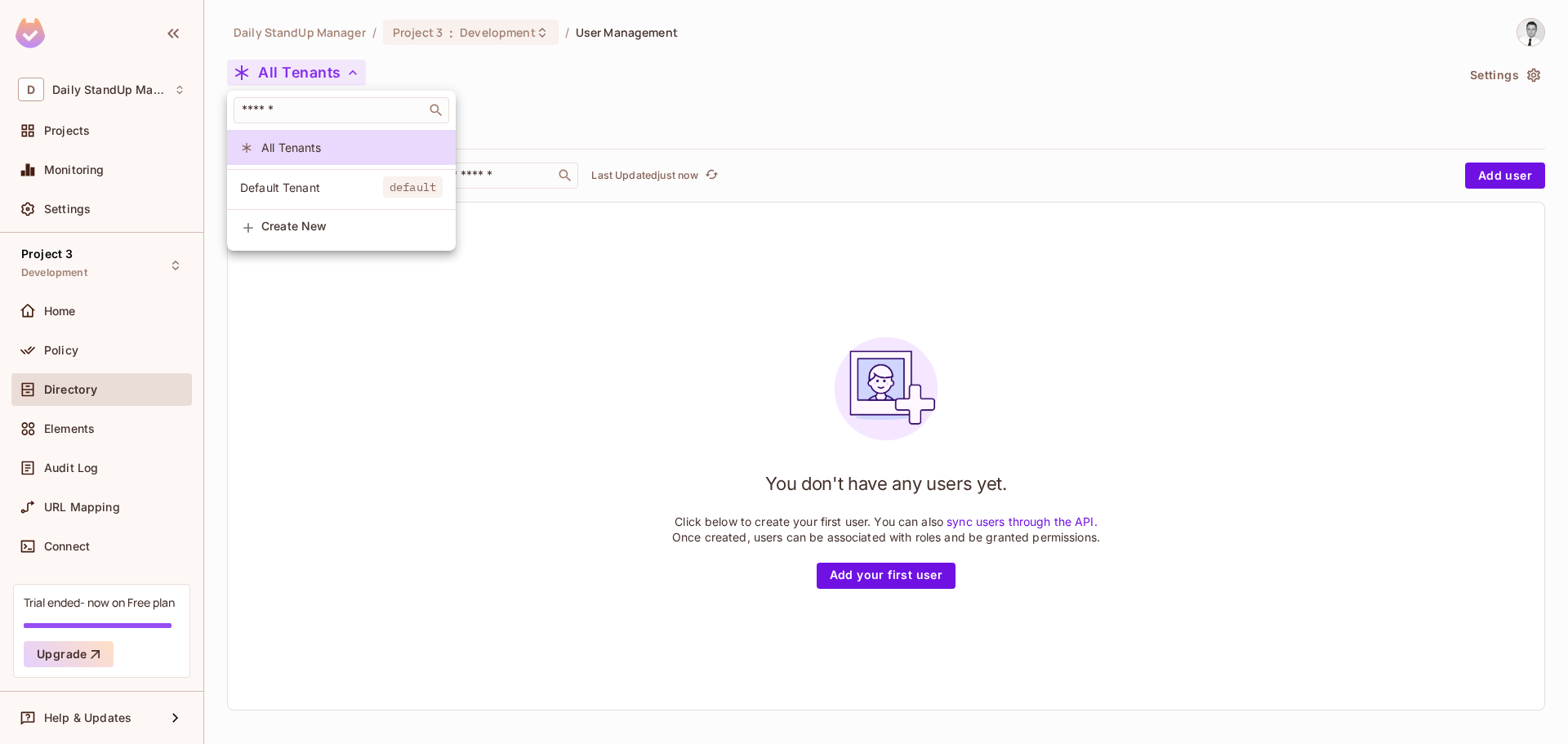
click at [265, 232] on span "Create New" at bounding box center [352, 227] width 181 height 13
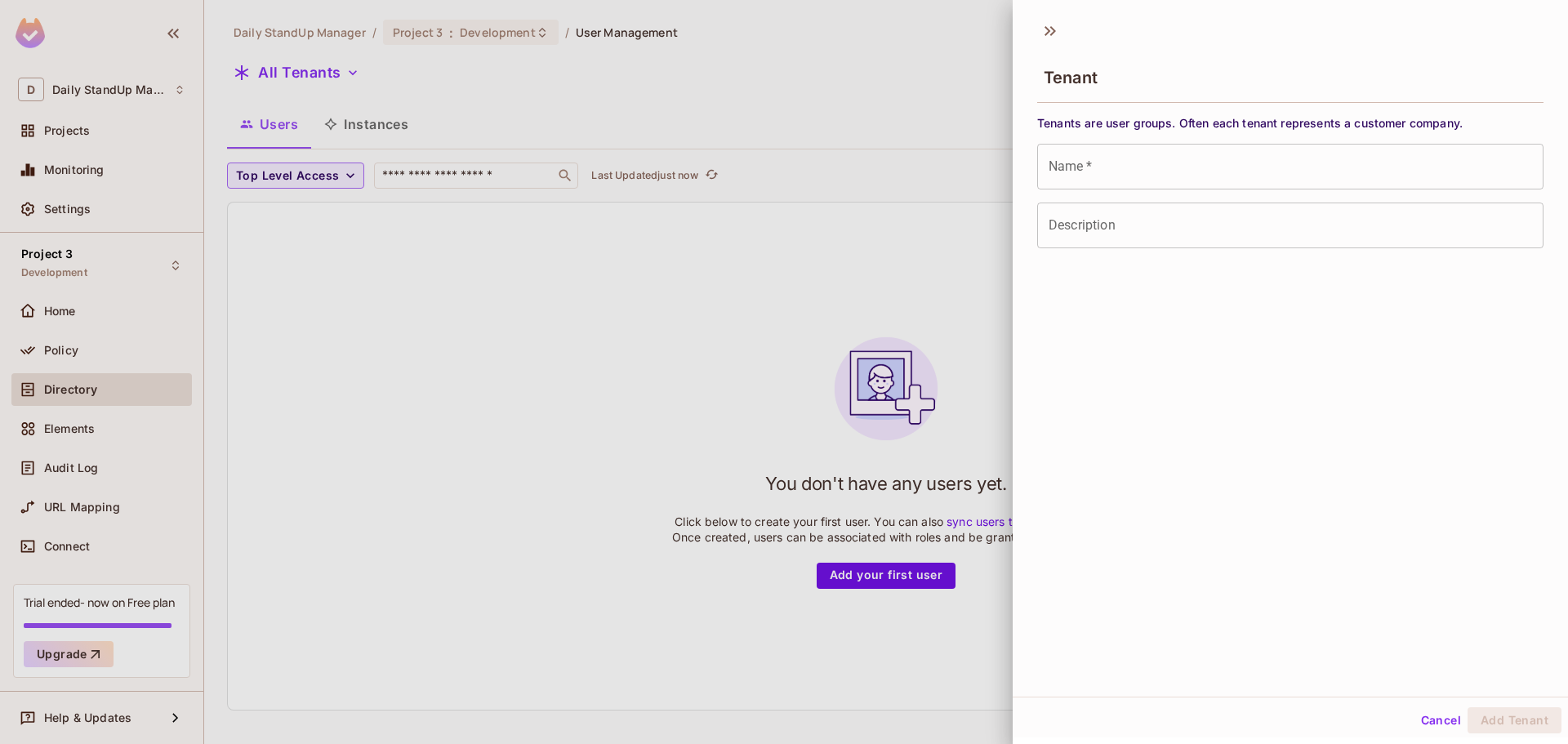
click at [1071, 175] on input "Name   *" at bounding box center [1290, 167] width 506 height 46
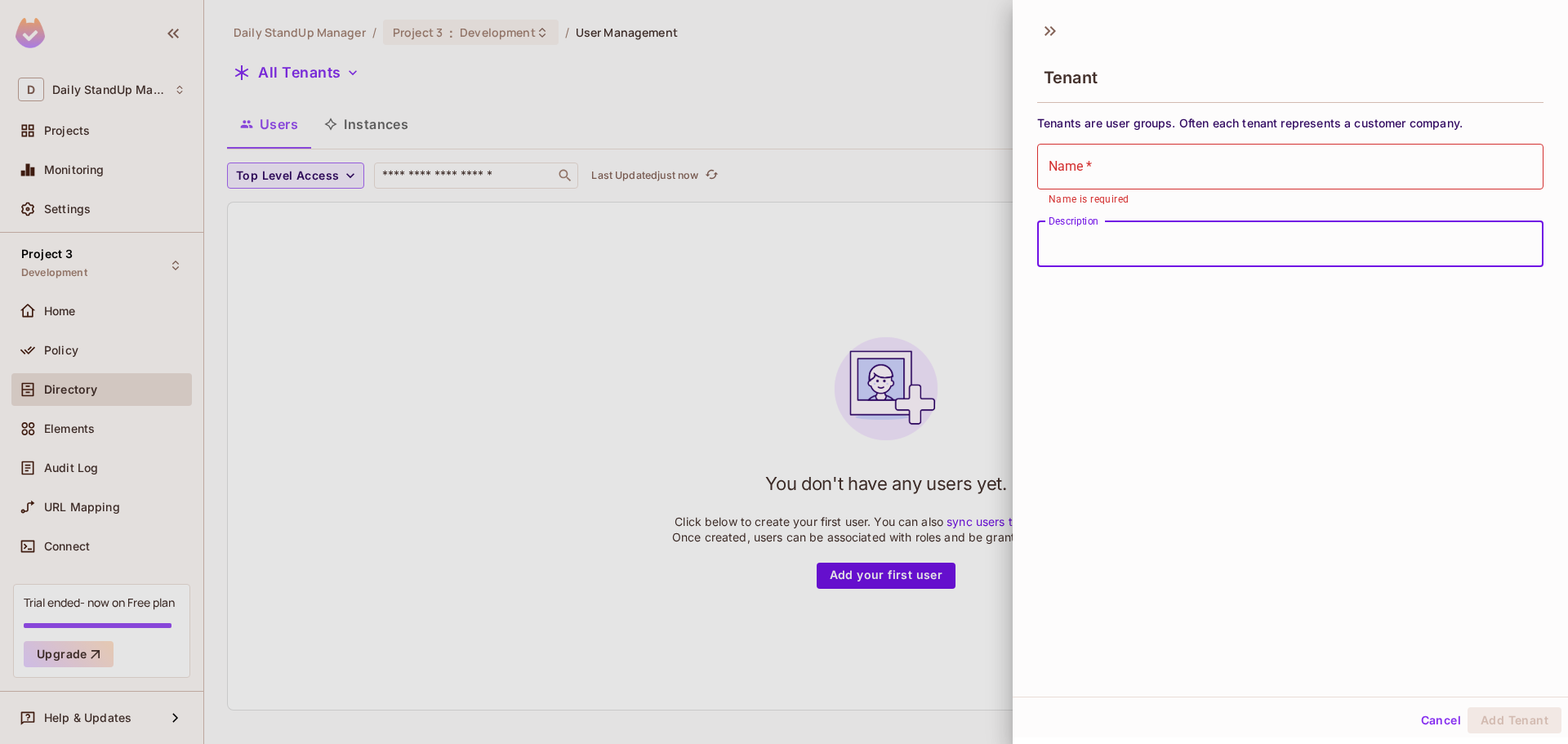
click at [1373, 218] on div "Tenants are user groups. Often each tenant represents a customer company. Name …" at bounding box center [1290, 191] width 506 height 151
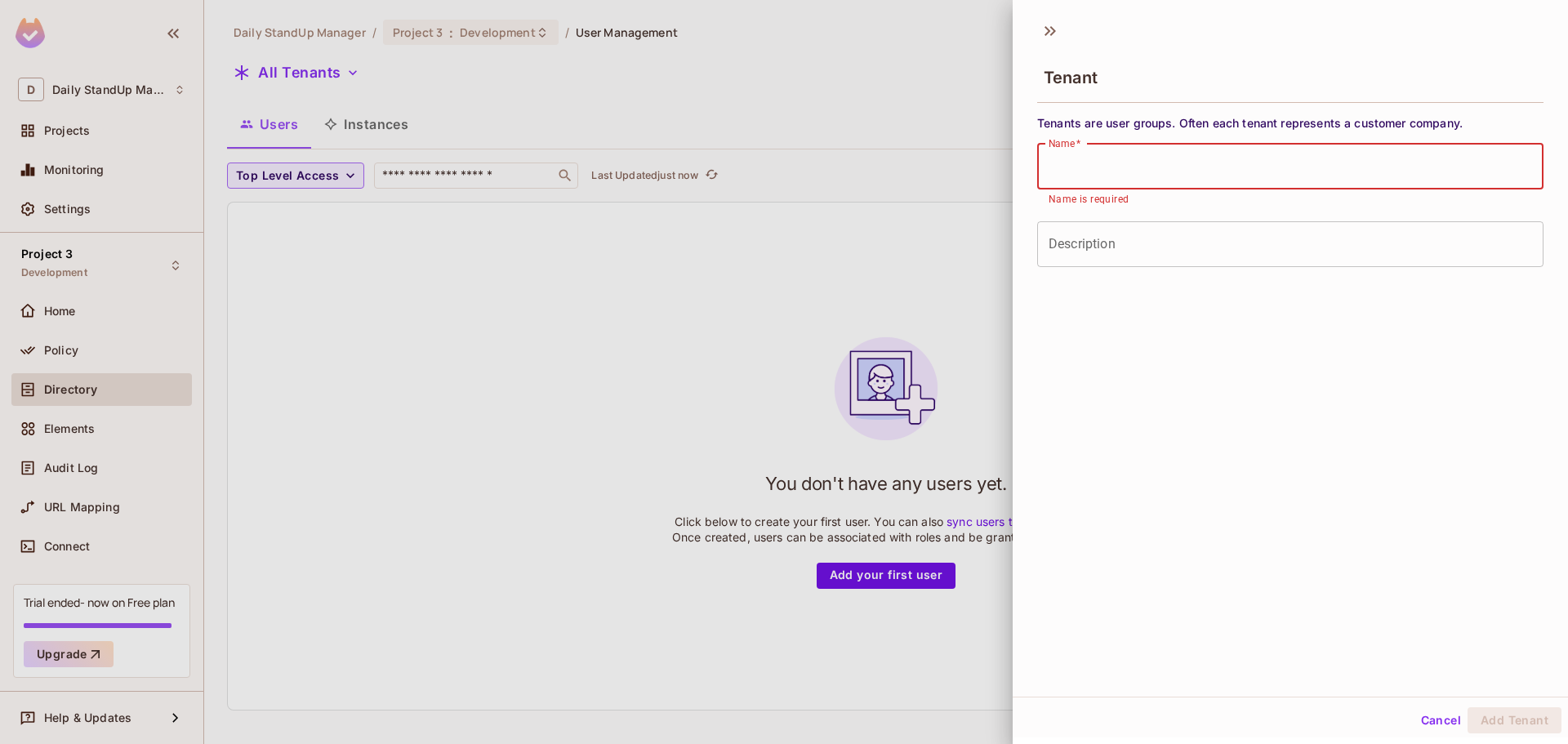
click at [1231, 181] on input "Name   *" at bounding box center [1290, 167] width 506 height 46
click at [1306, 79] on div "Tenant" at bounding box center [1290, 76] width 506 height 53
click at [745, 66] on div at bounding box center [784, 372] width 1568 height 744
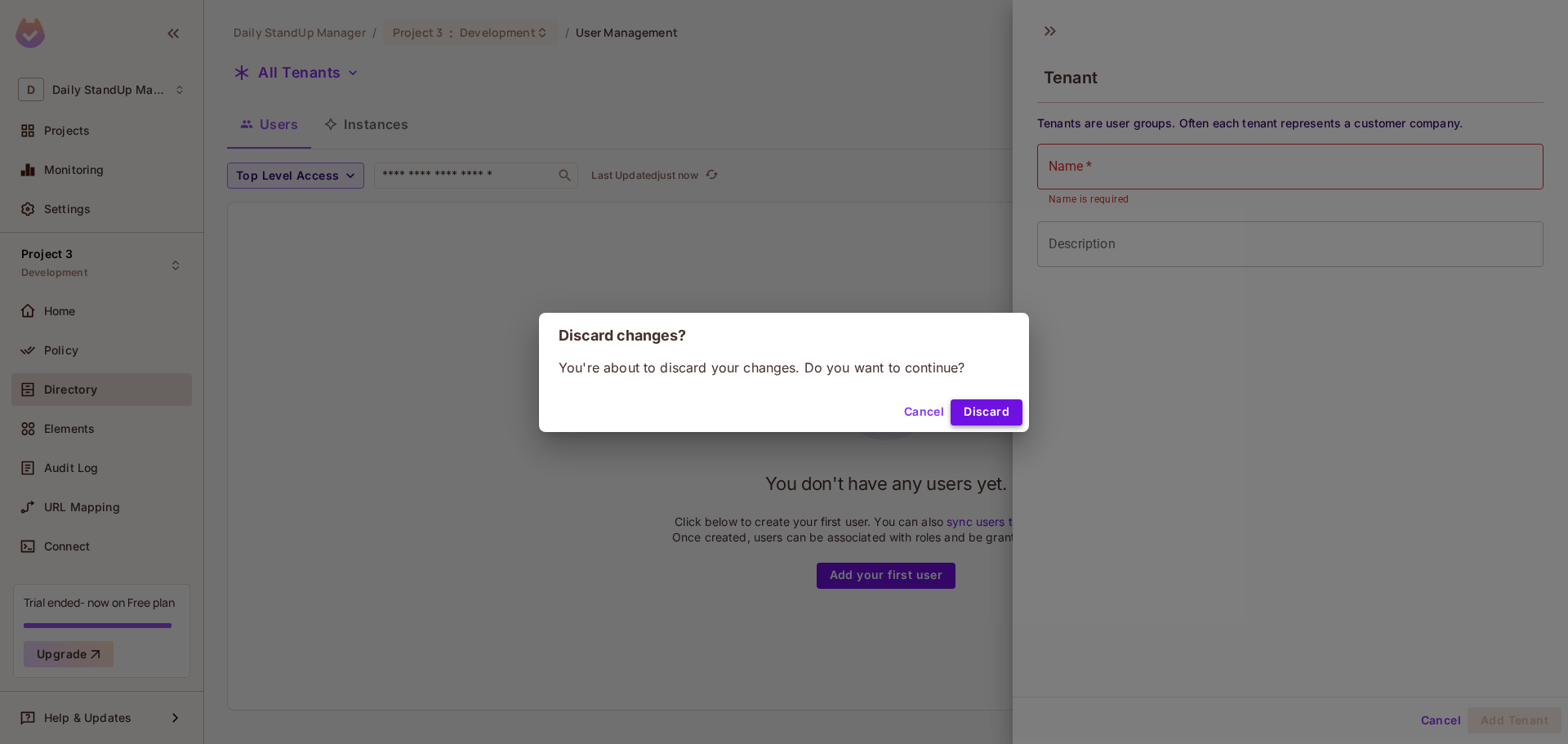
click at [979, 407] on button "Discard" at bounding box center [987, 412] width 71 height 26
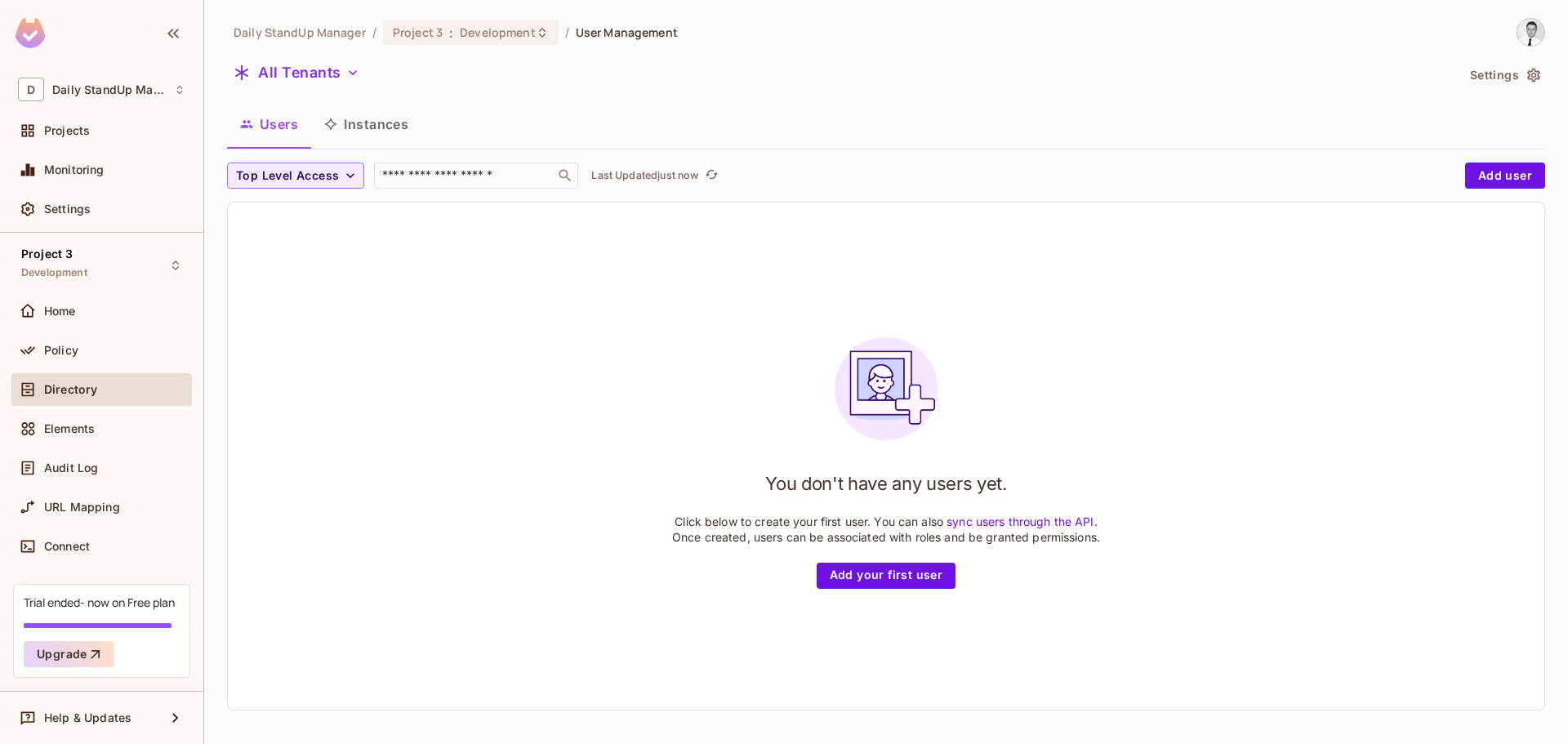
click at [923, 68] on div "All Tenants" at bounding box center [841, 75] width 1229 height 31
click at [136, 117] on div "Projects" at bounding box center [101, 131] width 180 height 32
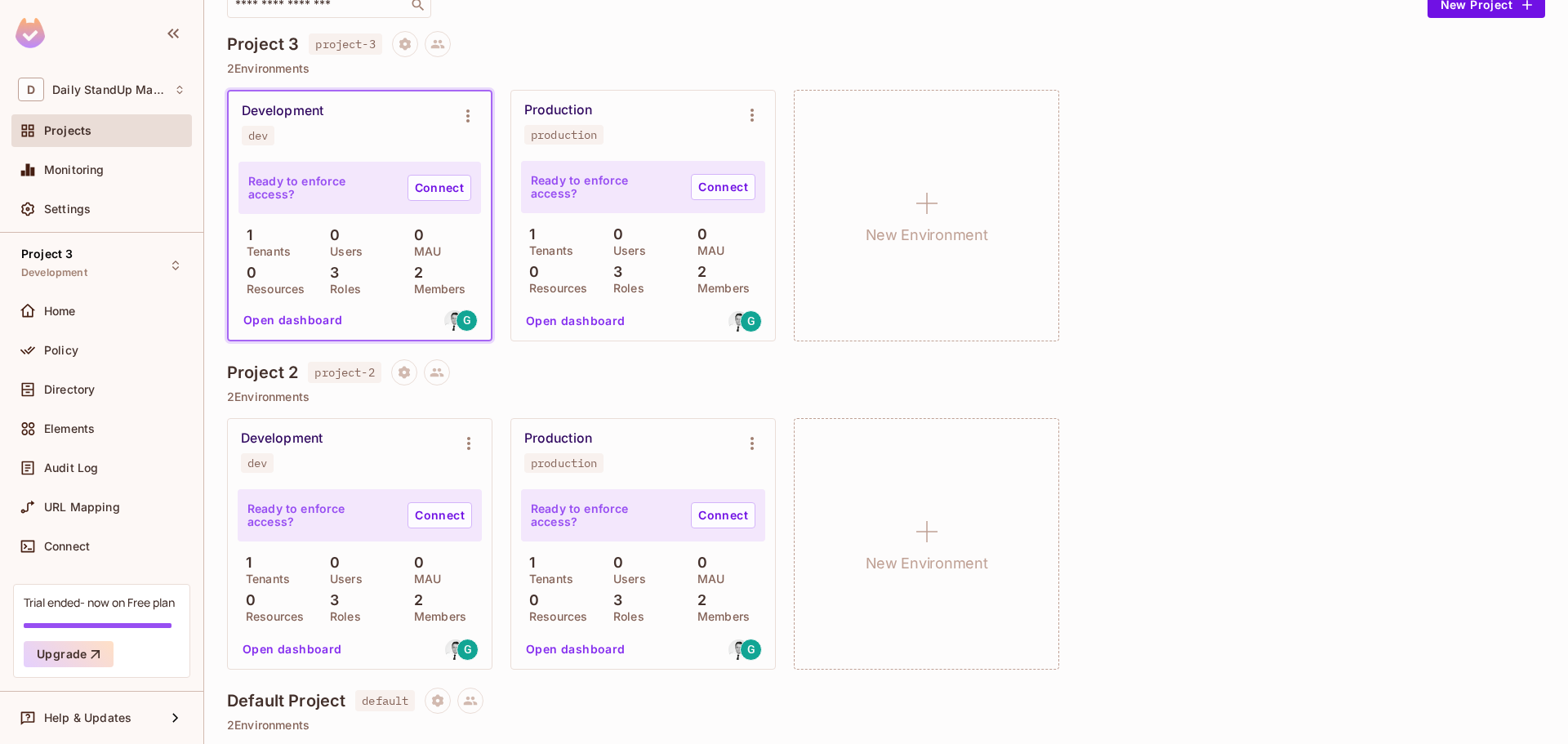
scroll to position [77, 0]
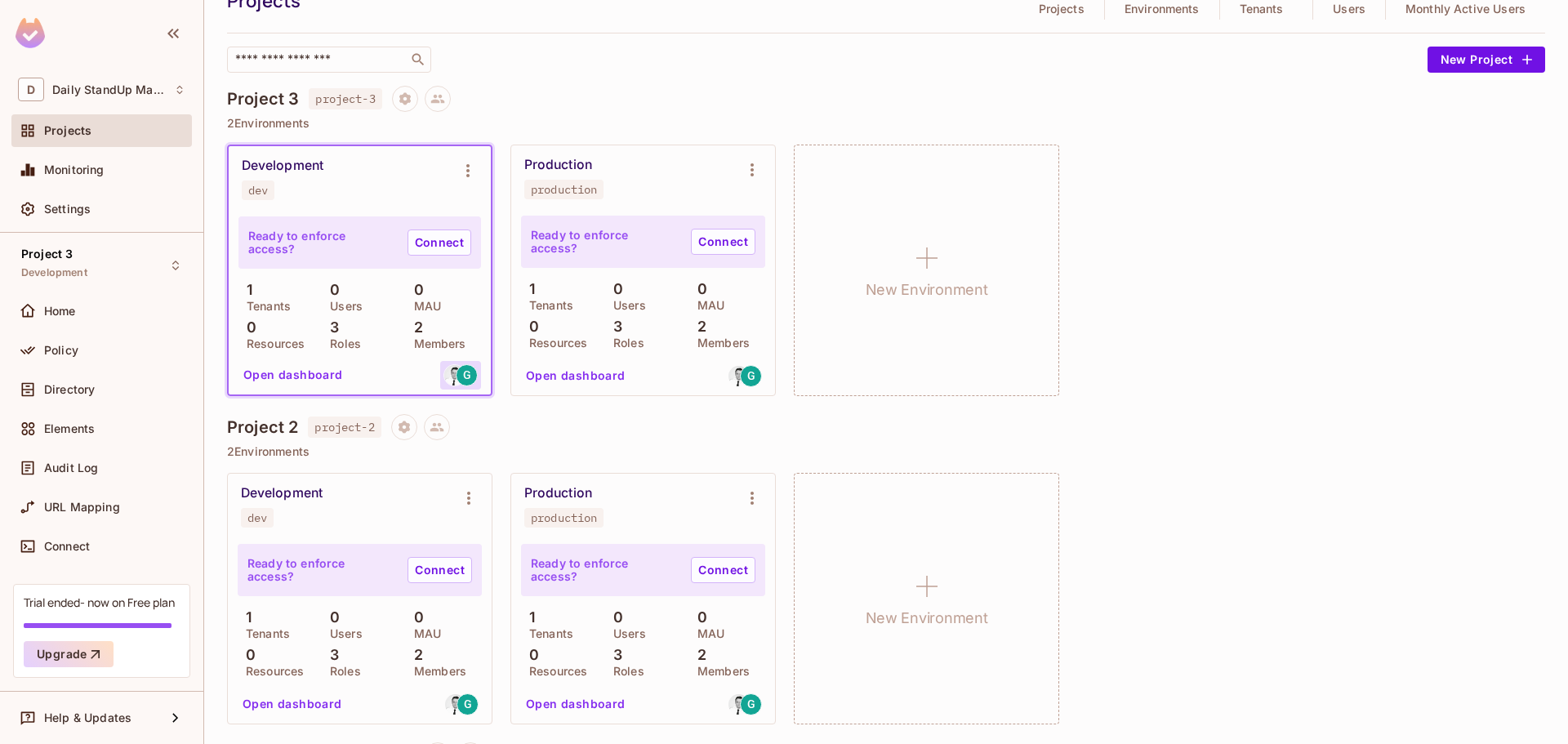
click at [463, 372] on span "G" at bounding box center [467, 374] width 9 height 11
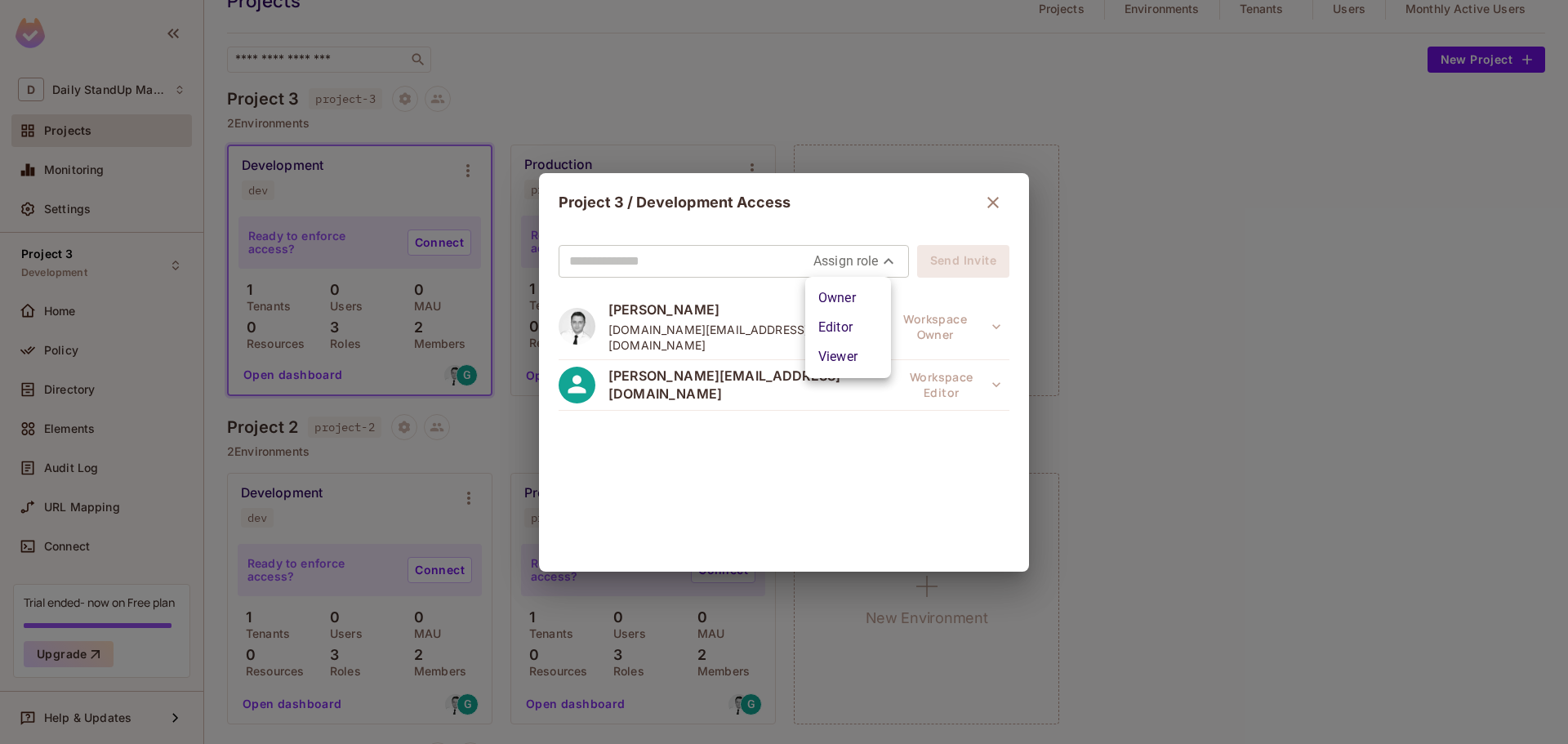
click at [867, 271] on body "D Daily StandUp Manager Projects Monitoring Settings Project 3 Development Home…" at bounding box center [784, 372] width 1568 height 744
click at [899, 226] on div at bounding box center [784, 372] width 1568 height 744
click at [984, 194] on icon "button" at bounding box center [993, 202] width 20 height 20
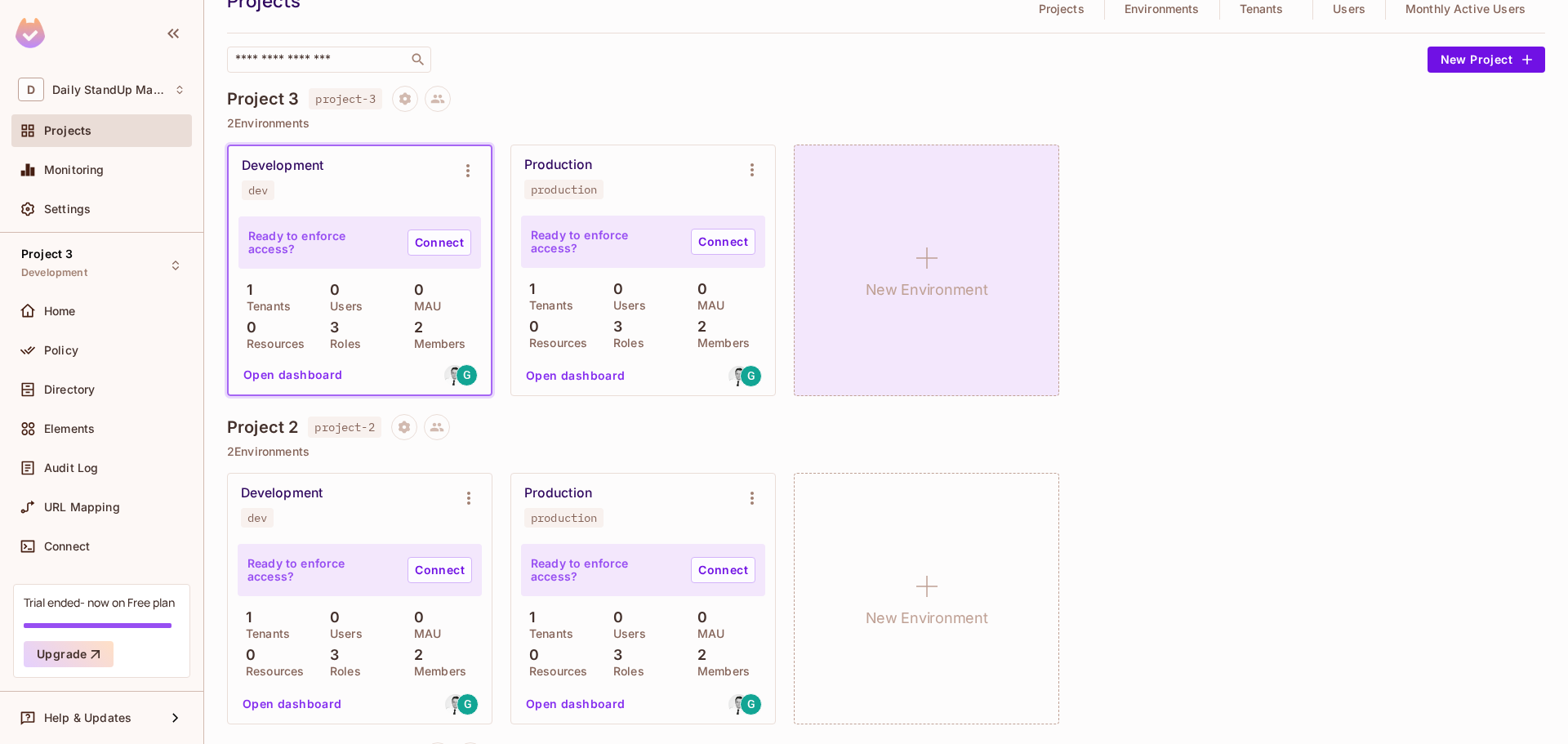
click at [999, 180] on div "New Environment" at bounding box center [927, 271] width 266 height 251
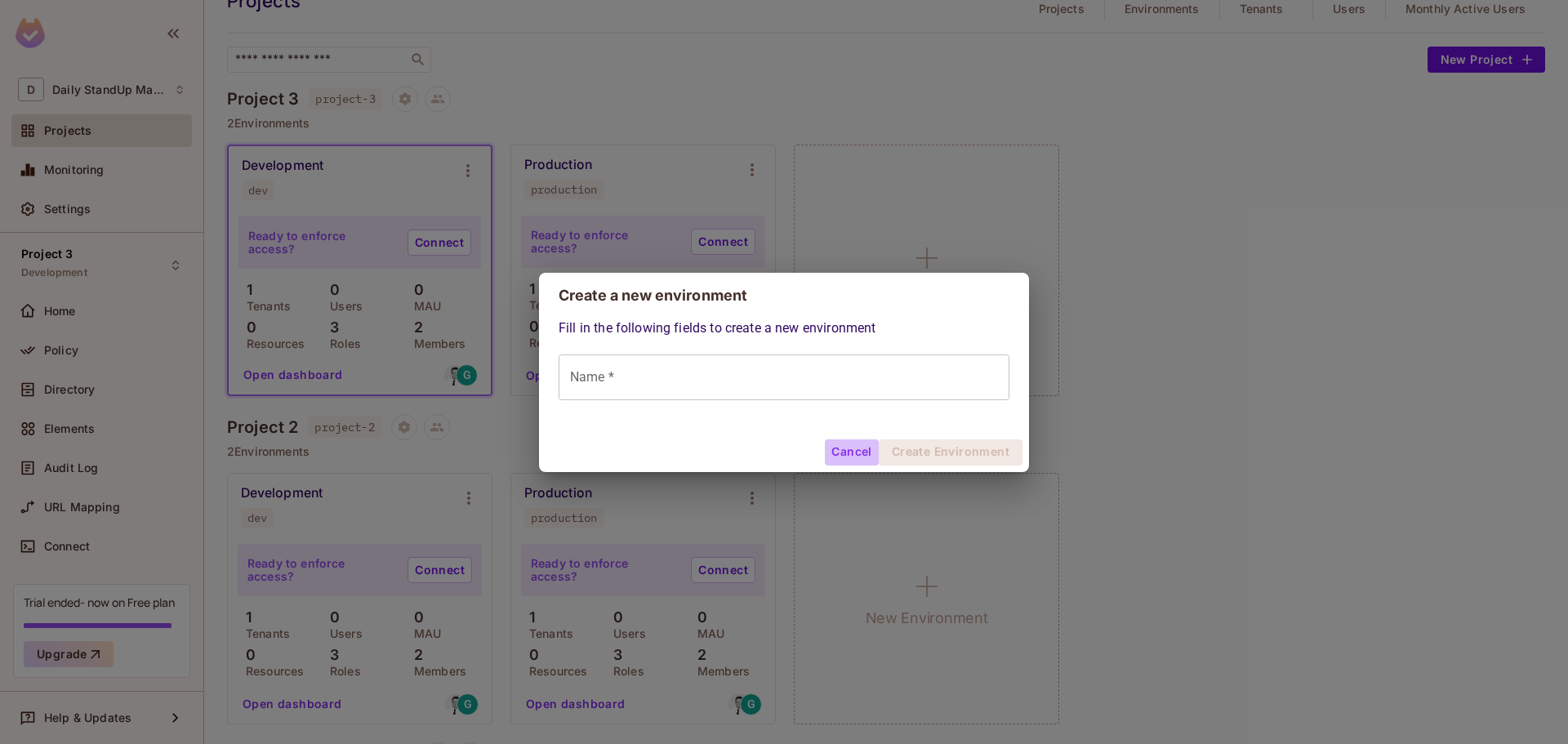
click at [865, 440] on button "Cancel" at bounding box center [852, 452] width 53 height 26
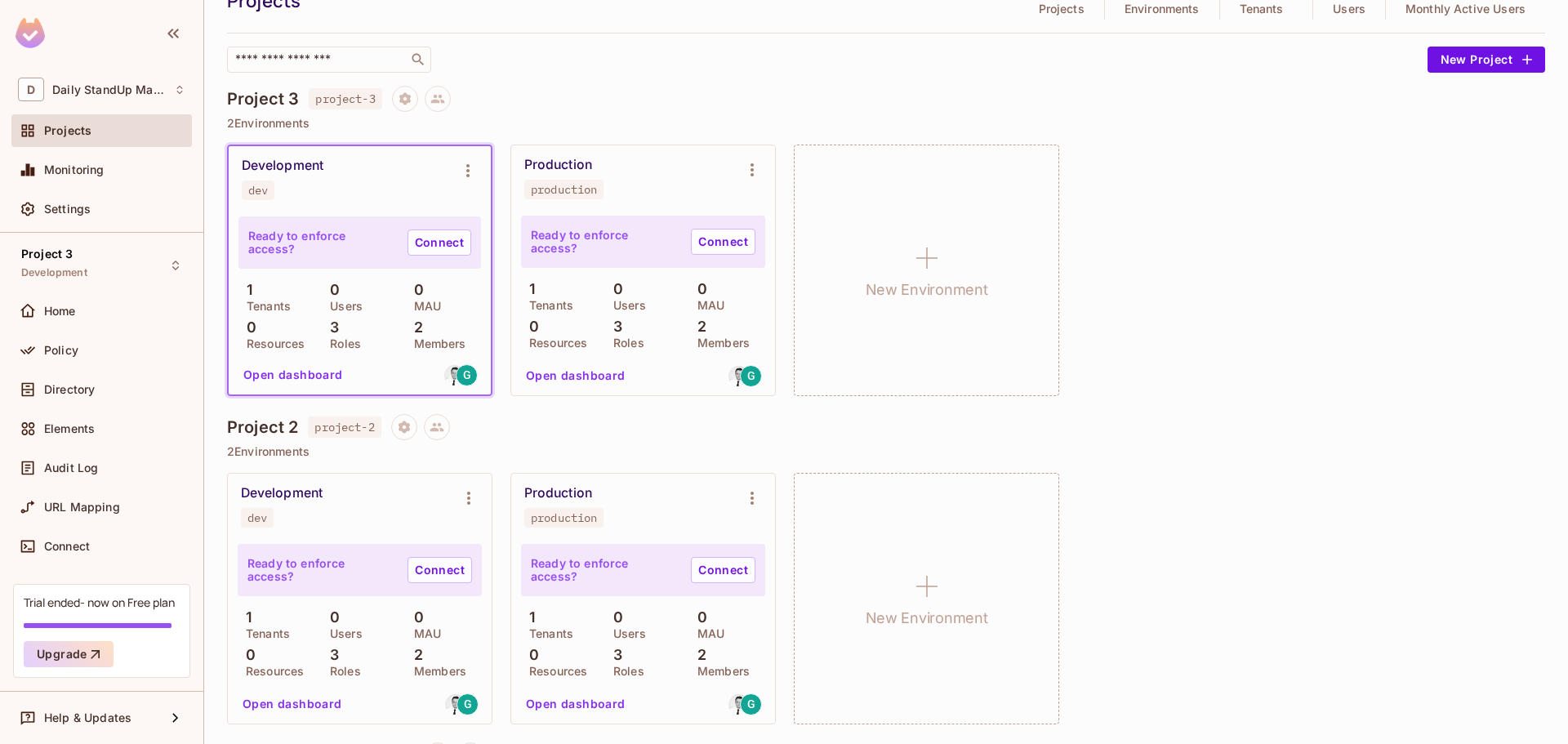
click at [1049, 118] on p "2 Environments" at bounding box center [886, 124] width 1318 height 13
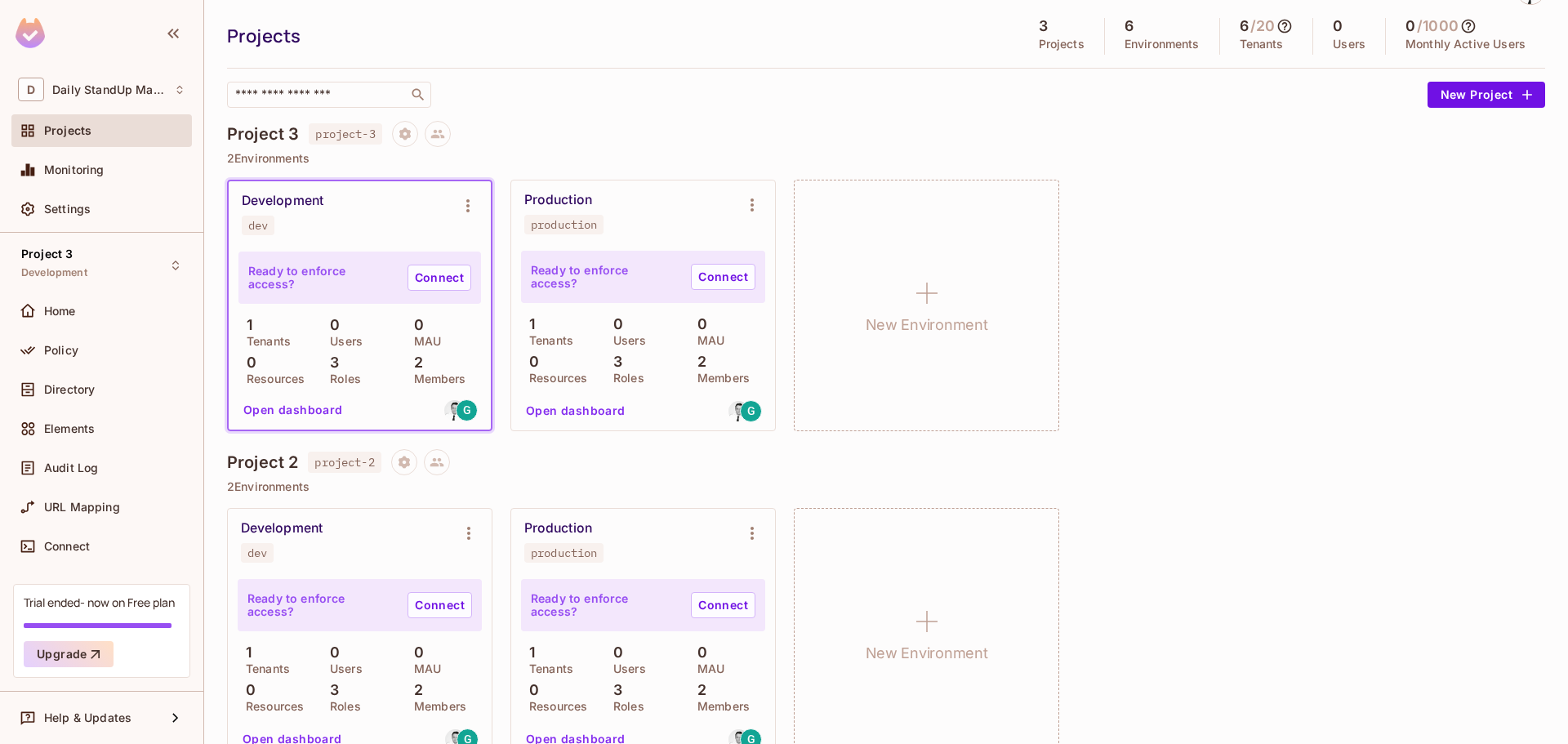
scroll to position [0, 0]
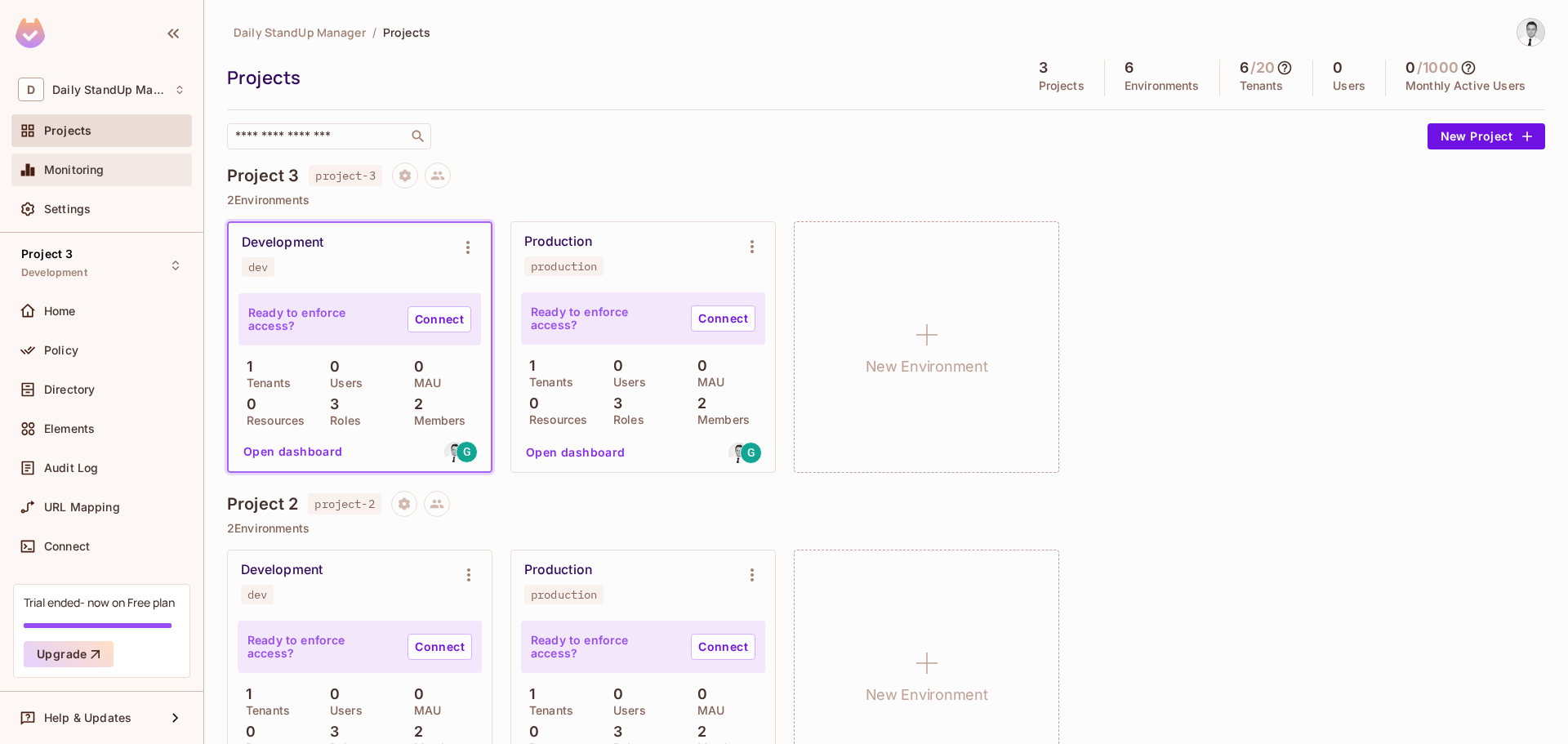
click at [133, 181] on div "Monitoring" at bounding box center [101, 170] width 180 height 32
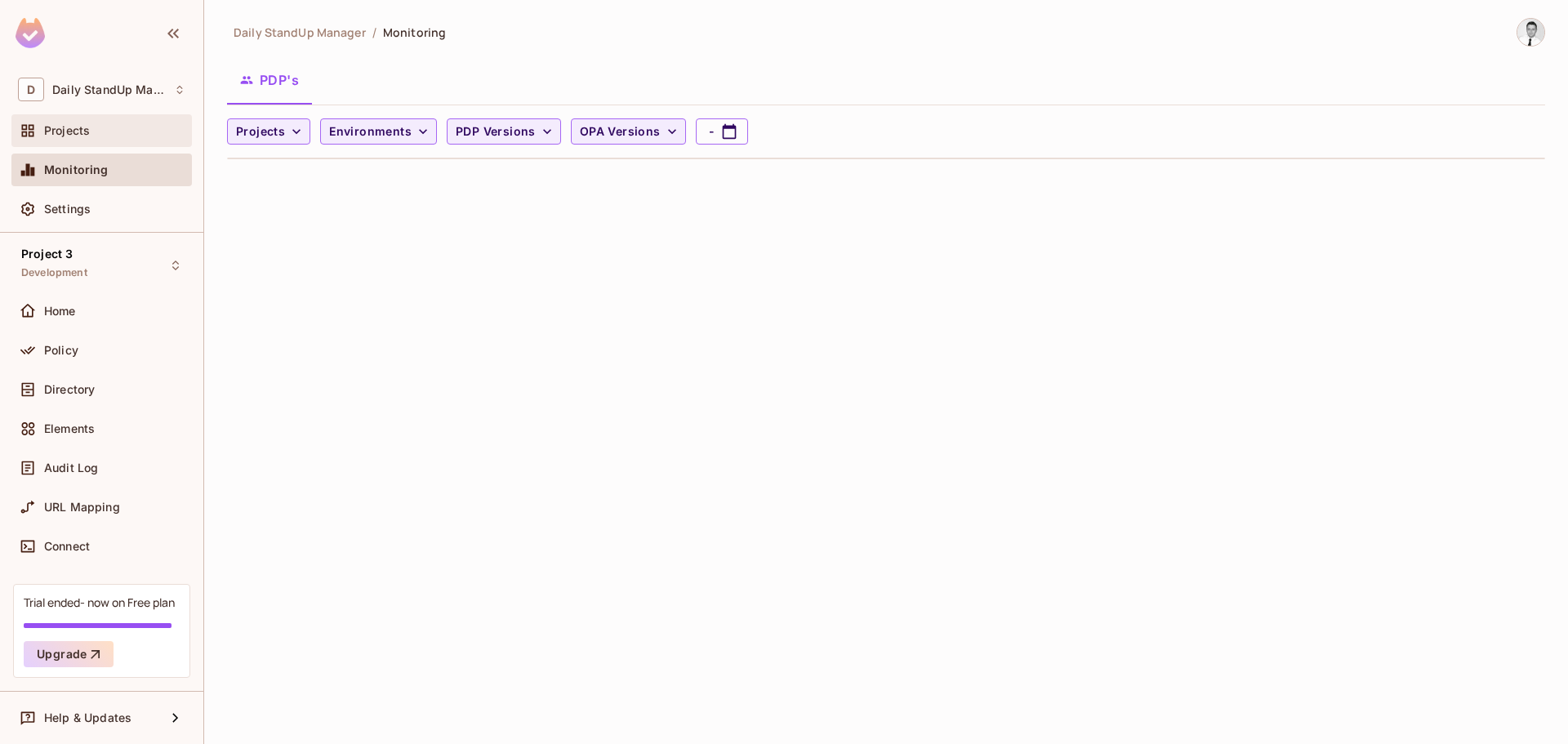
click at [76, 139] on div "Projects" at bounding box center [102, 131] width 168 height 20
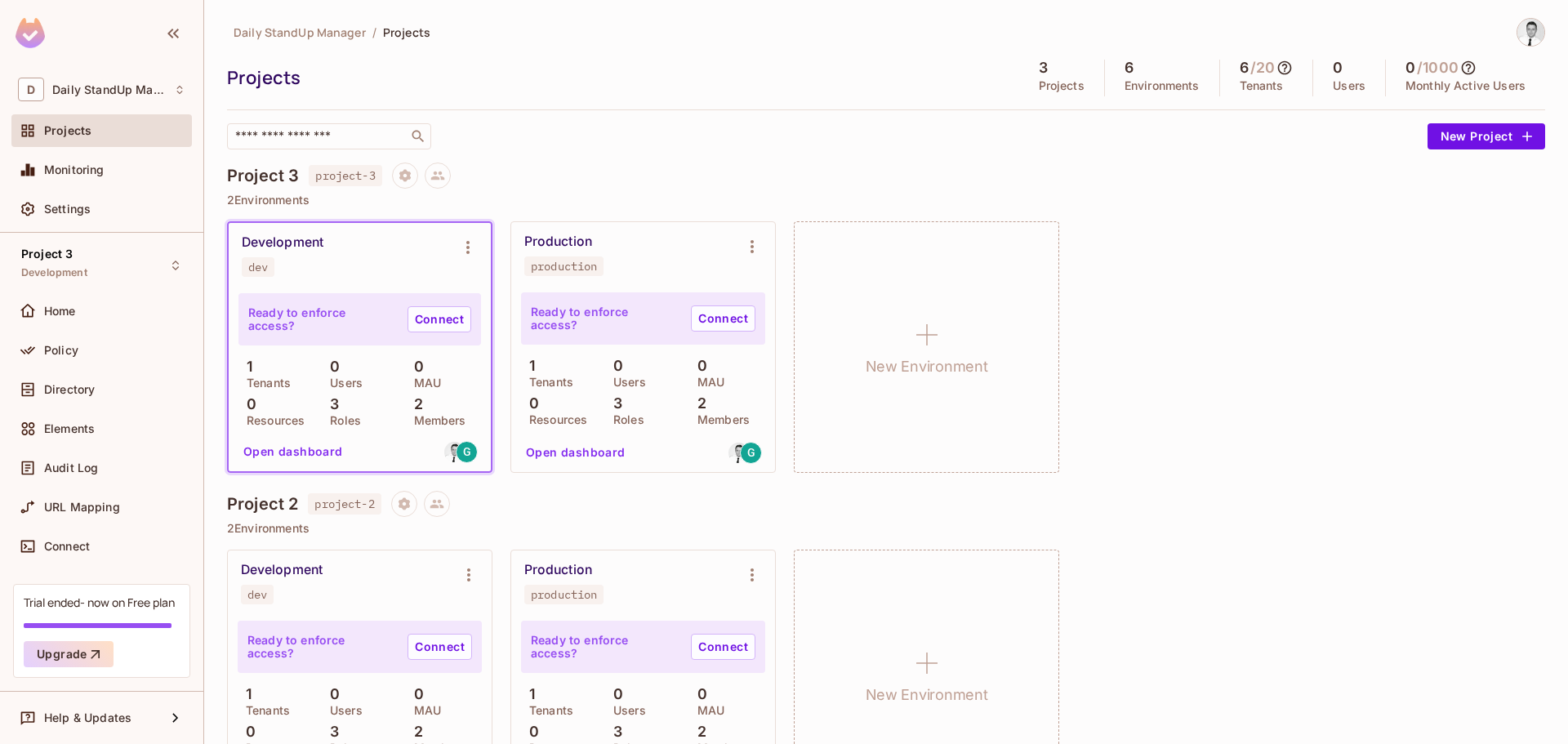
click at [676, 104] on div "Daily StandUp Manager / Projects Projects 3 Projects 6 Environments 6 / 20 Tena…" at bounding box center [886, 84] width 1318 height 131
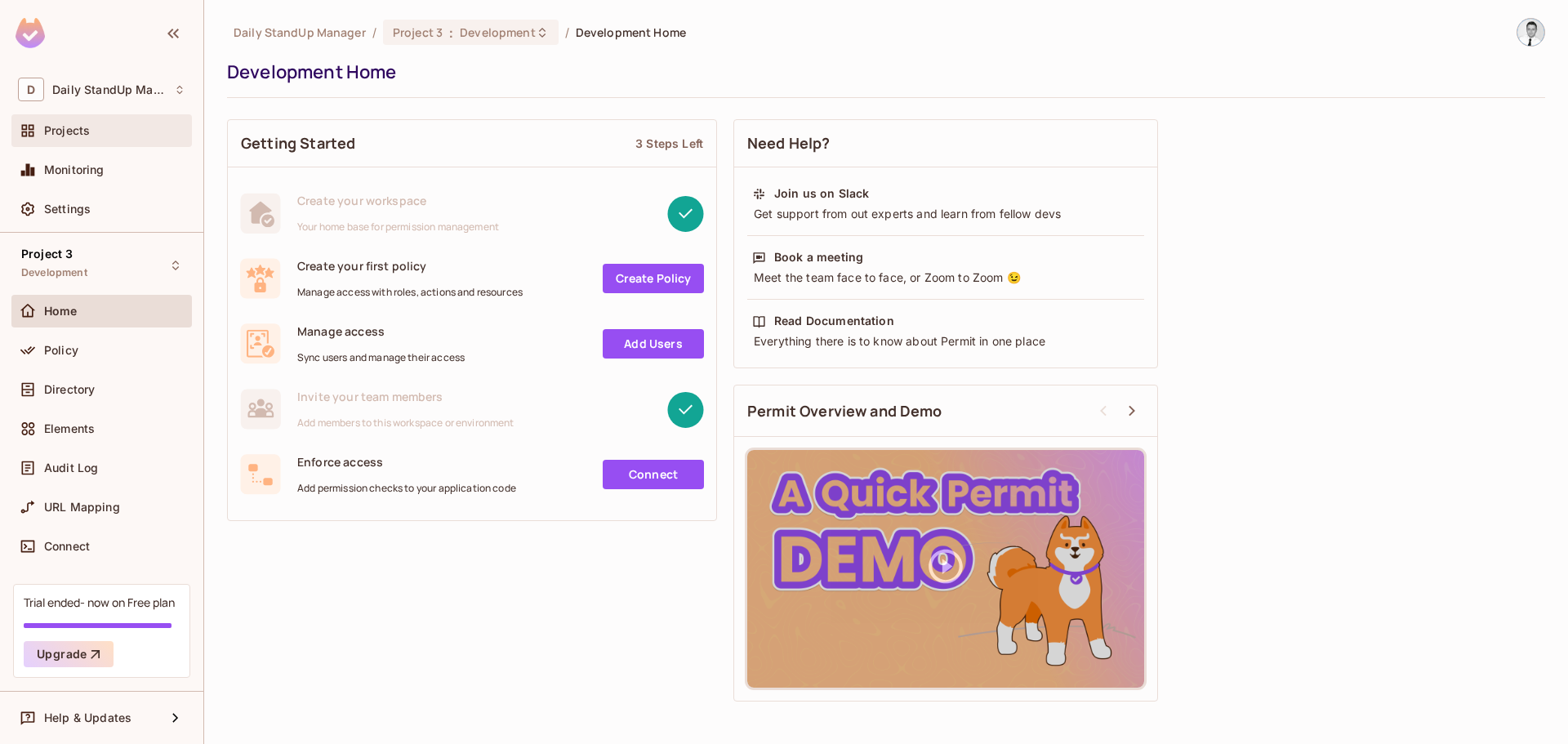
click at [116, 141] on div "Projects" at bounding box center [101, 131] width 180 height 32
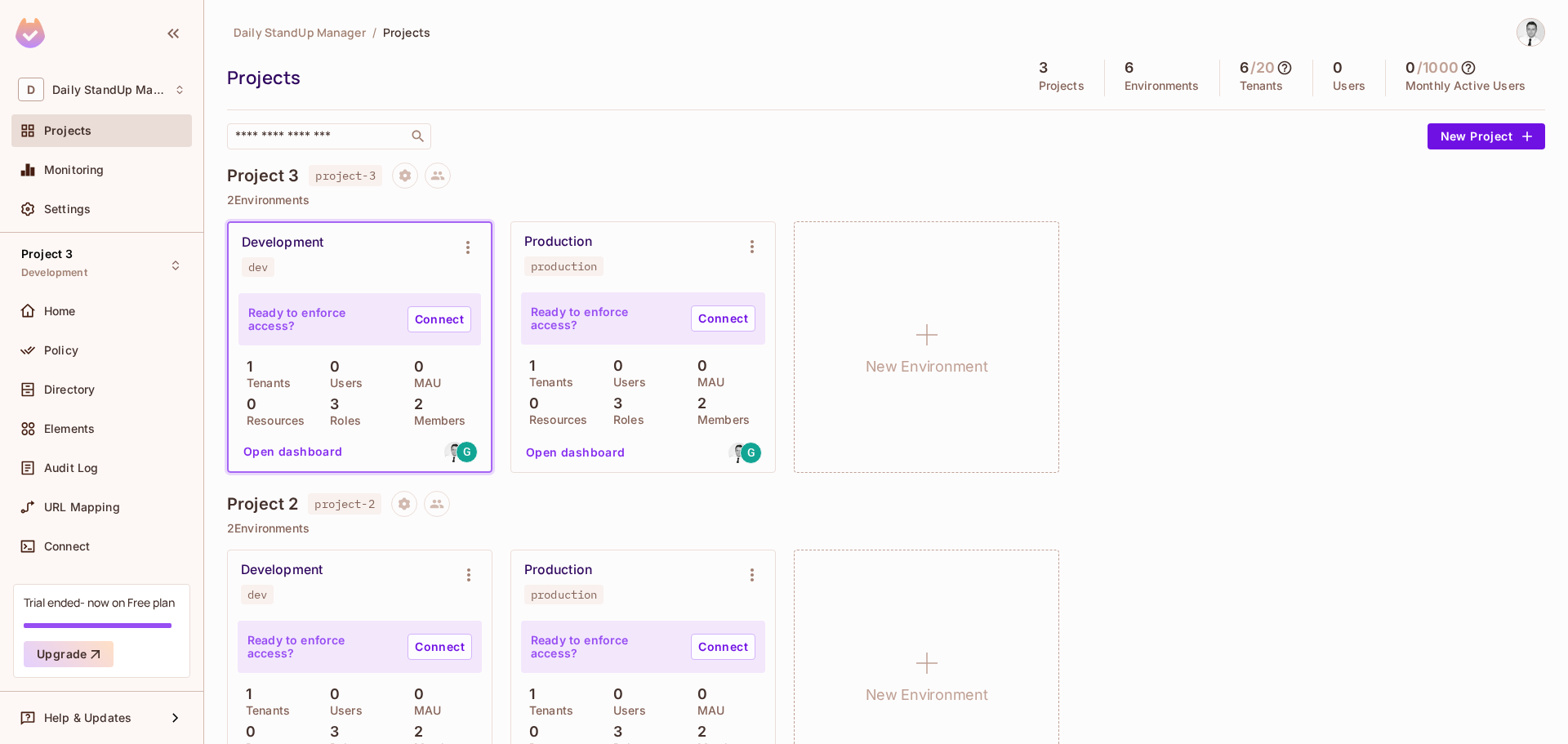
click at [1209, 211] on div "Project 3 project-3 2 Environments Development dev Ready to enforce access? Con…" at bounding box center [886, 327] width 1318 height 329
click at [1272, 359] on div "Development dev Ready to enforce access? Connect 1 Tenants 0 Users 0 MAU 0 Reso…" at bounding box center [886, 347] width 1318 height 251
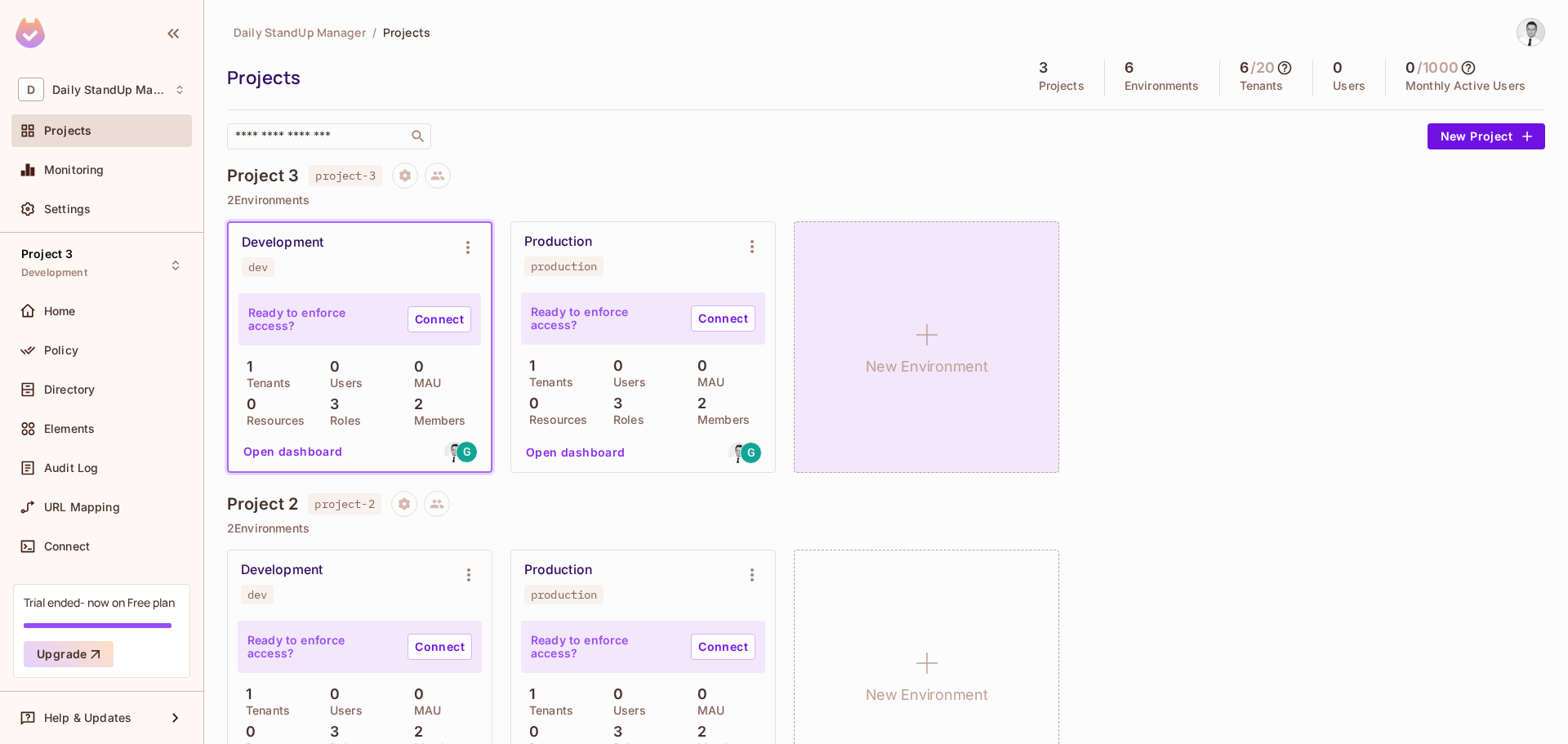
click at [965, 387] on div "New Environment" at bounding box center [927, 347] width 266 height 251
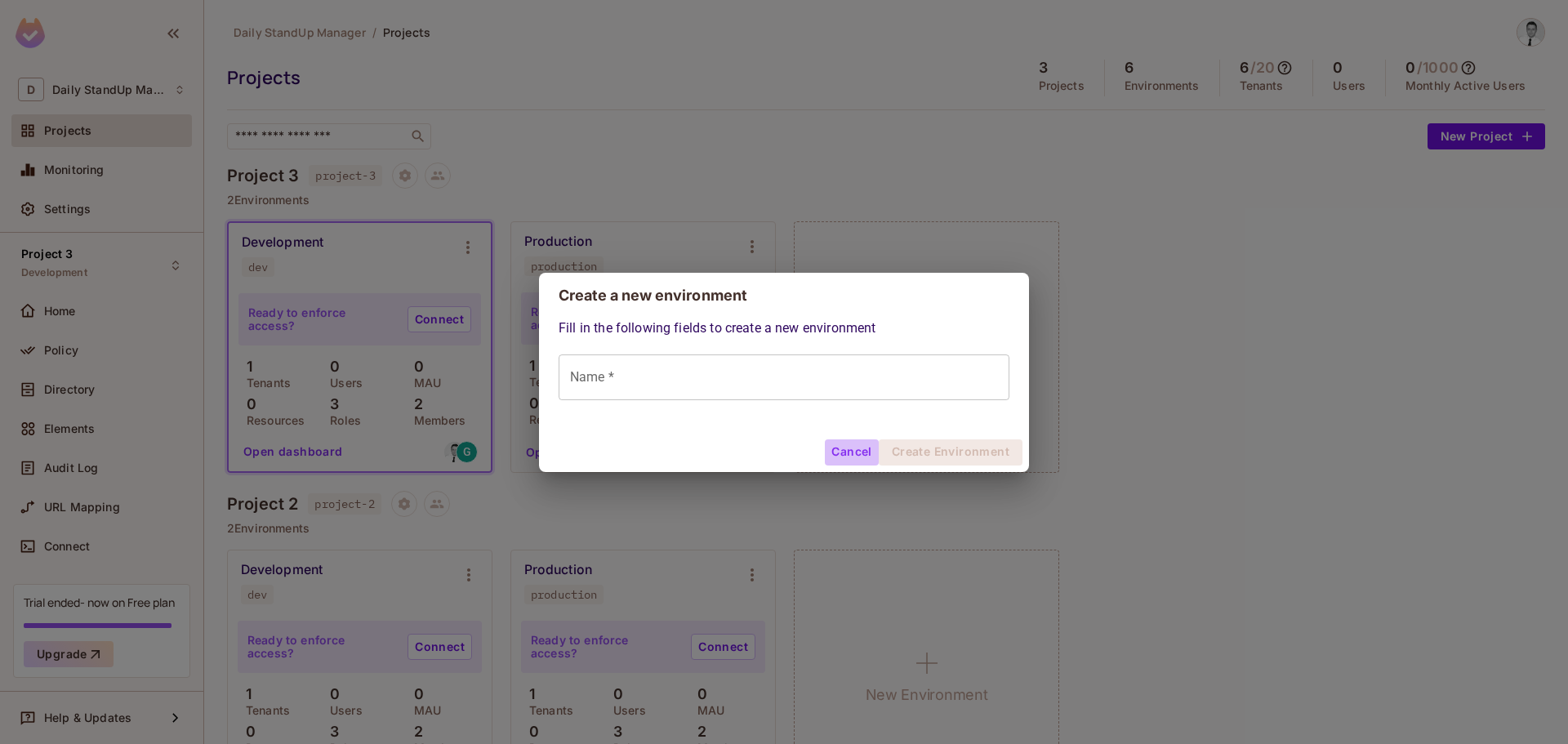
click at [850, 445] on button "Cancel" at bounding box center [852, 452] width 53 height 26
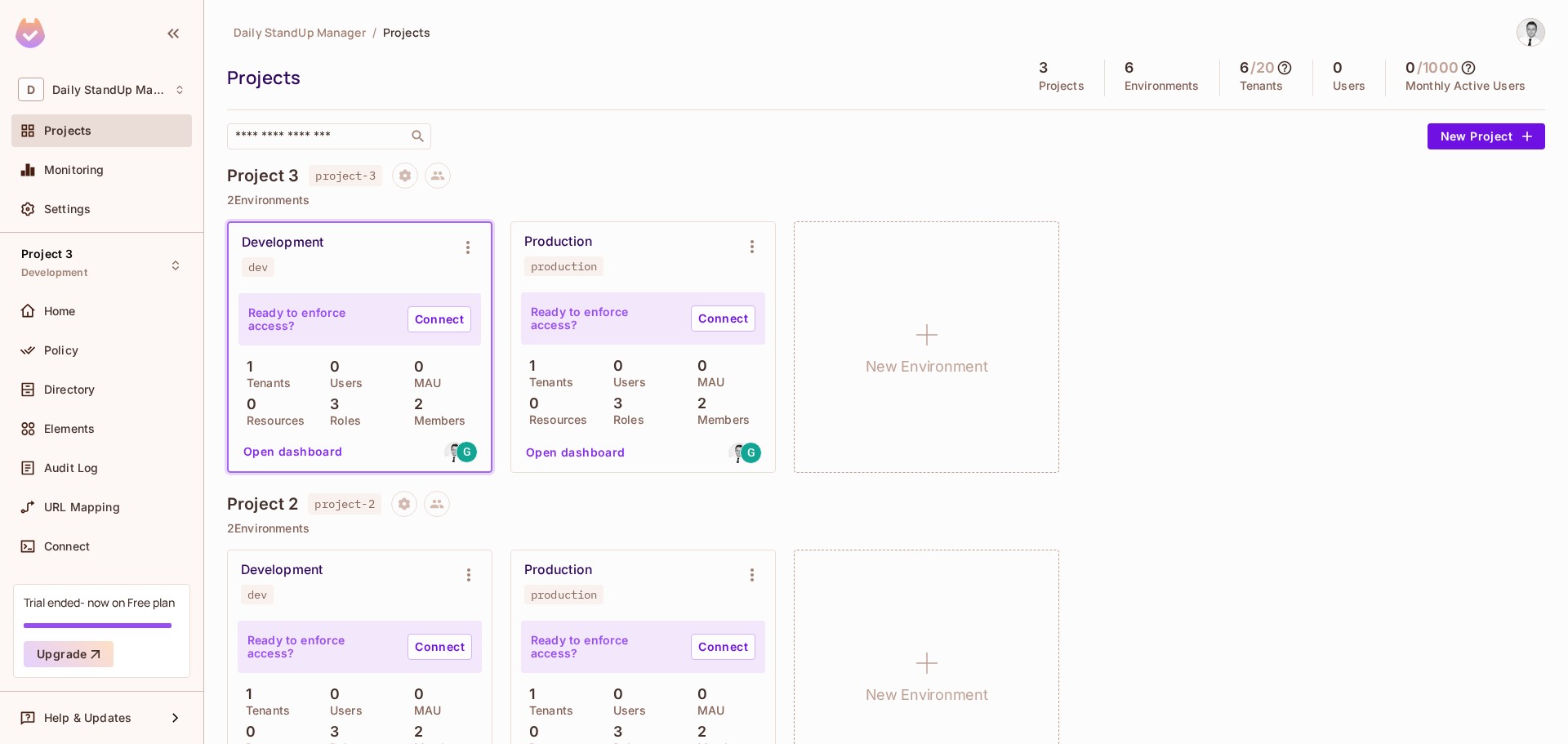
click at [673, 83] on div "Projects" at bounding box center [619, 78] width 784 height 25
click at [1450, 132] on button "New Project" at bounding box center [1486, 135] width 117 height 26
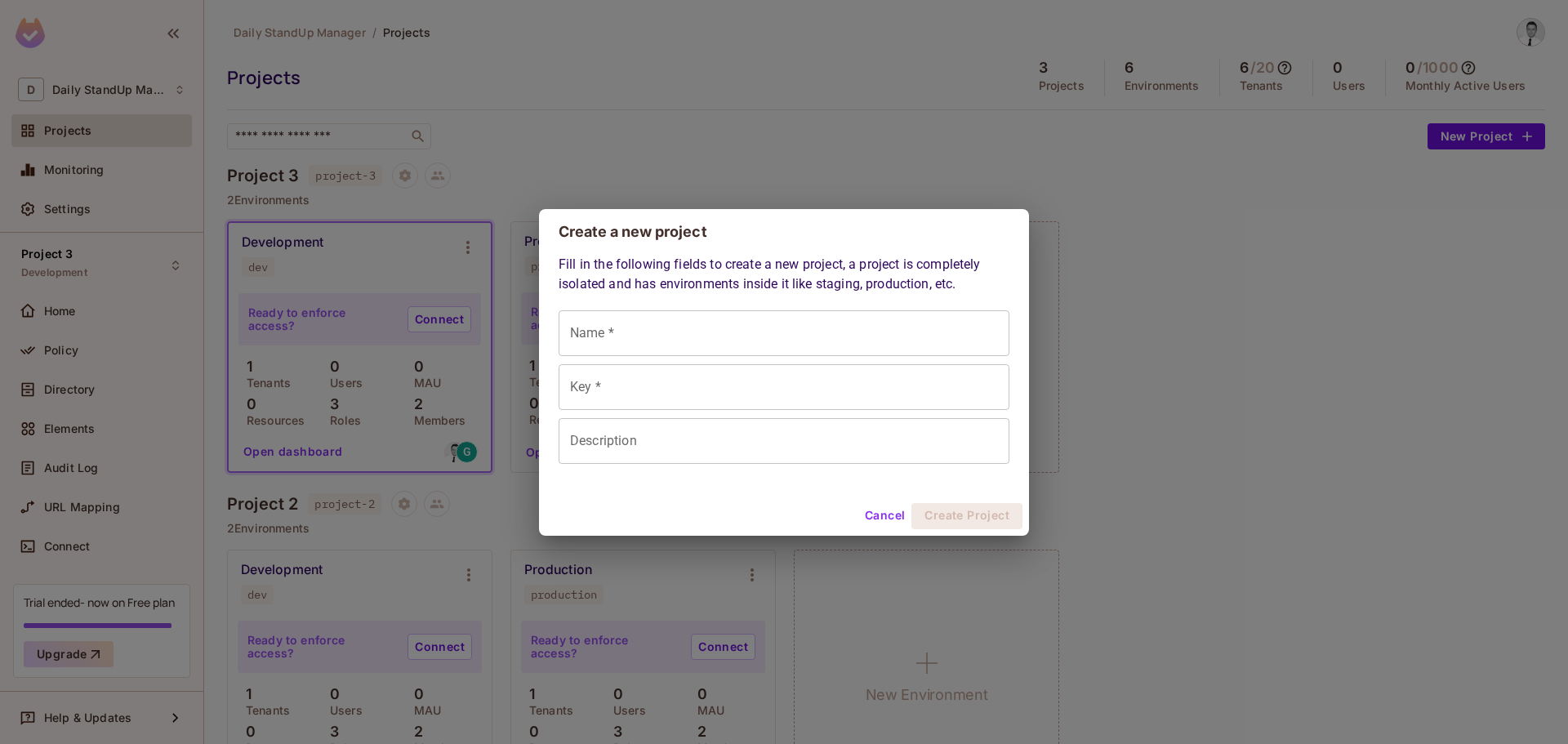
click at [879, 506] on button "Cancel" at bounding box center [886, 515] width 53 height 26
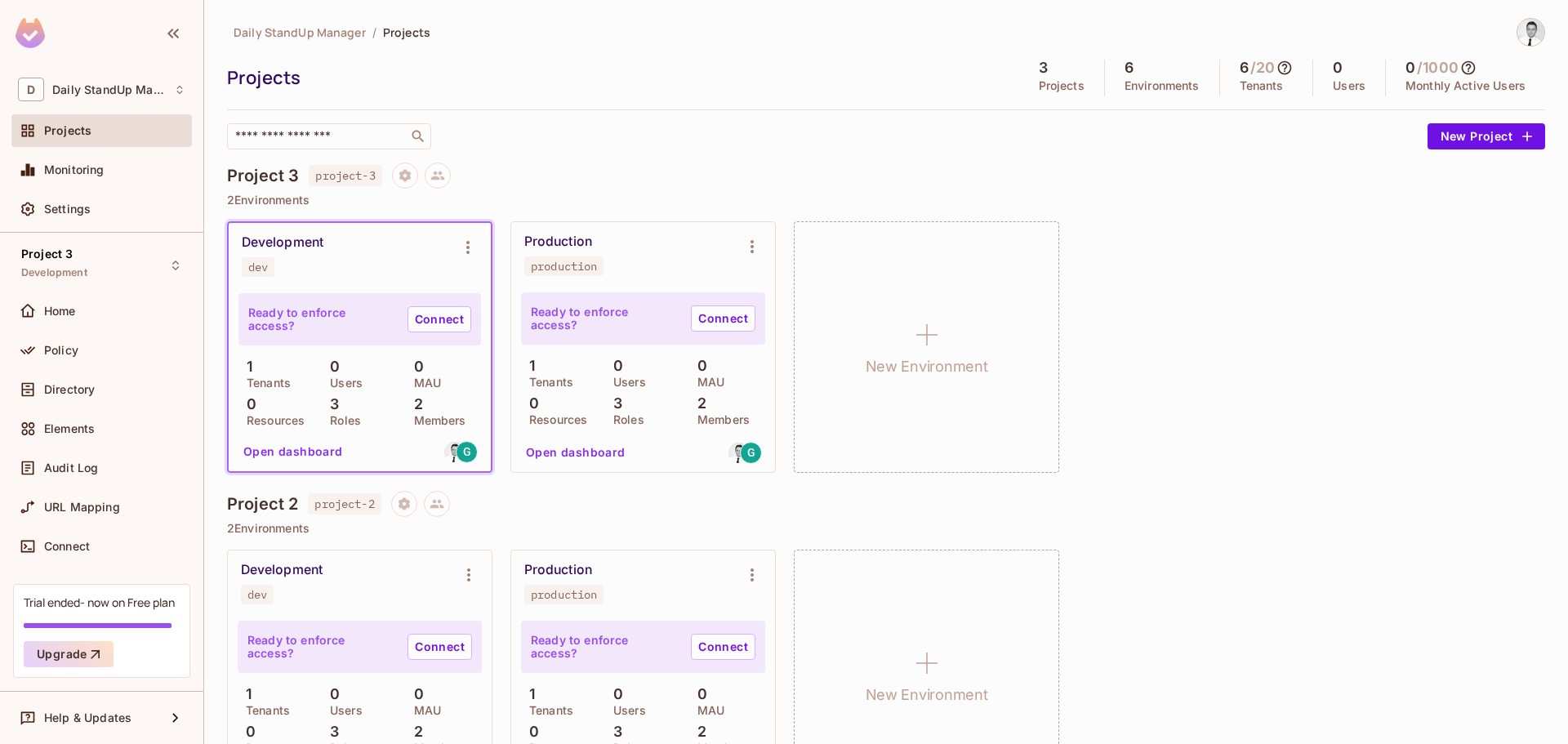
click at [806, 127] on div "​" at bounding box center [823, 135] width 1192 height 26
click at [85, 213] on span "Settings" at bounding box center [67, 210] width 47 height 13
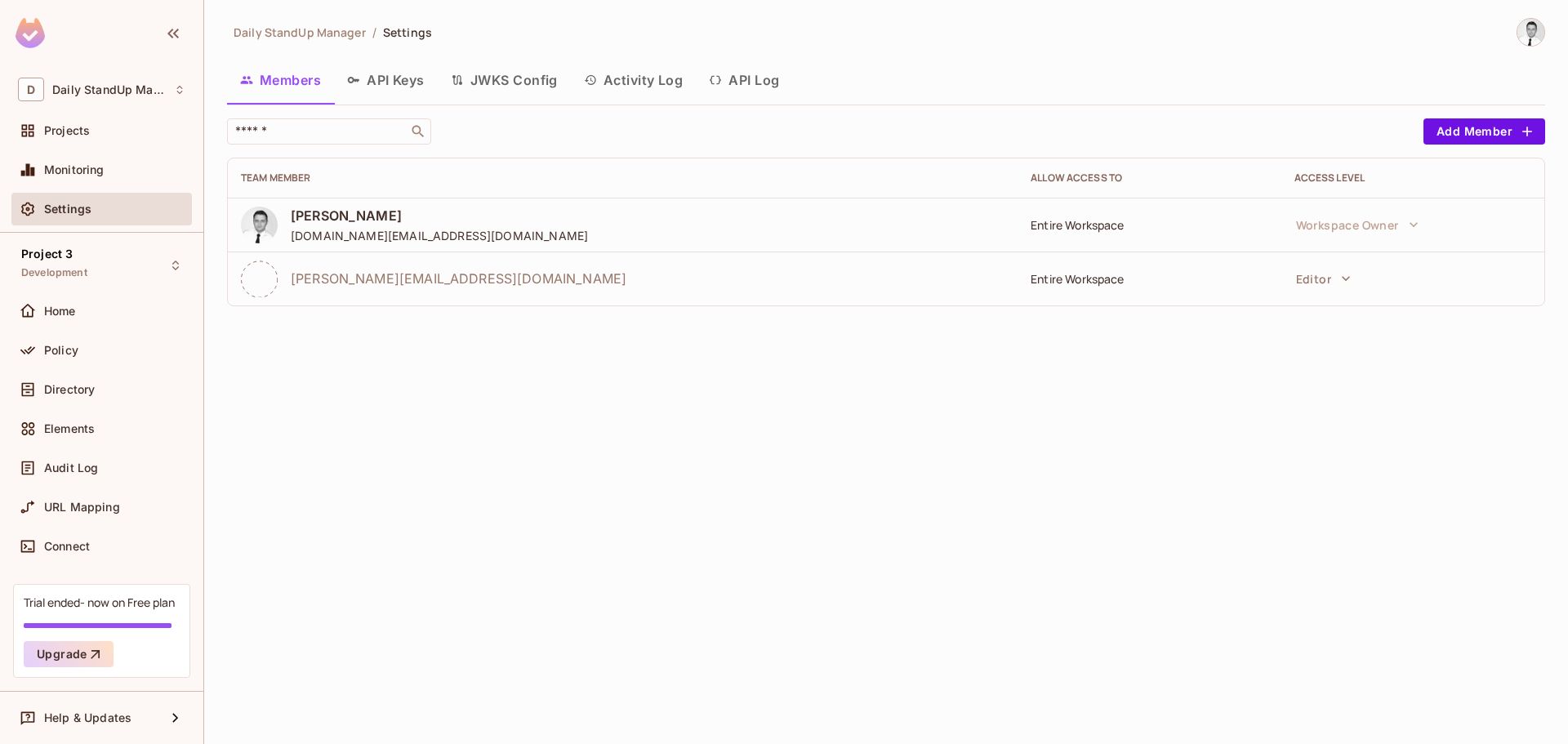
click at [376, 81] on button "API Keys" at bounding box center [386, 80] width 104 height 41
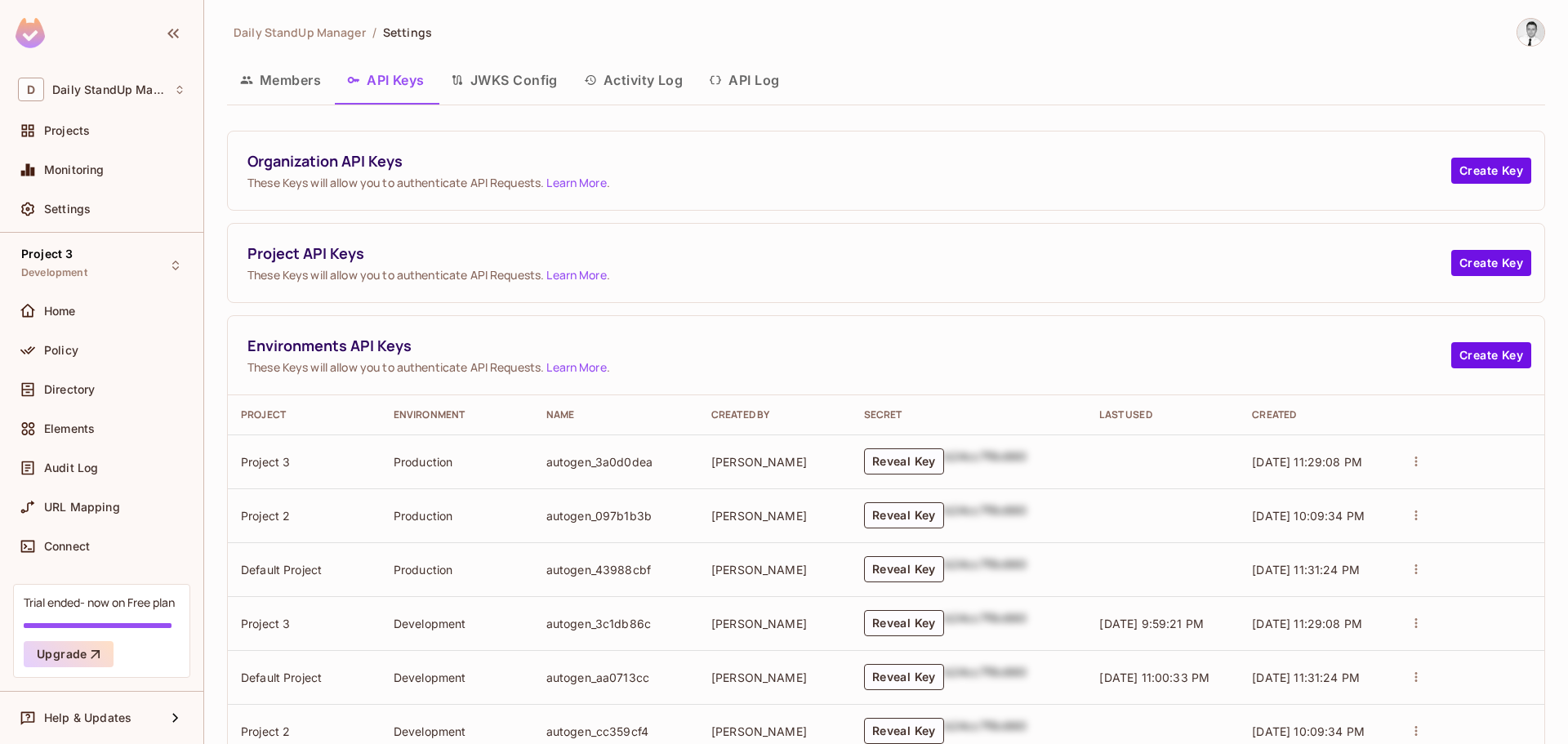
click at [269, 80] on button "Members" at bounding box center [280, 80] width 107 height 41
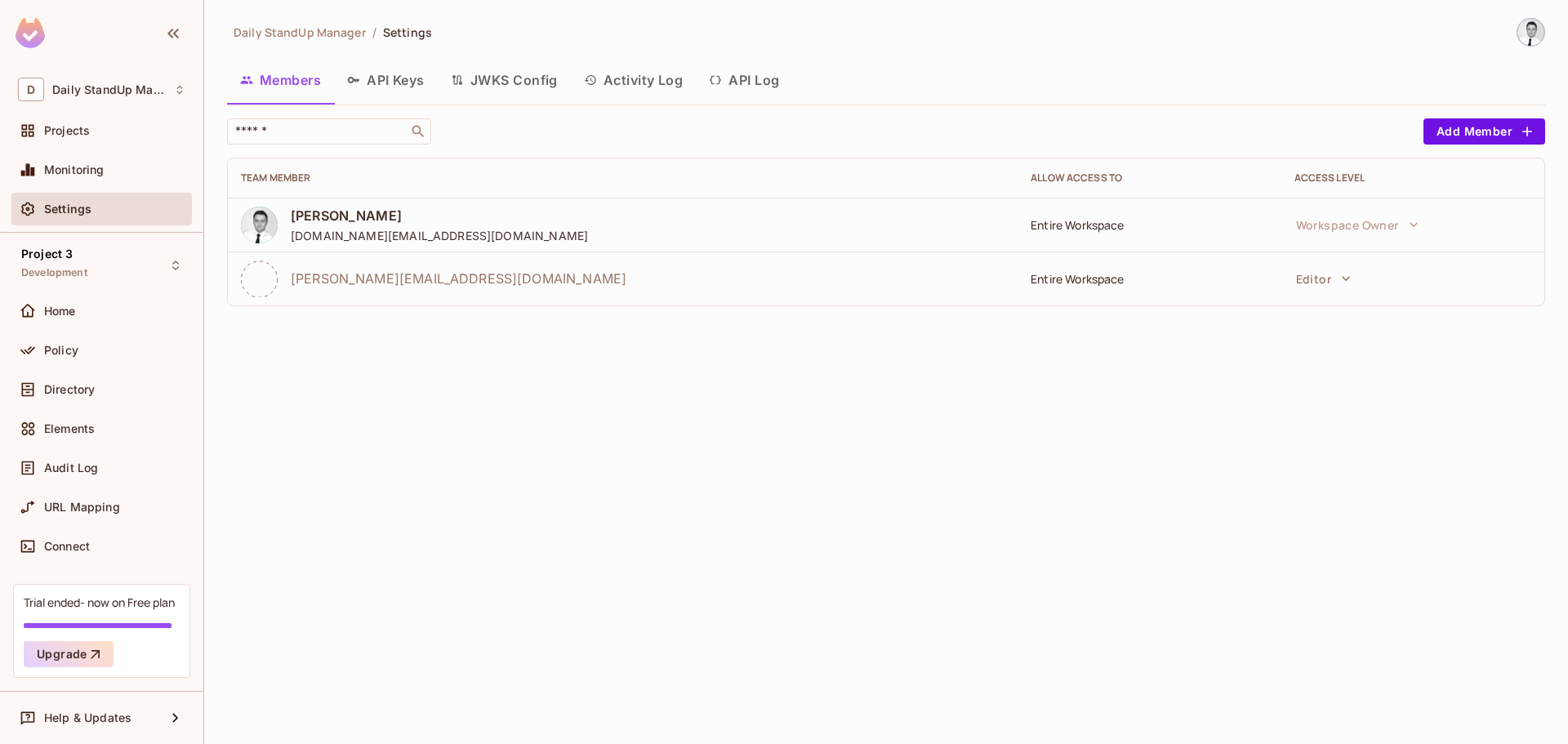
click at [1044, 278] on div "Entire Workspace" at bounding box center [1150, 279] width 237 height 15
click at [1310, 283] on button "Editor" at bounding box center [1324, 278] width 71 height 32
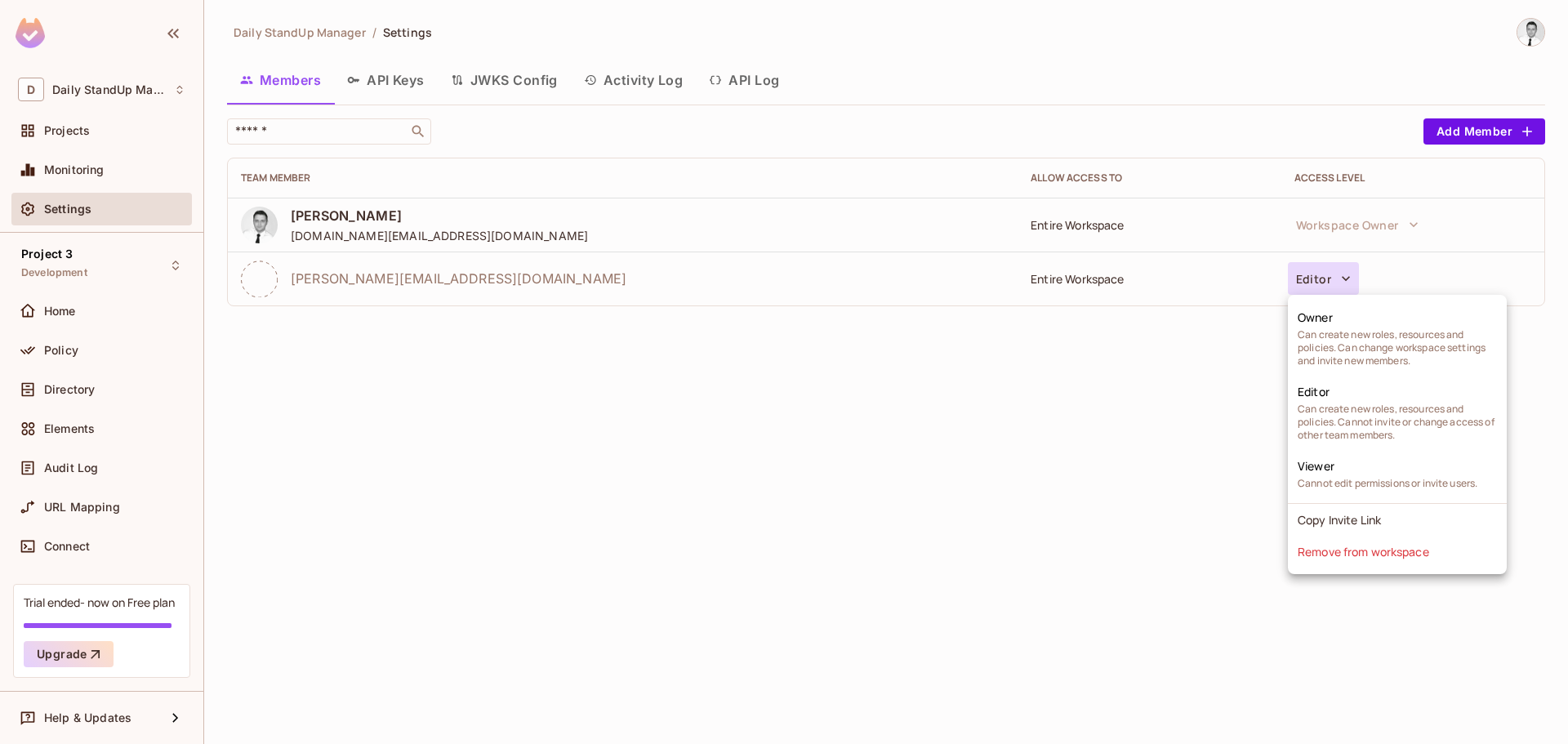
click at [1160, 421] on div at bounding box center [784, 372] width 1568 height 744
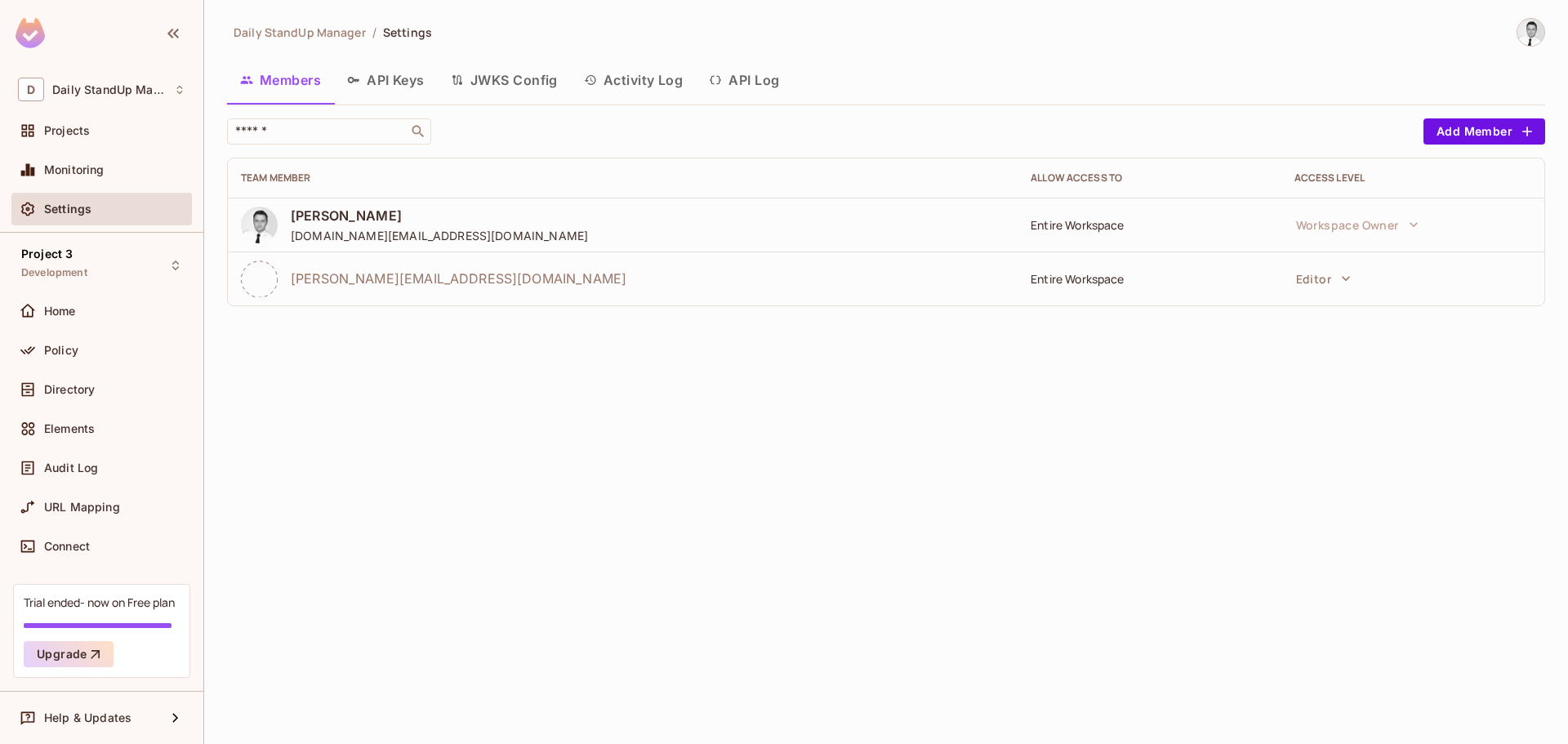
click at [1026, 379] on div "Daily StandUp Manager / Settings Members API Keys JWKS Config Activity Log API …" at bounding box center [886, 372] width 1364 height 744
click at [1320, 279] on button "Editor" at bounding box center [1324, 278] width 71 height 32
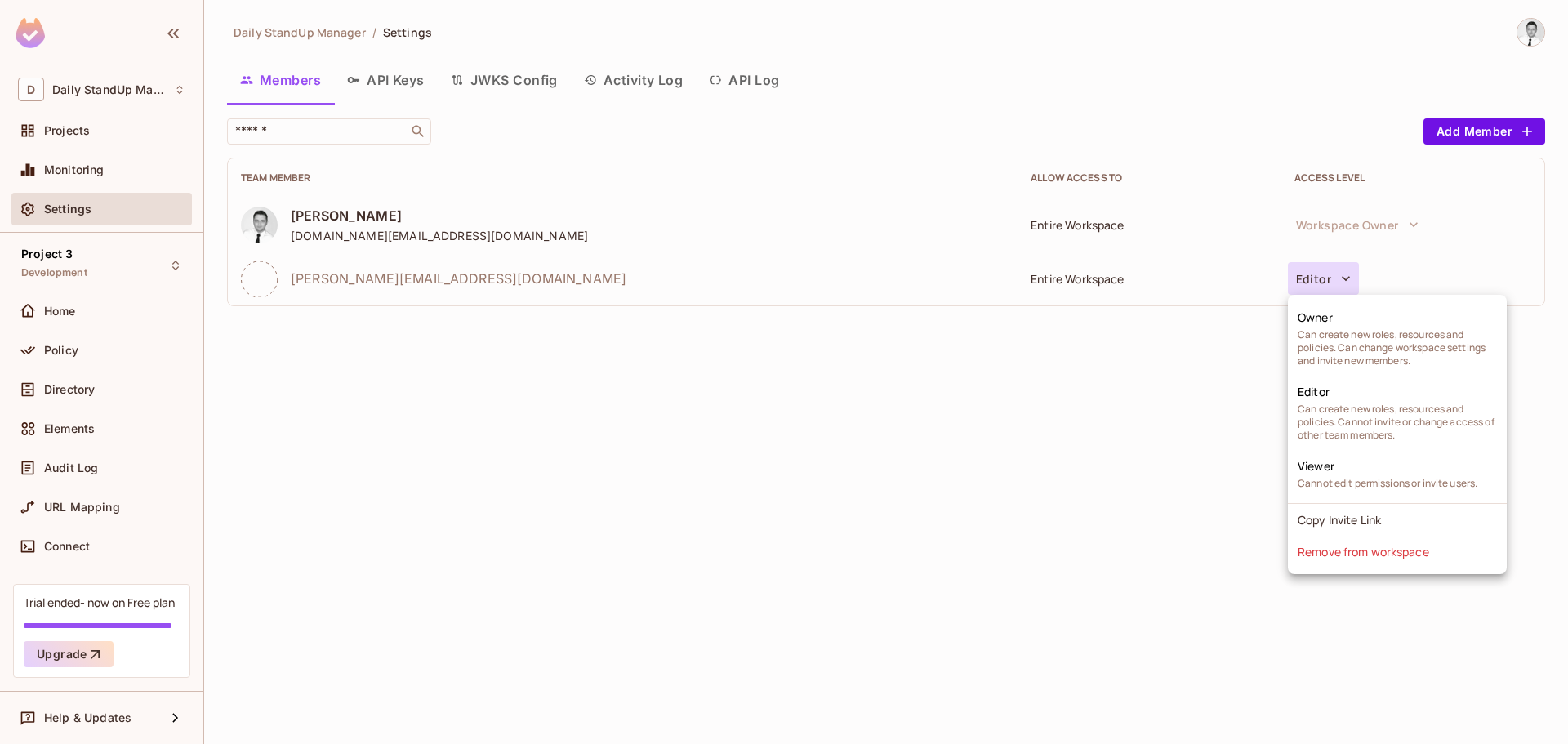
click at [1023, 385] on div at bounding box center [784, 372] width 1568 height 744
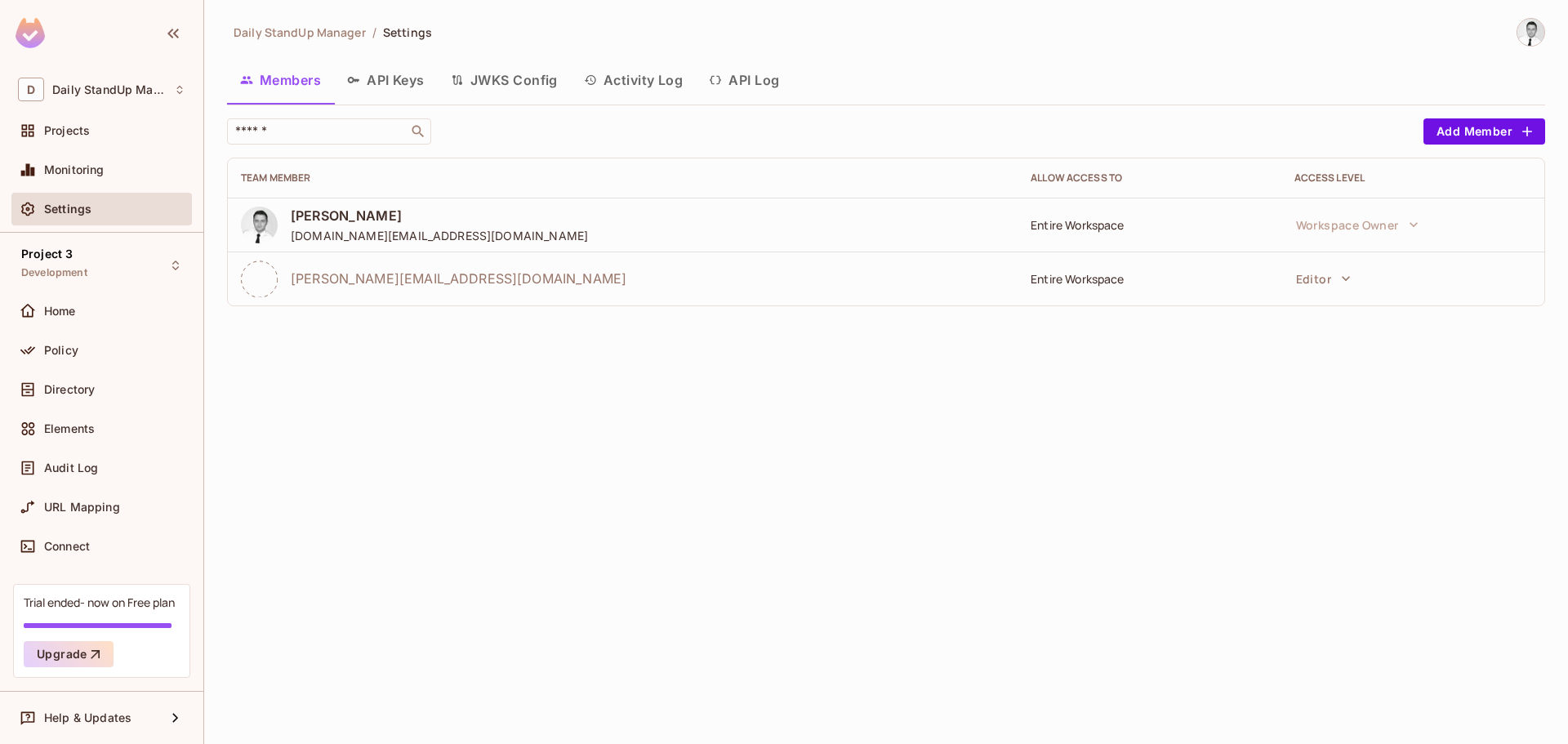
click at [1518, 43] on div at bounding box center [1523, 32] width 43 height 29
click at [1534, 38] on img at bounding box center [1531, 32] width 27 height 27
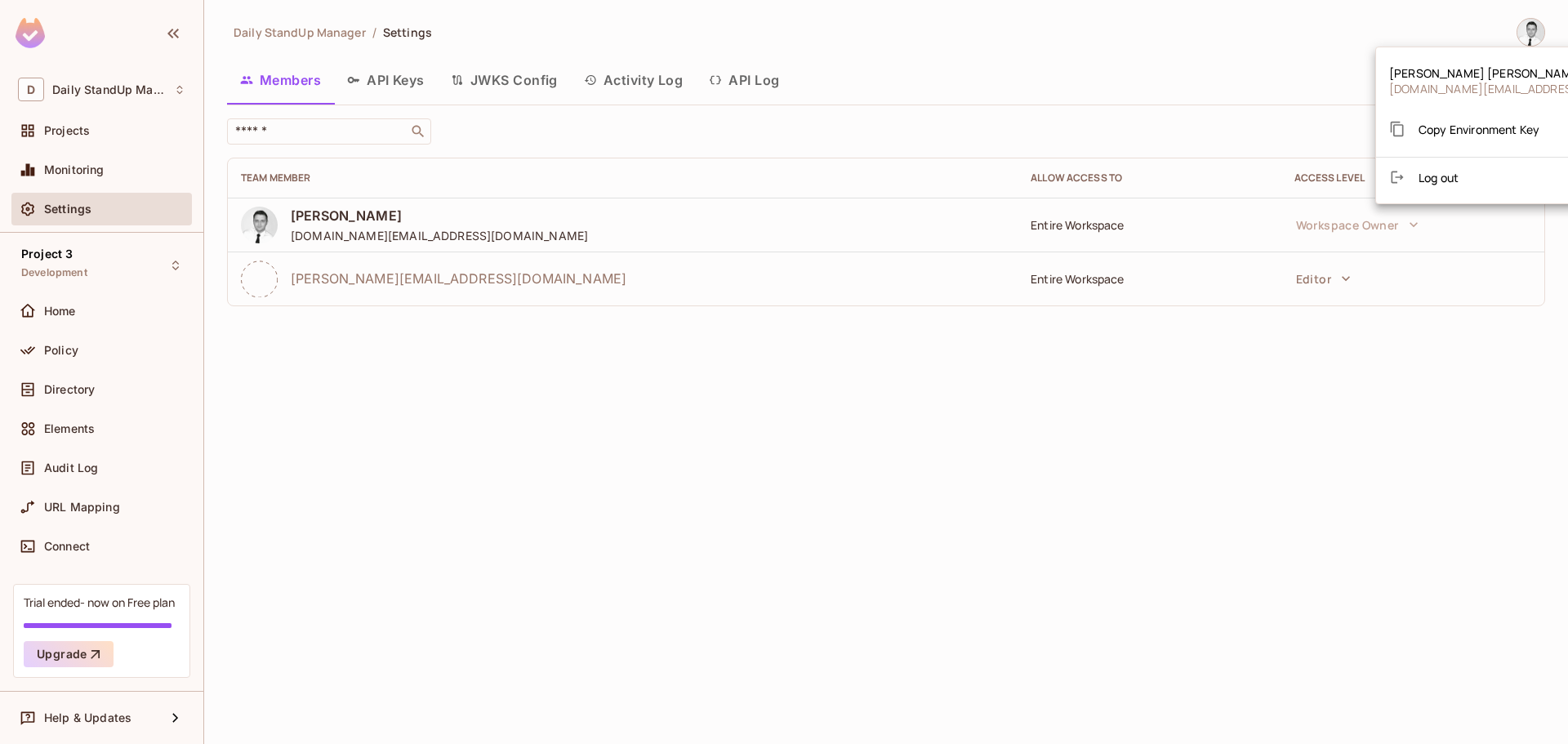
click at [1161, 44] on div at bounding box center [784, 372] width 1568 height 744
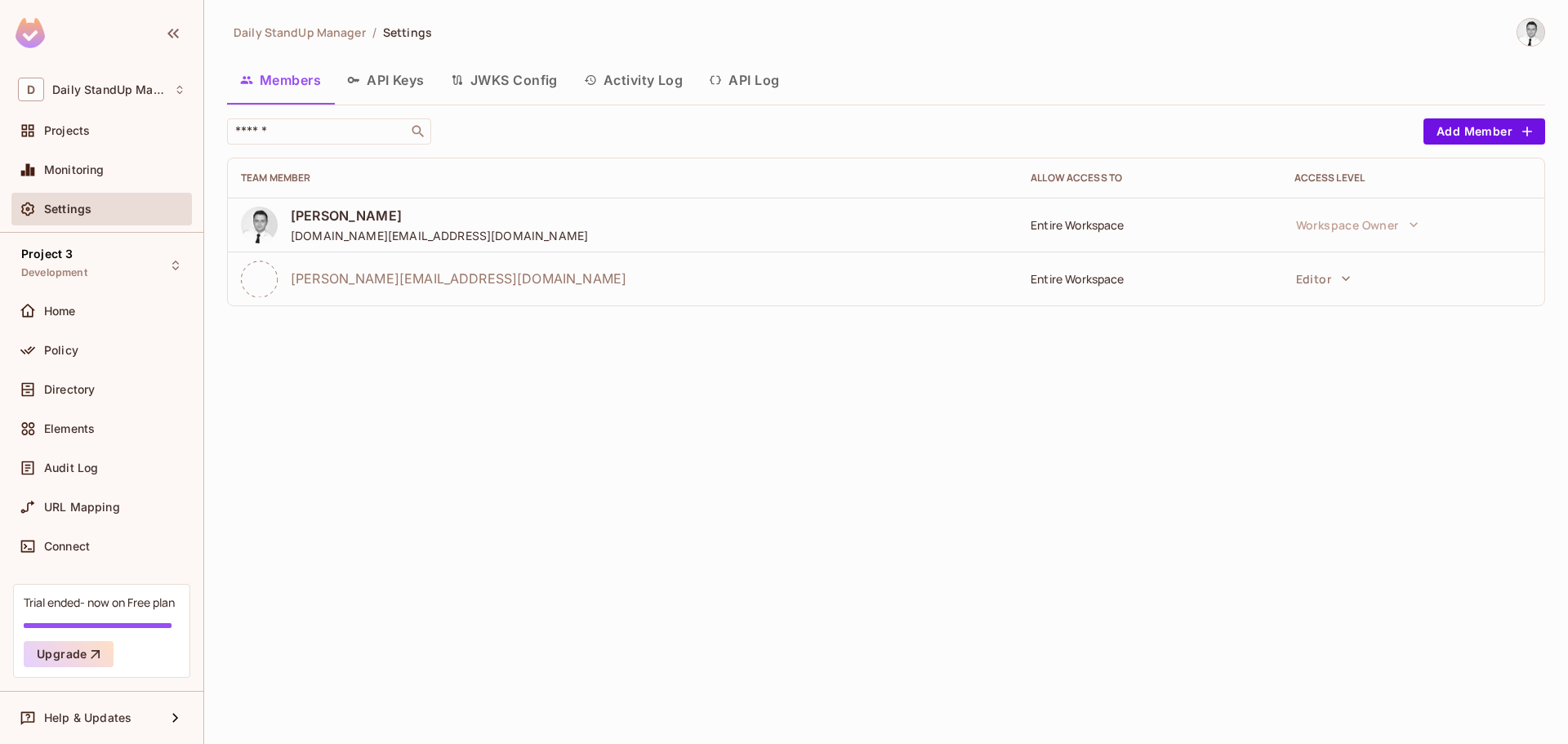
click at [556, 407] on div "Daily StandUp Manager / Settings Members API Keys JWKS Config Activity Log API …" at bounding box center [886, 372] width 1364 height 744
click at [1332, 277] on button "Editor" at bounding box center [1324, 278] width 71 height 32
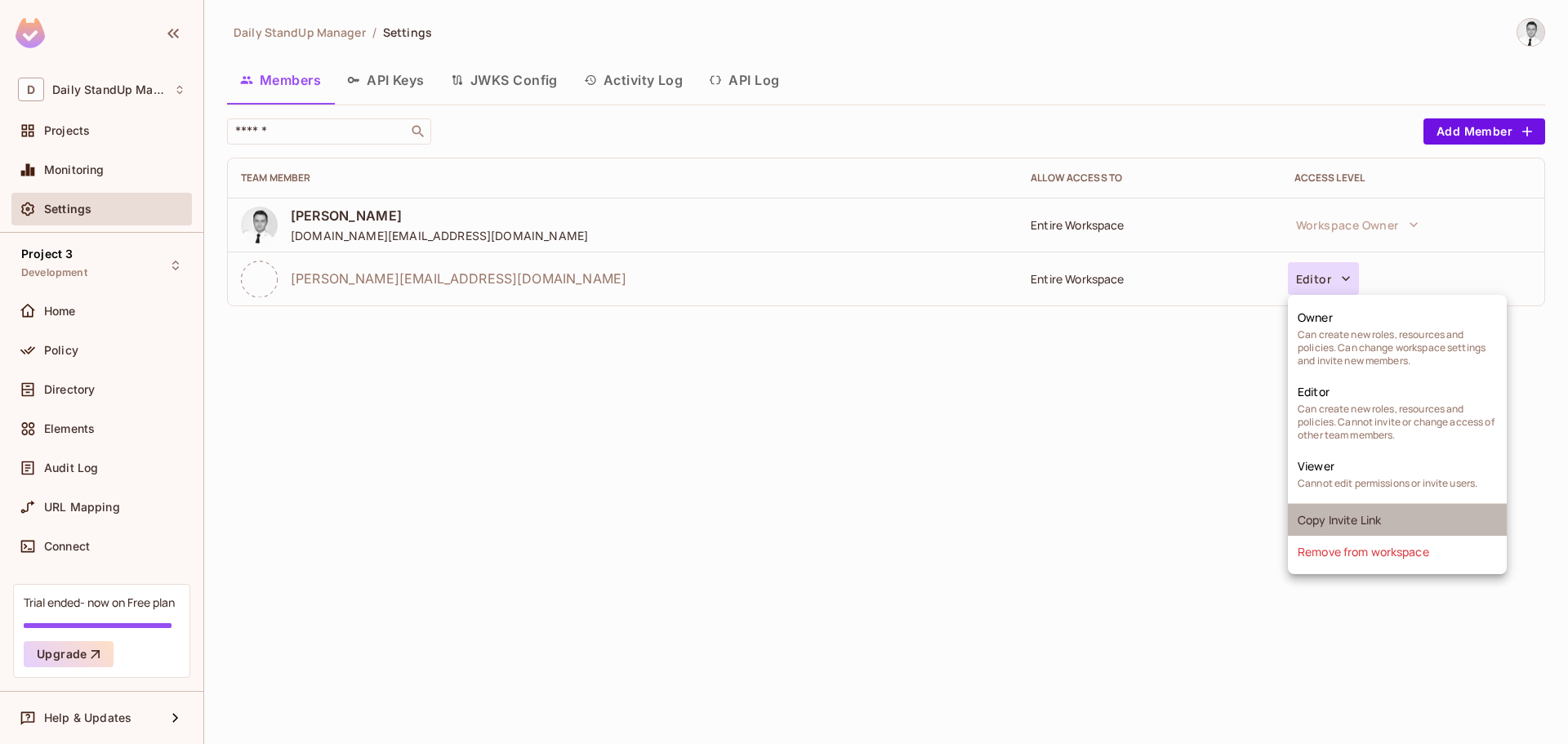
click at [1329, 521] on li "Copy Invite Link" at bounding box center [1398, 519] width 219 height 31
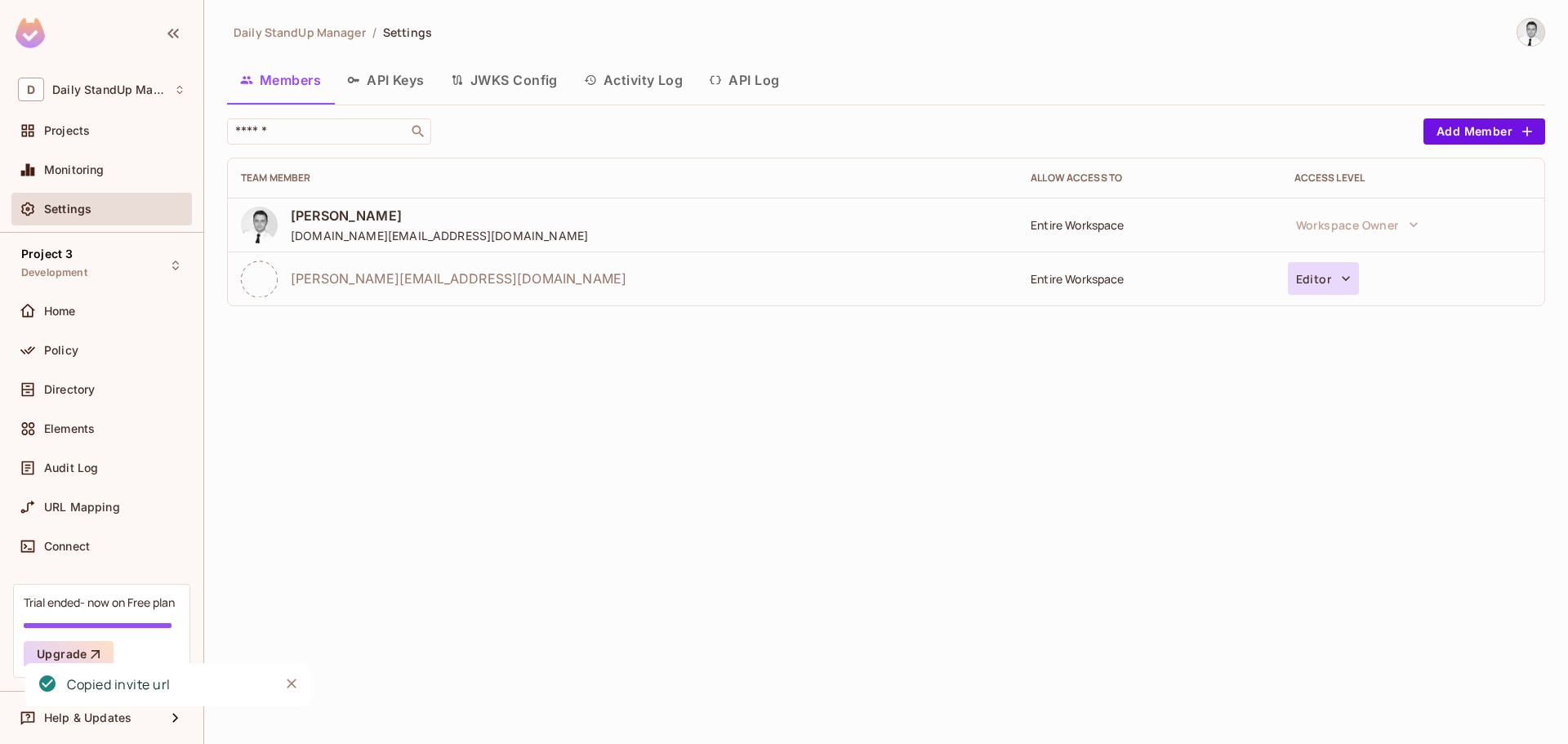
click at [1333, 285] on button "Editor" at bounding box center [1324, 278] width 71 height 32
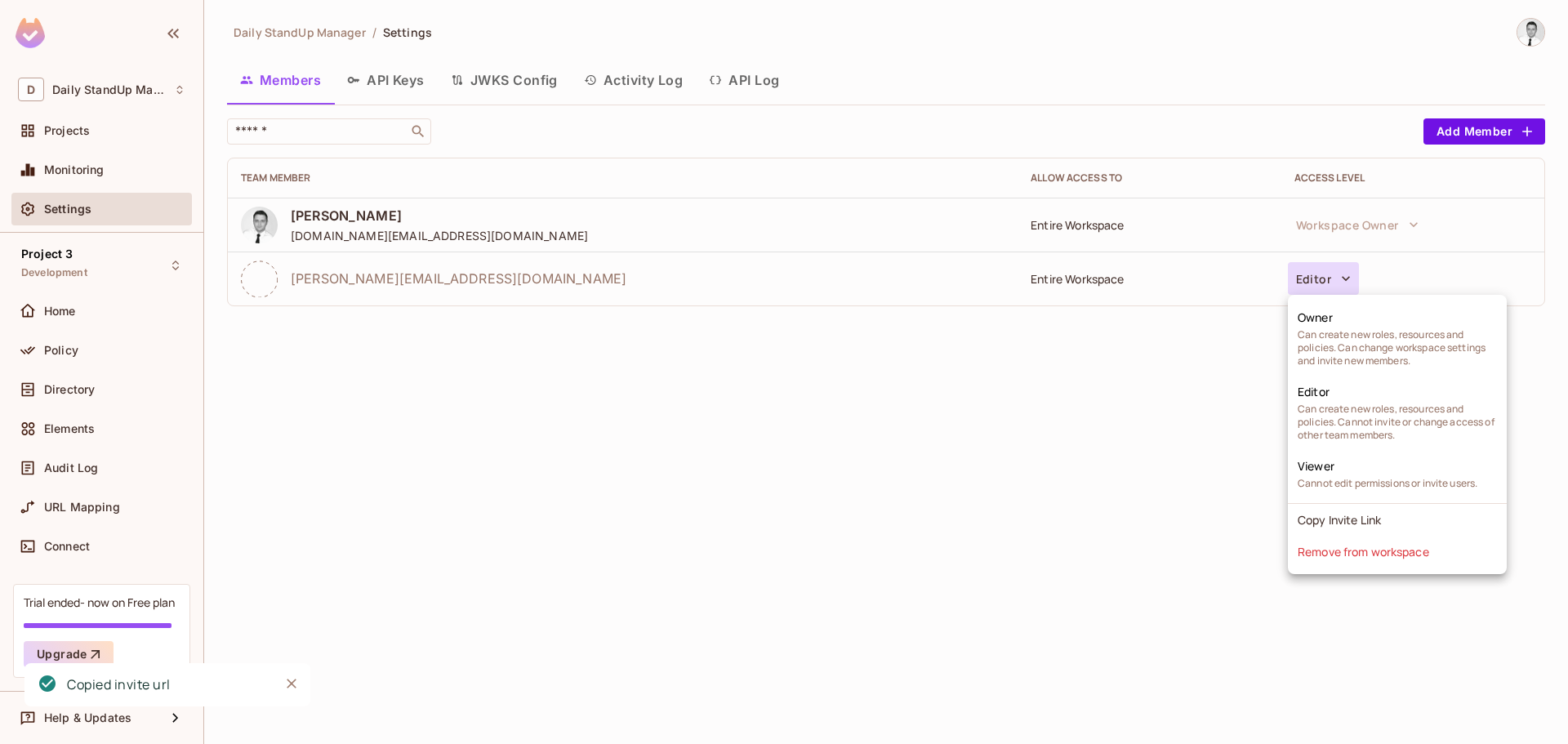
click at [956, 553] on div at bounding box center [784, 372] width 1568 height 744
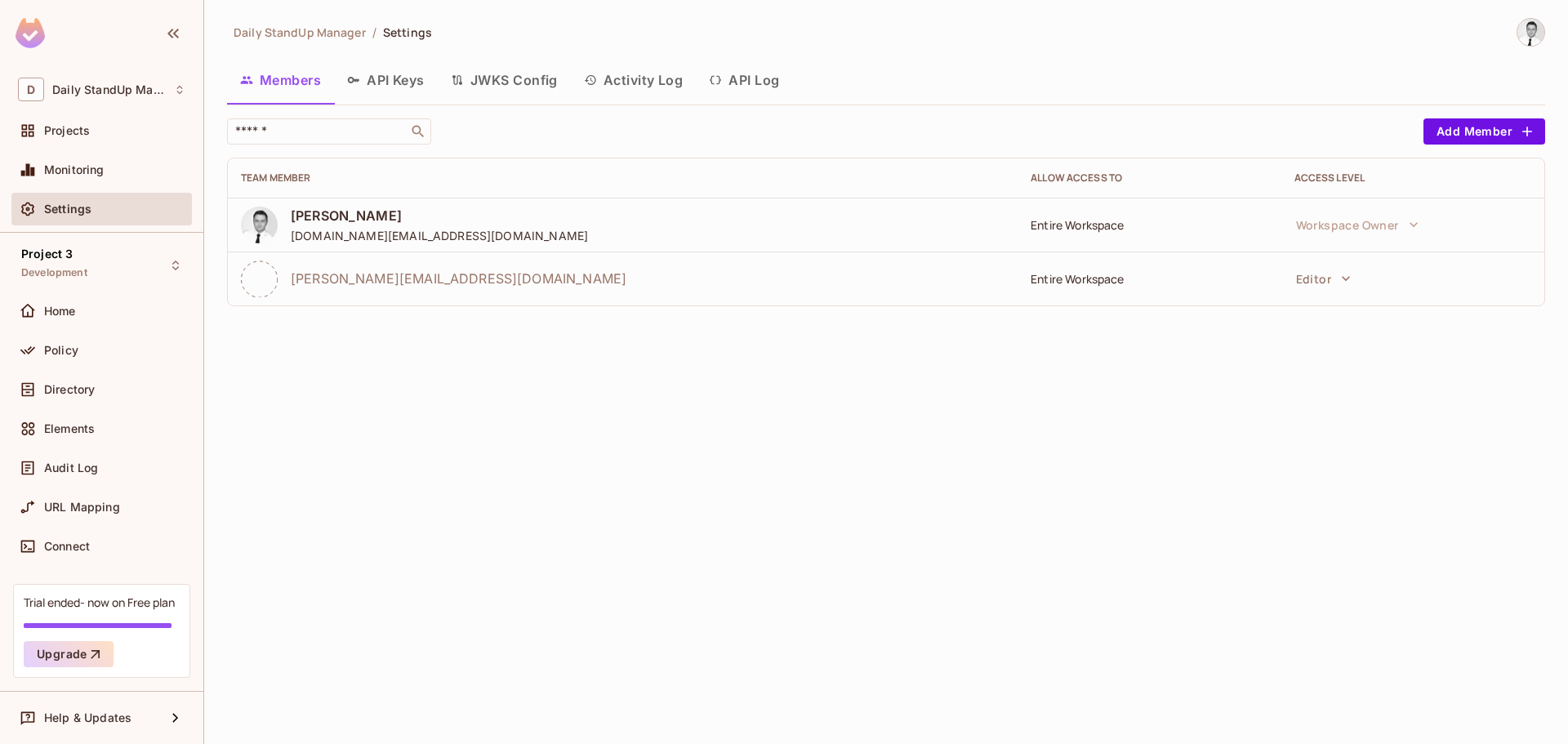
click at [1168, 98] on div "Members API Keys JWKS Config Activity Log API Log" at bounding box center [886, 80] width 1318 height 41
